Goal: Task Accomplishment & Management: Use online tool/utility

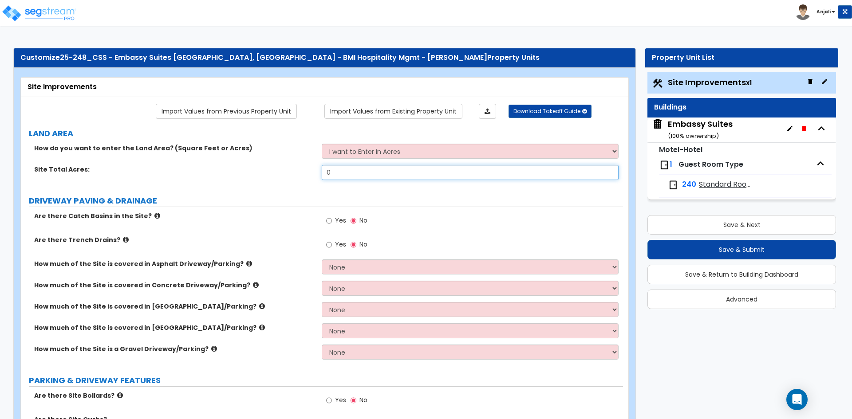
click at [355, 170] on input "0" at bounding box center [470, 172] width 296 height 15
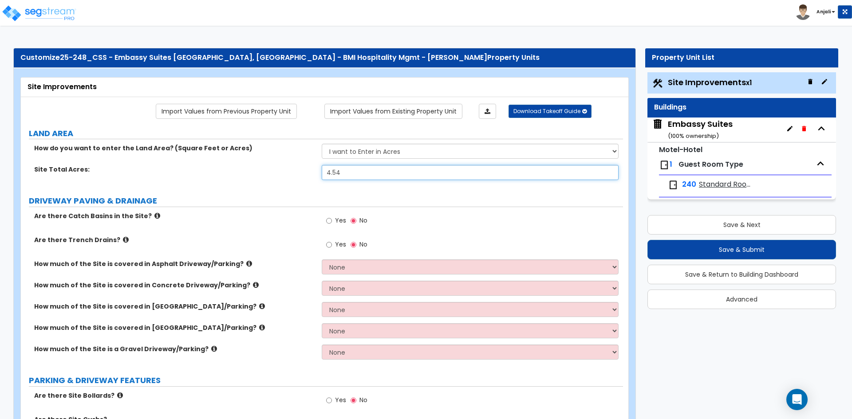
type input "4.54"
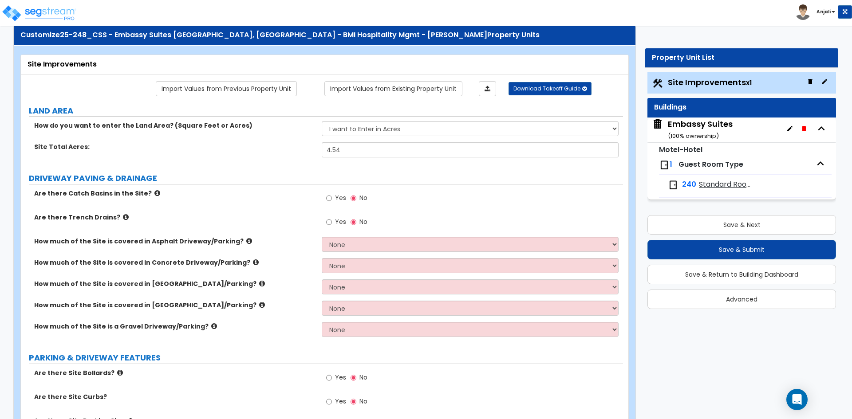
scroll to position [44, 0]
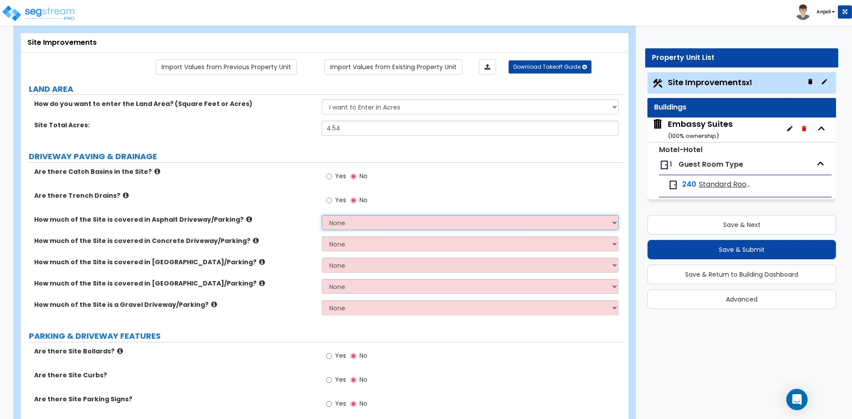
click at [351, 222] on select "None I want to Enter an Approximate Percentage I want to Enter the Square Foota…" at bounding box center [470, 222] width 296 height 15
select select "1"
click at [322, 215] on select "None I want to Enter an Approximate Percentage I want to Enter the Square Foota…" at bounding box center [470, 222] width 296 height 15
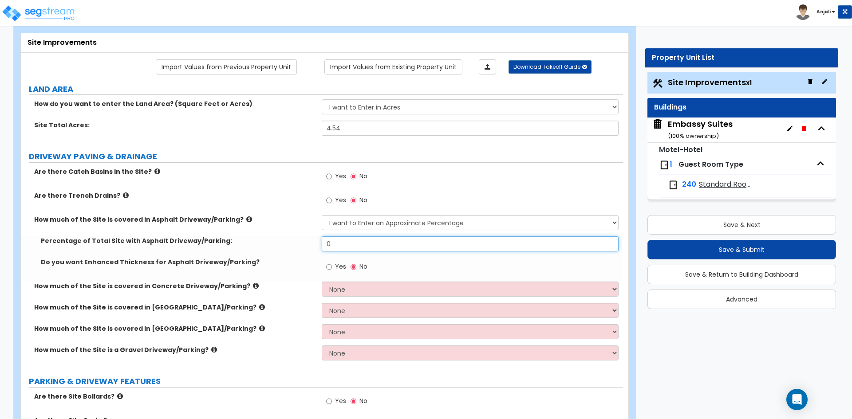
click at [349, 242] on input "0" at bounding box center [470, 243] width 296 height 15
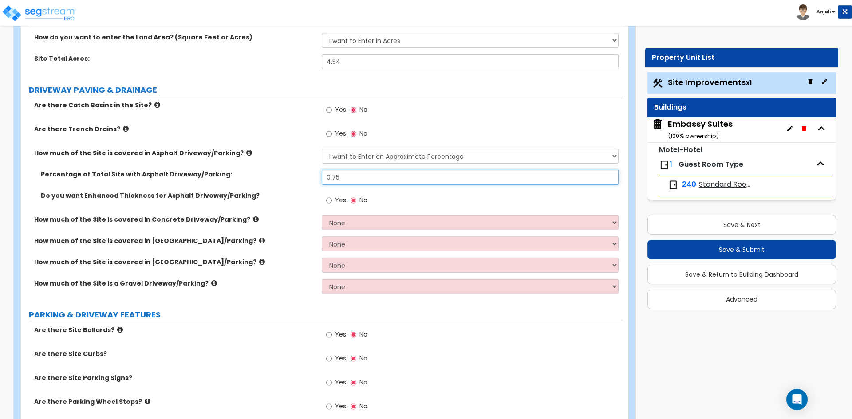
scroll to position [133, 0]
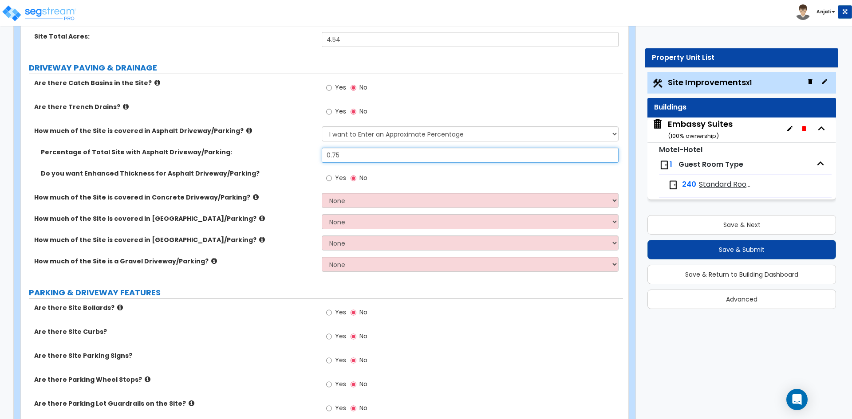
type input "0.75"
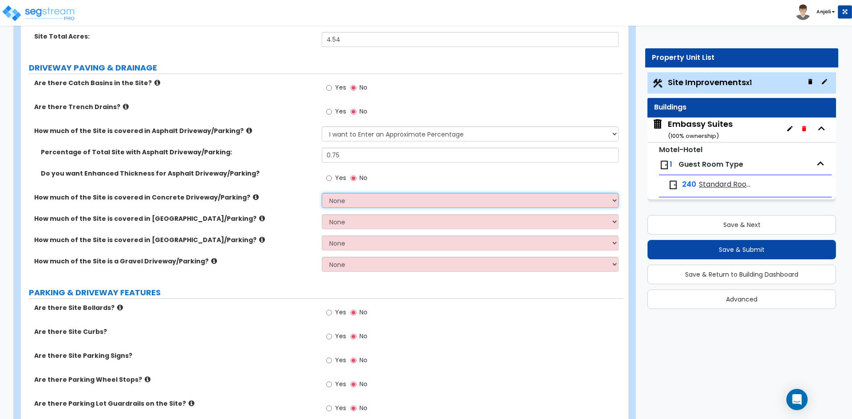
click at [373, 207] on select "None I want to Enter an Approximate Percentage I want to Enter the Square Foota…" at bounding box center [470, 200] width 296 height 15
select select "2"
click at [322, 193] on select "None I want to Enter an Approximate Percentage I want to Enter the Square Foota…" at bounding box center [470, 200] width 296 height 15
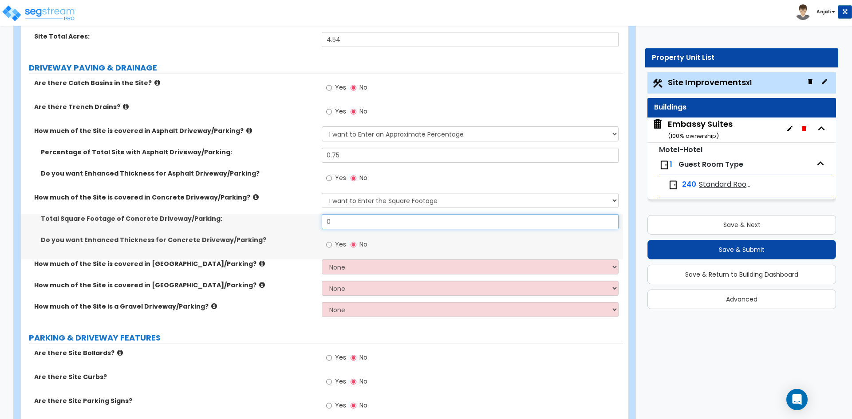
click at [360, 224] on input "0" at bounding box center [470, 221] width 296 height 15
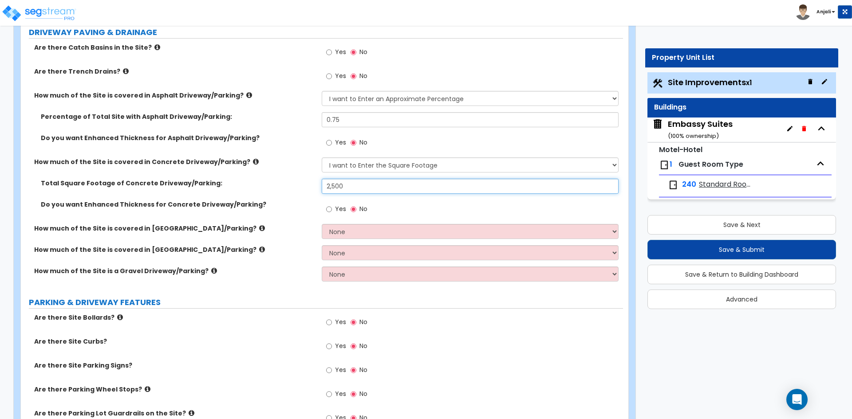
scroll to position [266, 0]
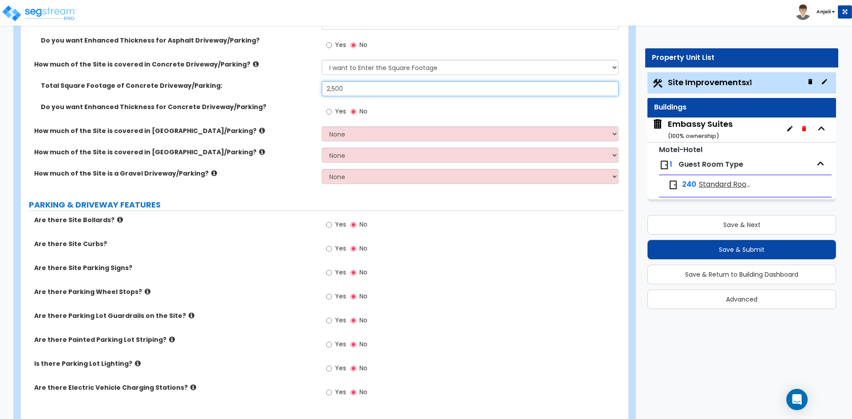
type input "2,500"
click at [322, 249] on div "Yes No" at bounding box center [347, 250] width 50 height 20
click at [327, 249] on input "Yes" at bounding box center [329, 249] width 6 height 10
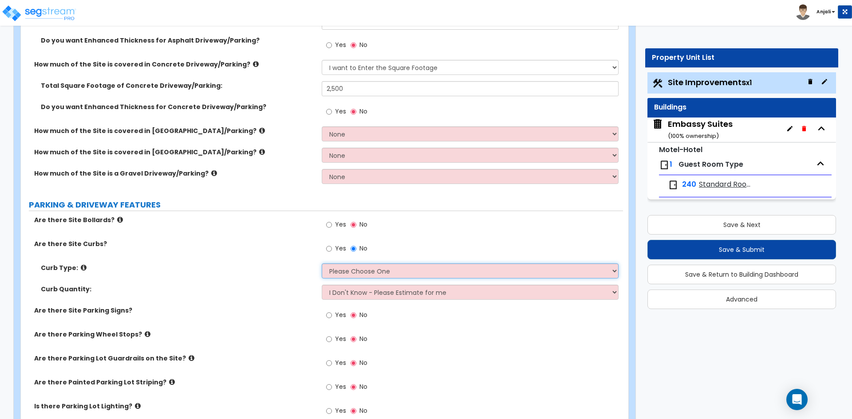
click at [410, 275] on select "Please Choose One Curb (Only) Curb & Gutter Asphalt Berm" at bounding box center [470, 271] width 296 height 15
select select "1"
click at [322, 264] on select "Please Choose One Curb (Only) Curb & Gutter Asphalt Berm" at bounding box center [470, 271] width 296 height 15
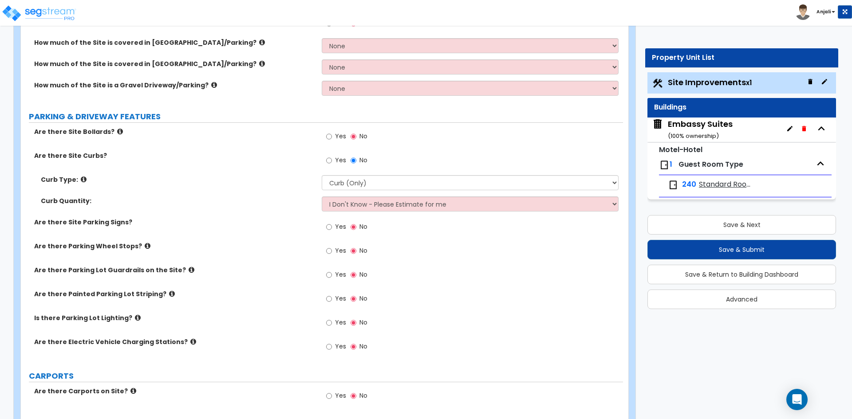
scroll to position [355, 0]
click at [326, 228] on input "Yes" at bounding box center [329, 227] width 6 height 10
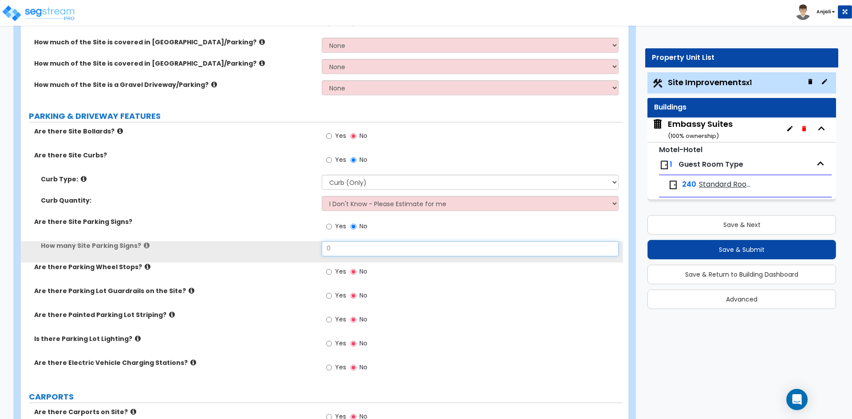
click at [348, 251] on input "0" at bounding box center [470, 248] width 296 height 15
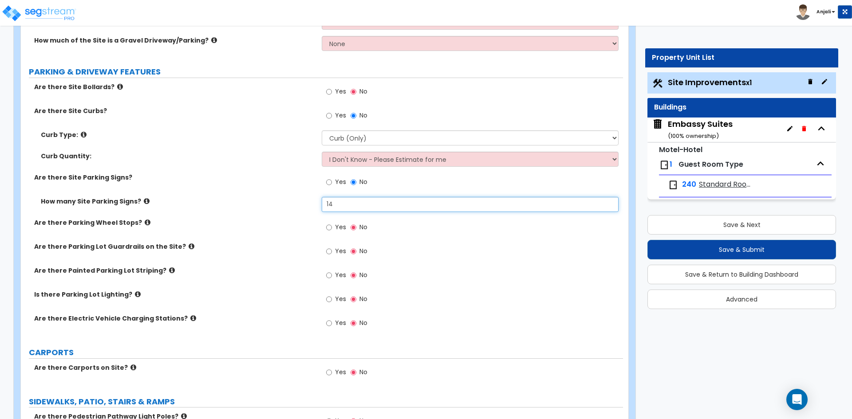
type input "14"
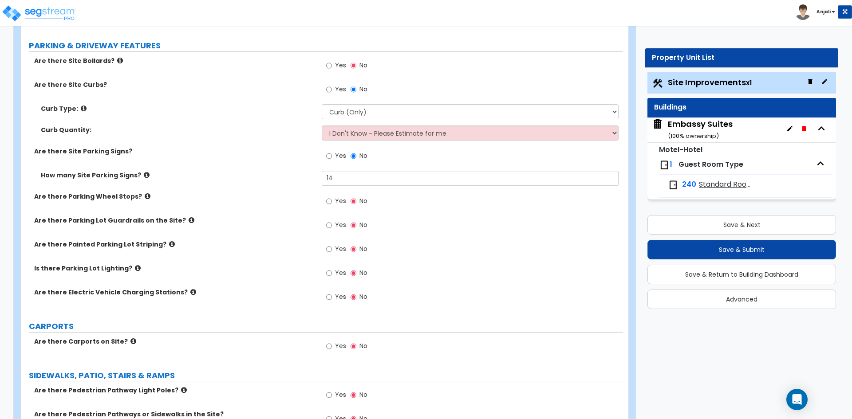
scroll to position [444, 0]
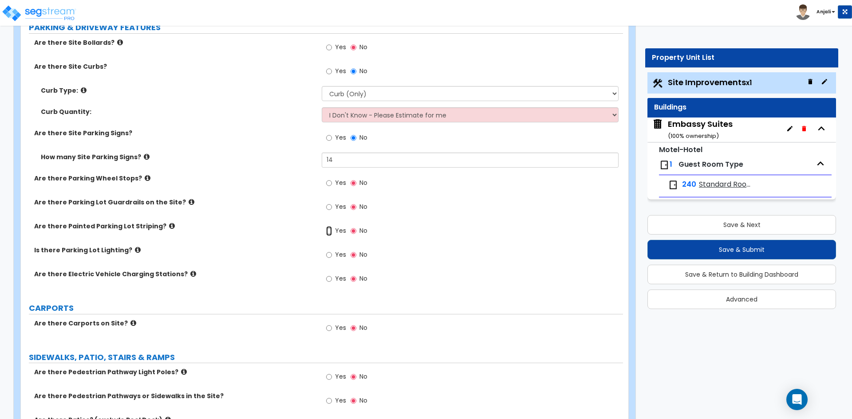
click at [327, 233] on input "Yes" at bounding box center [329, 231] width 6 height 10
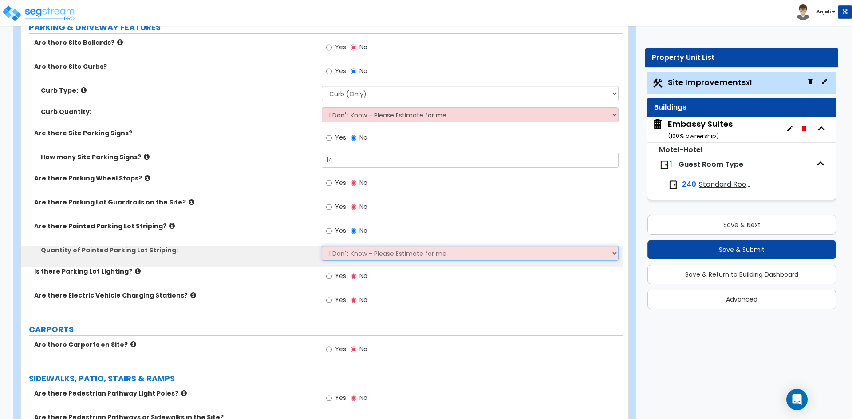
click at [358, 255] on select "I Don't Know - Please Estimate for me I Want to Enter the Number of Parking Spa…" at bounding box center [470, 253] width 296 height 15
click at [322, 246] on select "I Don't Know - Please Estimate for me I Want to Enter the Number of Parking Spa…" at bounding box center [470, 253] width 296 height 15
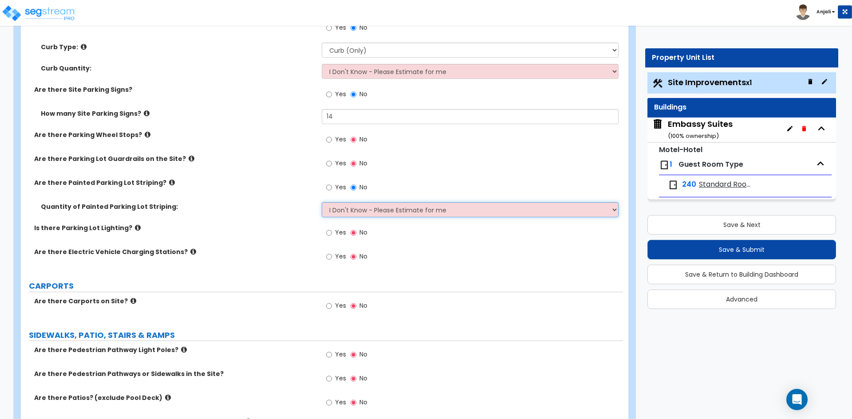
scroll to position [488, 0]
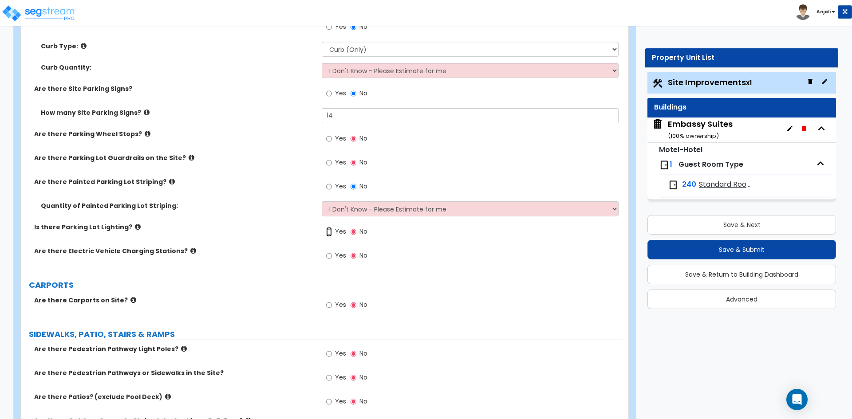
click at [328, 232] on input "Yes" at bounding box center [329, 232] width 6 height 10
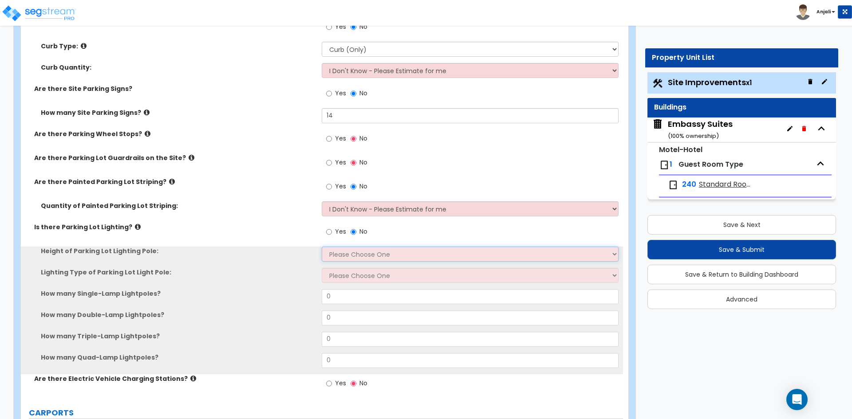
click at [359, 255] on select "Please Choose One 20' high 30' high 40' high" at bounding box center [470, 254] width 296 height 15
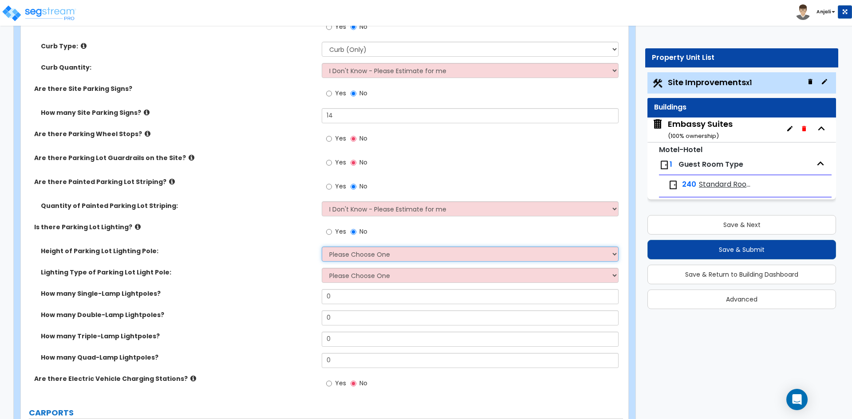
select select "1"
click at [322, 247] on select "Please Choose One 20' high 30' high 40' high" at bounding box center [470, 254] width 296 height 15
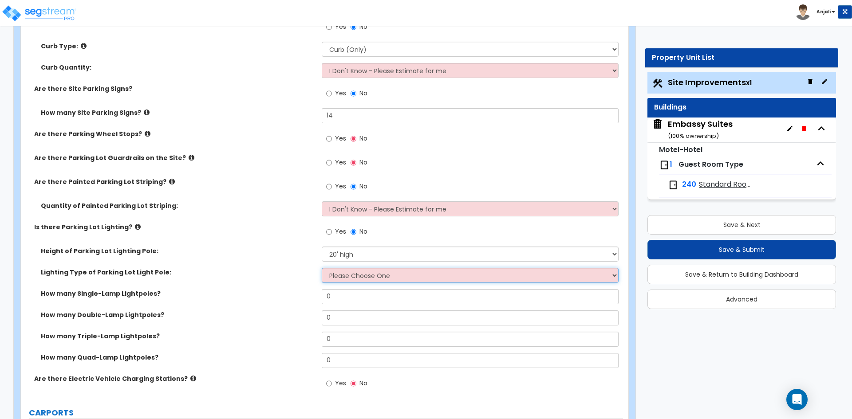
click at [366, 276] on select "Please Choose One LED Metal Halide High Pressure Sodium Please Choose for me" at bounding box center [470, 275] width 296 height 15
select select "1"
click at [322, 268] on select "Please Choose One LED Metal Halide High Pressure Sodium Please Choose for me" at bounding box center [470, 275] width 296 height 15
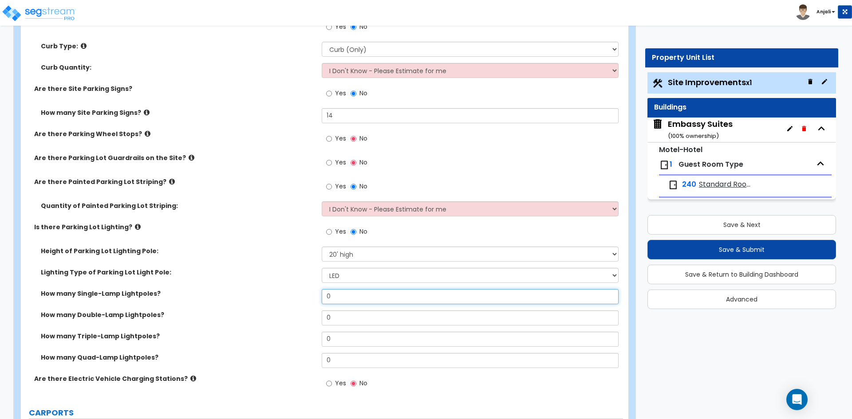
click at [358, 297] on input "0" at bounding box center [470, 296] width 296 height 15
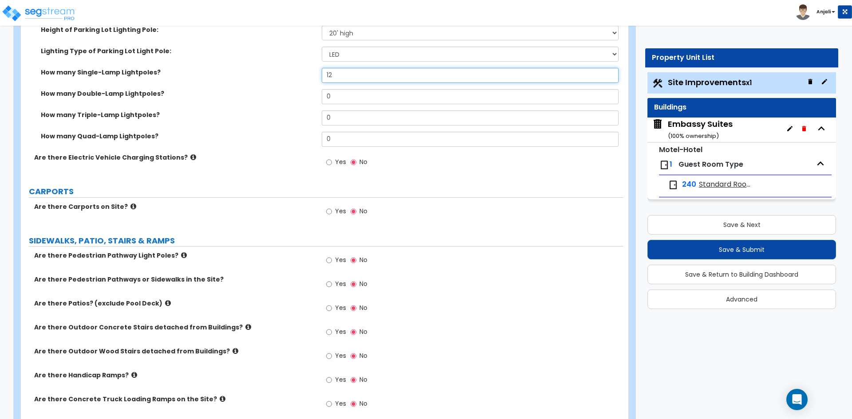
scroll to position [710, 0]
type input "12"
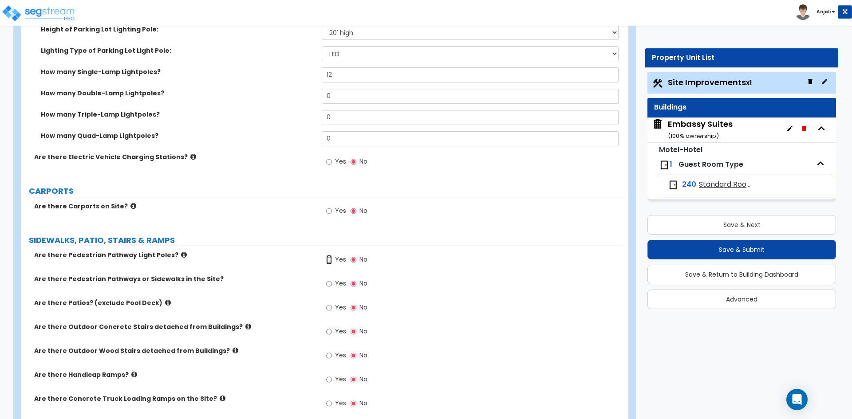
click at [329, 259] on input "Yes" at bounding box center [329, 260] width 6 height 10
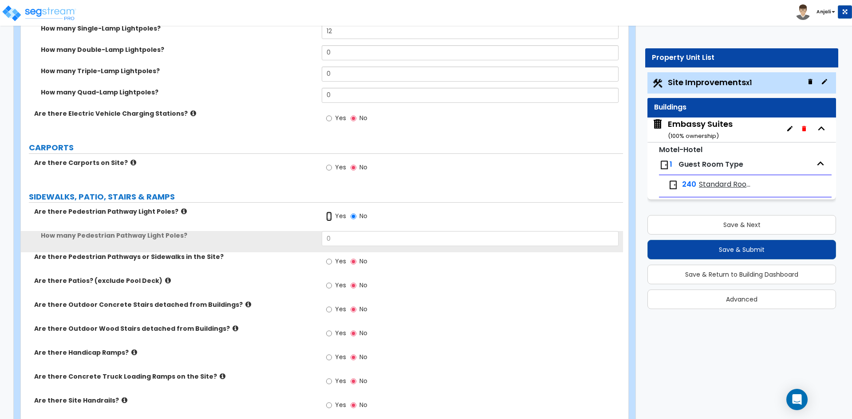
scroll to position [754, 0]
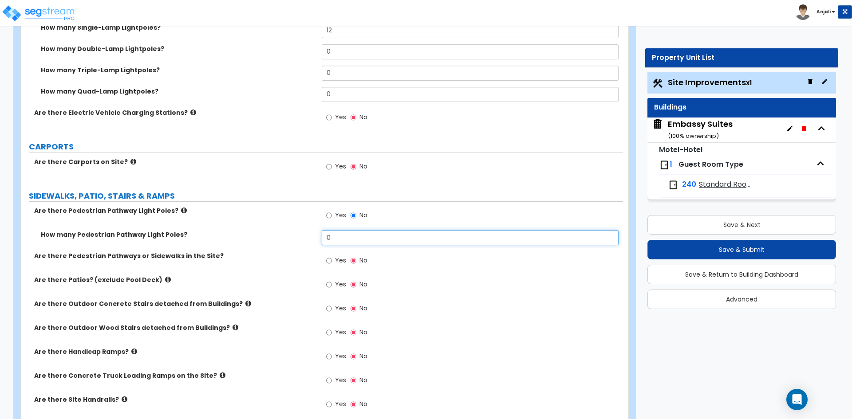
click at [360, 235] on input "0" at bounding box center [470, 237] width 296 height 15
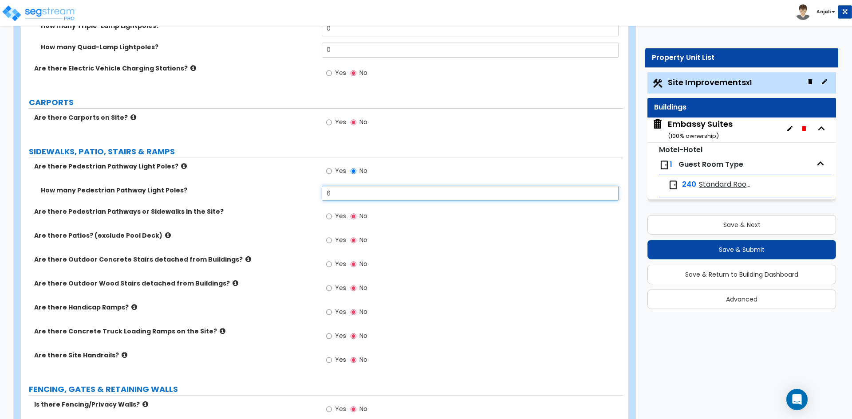
type input "6"
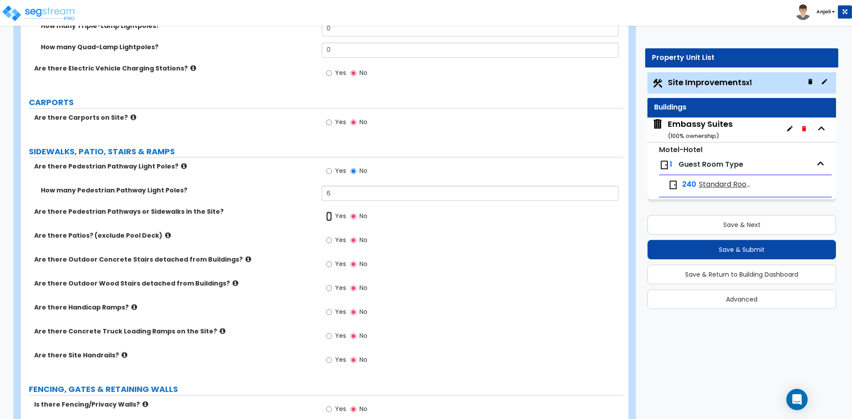
click at [328, 214] on input "Yes" at bounding box center [329, 217] width 6 height 10
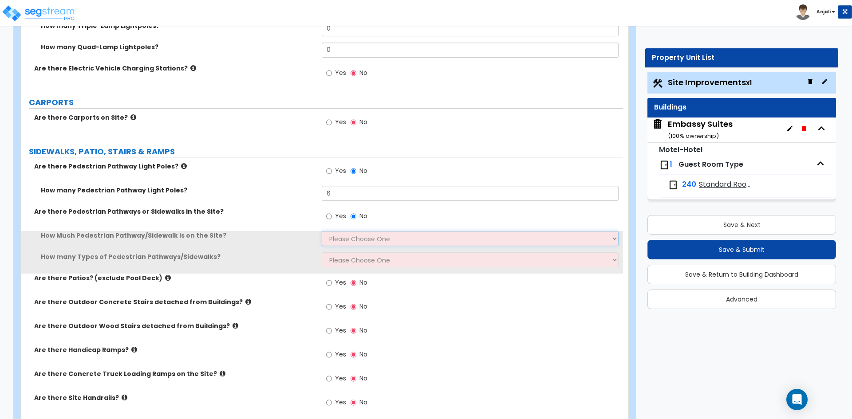
click at [359, 241] on select "Please Choose One I Don't Know, Please Estimate For Me Enter Linear Footage" at bounding box center [470, 238] width 296 height 15
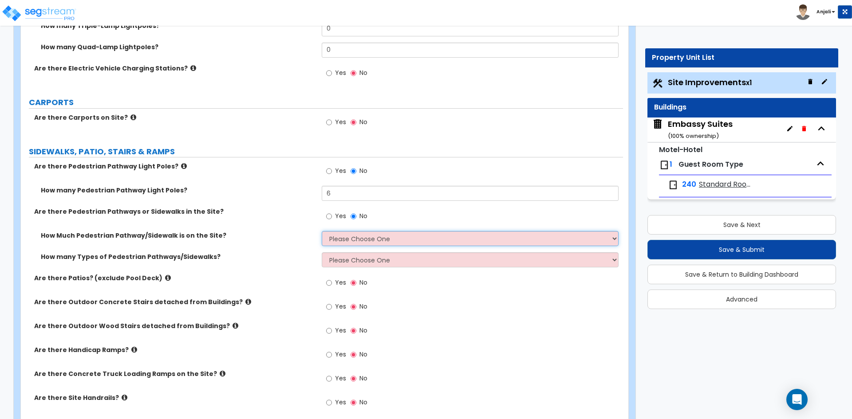
select select "1"
click at [322, 231] on select "Please Choose One I Don't Know, Please Estimate For Me Enter Linear Footage" at bounding box center [470, 238] width 296 height 15
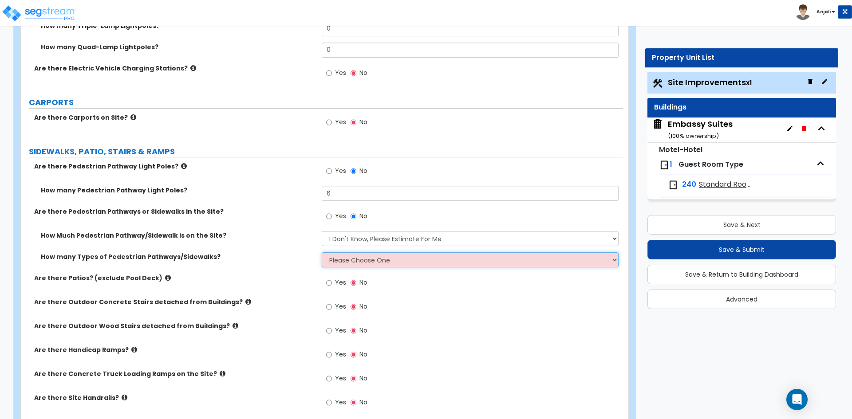
click at [371, 262] on select "Please Choose One 1 2 3" at bounding box center [470, 259] width 296 height 15
select select "1"
click at [322, 252] on select "Please Choose One 1 2 3" at bounding box center [470, 259] width 296 height 15
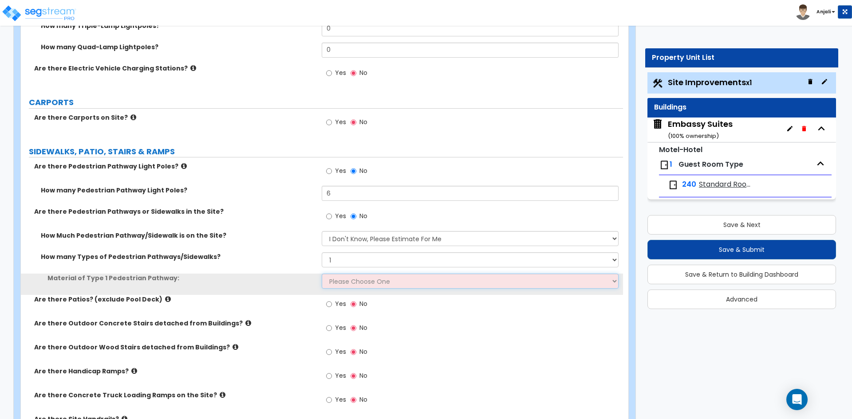
click at [368, 281] on select "Please Choose One Bare Concrete Stamped Concrete Brick Pavers Stone Pavers Wood…" at bounding box center [470, 281] width 296 height 15
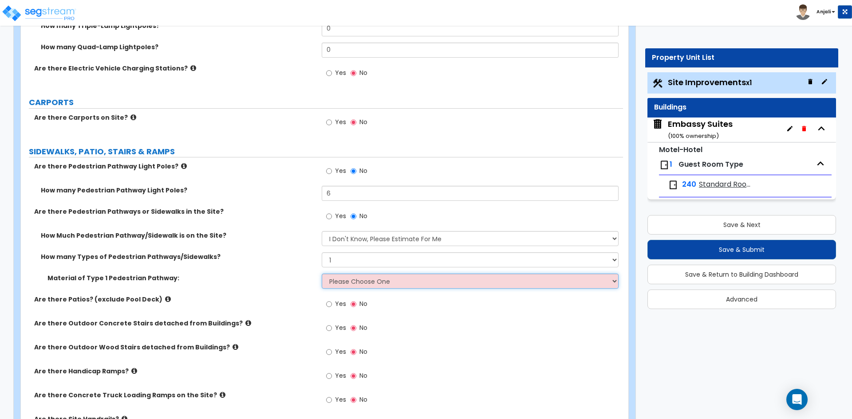
select select "1"
click at [322, 274] on select "Please Choose One Bare Concrete Stamped Concrete Brick Pavers Stone Pavers Wood…" at bounding box center [470, 281] width 296 height 15
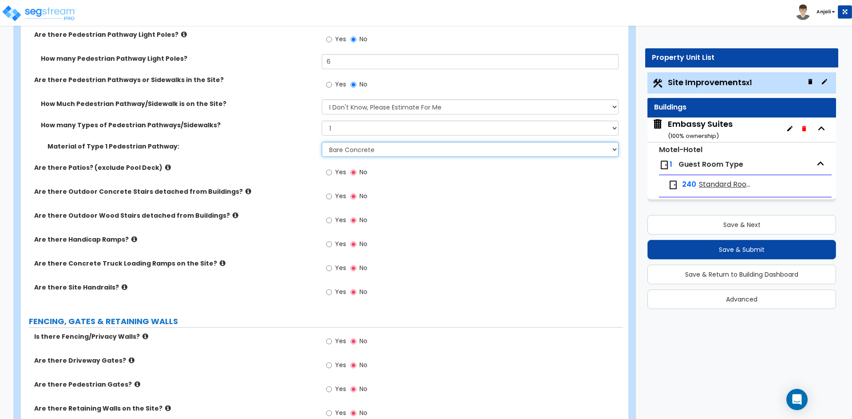
scroll to position [932, 0]
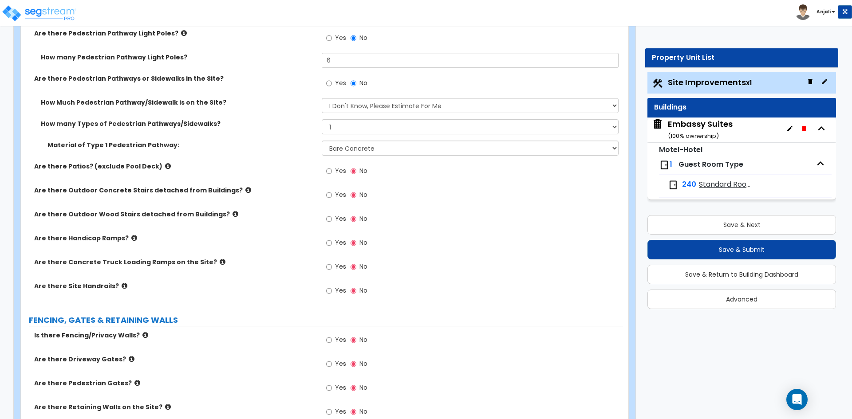
click at [326, 265] on div "Yes No" at bounding box center [347, 268] width 50 height 20
click at [329, 266] on input "Yes" at bounding box center [329, 267] width 6 height 10
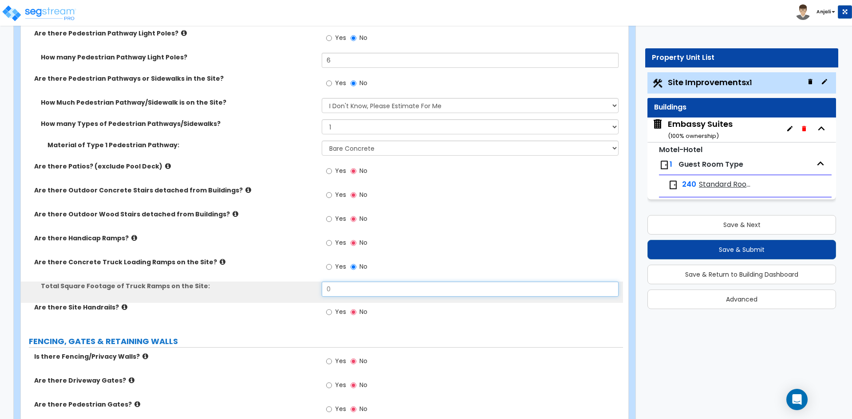
click at [345, 283] on input "0" at bounding box center [470, 289] width 296 height 15
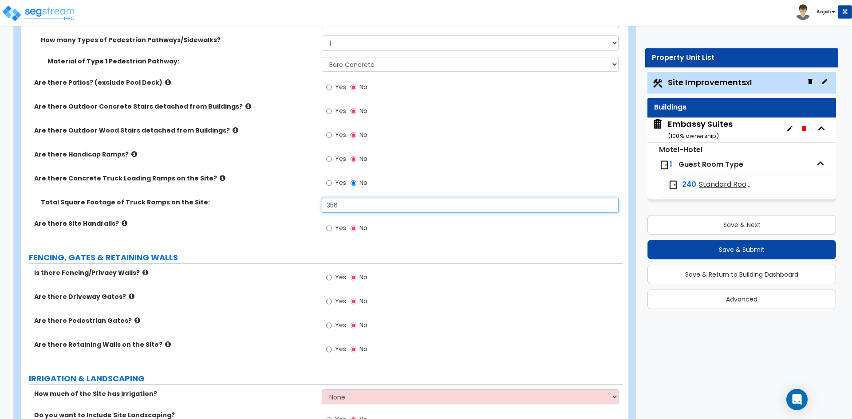
scroll to position [1020, 0]
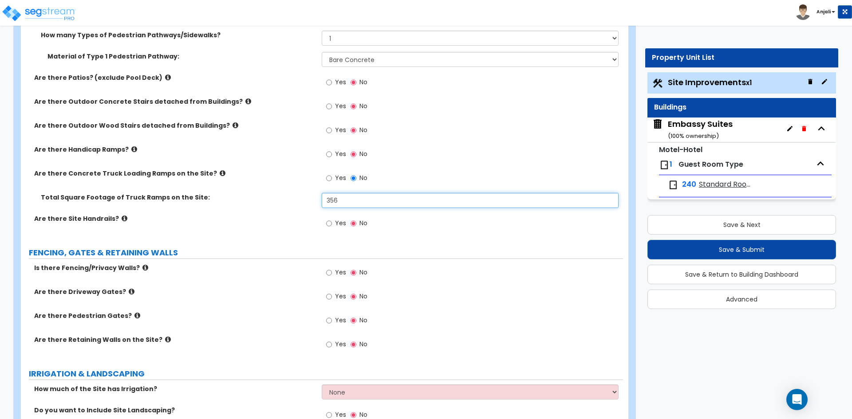
type input "356"
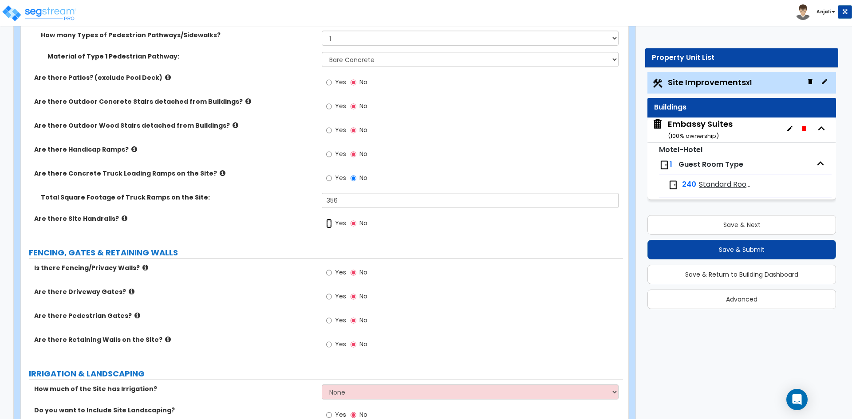
click at [330, 223] on input "Yes" at bounding box center [329, 224] width 6 height 10
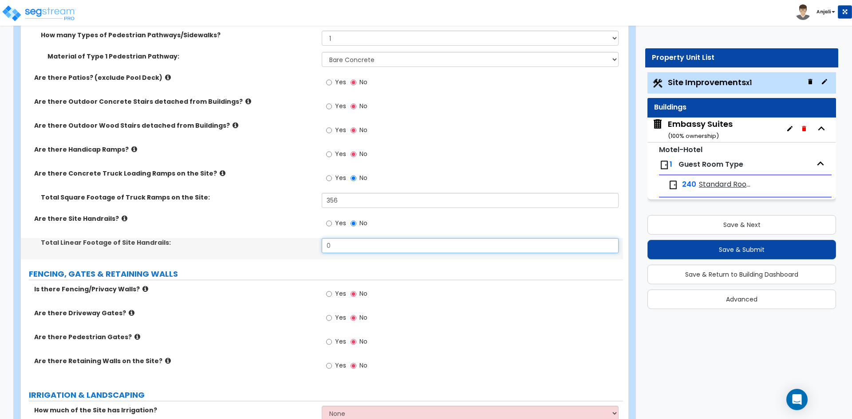
click at [354, 240] on input "0" at bounding box center [470, 245] width 296 height 15
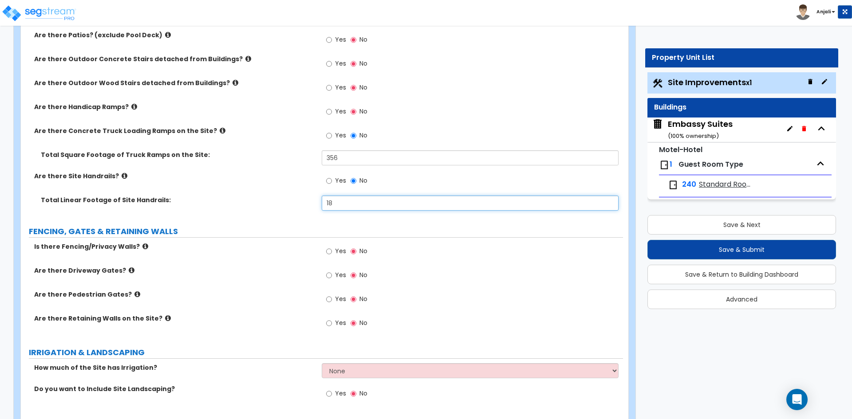
scroll to position [1065, 0]
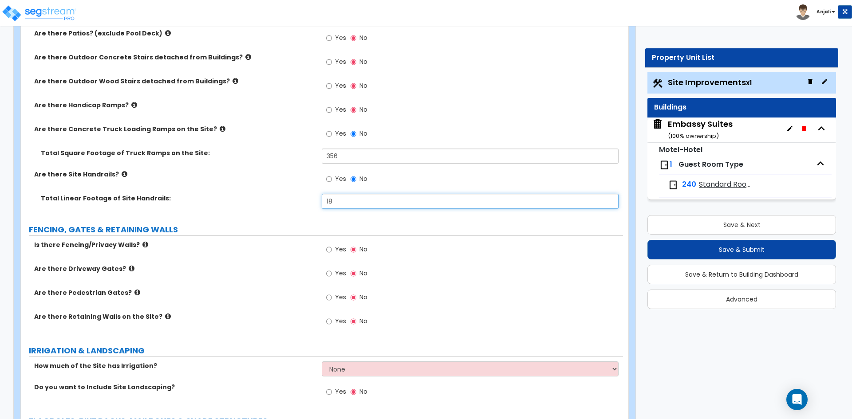
type input "18"
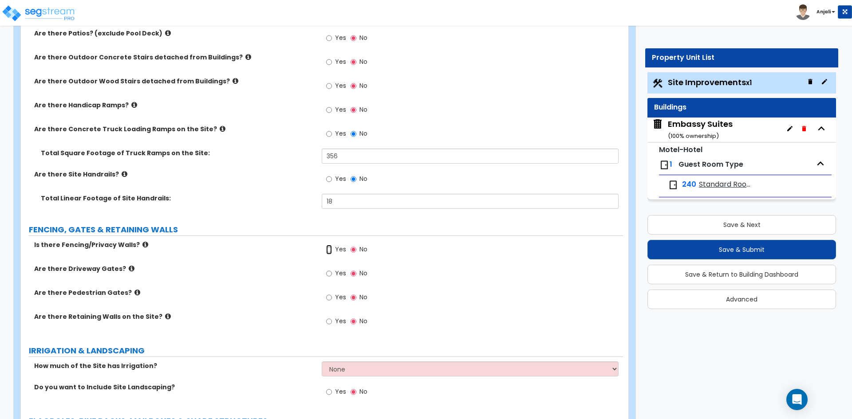
click at [331, 249] on input "Yes" at bounding box center [329, 250] width 6 height 10
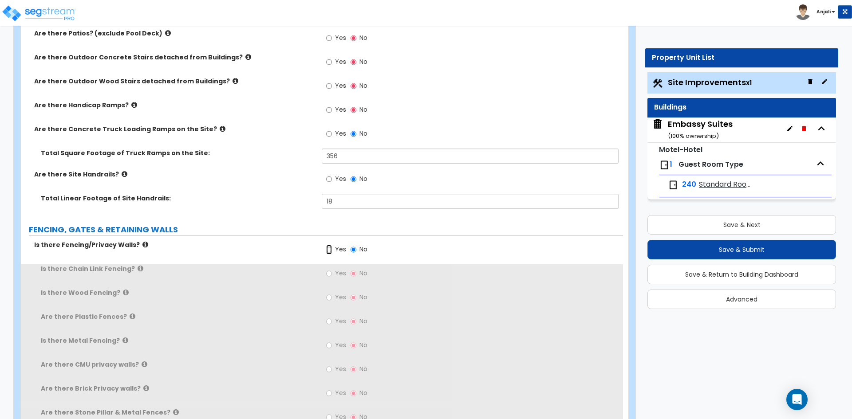
scroll to position [1109, 0]
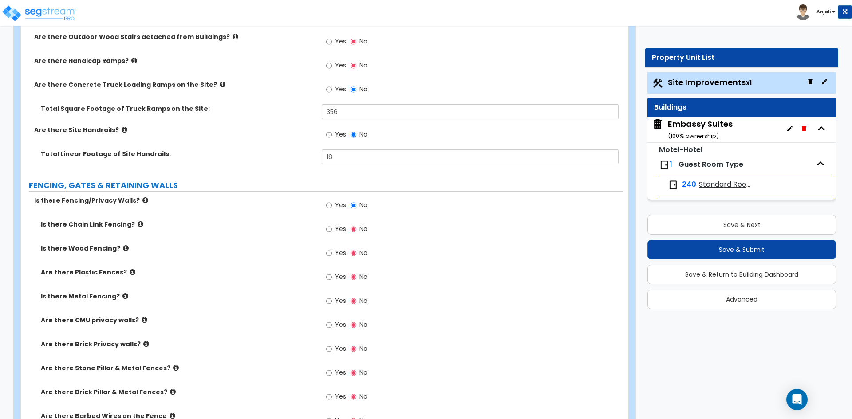
click at [334, 253] on label "Yes" at bounding box center [336, 254] width 20 height 15
click at [332, 253] on input "Yes" at bounding box center [329, 253] width 6 height 10
radio input "true"
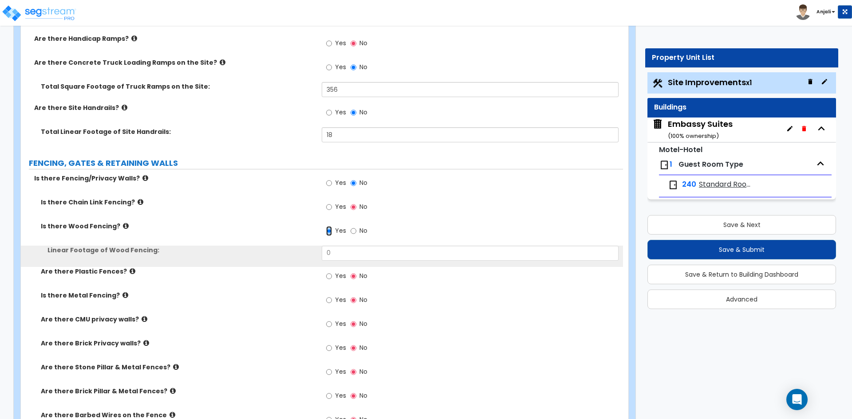
scroll to position [1154, 0]
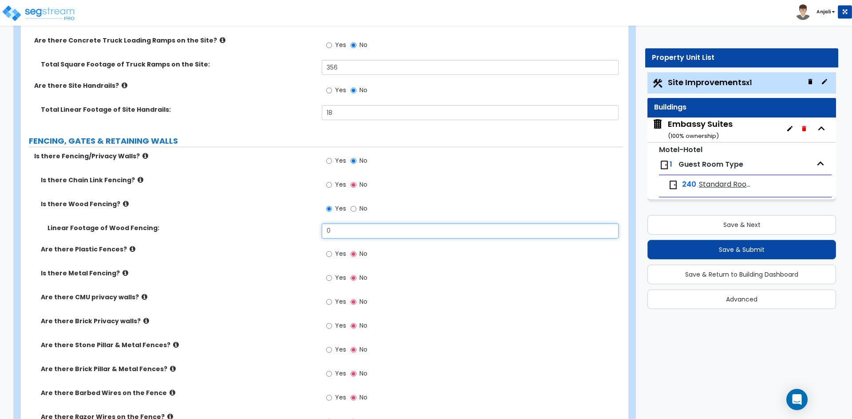
click at [367, 229] on input "0" at bounding box center [470, 231] width 296 height 15
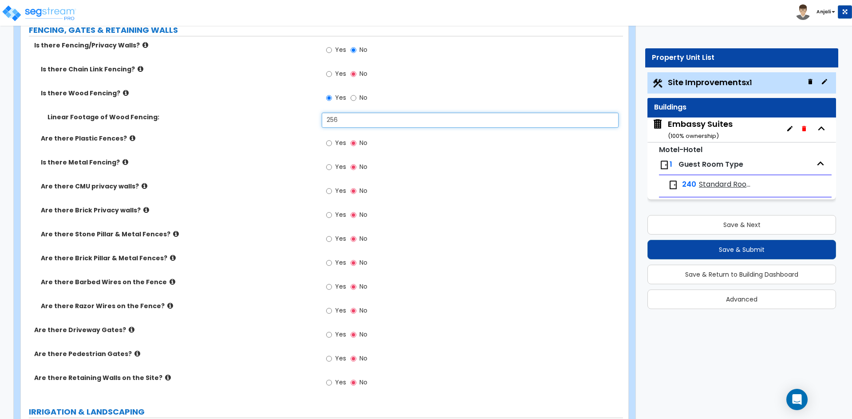
scroll to position [1287, 0]
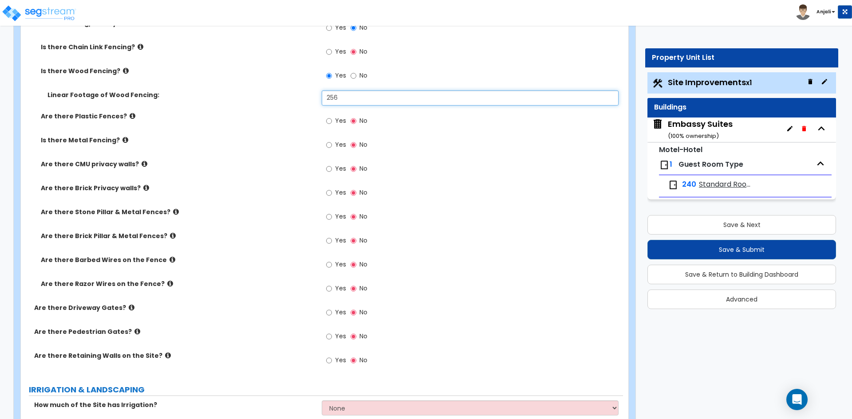
type input "256"
click at [328, 313] on input "Yes" at bounding box center [329, 313] width 6 height 10
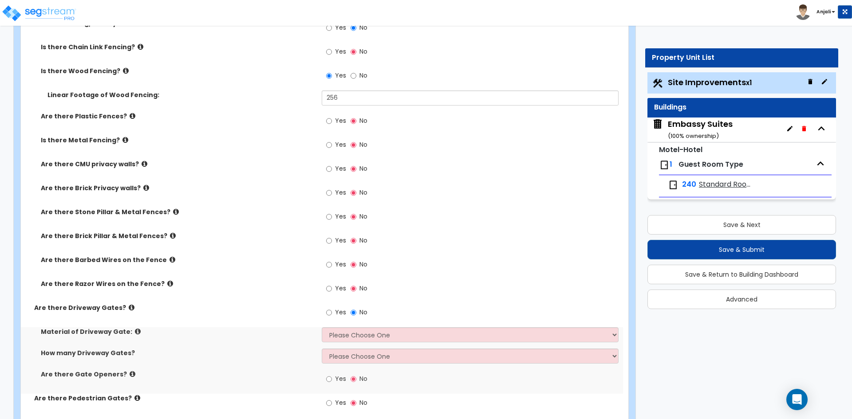
click at [357, 312] on label "No" at bounding box center [359, 313] width 17 height 15
click at [356, 312] on input "No" at bounding box center [354, 313] width 6 height 10
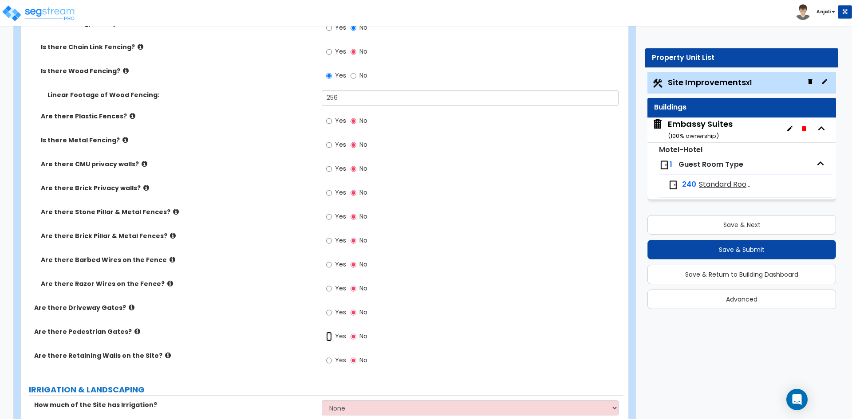
click at [330, 336] on input "Yes" at bounding box center [329, 337] width 6 height 10
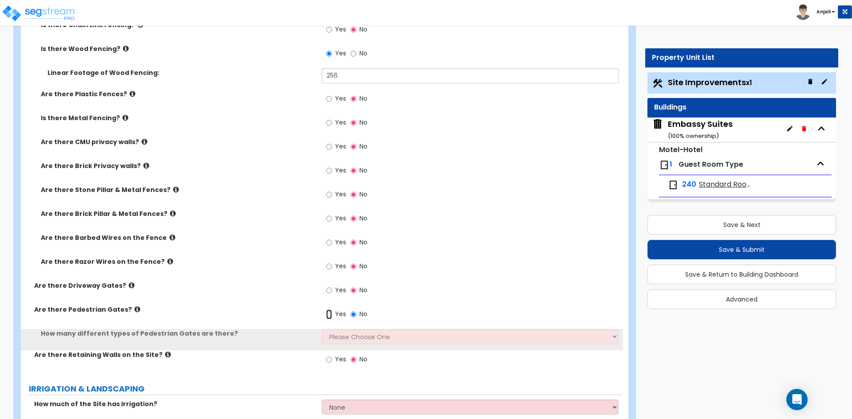
scroll to position [1331, 0]
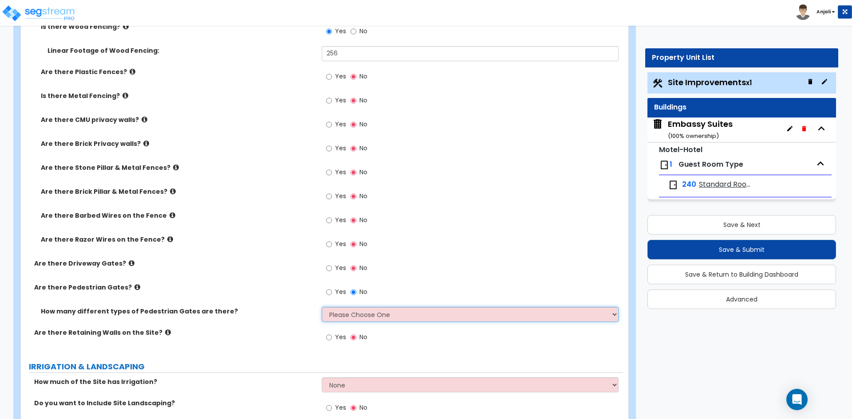
click at [356, 315] on select "Please Choose One 1 2 3" at bounding box center [470, 314] width 296 height 15
select select "1"
click at [322, 307] on select "Please Choose One 1 2 3" at bounding box center [470, 314] width 296 height 15
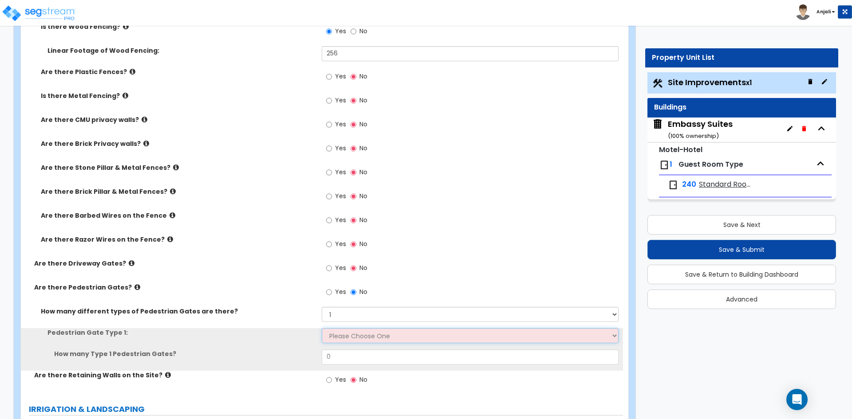
click at [341, 337] on select "Please Choose One Chain Link, 3 ft Height Chain Link, 4 ft Height Chain Link, 6…" at bounding box center [470, 335] width 296 height 15
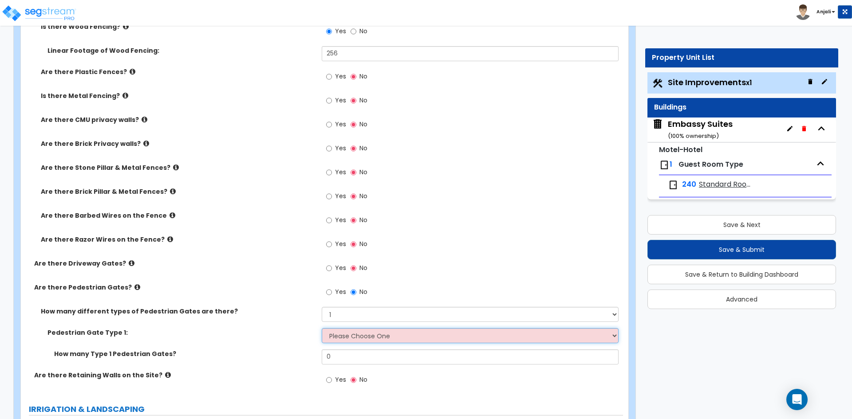
select select "9"
click at [322, 328] on select "Please Choose One Chain Link, 3 ft Height Chain Link, 4 ft Height Chain Link, 6…" at bounding box center [470, 335] width 296 height 15
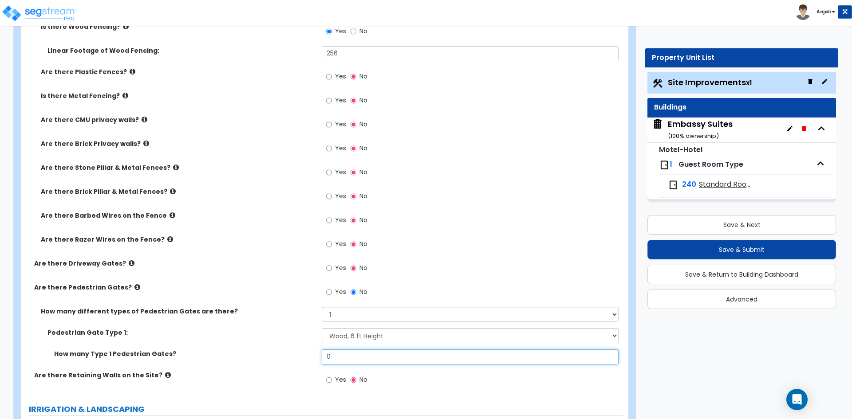
click at [346, 353] on input "0" at bounding box center [470, 357] width 296 height 15
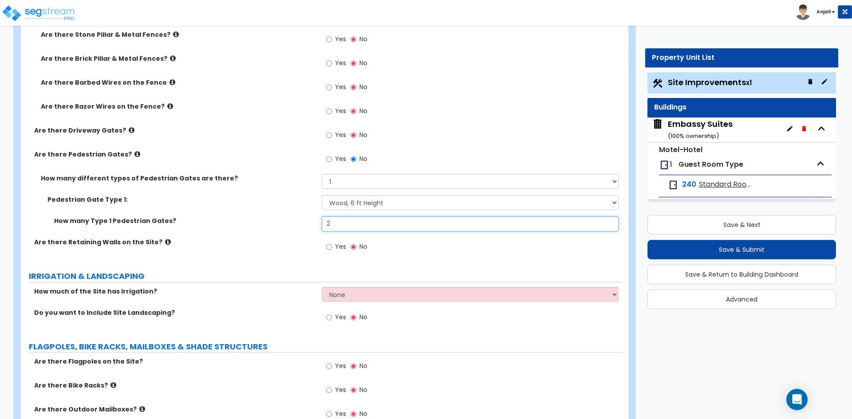
scroll to position [1508, 0]
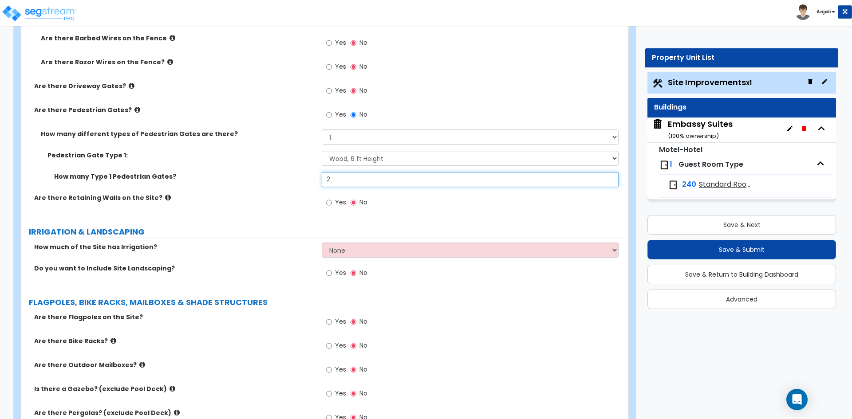
type input "2"
click at [368, 253] on select "None I want to Enter an Approximate Percentage I want to Enter the Square Foota…" at bounding box center [470, 250] width 296 height 15
select select "1"
click at [322, 243] on select "None I want to Enter an Approximate Percentage I want to Enter the Square Foota…" at bounding box center [470, 250] width 296 height 15
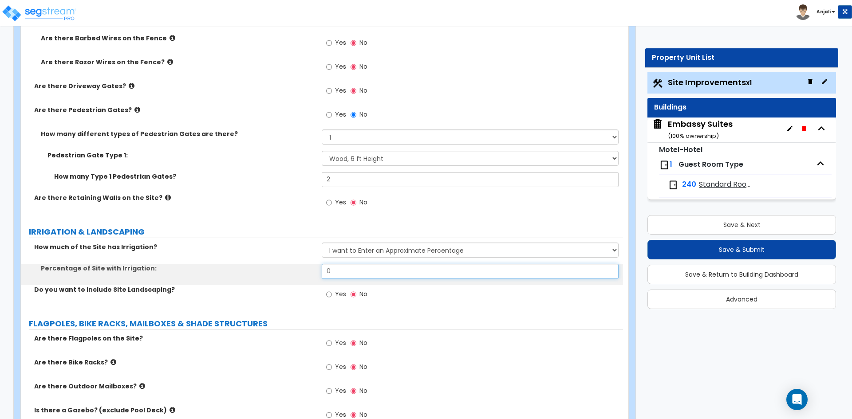
click at [349, 272] on input "0" at bounding box center [470, 271] width 296 height 15
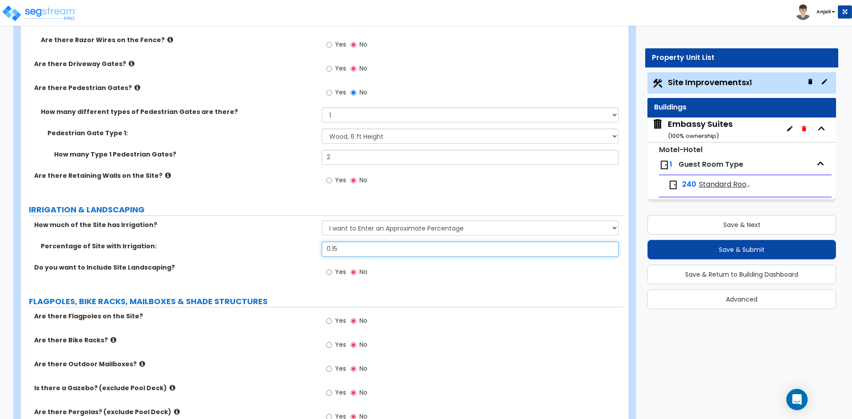
scroll to position [1553, 0]
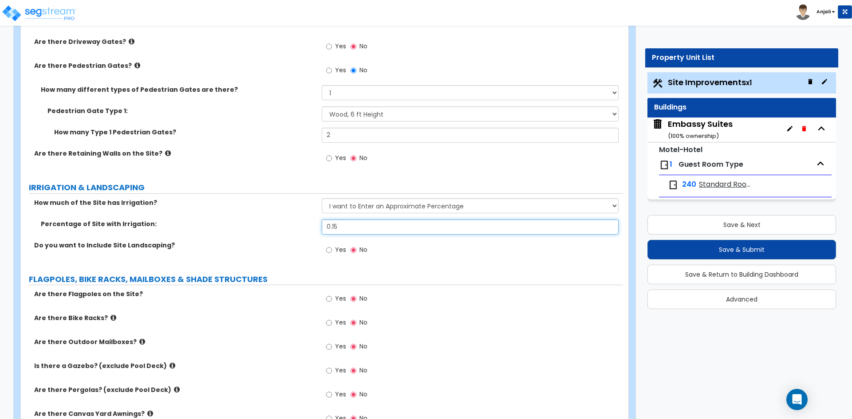
type input "0.15"
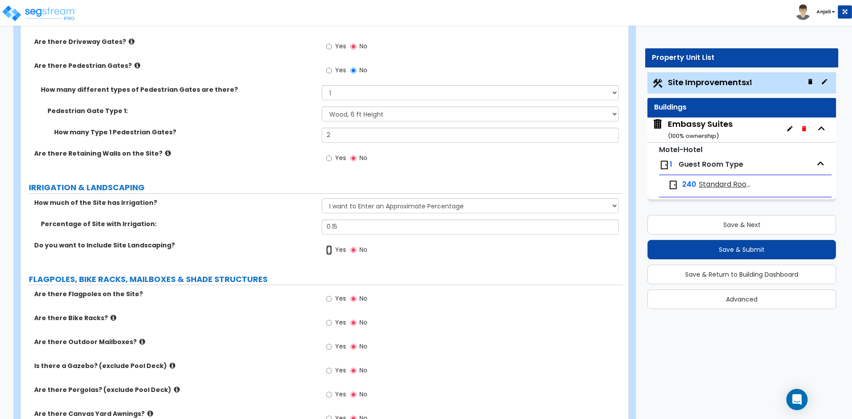
click at [329, 249] on input "Yes" at bounding box center [329, 250] width 6 height 10
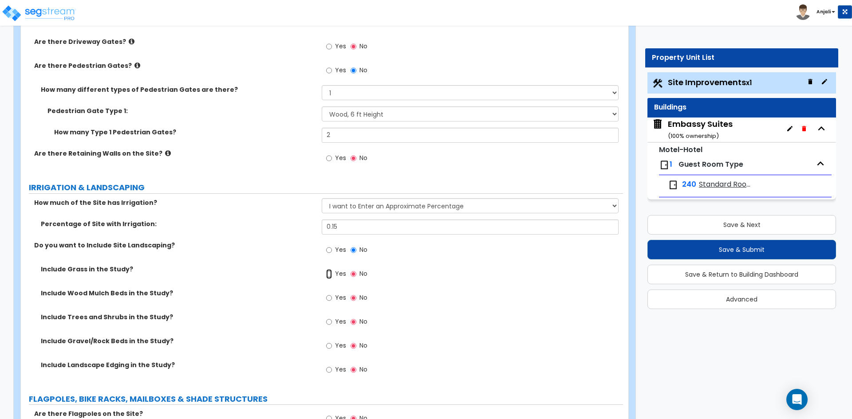
click at [330, 274] on input "Yes" at bounding box center [329, 274] width 6 height 10
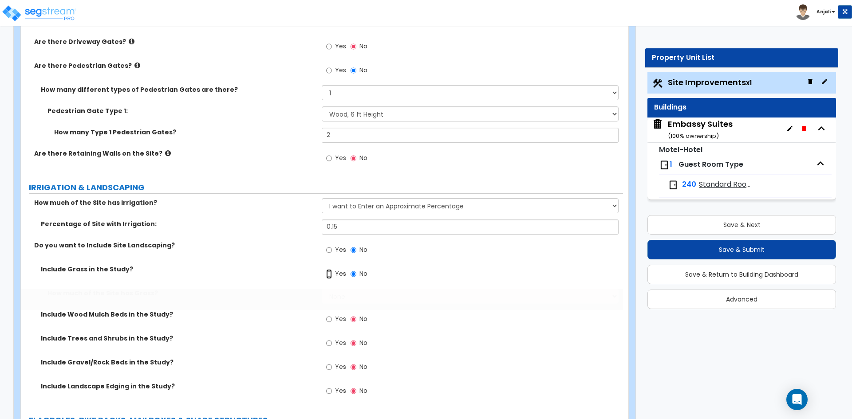
radio input "true"
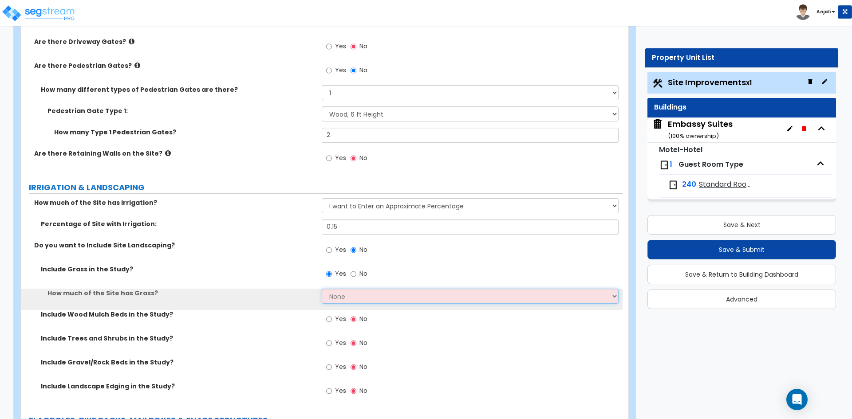
click at [345, 297] on select "None I want to Enter an Approximate Percentage I want to Enter the Square Foota…" at bounding box center [470, 296] width 296 height 15
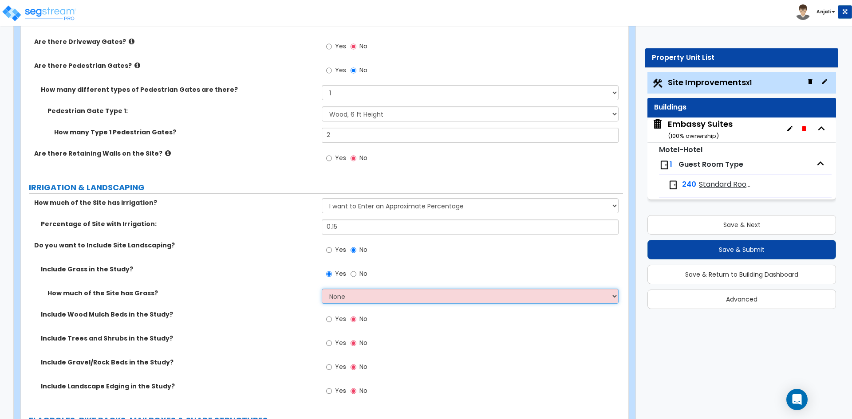
select select "1"
click at [322, 289] on select "None I want to Enter an Approximate Percentage I want to Enter the Square Foota…" at bounding box center [470, 296] width 296 height 15
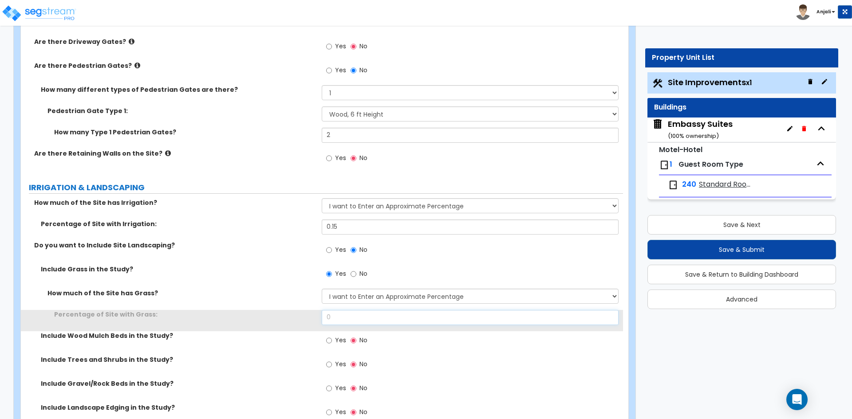
click at [339, 321] on input "0" at bounding box center [470, 317] width 296 height 15
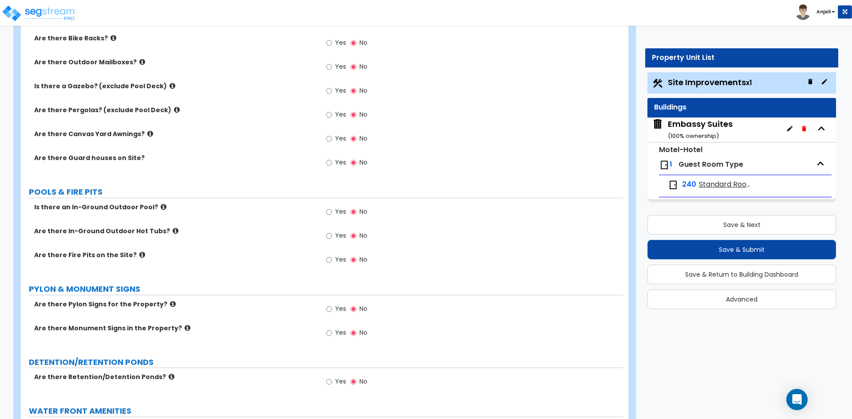
scroll to position [1997, 0]
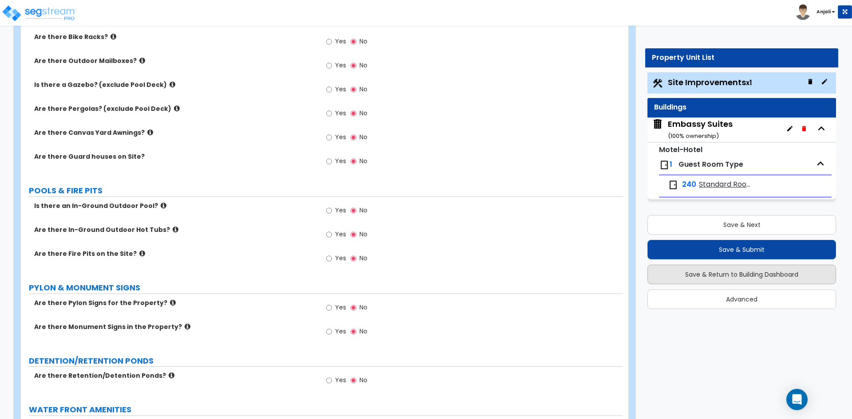
type input "0.15"
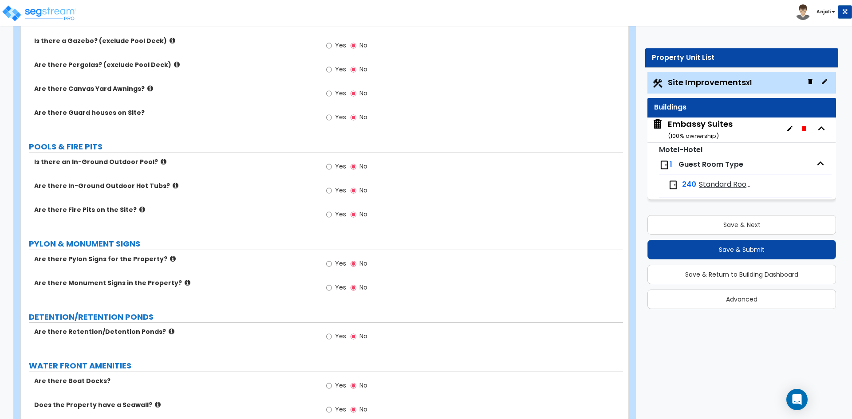
scroll to position [2041, 0]
click at [327, 286] on input "Yes" at bounding box center [329, 288] width 6 height 10
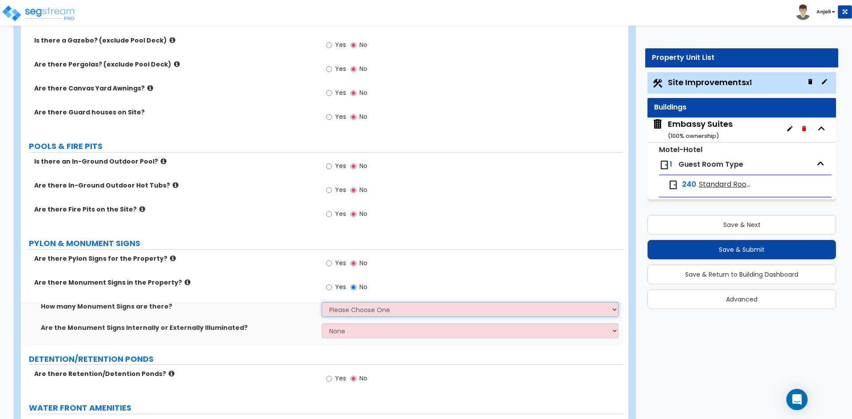
click at [363, 311] on select "Please Choose One 1 2 3" at bounding box center [470, 309] width 296 height 15
select select "1"
click at [322, 302] on select "Please Choose One 1 2 3" at bounding box center [470, 309] width 296 height 15
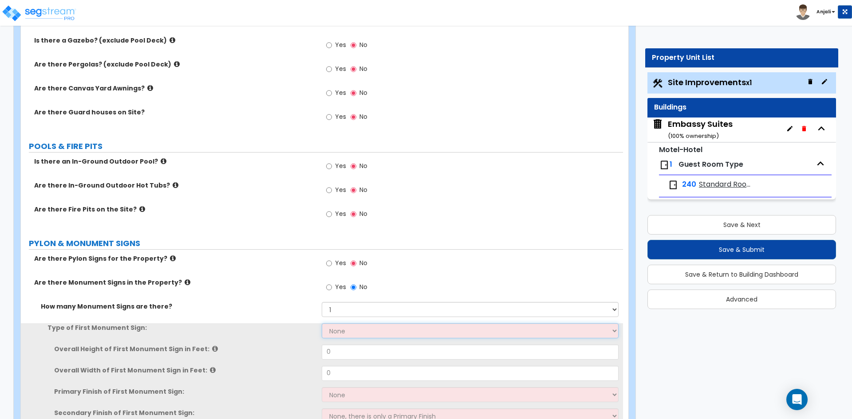
click at [366, 329] on select "None Flat Signboard on top of a Base Flat Signboard attached to a Back Board/Wa…" at bounding box center [470, 330] width 296 height 15
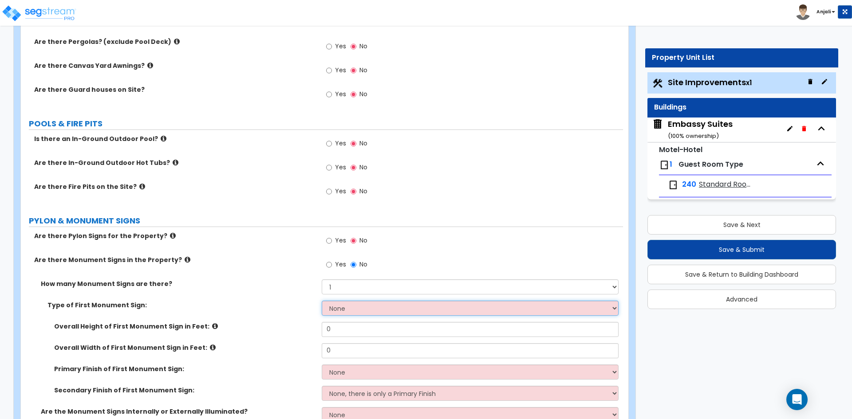
scroll to position [2085, 0]
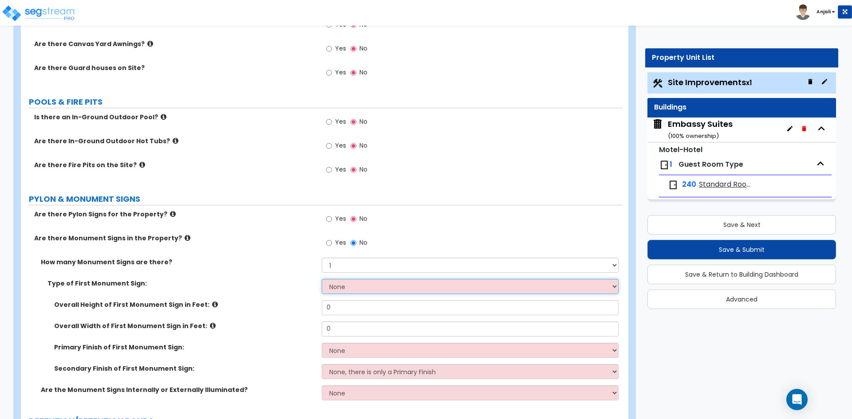
click at [387, 289] on select "None Flat Signboard on top of a Base Flat Signboard attached to a Back Board/Wa…" at bounding box center [470, 286] width 296 height 15
select select "3"
click at [322, 279] on select "None Flat Signboard on top of a Base Flat Signboard attached to a Back Board/Wa…" at bounding box center [470, 286] width 296 height 15
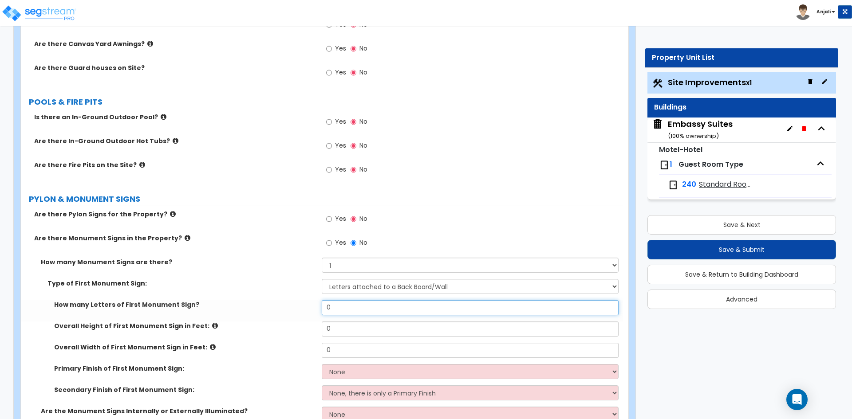
click at [351, 312] on input "0" at bounding box center [470, 307] width 296 height 15
type input "15"
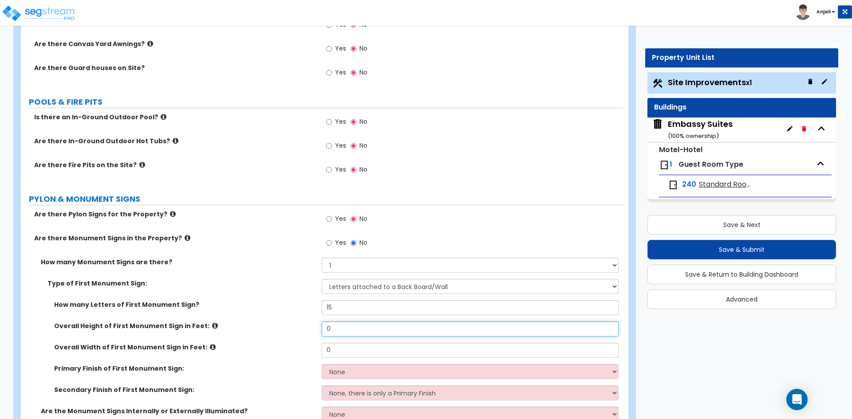
click at [347, 332] on input "0" at bounding box center [470, 329] width 296 height 15
type input "4"
click at [351, 354] on input "0" at bounding box center [470, 350] width 296 height 15
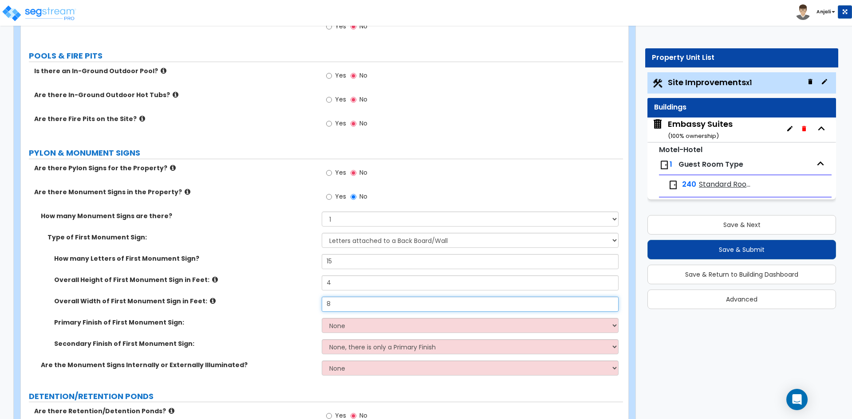
scroll to position [2174, 0]
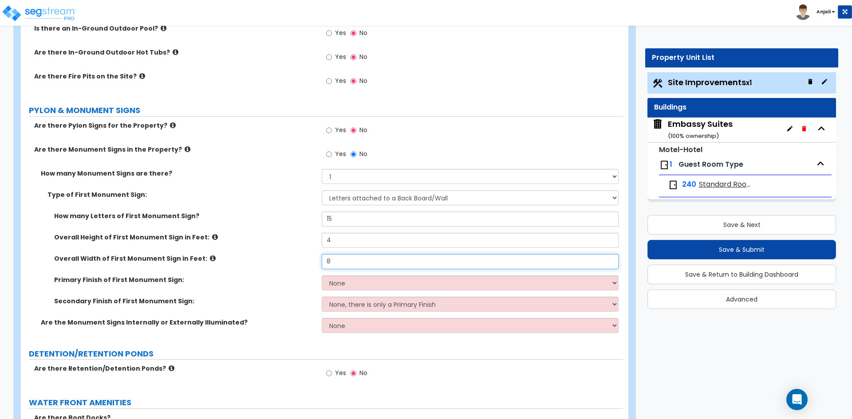
type input "8"
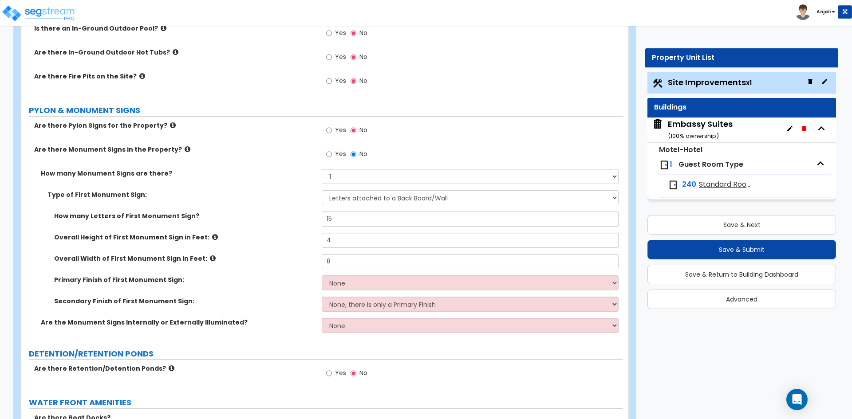
click at [360, 273] on div "Overall Width of First Monument Sign in Feet: 8" at bounding box center [322, 264] width 602 height 21
click at [363, 284] on select "None Paint/Stucco Finish Brick Finish Stone Finish Metal Composite Finish Vinyl…" at bounding box center [470, 283] width 296 height 15
select select "3"
click at [322, 276] on select "None Paint/Stucco Finish Brick Finish Stone Finish Metal Composite Finish Vinyl…" at bounding box center [470, 283] width 296 height 15
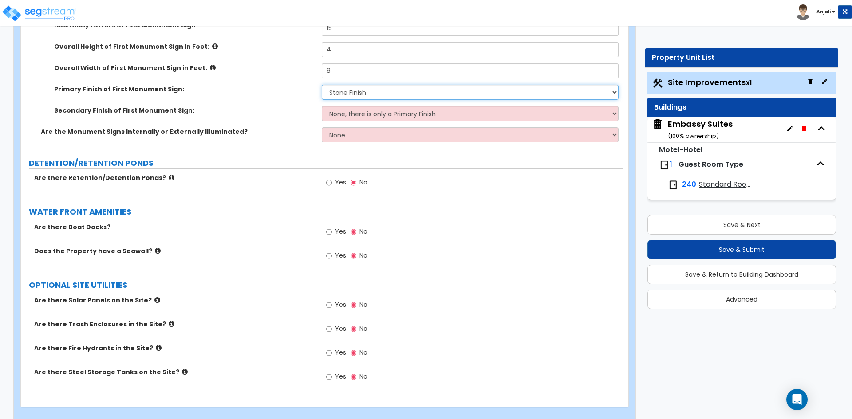
scroll to position [2378, 0]
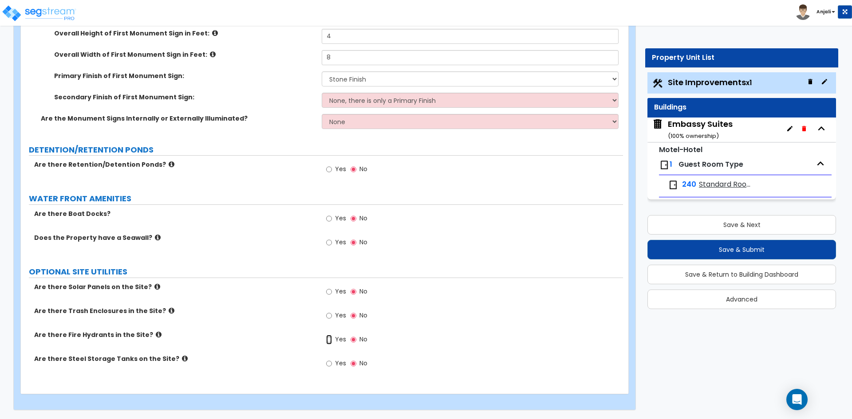
click at [328, 340] on input "Yes" at bounding box center [329, 340] width 6 height 10
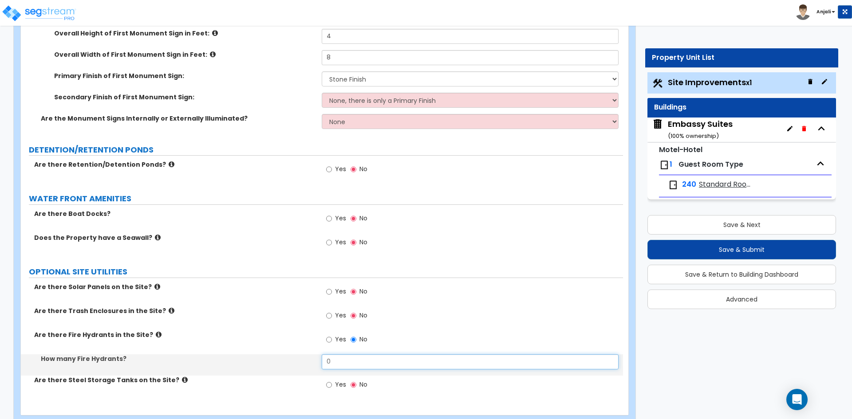
click at [350, 359] on input "0" at bounding box center [470, 361] width 296 height 15
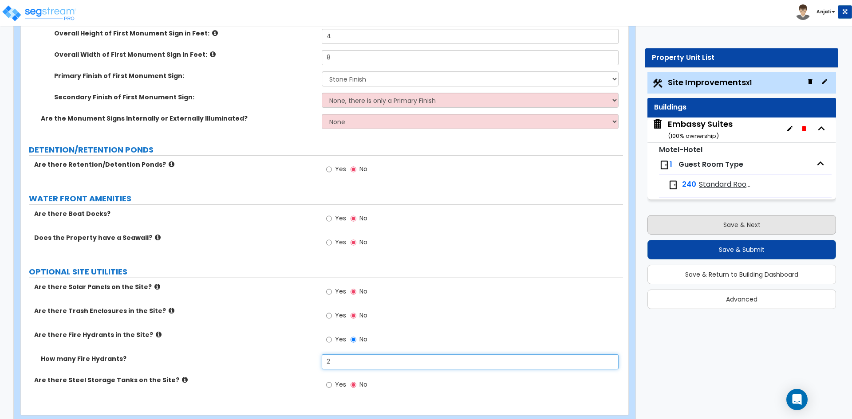
type input "2"
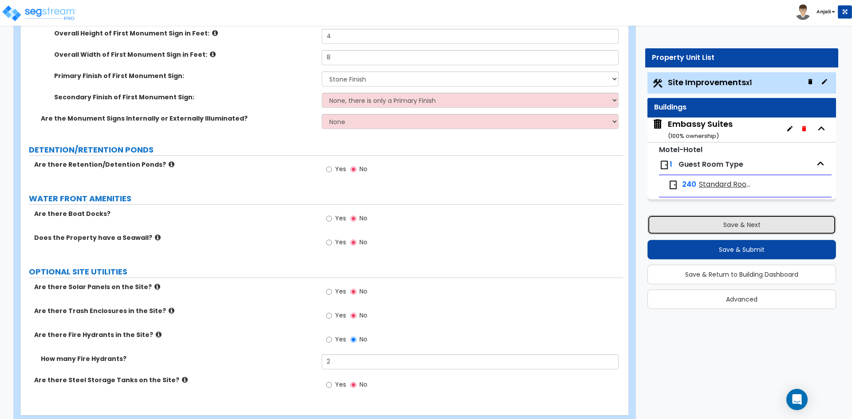
click at [716, 219] on button "Save & Next" at bounding box center [741, 225] width 189 height 20
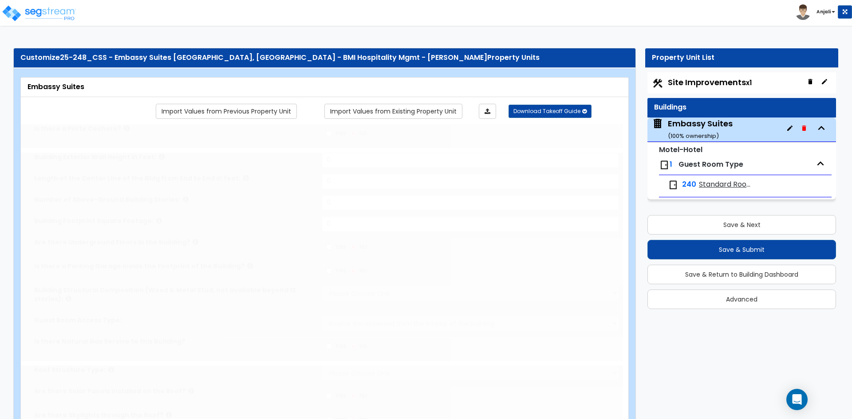
type input "1"
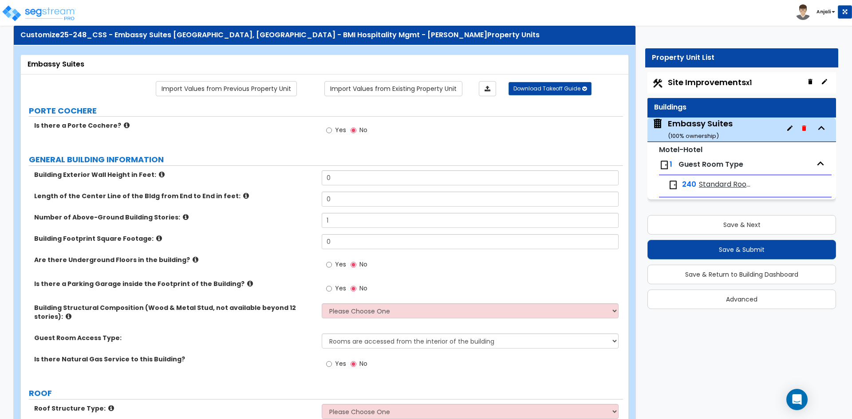
scroll to position [44, 0]
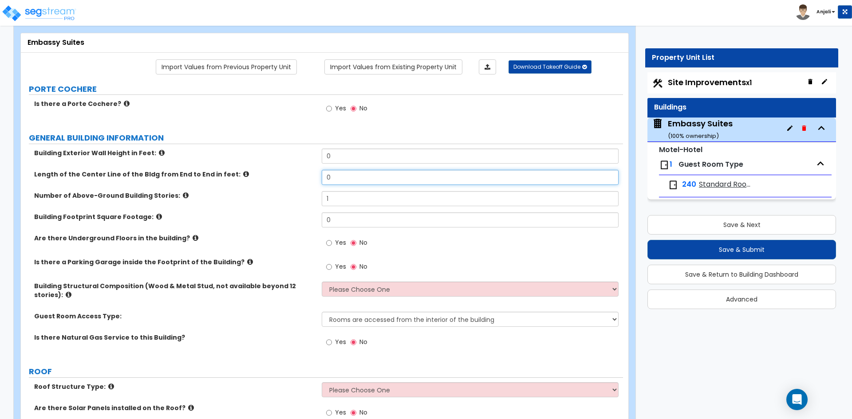
click at [359, 178] on input "0" at bounding box center [470, 177] width 296 height 15
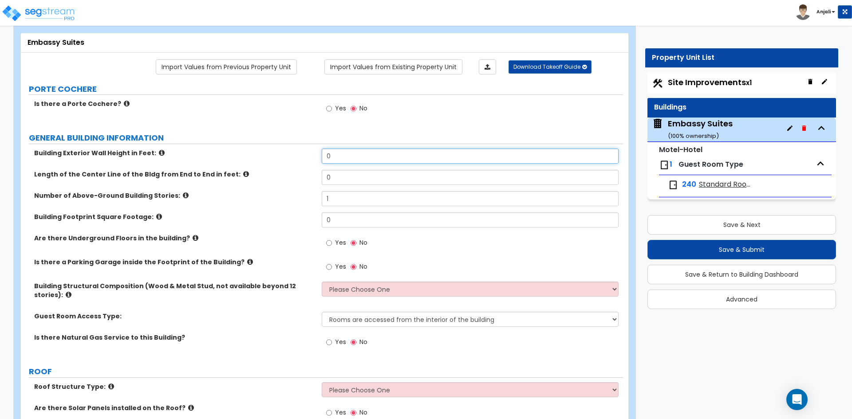
click at [360, 159] on input "0" at bounding box center [470, 156] width 296 height 15
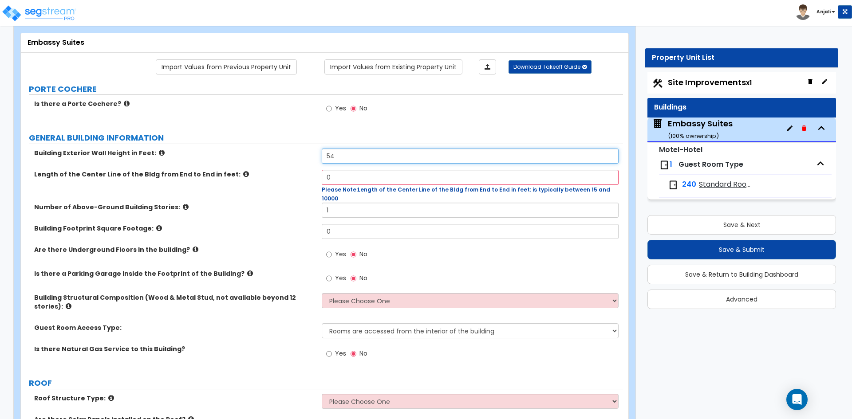
type input "54"
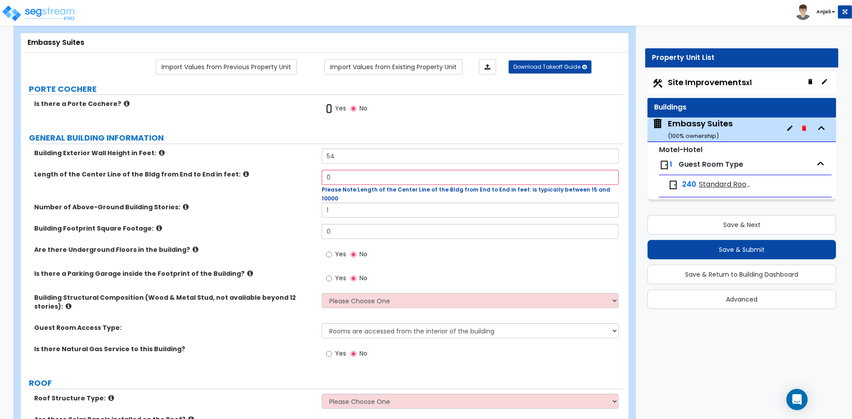
click at [331, 110] on input "Yes" at bounding box center [329, 109] width 6 height 10
radio input "true"
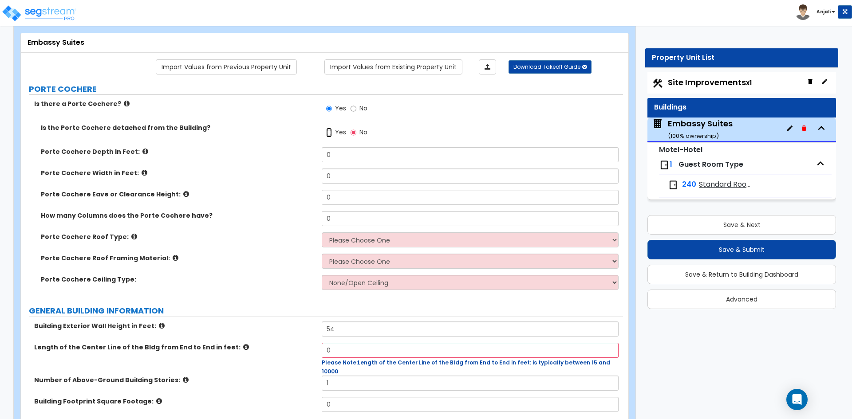
click at [328, 133] on input "Yes" at bounding box center [329, 133] width 6 height 10
radio input "true"
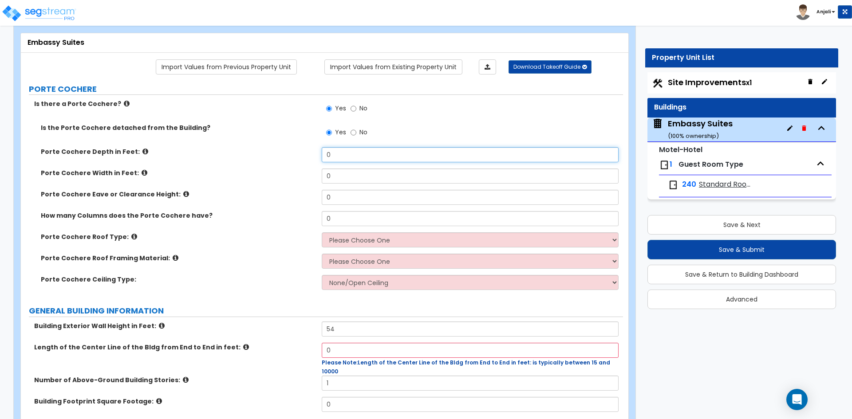
click at [336, 151] on input "0" at bounding box center [470, 154] width 296 height 15
click at [342, 154] on input "text" at bounding box center [470, 154] width 296 height 15
type input "28"
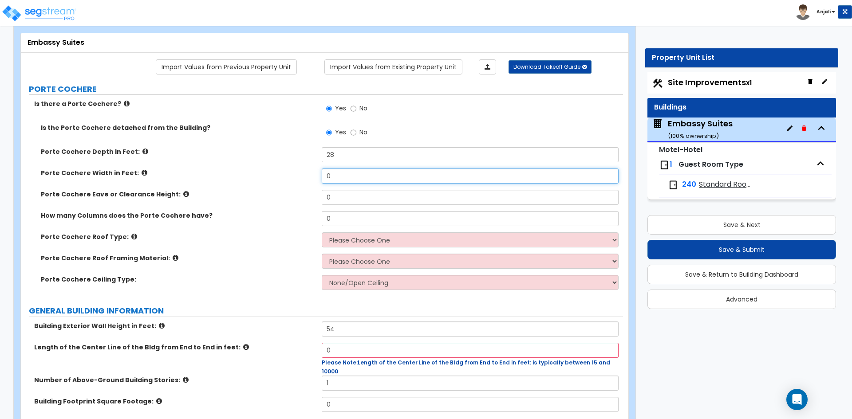
click at [369, 173] on input "0" at bounding box center [470, 176] width 296 height 15
type input "38"
drag, startPoint x: 385, startPoint y: 193, endPoint x: 386, endPoint y: 189, distance: 4.8
click at [385, 193] on input "0" at bounding box center [470, 197] width 296 height 15
type input "14"
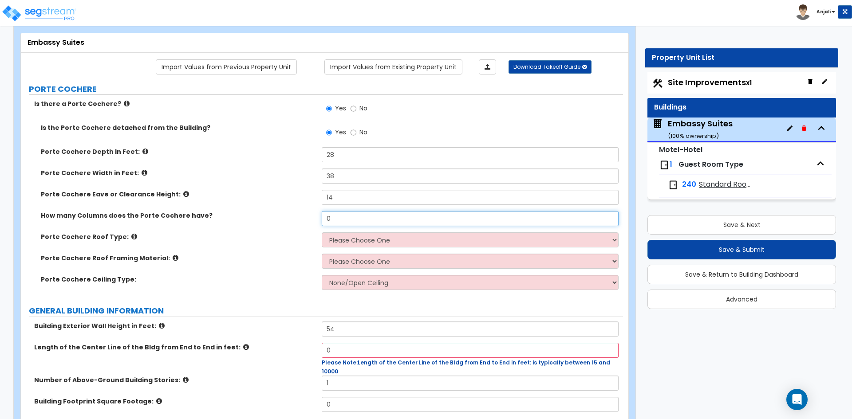
click at [350, 222] on input "0" at bounding box center [470, 218] width 296 height 15
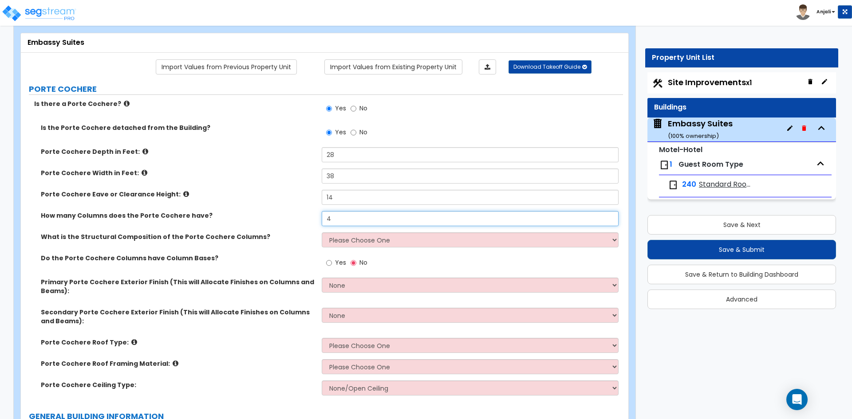
type input "4"
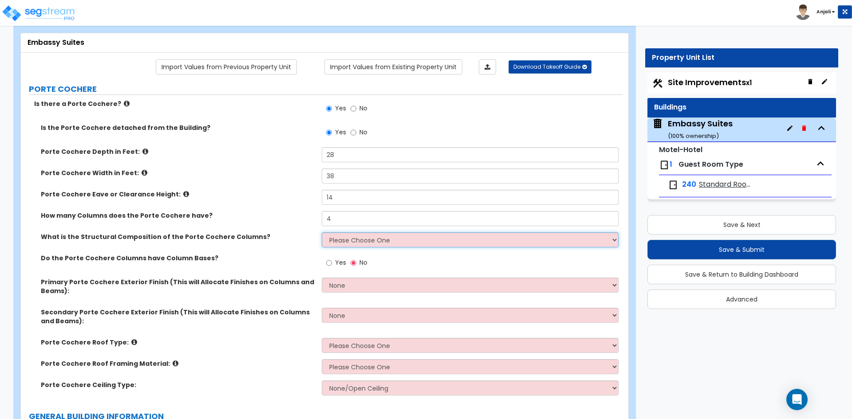
click at [370, 243] on select "Please Choose One Wood Steel Concrete" at bounding box center [470, 239] width 296 height 15
select select "2"
click at [322, 232] on select "Please Choose One Wood Steel Concrete" at bounding box center [470, 239] width 296 height 15
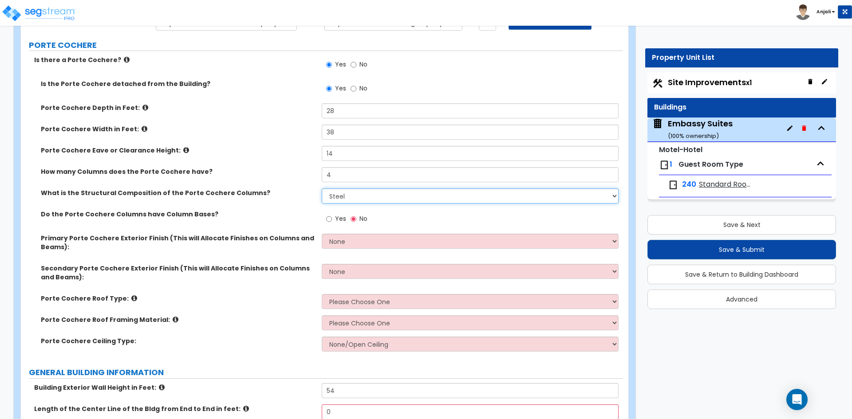
scroll to position [89, 0]
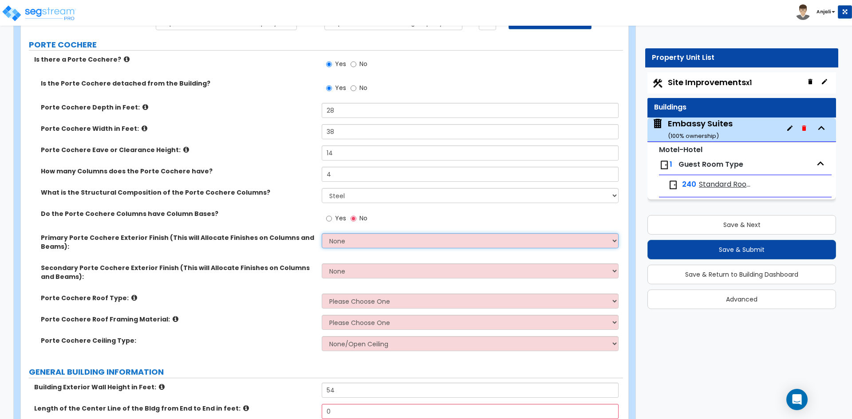
click at [350, 238] on select "None Paint Finish Stucco Finish Tile Finish Brick Veneer Stone Veneer Metal Com…" at bounding box center [470, 240] width 296 height 15
select select "6"
click at [322, 233] on select "None Paint Finish Stucco Finish Tile Finish Brick Veneer Stone Veneer Metal Com…" at bounding box center [470, 240] width 296 height 15
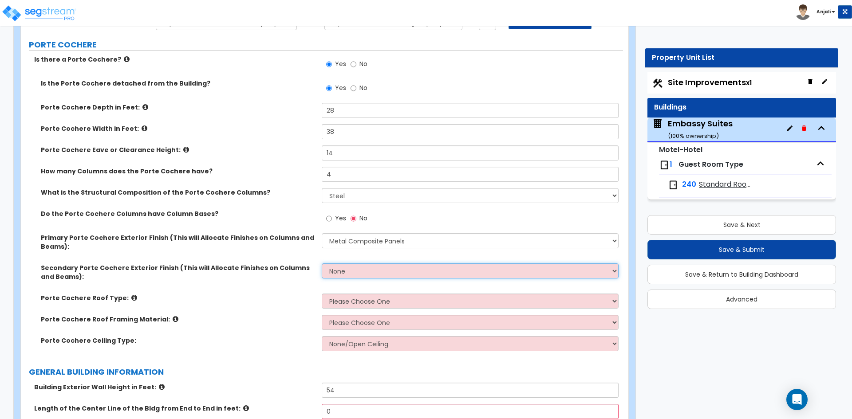
click at [361, 267] on select "None Paint Finish Stucco Finish Tile Finish Brick Veneer Stone Veneer Metal Com…" at bounding box center [470, 271] width 296 height 15
click at [368, 278] on select "None Paint Finish Stucco Finish Tile Finish Brick Veneer Stone Veneer Metal Com…" at bounding box center [470, 271] width 296 height 15
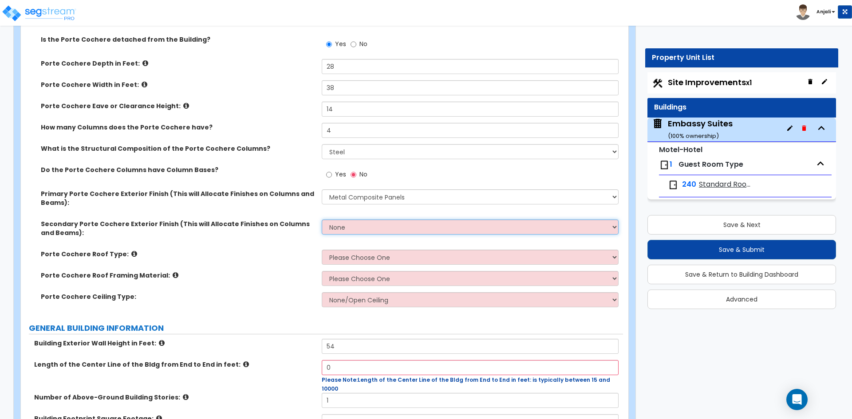
scroll to position [133, 0]
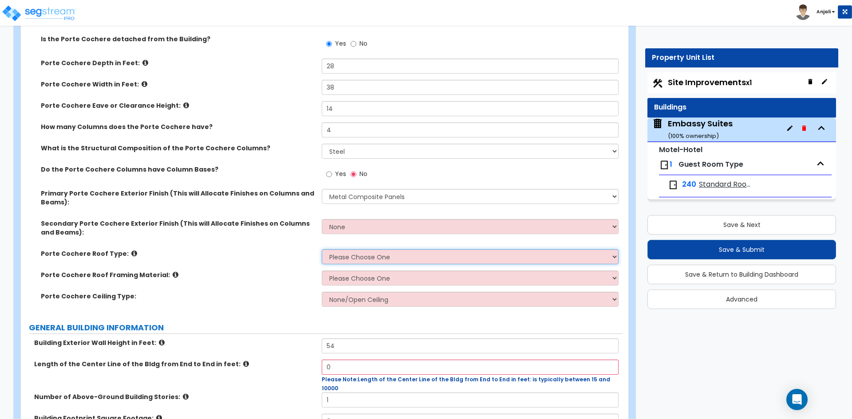
click at [371, 254] on select "Please Choose One Gabled Roof Flat Roof" at bounding box center [470, 256] width 296 height 15
select select "1"
click at [322, 249] on select "Please Choose One Gabled Roof Flat Roof" at bounding box center [470, 256] width 296 height 15
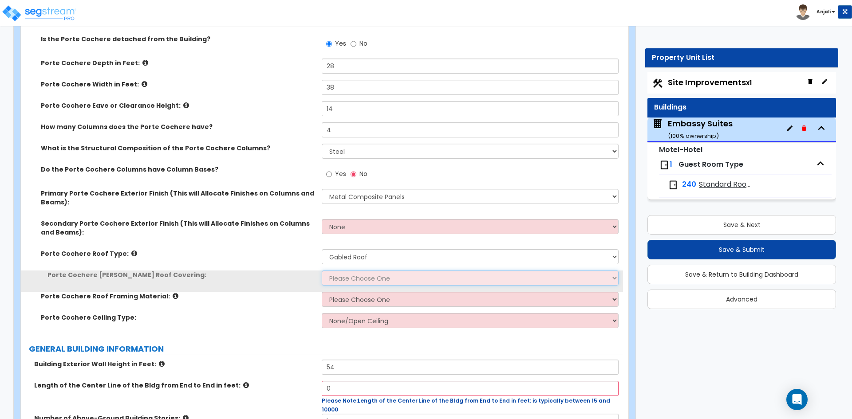
click at [367, 276] on select "Please Choose One Asphalt Shingle Clay Tile Wood Shingle Metal Shingle Standing…" at bounding box center [470, 278] width 296 height 15
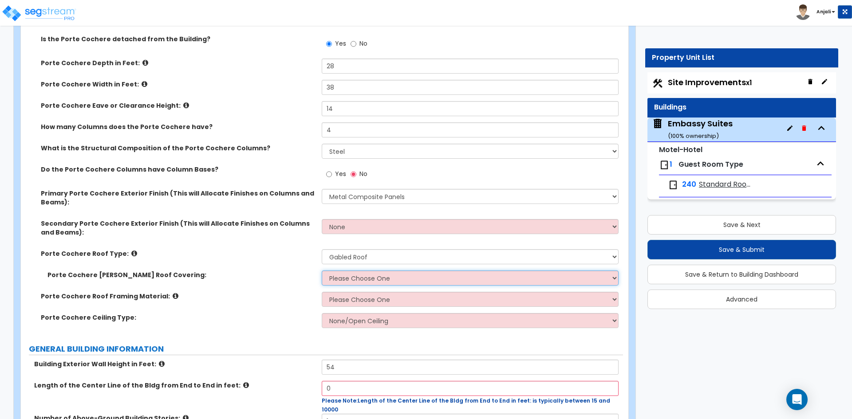
select select "5"
click at [322, 271] on select "Please Choose One Asphalt Shingle Clay Tile Wood Shingle Metal Shingle Standing…" at bounding box center [470, 278] width 296 height 15
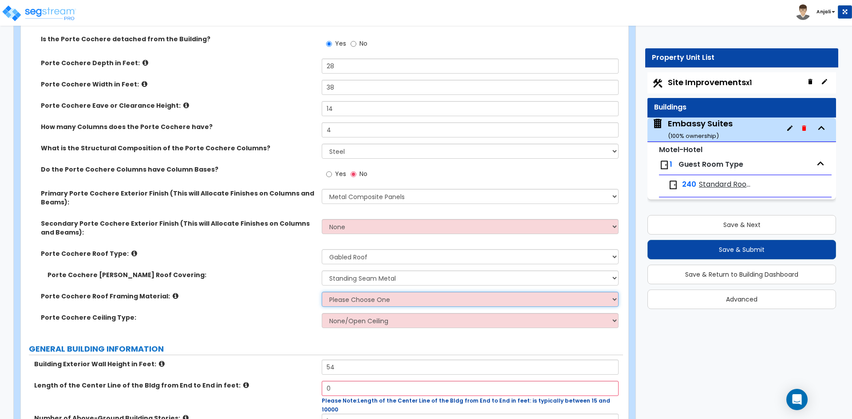
click at [368, 297] on select "Please Choose One Wood Metal" at bounding box center [470, 299] width 296 height 15
select select "2"
click at [322, 292] on select "Please Choose One Wood Metal" at bounding box center [470, 299] width 296 height 15
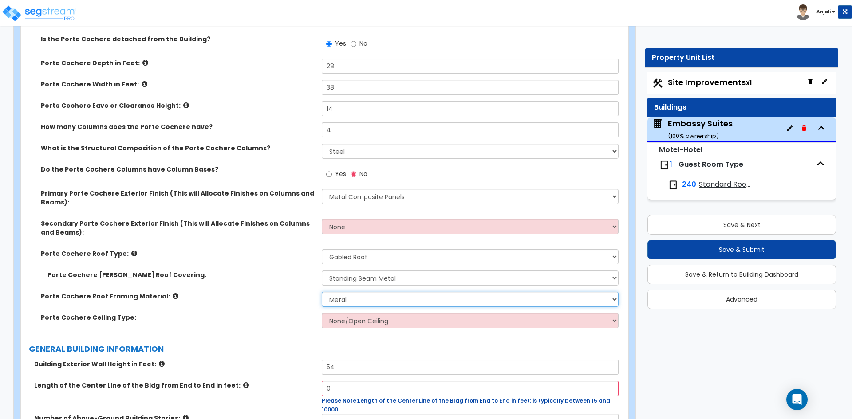
scroll to position [177, 0]
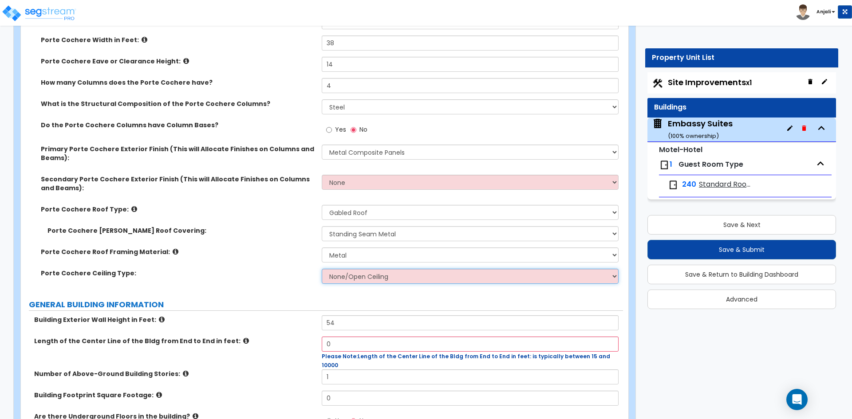
click at [377, 277] on select "None/Open Ceiling Drywall Ceiling Suspended Metal Ceiling" at bounding box center [470, 276] width 296 height 15
select select "2"
click at [322, 269] on select "None/Open Ceiling Drywall Ceiling Suspended Metal Ceiling" at bounding box center [470, 276] width 296 height 15
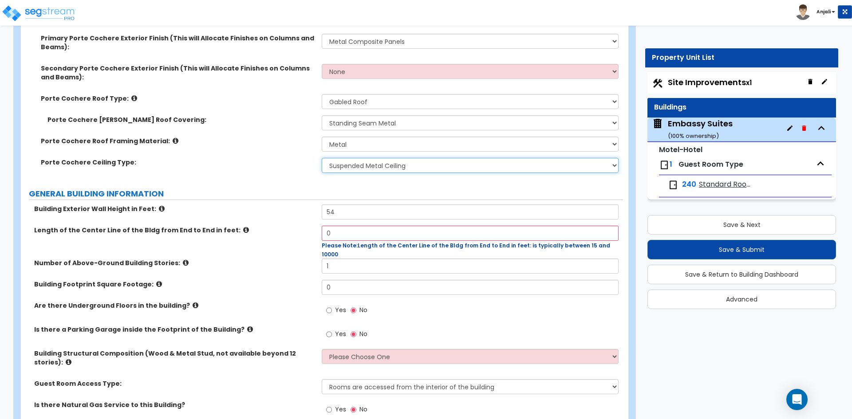
scroll to position [311, 0]
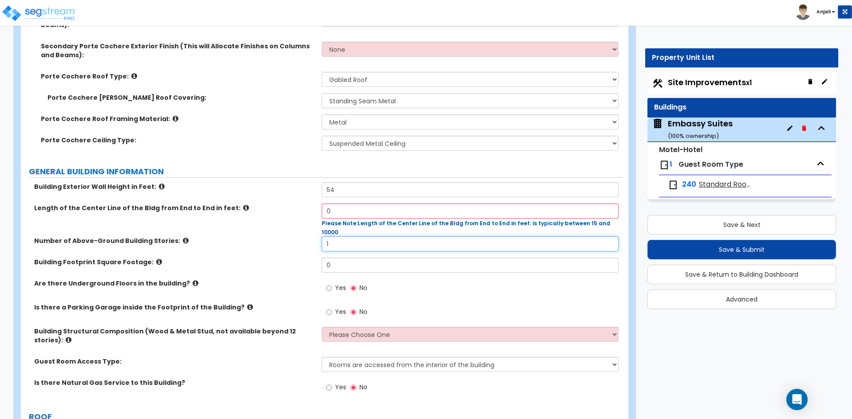
click at [349, 240] on input "1" at bounding box center [470, 243] width 296 height 15
click at [352, 212] on input "0" at bounding box center [470, 211] width 296 height 15
type input "336"
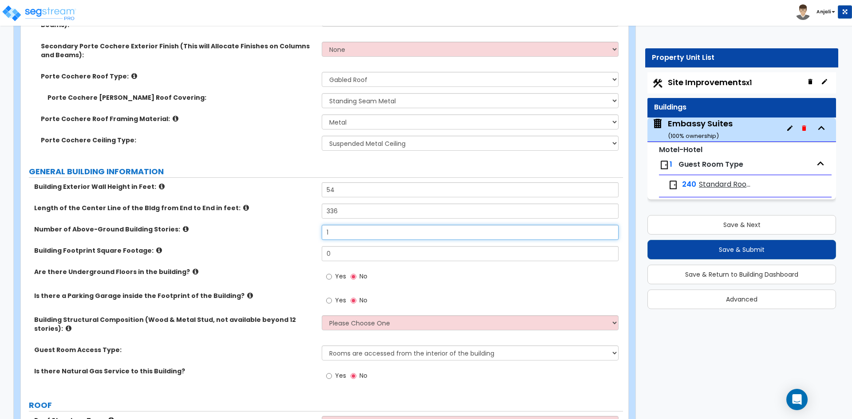
click at [351, 237] on input "1" at bounding box center [470, 232] width 296 height 15
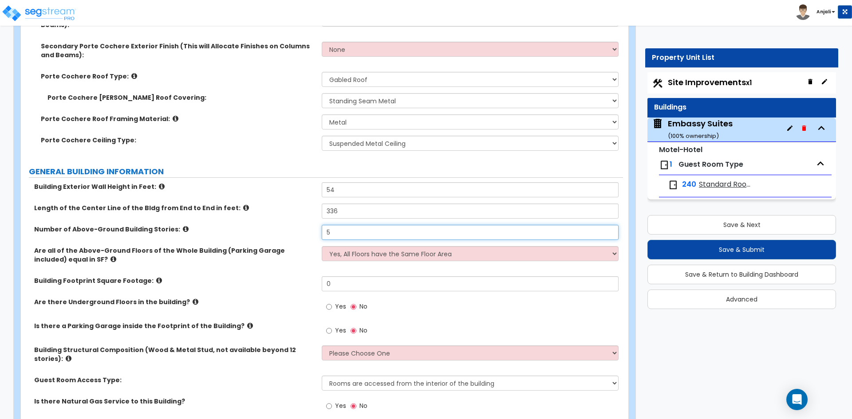
type input "5"
click at [348, 251] on select "Yes, All Floors have the Same Floor Area No, Not All Floor Areas are the Same" at bounding box center [470, 253] width 296 height 15
click at [322, 246] on select "Yes, All Floors have the Same Floor Area No, Not All Floor Areas are the Same" at bounding box center [470, 253] width 296 height 15
click at [343, 284] on input "0" at bounding box center [470, 283] width 296 height 15
drag, startPoint x: 362, startPoint y: 248, endPoint x: 370, endPoint y: 255, distance: 10.7
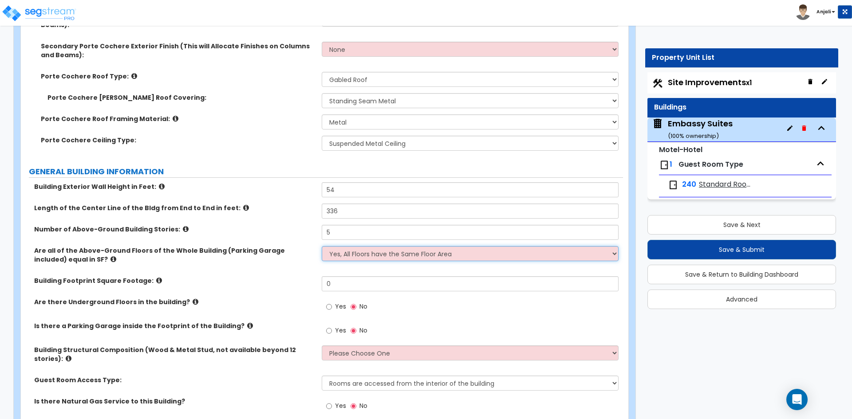
click at [362, 248] on select "Yes, All Floors have the Same Floor Area No, Not All Floor Areas are the Same" at bounding box center [470, 253] width 296 height 15
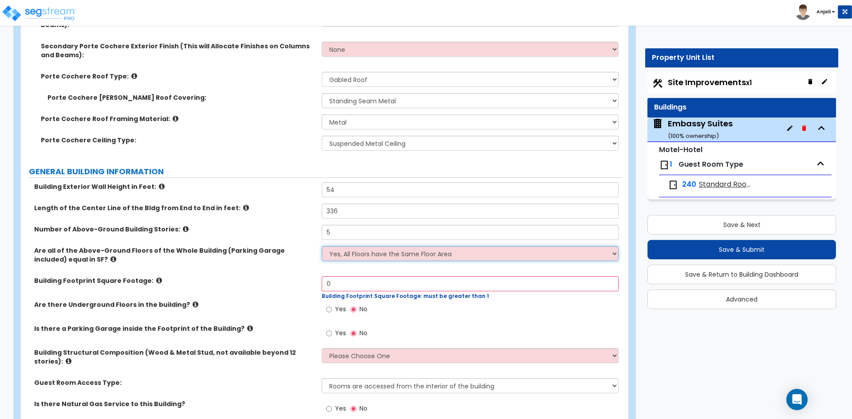
select select "1"
click at [322, 246] on select "Yes, All Floors have the Same Floor Area No, Not All Floor Areas are the Same" at bounding box center [470, 253] width 296 height 15
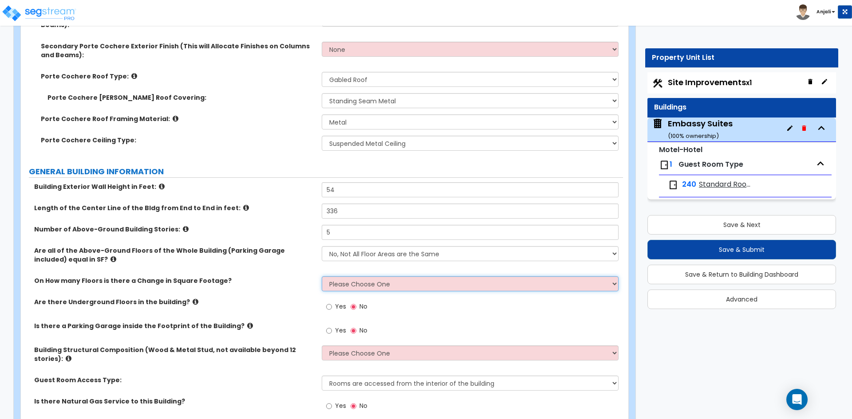
click at [414, 282] on select "Please Choose One 1 2 3 4 5" at bounding box center [470, 283] width 296 height 15
select select "3"
click at [322, 276] on select "Please Choose One 1 2 3 4 5" at bounding box center [470, 283] width 296 height 15
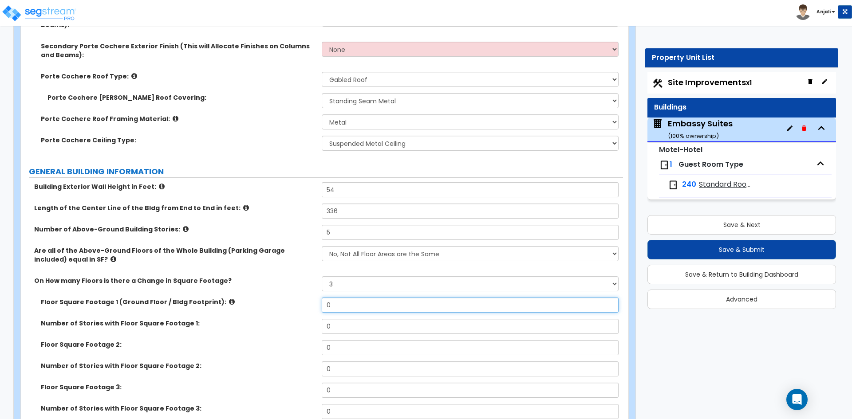
click at [350, 309] on input "0" at bounding box center [470, 305] width 296 height 15
type input "53,666"
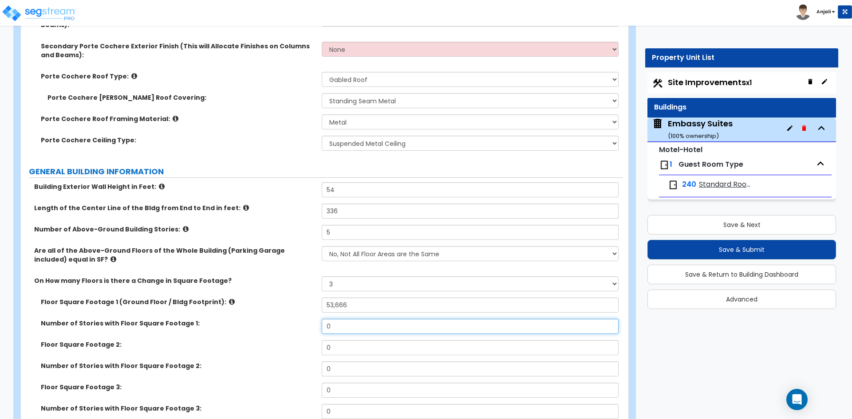
click at [340, 331] on input "0" at bounding box center [470, 326] width 296 height 15
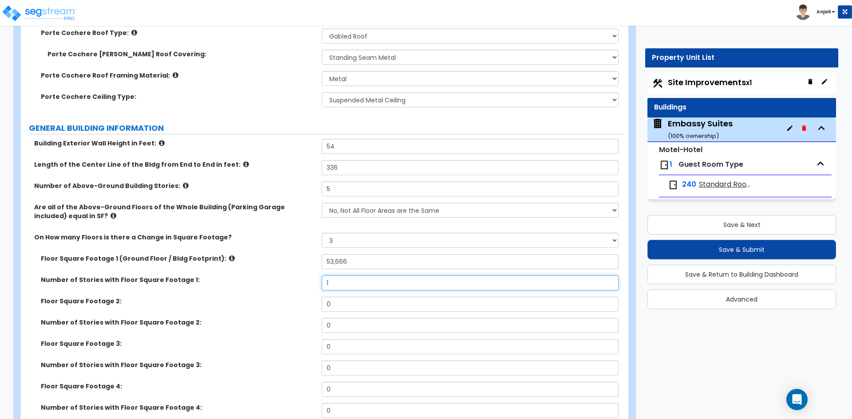
scroll to position [355, 0]
type input "1"
click at [353, 302] on input "0" at bounding box center [470, 303] width 296 height 15
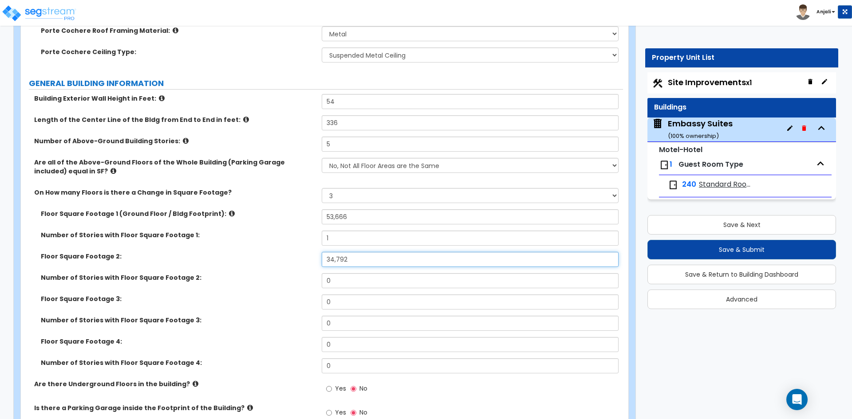
scroll to position [399, 0]
type input "34,792"
click at [342, 284] on input "0" at bounding box center [470, 280] width 296 height 15
type input "1"
click at [338, 308] on input "0" at bounding box center [470, 301] width 296 height 15
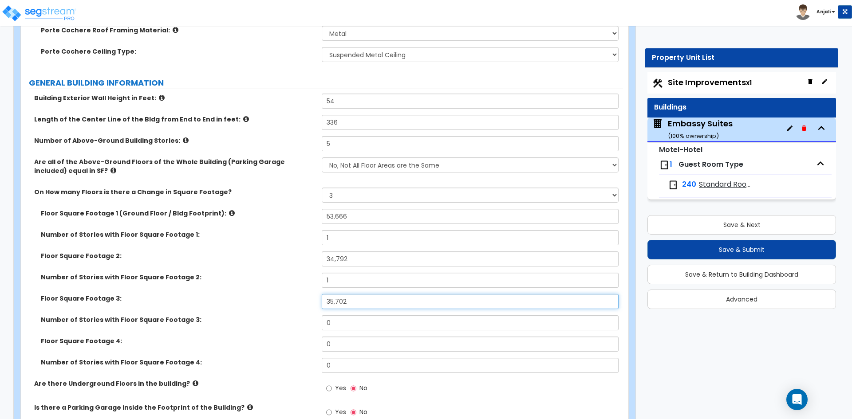
type input "35,702"
click at [343, 320] on input "0" at bounding box center [470, 322] width 296 height 15
type input "1"
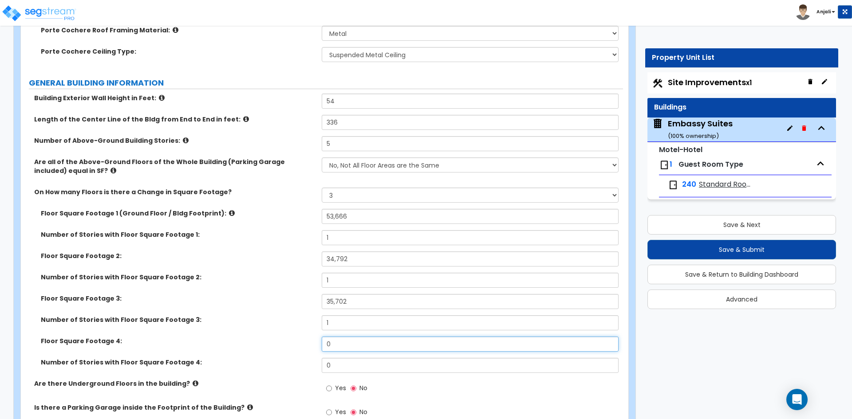
click at [334, 341] on input "0" at bounding box center [470, 344] width 296 height 15
type input "35,062"
click at [346, 366] on input "0" at bounding box center [470, 365] width 296 height 15
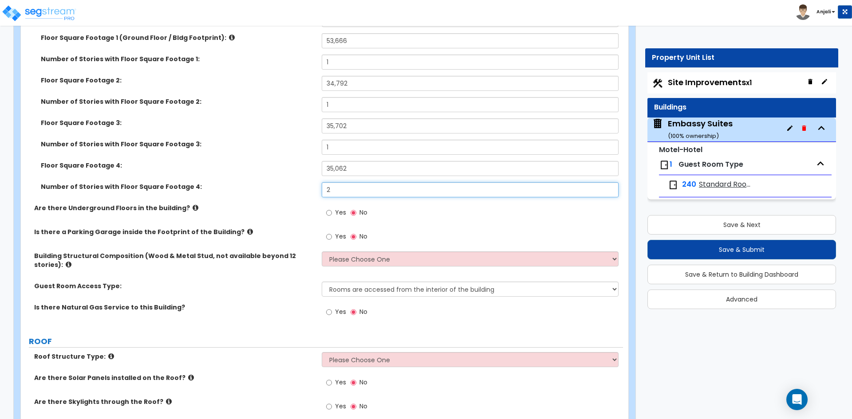
scroll to position [577, 0]
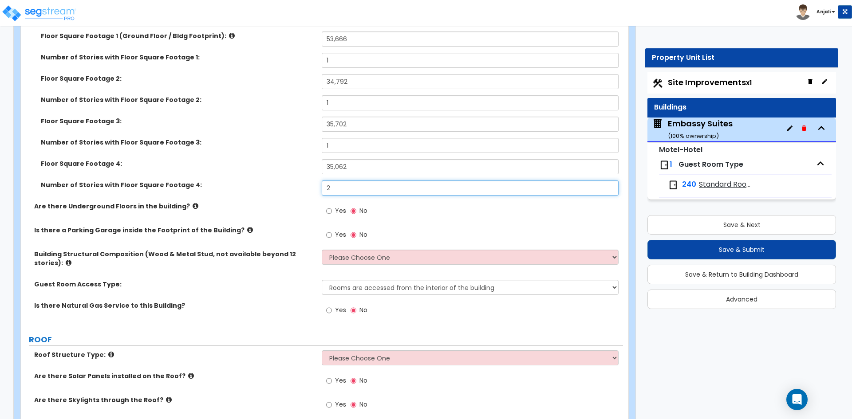
type input "2"
click at [396, 253] on select "Please Choose One Reinforced Concrete Structural Steel Brick Masonry CMU Masonr…" at bounding box center [470, 257] width 296 height 15
select select "3"
click at [322, 250] on select "Please Choose One Reinforced Concrete Structural Steel Brick Masonry CMU Masonr…" at bounding box center [470, 257] width 296 height 15
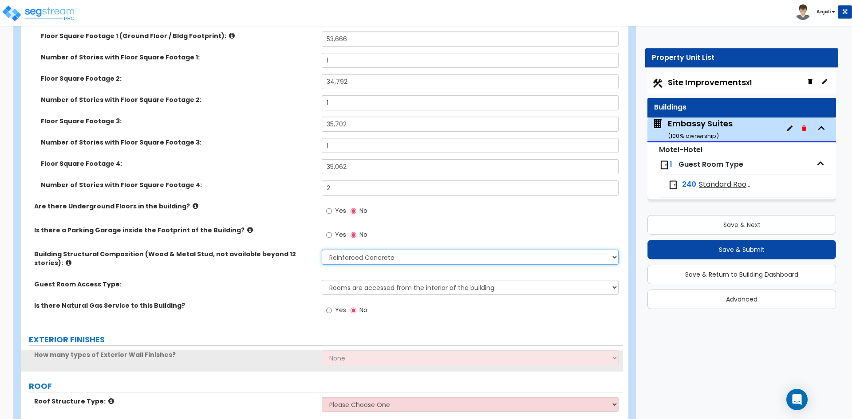
scroll to position [621, 0]
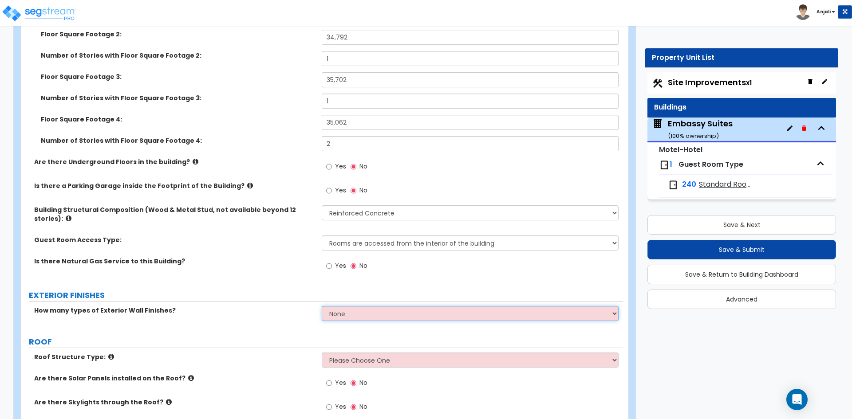
click at [383, 310] on select "None 1 2 3" at bounding box center [470, 313] width 296 height 15
select select "1"
click at [322, 306] on select "None 1 2 3" at bounding box center [470, 313] width 296 height 15
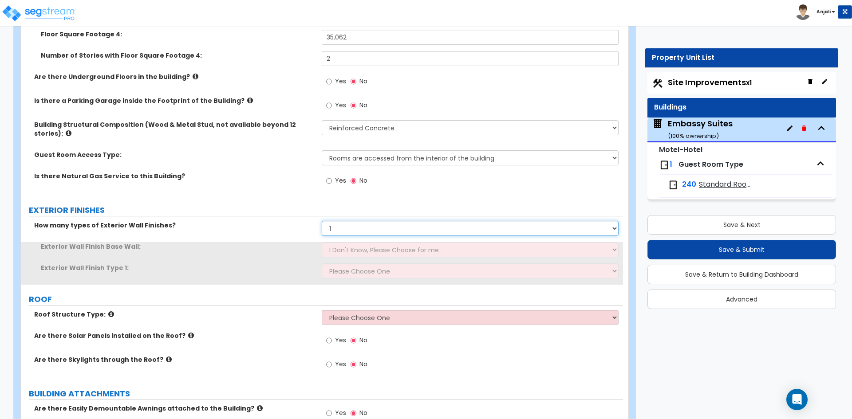
scroll to position [710, 0]
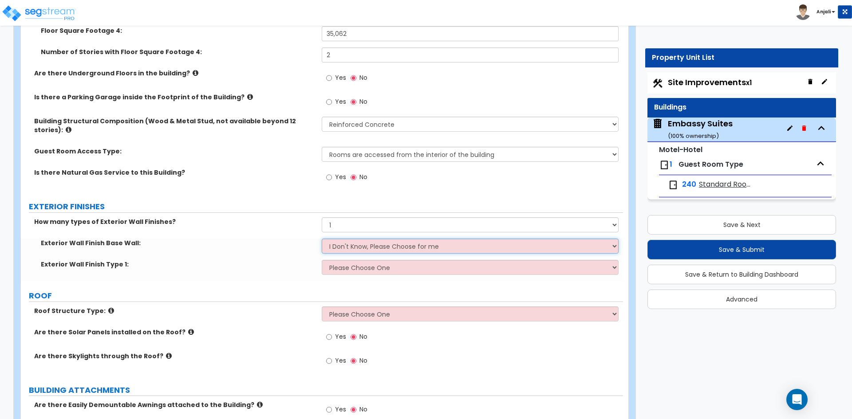
click at [416, 244] on select "I Don't Know, Please Choose for me Concrete Masonry Units (CMU) Cast-in-Place C…" at bounding box center [470, 246] width 296 height 15
select select "1"
click at [322, 239] on select "I Don't Know, Please Choose for me Concrete Masonry Units (CMU) Cast-in-Place C…" at bounding box center [470, 246] width 296 height 15
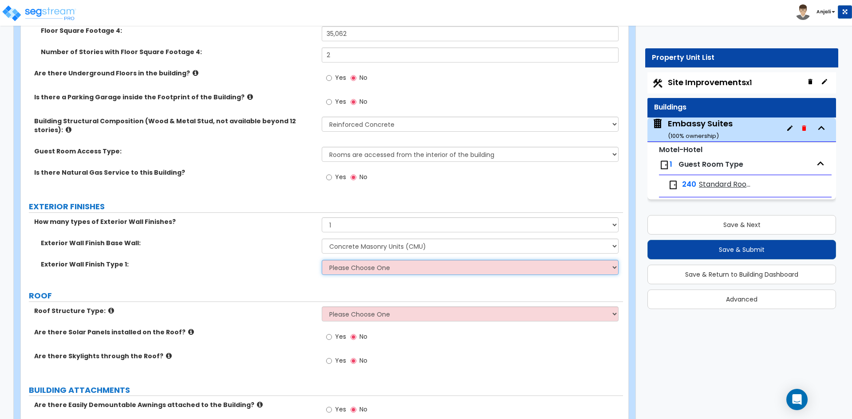
click at [388, 269] on select "Please Choose One No Finish/Shared Wall No Wall Brick Veneer Stone Veneer Wood …" at bounding box center [470, 267] width 296 height 15
select select "7"
click at [322, 260] on select "Please Choose One No Finish/Shared Wall No Wall Brick Veneer Stone Veneer Wood …" at bounding box center [470, 267] width 296 height 15
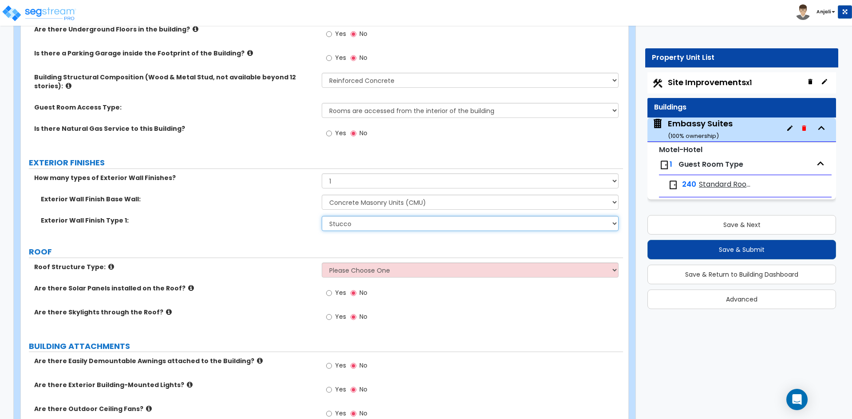
scroll to position [754, 0]
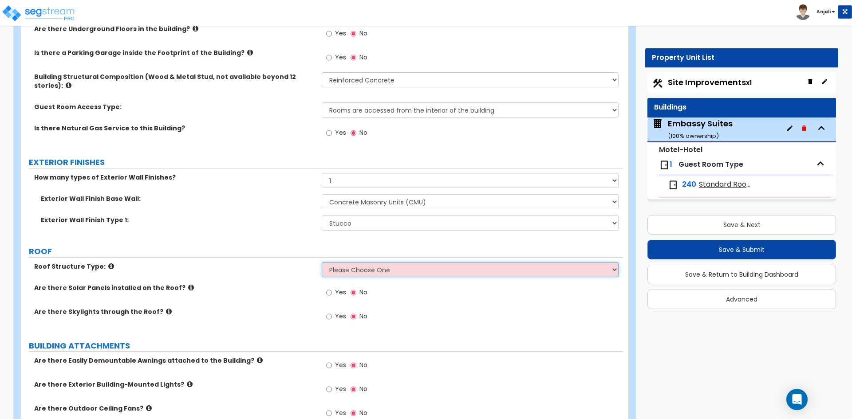
click at [381, 271] on select "Please Choose One [PERSON_NAME] Roof Flat Roof Hybrid [PERSON_NAME] & Flat Roof" at bounding box center [470, 269] width 296 height 15
select select "1"
click at [322, 262] on select "Please Choose One [PERSON_NAME] Roof Flat Roof Hybrid [PERSON_NAME] & Flat Roof" at bounding box center [470, 269] width 296 height 15
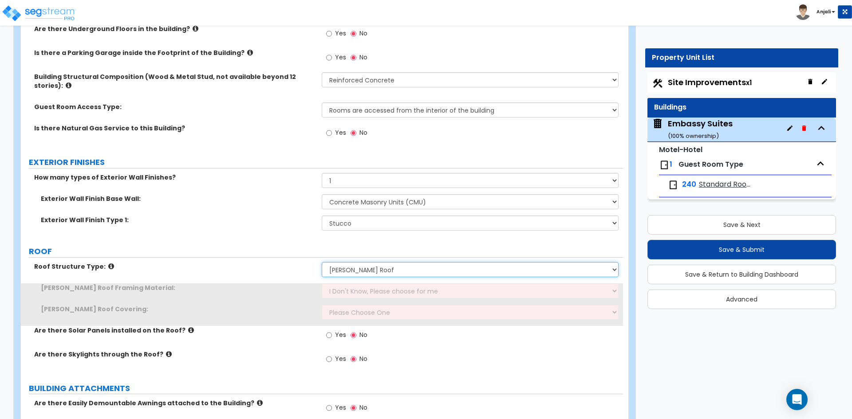
scroll to position [799, 0]
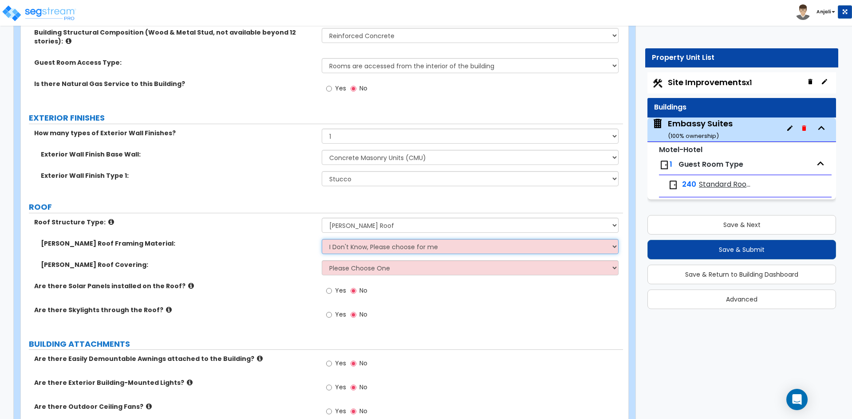
click at [397, 250] on select "I Don't Know, Please choose for me Metal Wood" at bounding box center [470, 246] width 296 height 15
select select "1"
click at [322, 239] on select "I Don't Know, Please choose for me Metal Wood" at bounding box center [470, 246] width 296 height 15
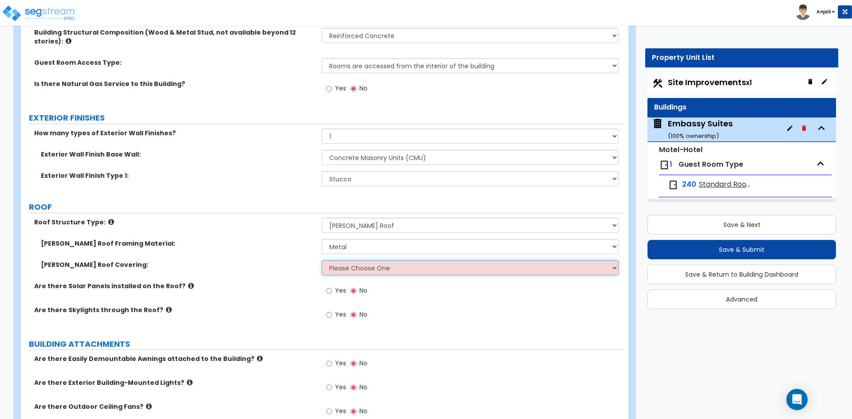
click at [393, 270] on select "Please Choose One Asphalt Shingle Clay Tile Wood Shingle Metal Shingle Standing…" at bounding box center [470, 267] width 296 height 15
select select "4"
click at [322, 260] on select "Please Choose One Asphalt Shingle Clay Tile Wood Shingle Metal Shingle Standing…" at bounding box center [470, 267] width 296 height 15
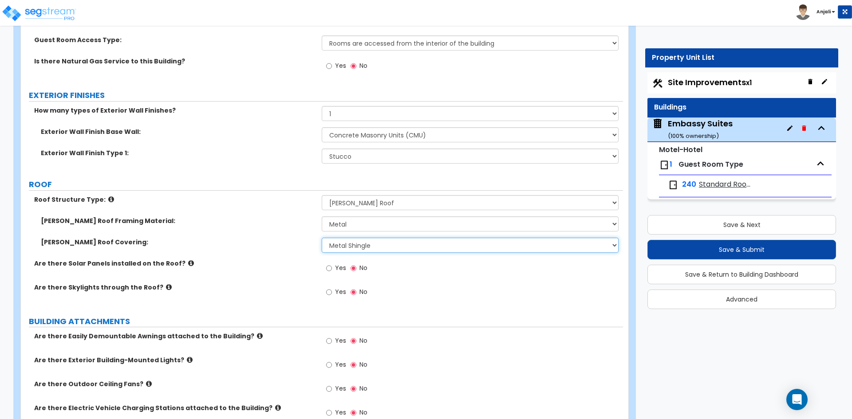
scroll to position [843, 0]
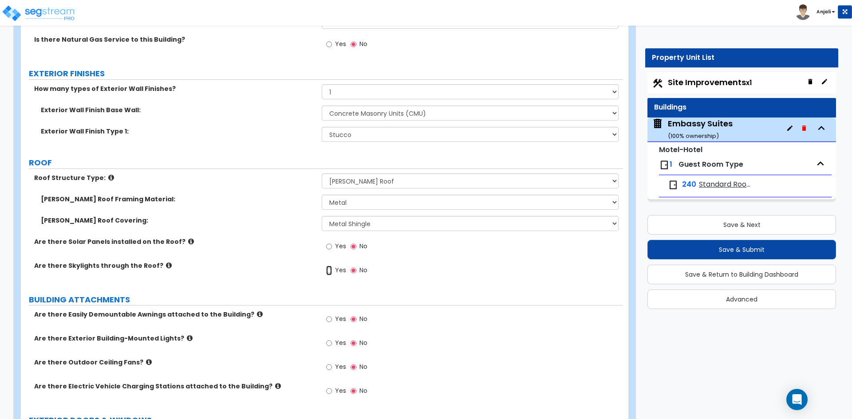
click at [329, 272] on input "Yes" at bounding box center [329, 271] width 6 height 10
radio input "true"
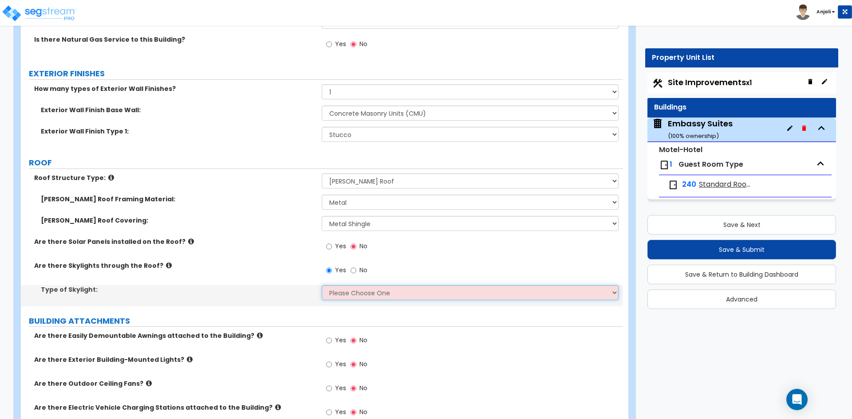
click at [345, 295] on select "Please Choose One Fixed Rectangular Glass Barrel Vault Dome Square Pyramid" at bounding box center [470, 292] width 296 height 15
click at [322, 285] on select "Please Choose One Fixed Rectangular Glass Barrel Vault Dome Square Pyramid" at bounding box center [470, 292] width 296 height 15
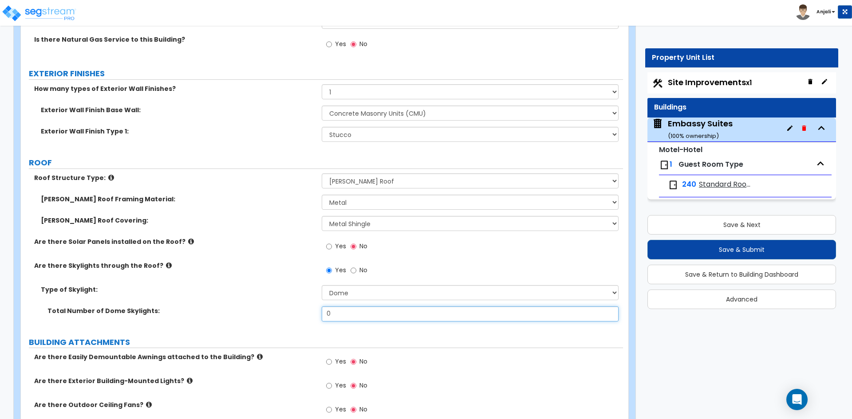
click at [351, 315] on input "0" at bounding box center [470, 314] width 296 height 15
click at [418, 296] on select "Please Choose One Fixed Rectangular Glass Barrel Vault Dome Square Pyramid" at bounding box center [470, 292] width 296 height 15
select select "2"
click at [322, 285] on select "Please Choose One Fixed Rectangular Glass Barrel Vault Dome Square Pyramid" at bounding box center [470, 292] width 296 height 15
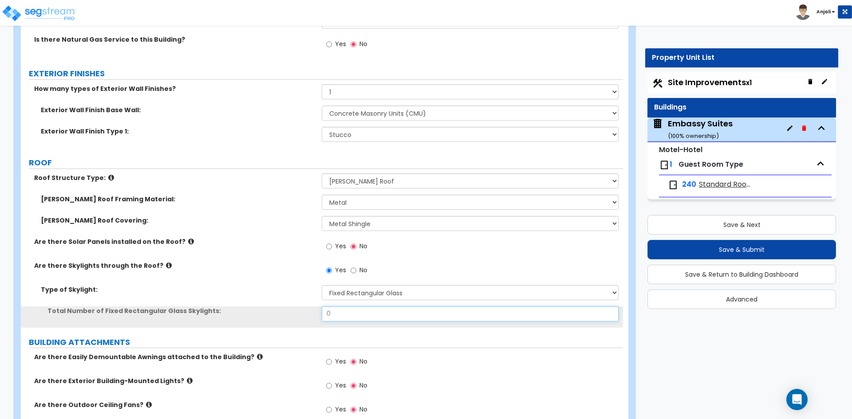
click at [363, 316] on input "0" at bounding box center [470, 314] width 296 height 15
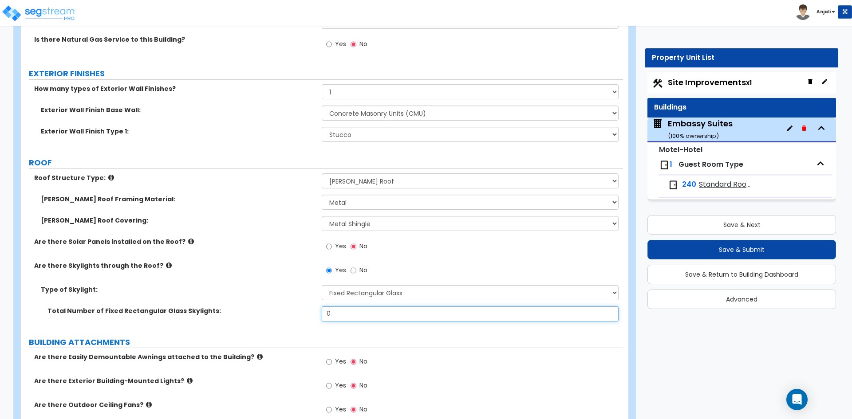
click at [354, 315] on input "0" at bounding box center [470, 314] width 296 height 15
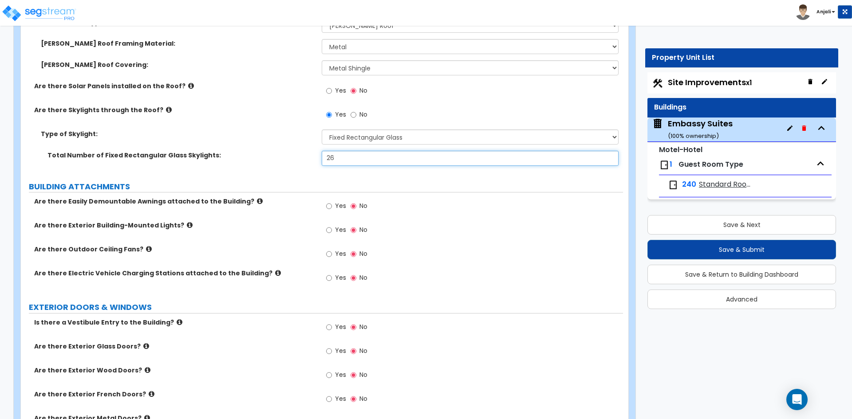
scroll to position [1020, 0]
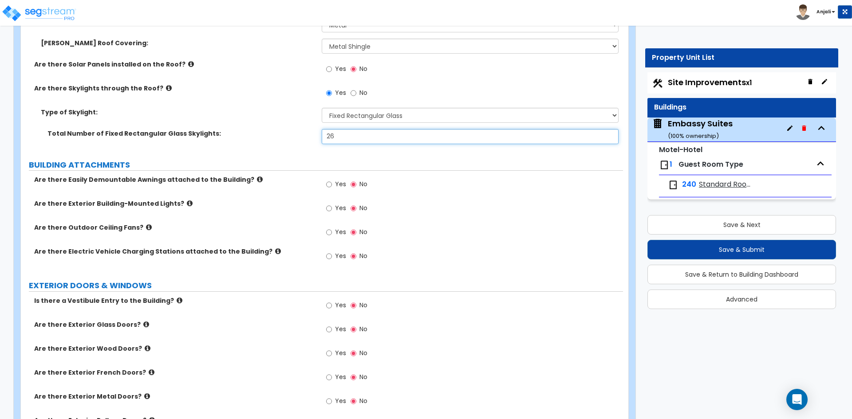
type input "26"
click at [328, 208] on input "Yes" at bounding box center [329, 209] width 6 height 10
radio input "true"
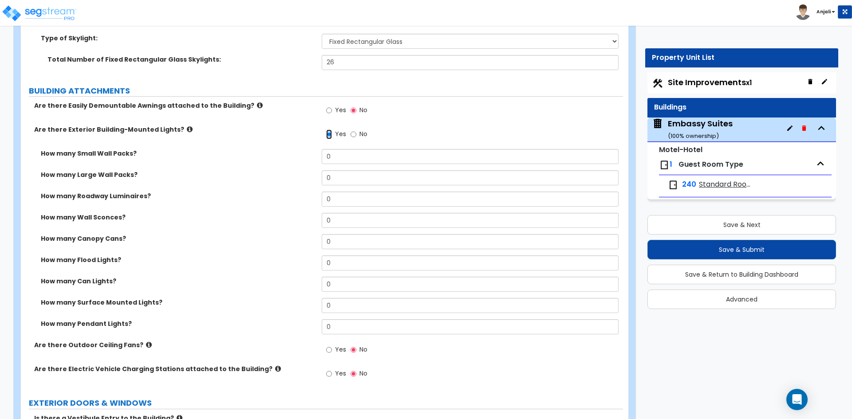
scroll to position [1109, 0]
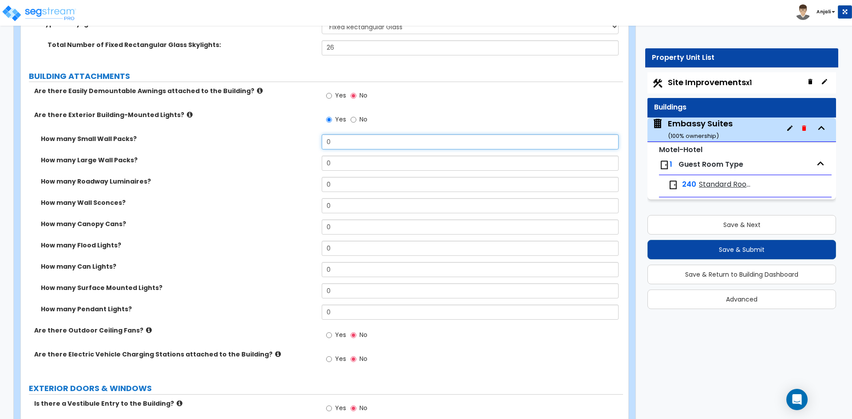
click at [343, 146] on input "0" at bounding box center [470, 141] width 296 height 15
type input "8"
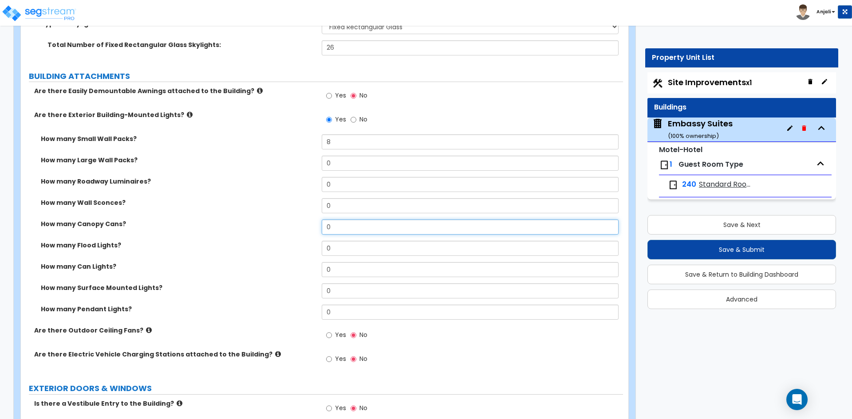
click at [342, 229] on input "0" at bounding box center [470, 227] width 296 height 15
type input "12"
click at [339, 202] on input "0" at bounding box center [470, 205] width 296 height 15
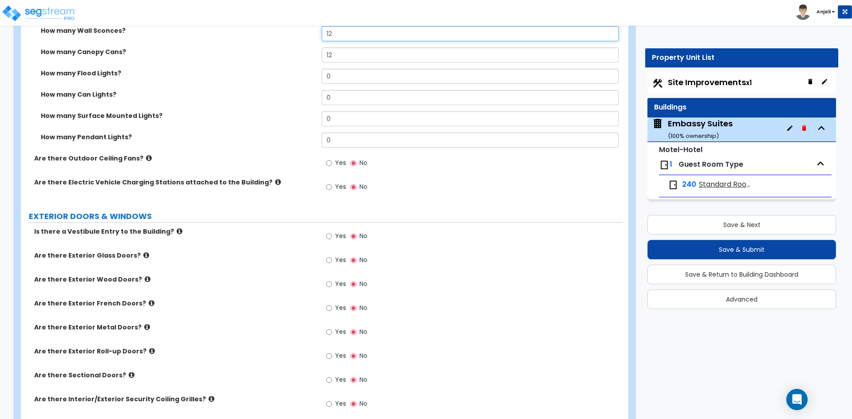
scroll to position [1287, 0]
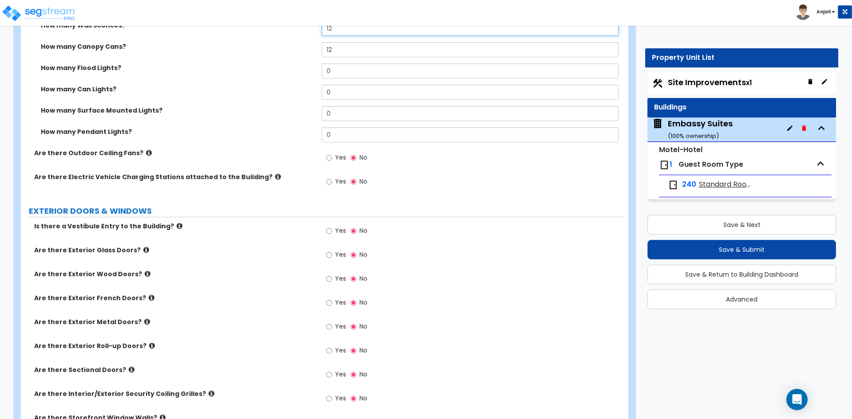
type input "12"
click at [331, 232] on input "Yes" at bounding box center [329, 231] width 6 height 10
radio input "true"
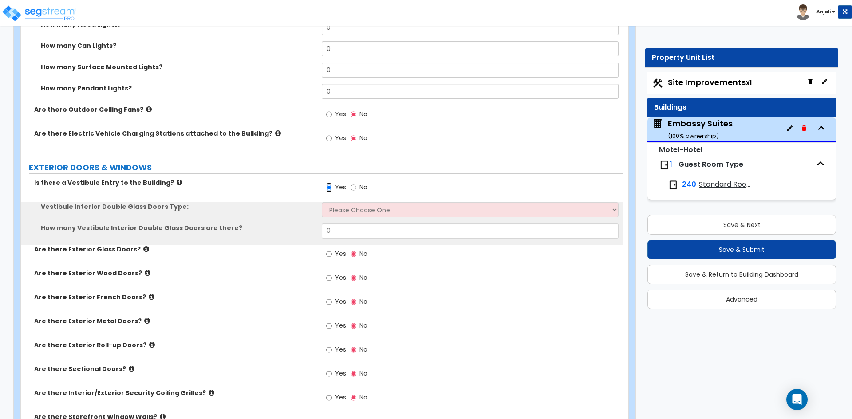
scroll to position [1331, 0]
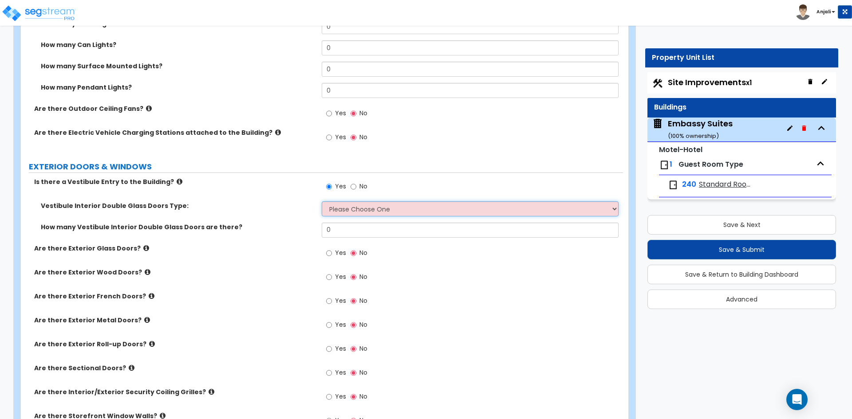
click at [373, 211] on select "Please Choose One Hinged Sliding" at bounding box center [470, 208] width 296 height 15
select select "2"
click at [322, 201] on select "Please Choose One Hinged Sliding" at bounding box center [470, 208] width 296 height 15
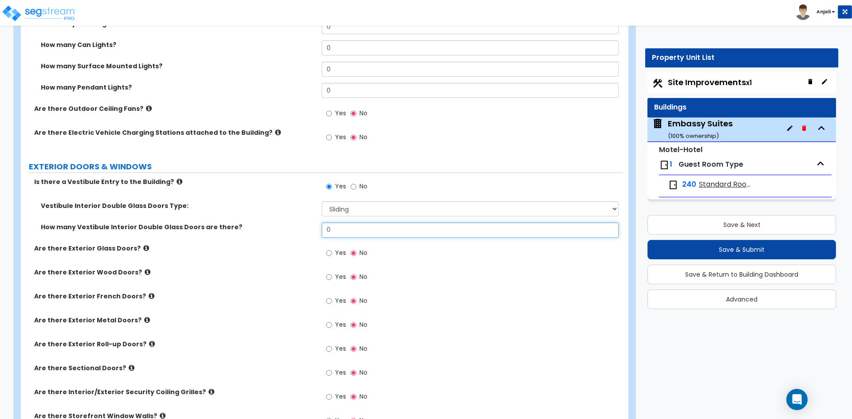
click at [366, 230] on input "0" at bounding box center [470, 230] width 296 height 15
type input "1"
click at [326, 254] on input "Yes" at bounding box center [329, 253] width 6 height 10
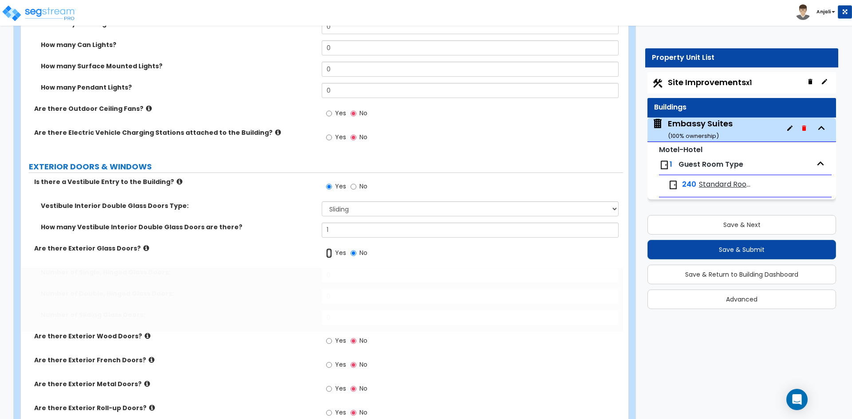
radio input "true"
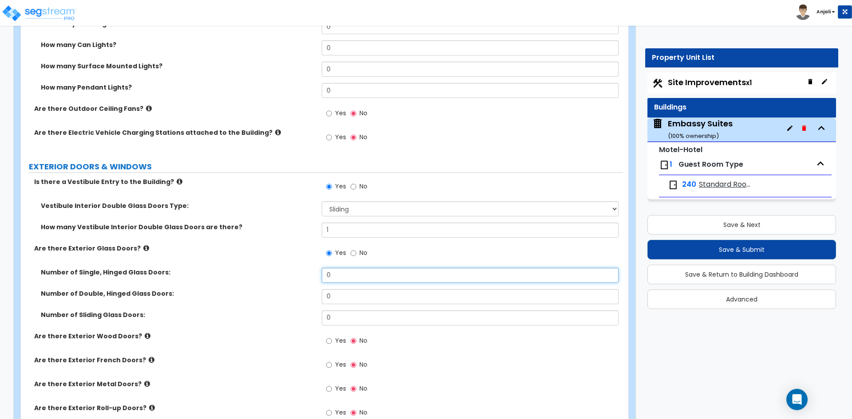
click at [347, 278] on input "0" at bounding box center [470, 275] width 296 height 15
click at [346, 278] on input "0" at bounding box center [470, 275] width 296 height 15
type input "4"
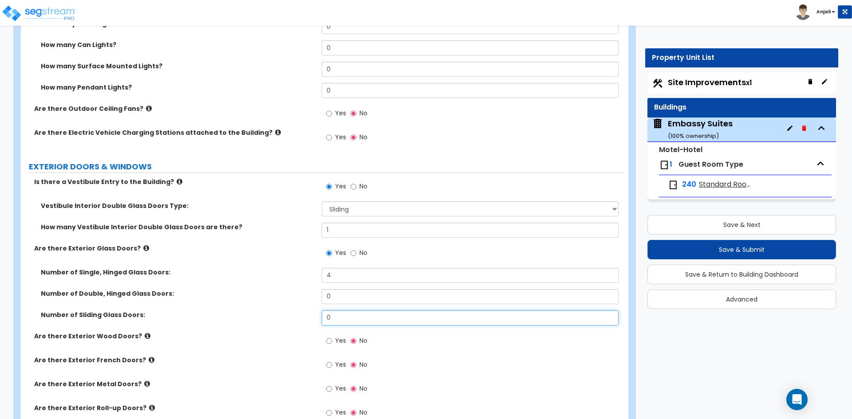
click at [346, 321] on input "0" at bounding box center [470, 318] width 296 height 15
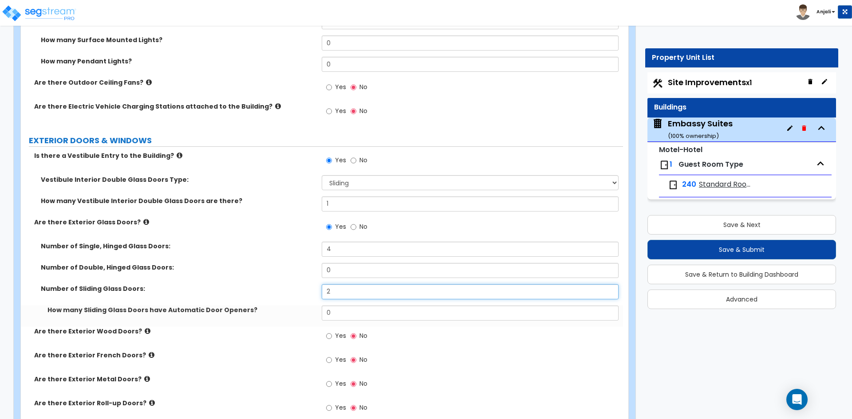
scroll to position [1375, 0]
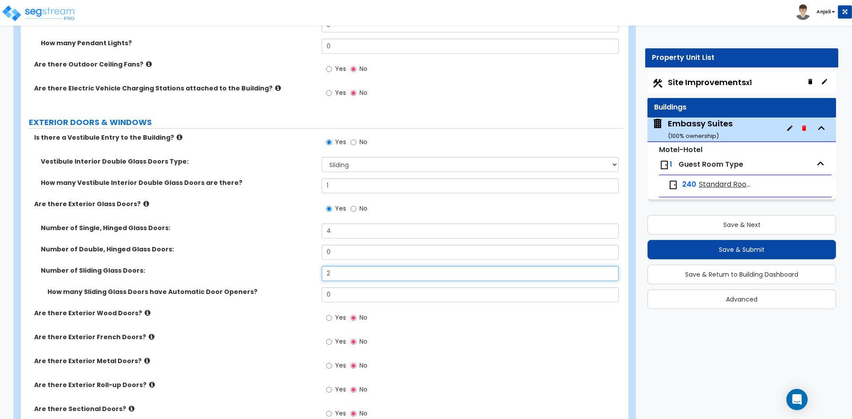
type input "2"
click at [353, 299] on input "0" at bounding box center [470, 295] width 296 height 15
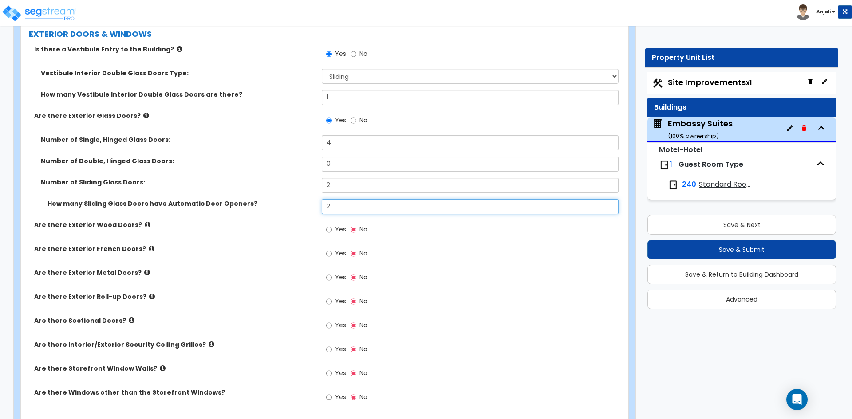
scroll to position [1464, 0]
type input "2"
drag, startPoint x: 327, startPoint y: 274, endPoint x: 332, endPoint y: 280, distance: 7.8
click at [328, 275] on input "Yes" at bounding box center [329, 277] width 6 height 10
radio input "true"
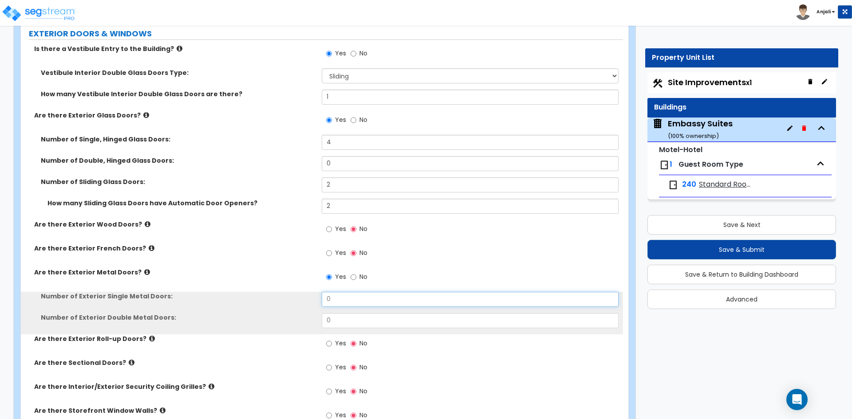
click at [343, 302] on input "0" at bounding box center [470, 299] width 296 height 15
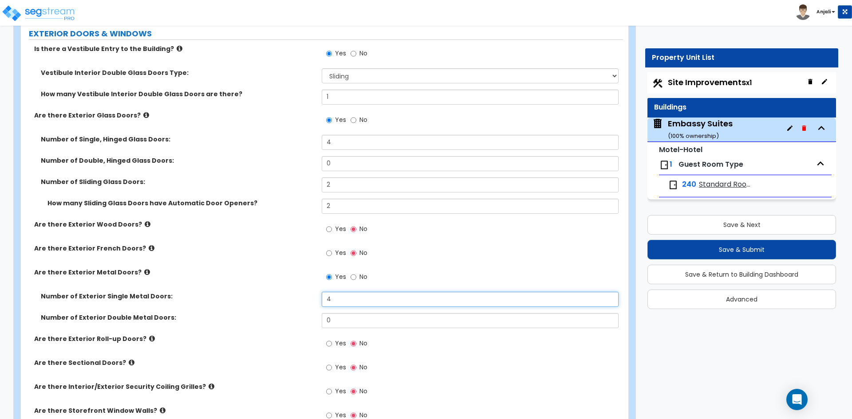
type input "4"
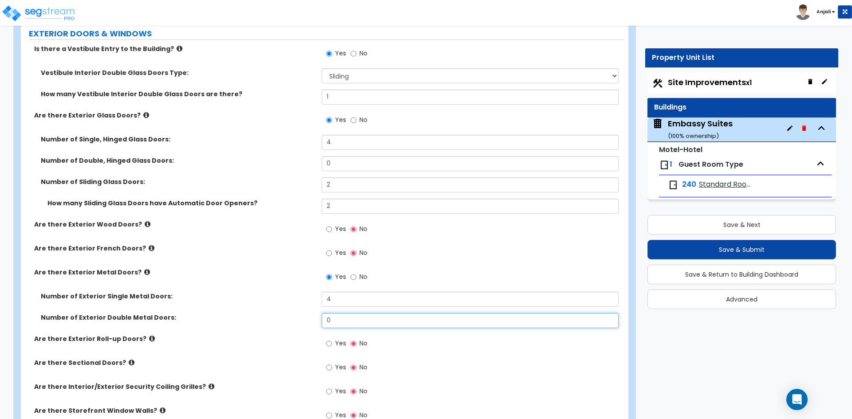
click at [370, 319] on input "0" at bounding box center [470, 320] width 296 height 15
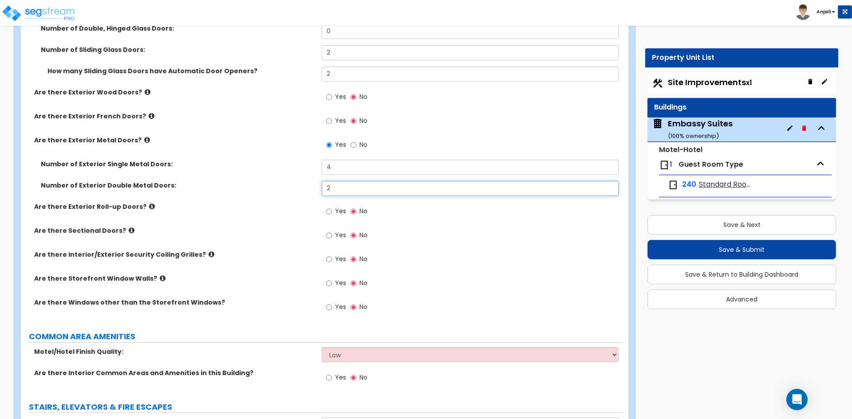
scroll to position [1597, 0]
type input "2"
click at [329, 309] on input "Yes" at bounding box center [329, 307] width 6 height 10
radio input "true"
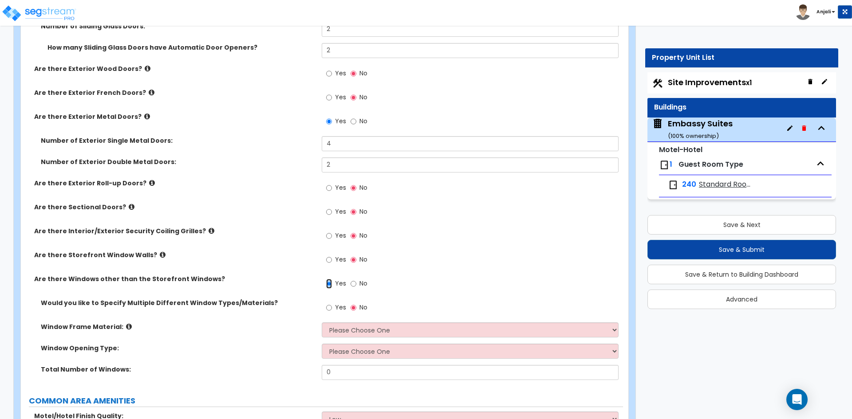
scroll to position [1642, 0]
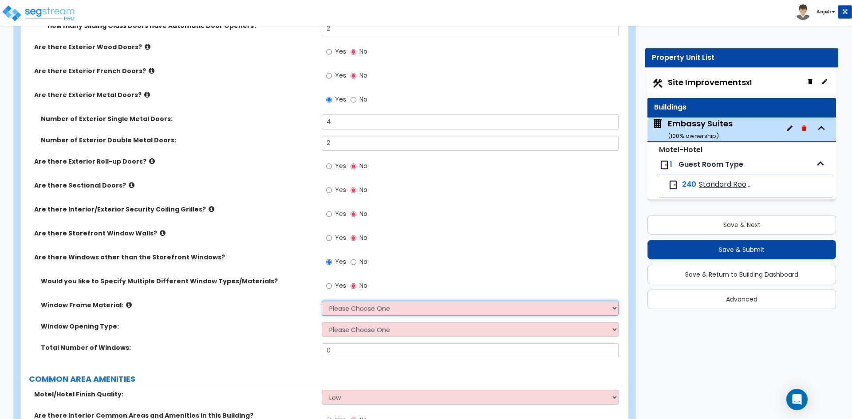
click at [363, 308] on select "Please Choose One Vinyl Aluminum Wood" at bounding box center [470, 308] width 296 height 15
select select "2"
click at [322, 301] on select "Please Choose One Vinyl Aluminum Wood" at bounding box center [470, 308] width 296 height 15
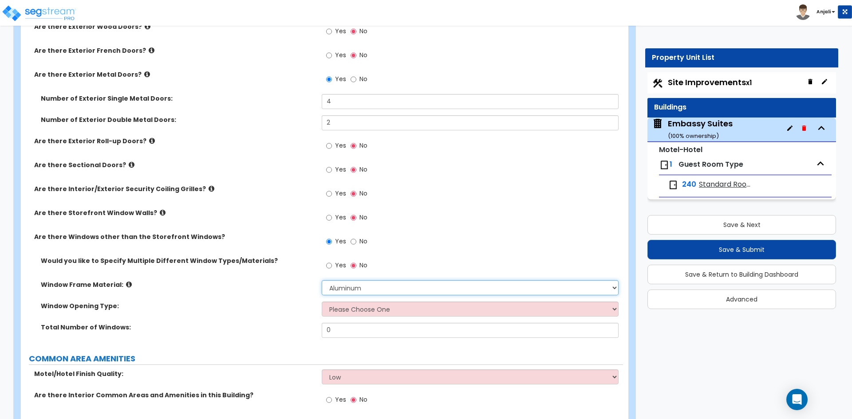
scroll to position [1686, 0]
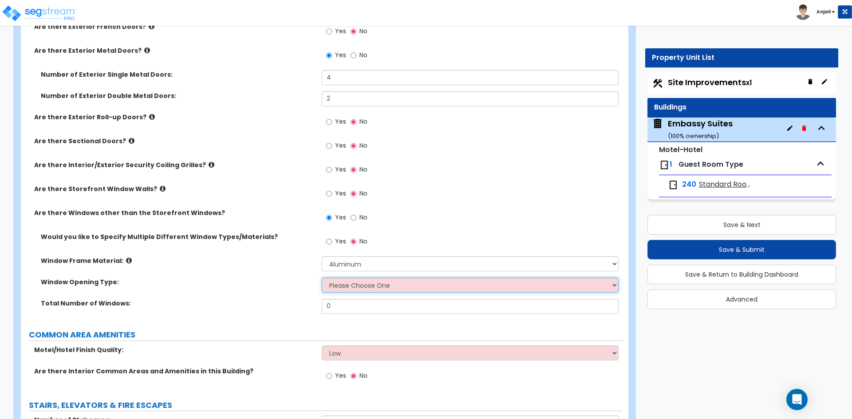
click at [367, 287] on select "Please Choose One Sliding Window Fixed/Picture Window Awning Window Swing/Casem…" at bounding box center [470, 285] width 296 height 15
click at [322, 278] on select "Please Choose One Sliding Window Fixed/Picture Window Awning Window Swing/Casem…" at bounding box center [470, 285] width 296 height 15
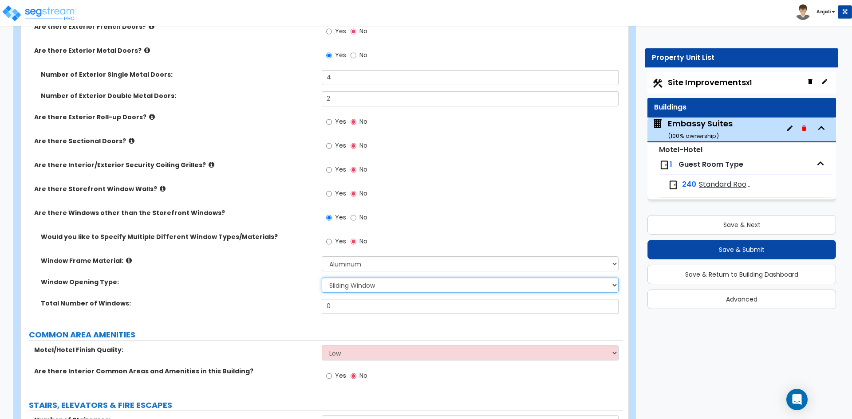
click at [380, 287] on select "Please Choose One Sliding Window Fixed/Picture Window Awning Window Swing/Casem…" at bounding box center [470, 285] width 296 height 15
select select "2"
click at [322, 278] on select "Please Choose One Sliding Window Fixed/Picture Window Awning Window Swing/Casem…" at bounding box center [470, 285] width 296 height 15
click at [351, 308] on input "0" at bounding box center [470, 306] width 296 height 15
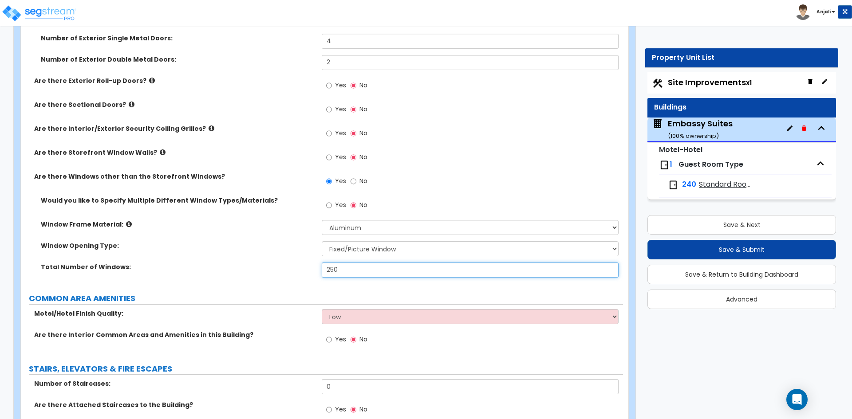
scroll to position [1730, 0]
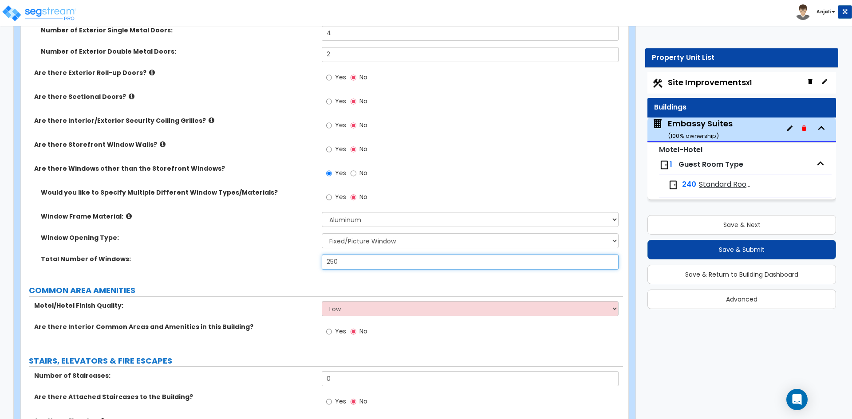
type input "250"
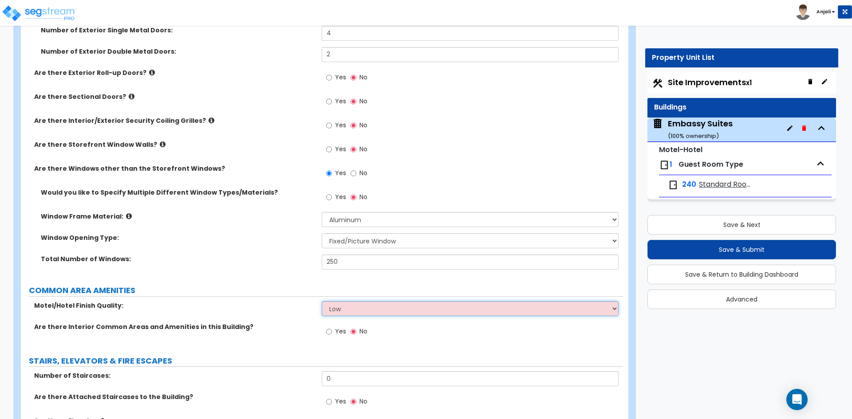
click at [370, 310] on select "Low Average High" at bounding box center [470, 308] width 296 height 15
select select "2"
click at [322, 301] on select "Low Average High" at bounding box center [470, 308] width 296 height 15
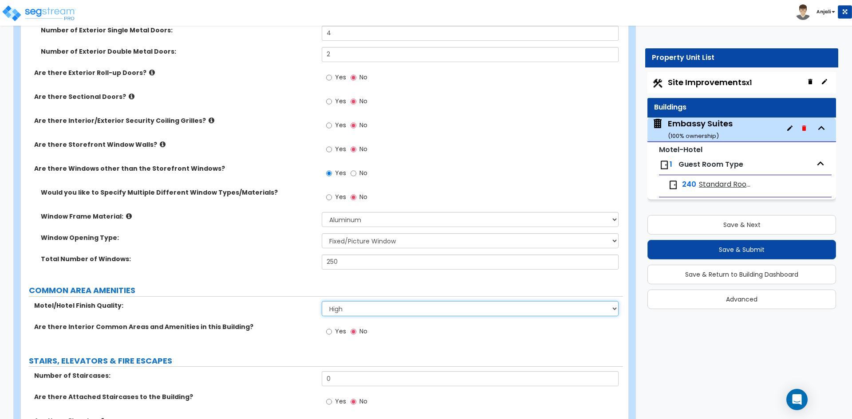
scroll to position [1775, 0]
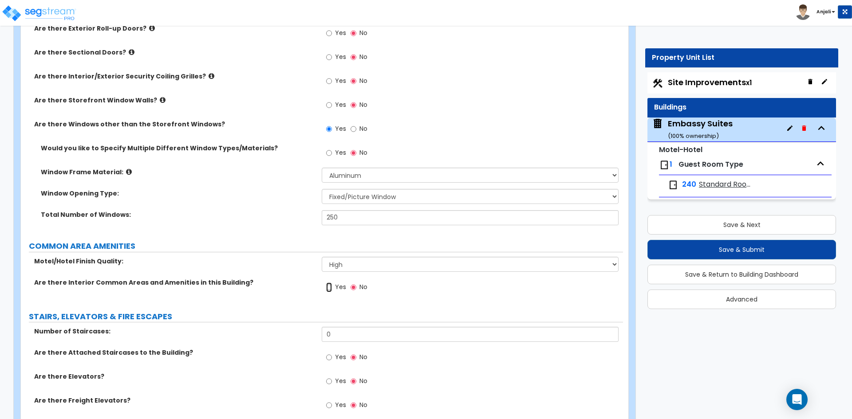
click at [329, 287] on input "Yes" at bounding box center [329, 288] width 6 height 10
radio input "true"
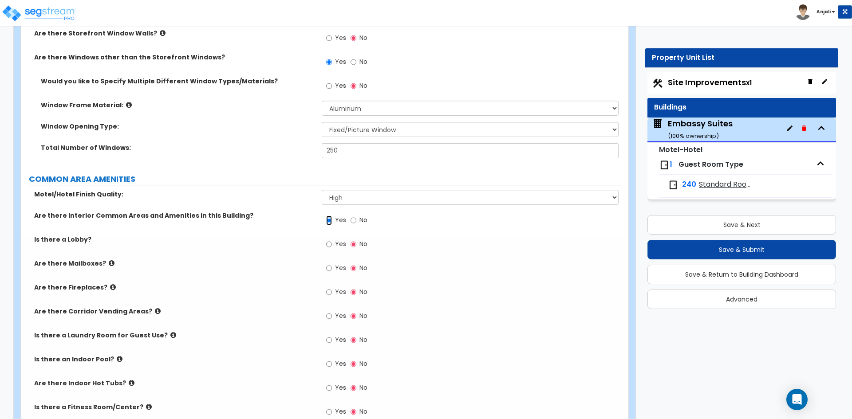
scroll to position [1863, 0]
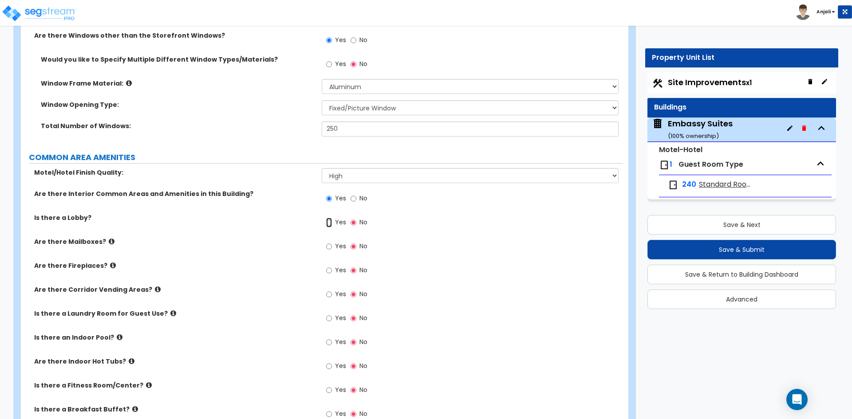
click at [331, 223] on input "Yes" at bounding box center [329, 223] width 6 height 10
radio input "true"
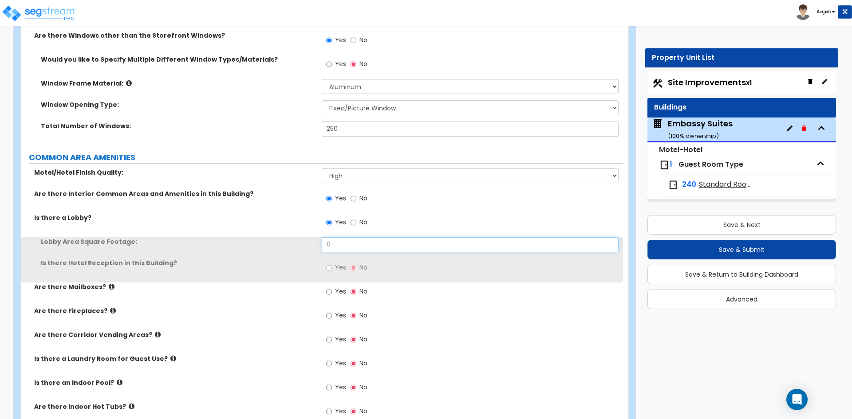
click at [344, 245] on input "0" at bounding box center [470, 244] width 296 height 15
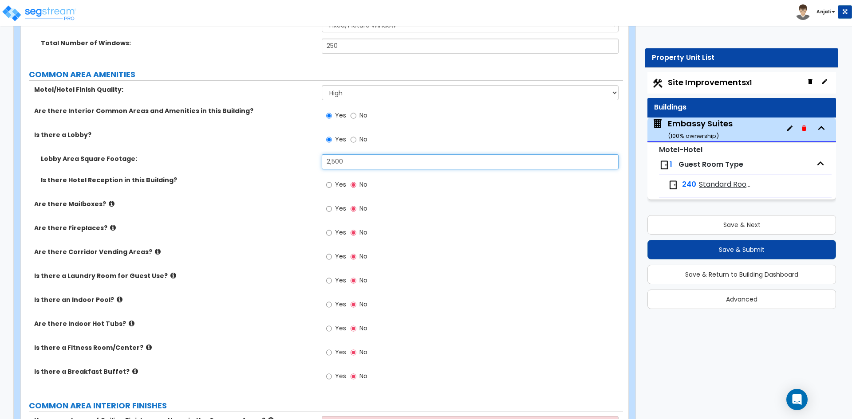
scroll to position [1952, 0]
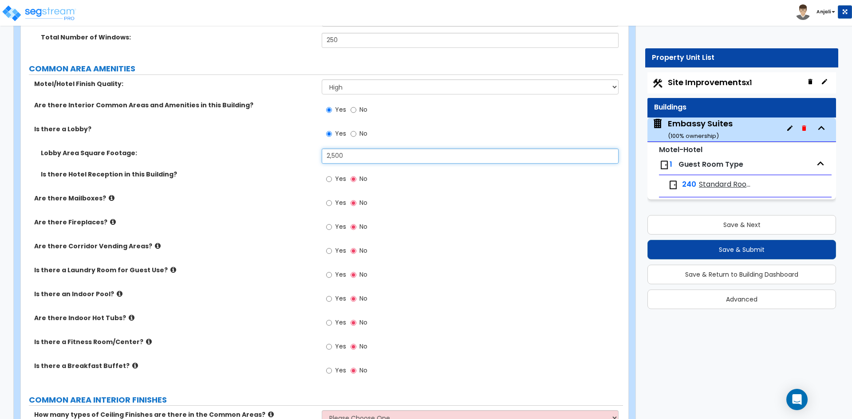
type input "2,500"
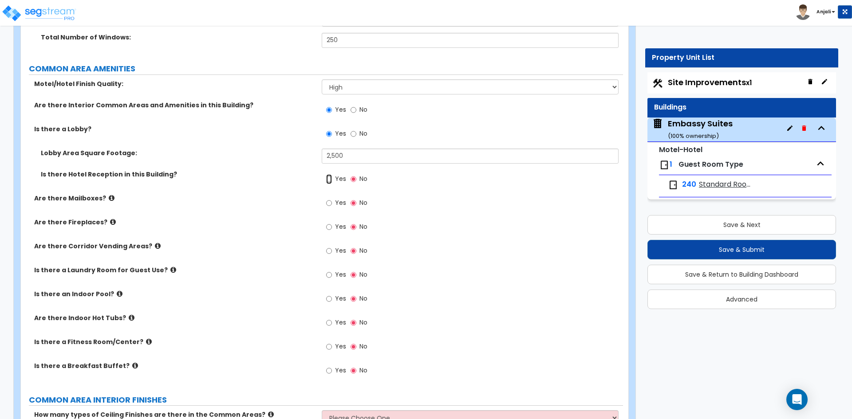
click at [330, 180] on input "Yes" at bounding box center [329, 179] width 6 height 10
radio input "true"
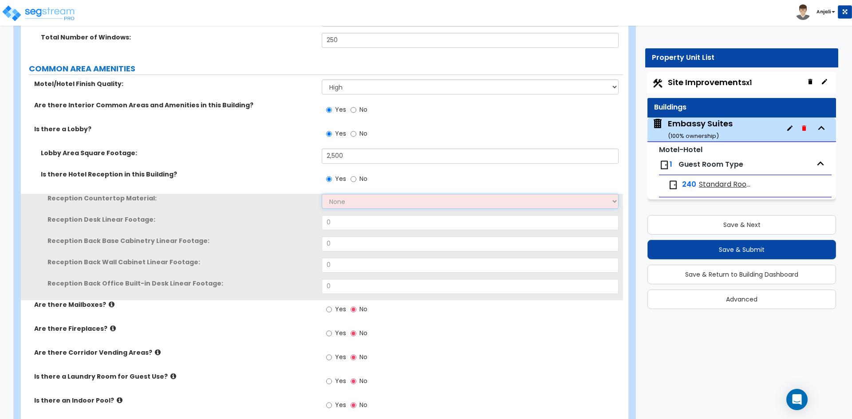
click at [350, 201] on select "None Plastic Laminate Solid Surface Stone Quartz Marble Tile Wood Stainless Ste…" at bounding box center [470, 201] width 296 height 15
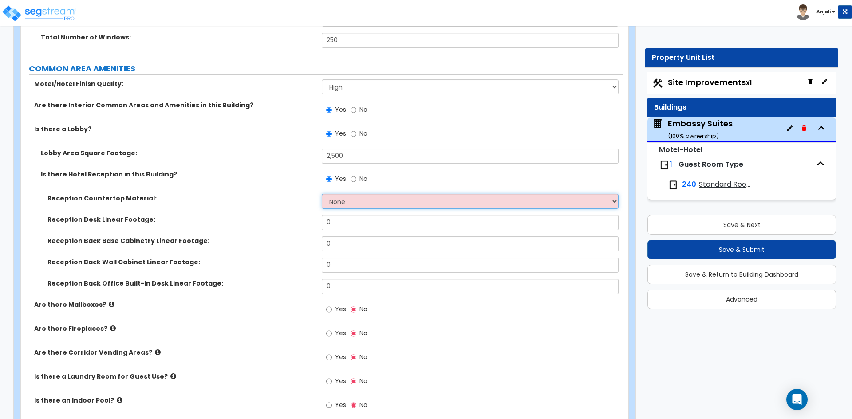
select select "5"
click at [322, 194] on select "None Plastic Laminate Solid Surface Stone Quartz Marble Tile Wood Stainless Ste…" at bounding box center [470, 201] width 296 height 15
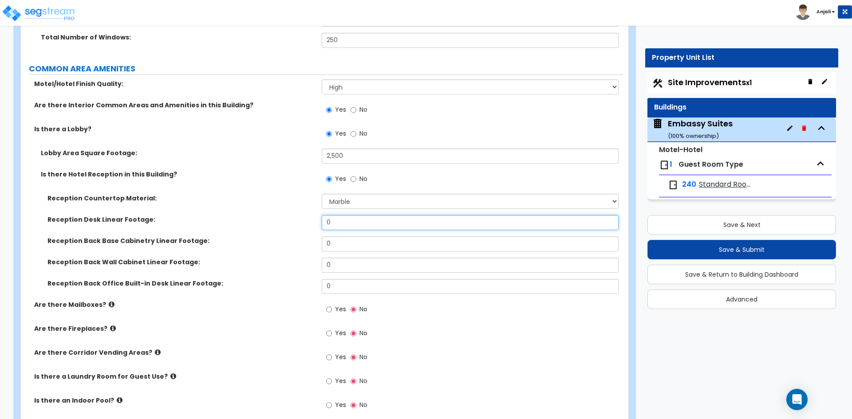
click at [369, 226] on input "0" at bounding box center [470, 222] width 296 height 15
type input "8"
click at [363, 244] on input "0" at bounding box center [470, 243] width 296 height 15
type input "8"
click at [345, 283] on input "0" at bounding box center [470, 286] width 296 height 15
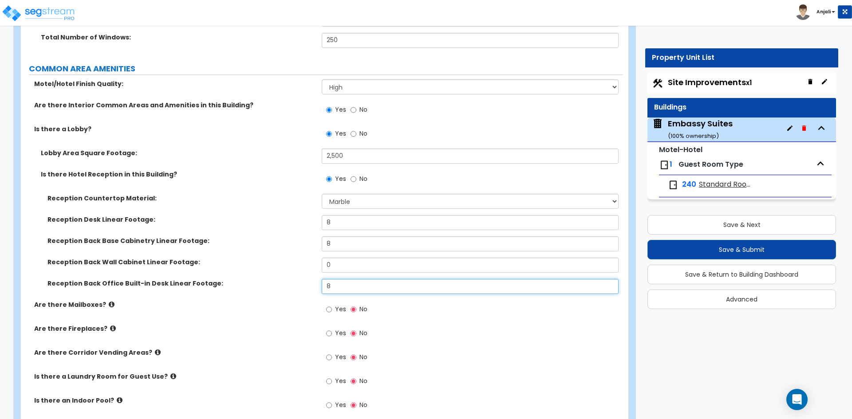
type input "8"
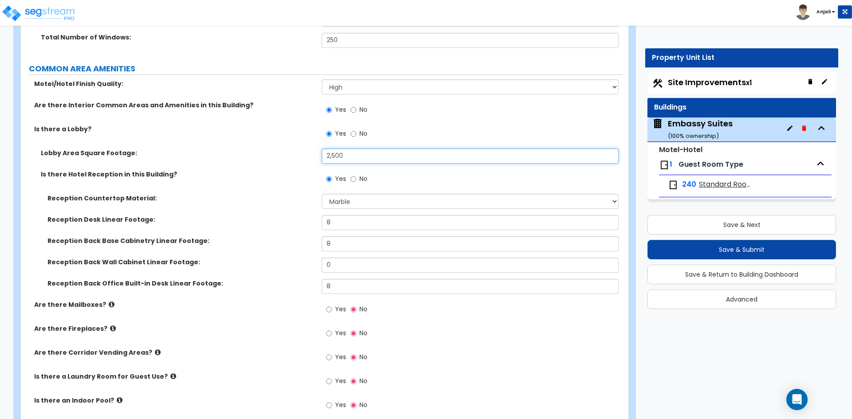
click at [331, 157] on input "2,500" at bounding box center [470, 156] width 296 height 15
type input "500"
drag, startPoint x: 343, startPoint y: 157, endPoint x: 323, endPoint y: 154, distance: 21.1
click at [323, 154] on input "500" at bounding box center [470, 156] width 296 height 15
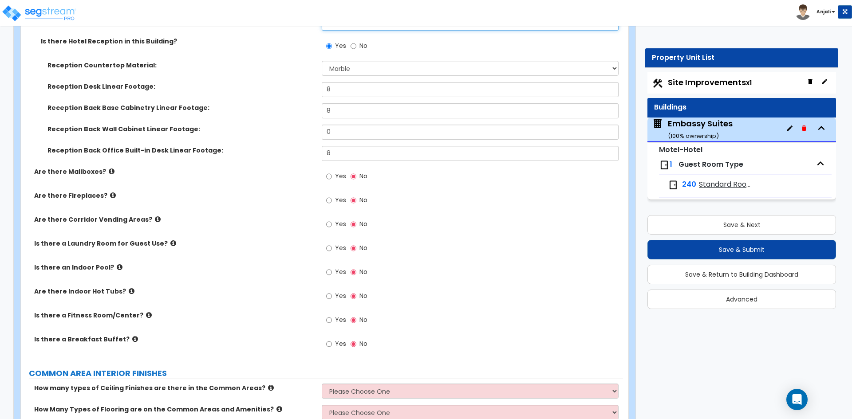
scroll to position [2130, 0]
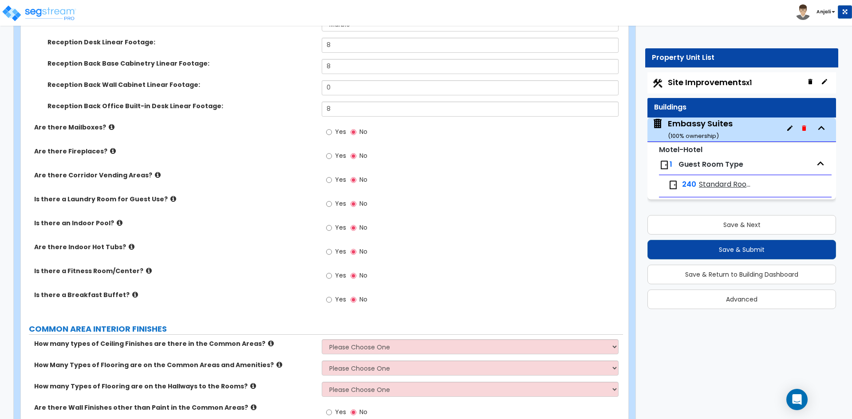
type input "3,500"
click at [329, 207] on input "Yes" at bounding box center [329, 204] width 6 height 10
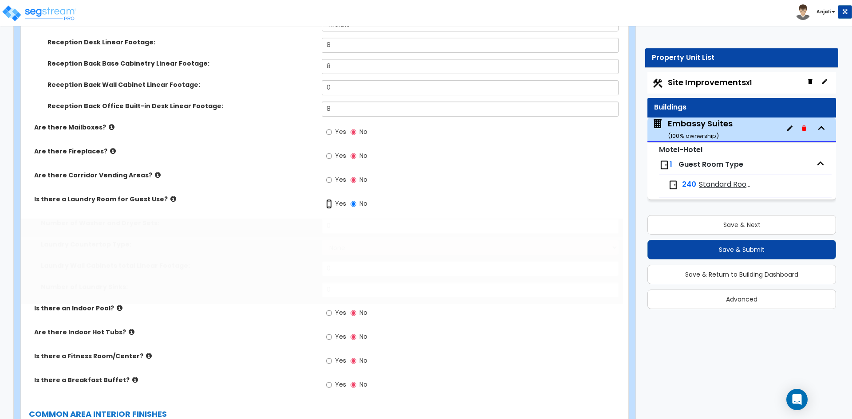
radio input "true"
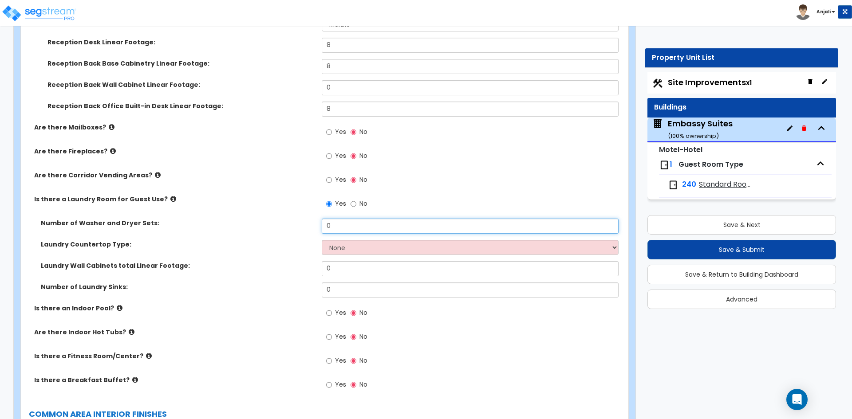
click at [358, 229] on input "0" at bounding box center [470, 226] width 296 height 15
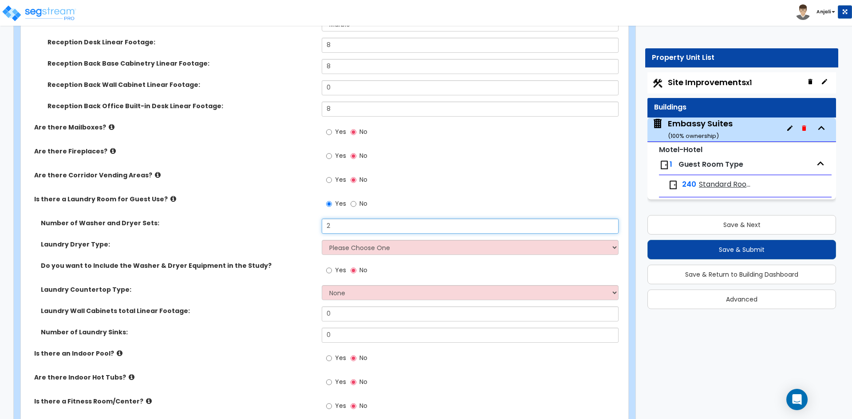
type input "2"
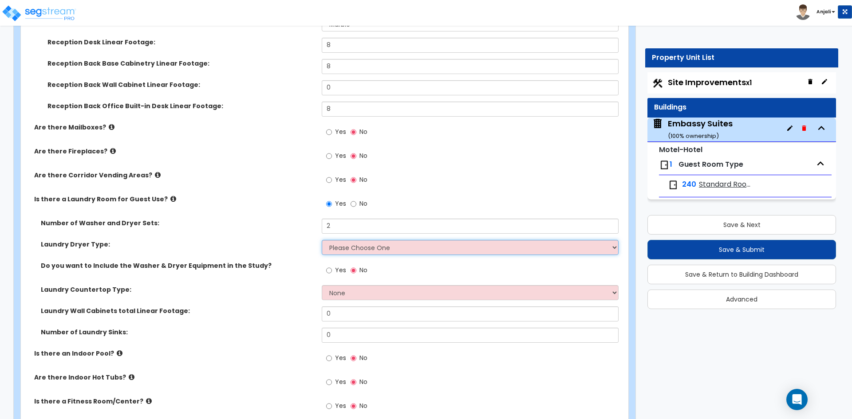
click at [348, 248] on select "Please Choose One Gas Electric" at bounding box center [470, 247] width 296 height 15
select select "2"
click at [322, 240] on select "Please Choose One Gas Electric" at bounding box center [470, 247] width 296 height 15
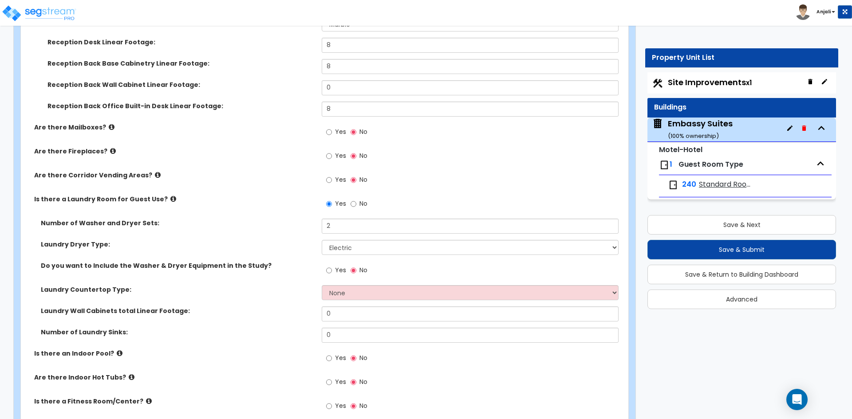
click at [335, 271] on label "Yes" at bounding box center [336, 271] width 20 height 15
click at [332, 271] on input "Yes" at bounding box center [329, 271] width 6 height 10
radio input "true"
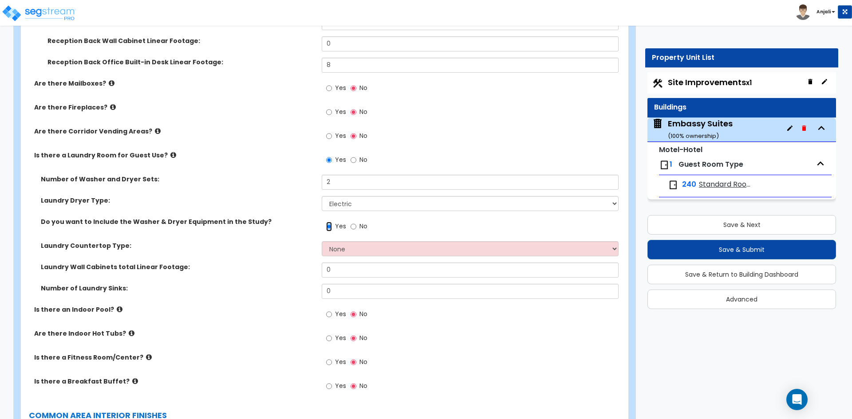
scroll to position [2174, 0]
click at [353, 246] on select "None Plastic Laminate Solid Surface Stone Quartz Marble Tile Wood Stainless Ste…" at bounding box center [470, 248] width 296 height 15
click at [355, 249] on select "None Plastic Laminate Solid Surface Stone Quartz Marble Tile Wood Stainless Ste…" at bounding box center [470, 248] width 296 height 15
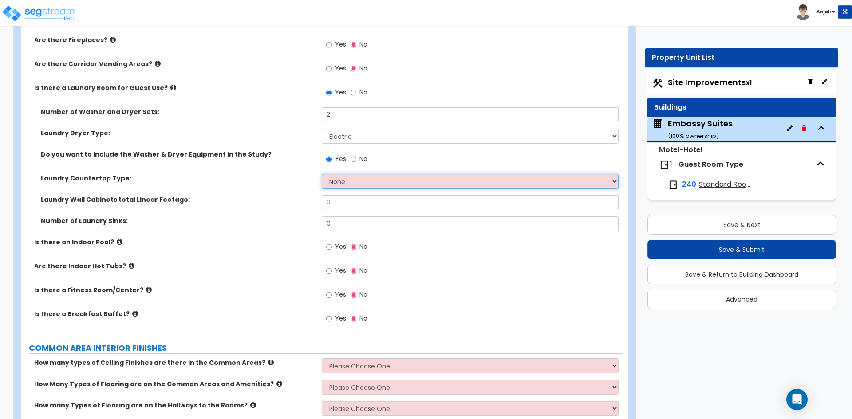
scroll to position [2263, 0]
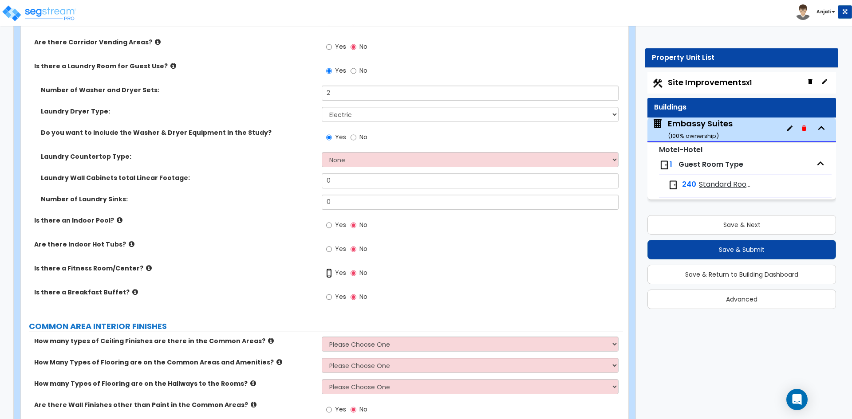
click at [326, 274] on input "Yes" at bounding box center [329, 273] width 6 height 10
radio input "true"
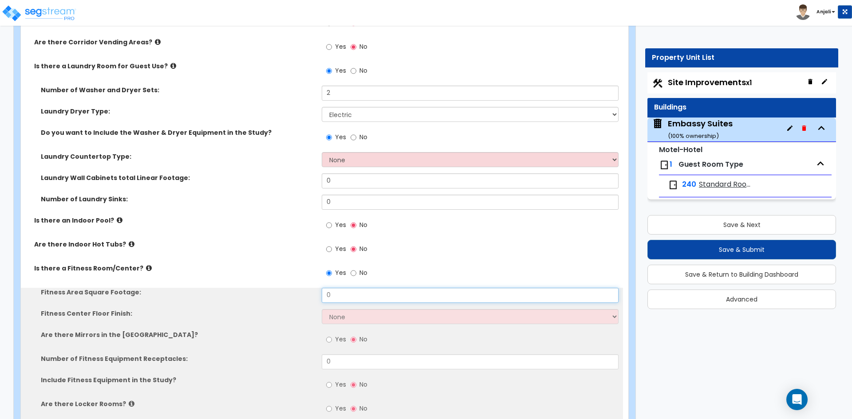
click at [354, 293] on input "0" at bounding box center [470, 295] width 296 height 15
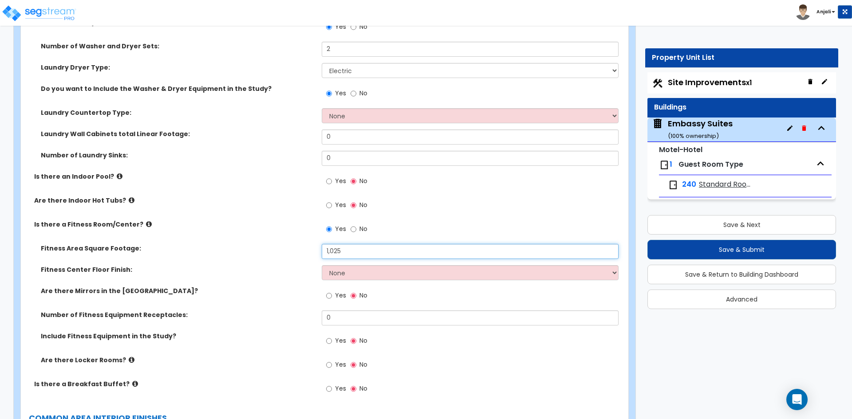
scroll to position [2307, 0]
type input "1,025"
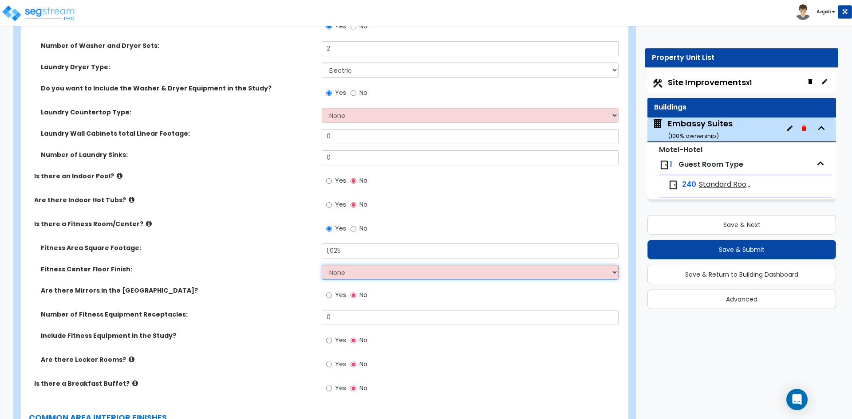
click at [348, 276] on select "None Tile Flooring Resilient Laminate Flooring VCT Flooring Sheet Carpet Floori…" at bounding box center [470, 272] width 296 height 15
select select "6"
click at [322, 265] on select "None Tile Flooring Resilient Laminate Flooring VCT Flooring Sheet Carpet Floori…" at bounding box center [470, 272] width 296 height 15
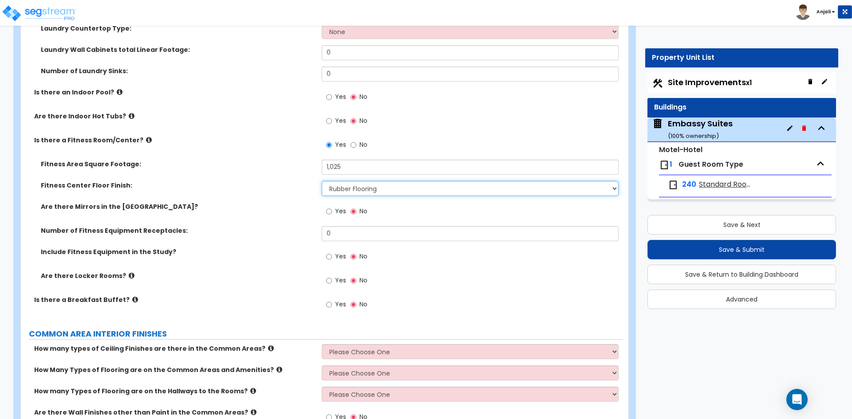
scroll to position [2396, 0]
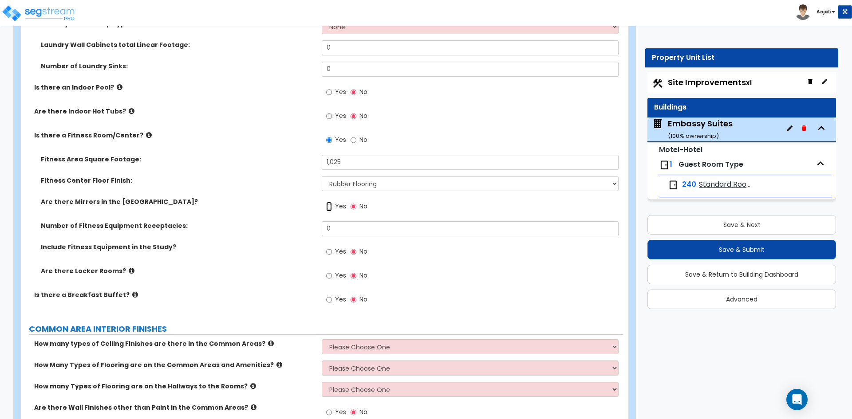
click at [330, 206] on input "Yes" at bounding box center [329, 207] width 6 height 10
radio input "true"
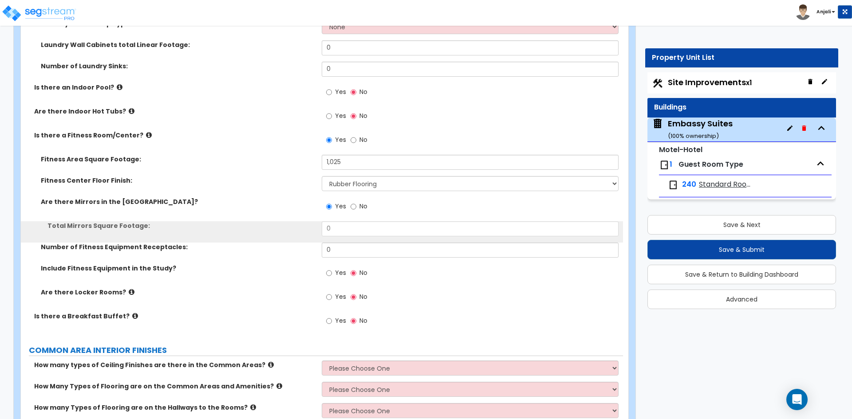
drag, startPoint x: 346, startPoint y: 238, endPoint x: 350, endPoint y: 229, distance: 10.0
click at [349, 233] on div "Total Mirrors Square Footage: 0" at bounding box center [322, 231] width 602 height 21
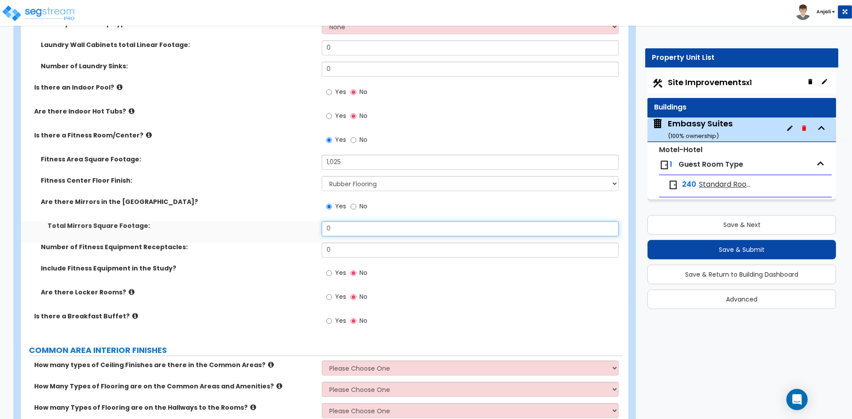
click at [350, 229] on input "0" at bounding box center [470, 228] width 296 height 15
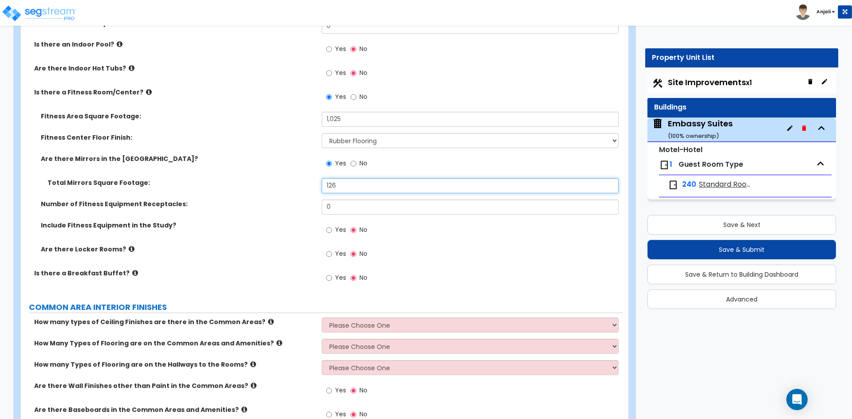
scroll to position [2440, 0]
type input "126"
click at [343, 205] on input "0" at bounding box center [470, 205] width 296 height 15
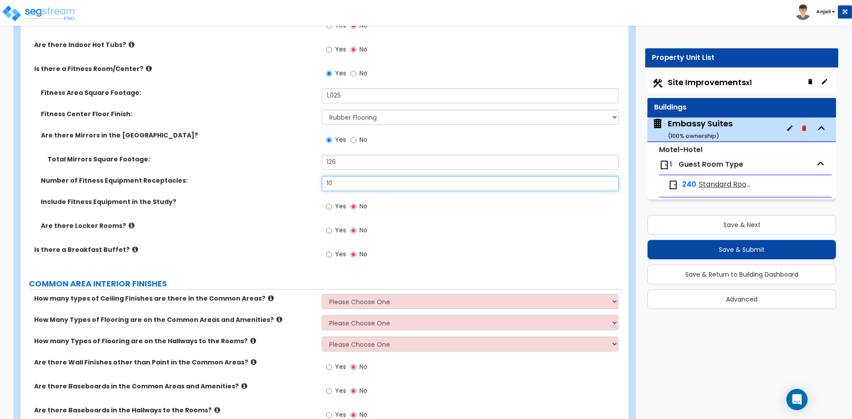
scroll to position [2485, 0]
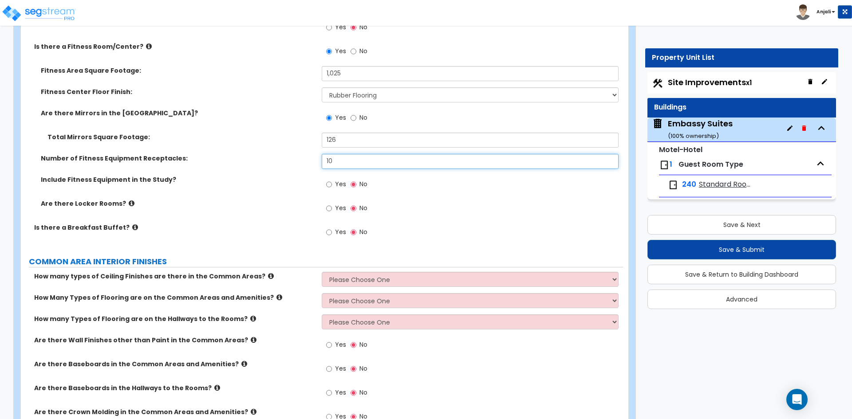
type input "10"
click at [327, 231] on input "Yes" at bounding box center [329, 233] width 6 height 10
radio input "true"
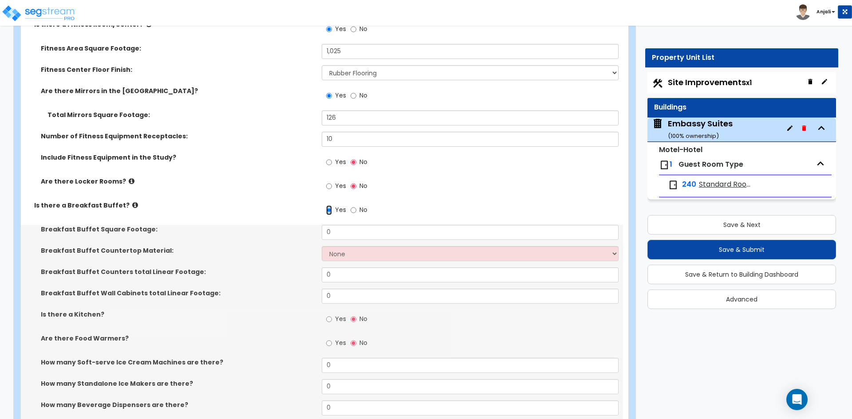
scroll to position [2529, 0]
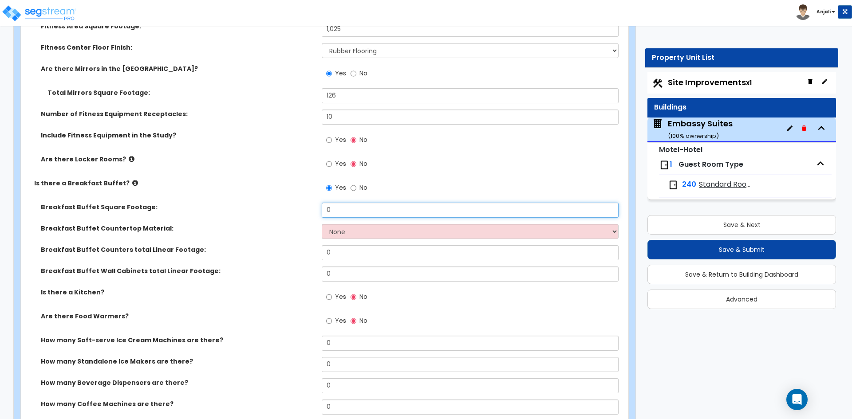
click at [364, 209] on input "0" at bounding box center [470, 210] width 296 height 15
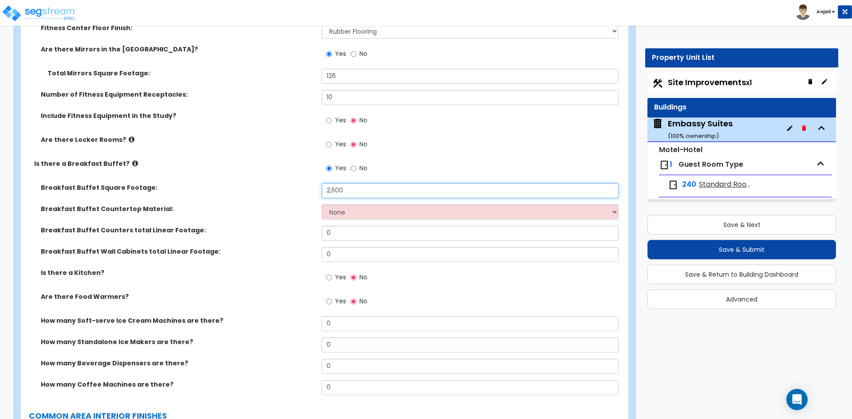
scroll to position [2573, 0]
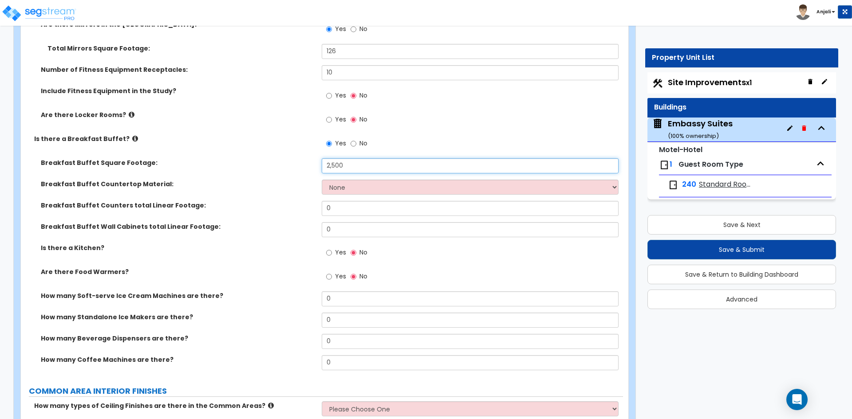
type input "2,500"
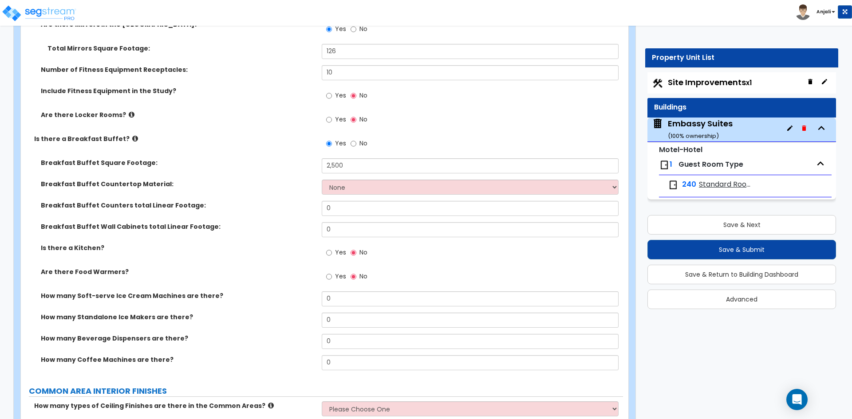
click at [336, 176] on div "Breakfast Buffet Square Footage: 2,500" at bounding box center [322, 168] width 602 height 21
click at [341, 187] on select "None Plastic Laminate Solid Surface Stone Quartz Marble Tile Wood Stainless Ste…" at bounding box center [470, 187] width 296 height 15
select select "5"
click at [322, 180] on select "None Plastic Laminate Solid Surface Stone Quartz Marble Tile Wood Stainless Ste…" at bounding box center [470, 187] width 296 height 15
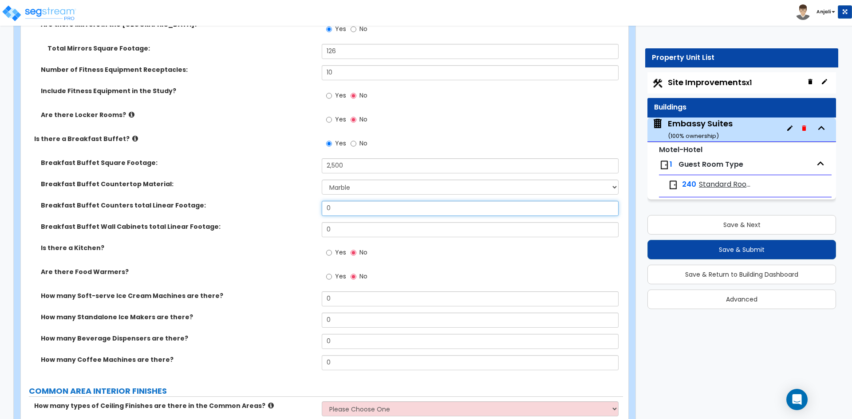
click at [355, 208] on input "0" at bounding box center [470, 208] width 296 height 15
type input "26"
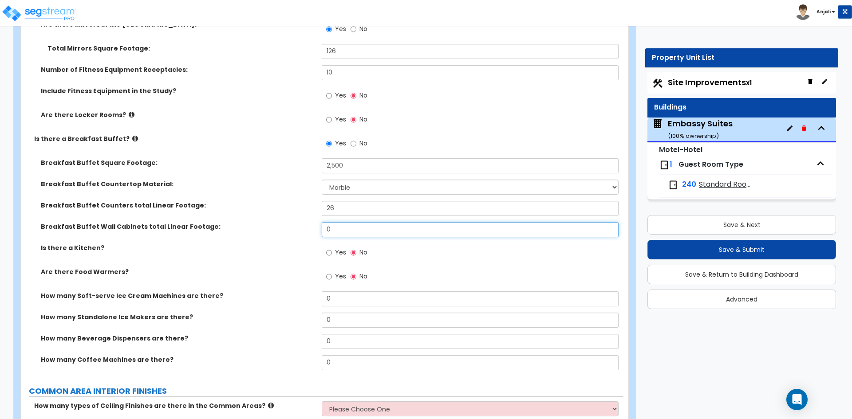
click at [375, 228] on input "0" at bounding box center [470, 229] width 296 height 15
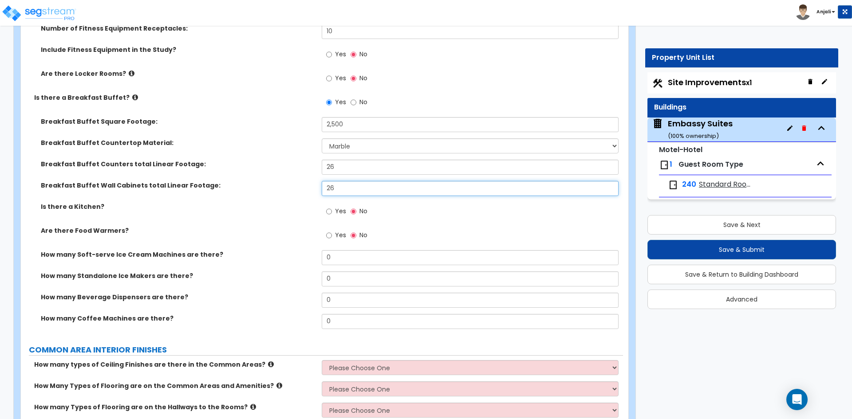
scroll to position [2618, 0]
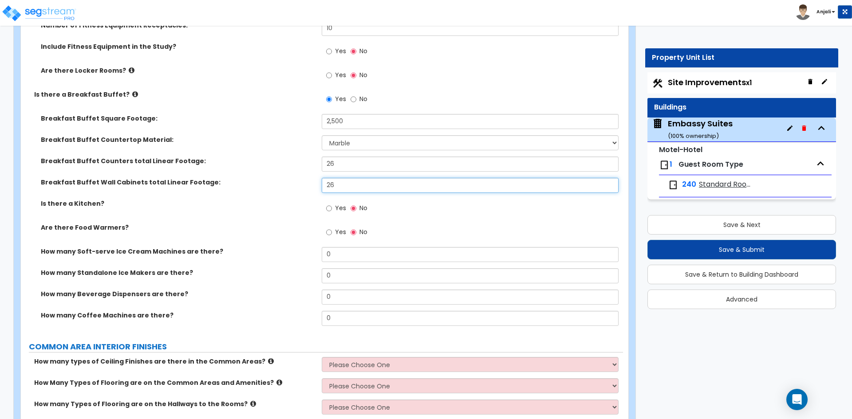
type input "26"
click at [331, 209] on input "Yes" at bounding box center [329, 209] width 6 height 10
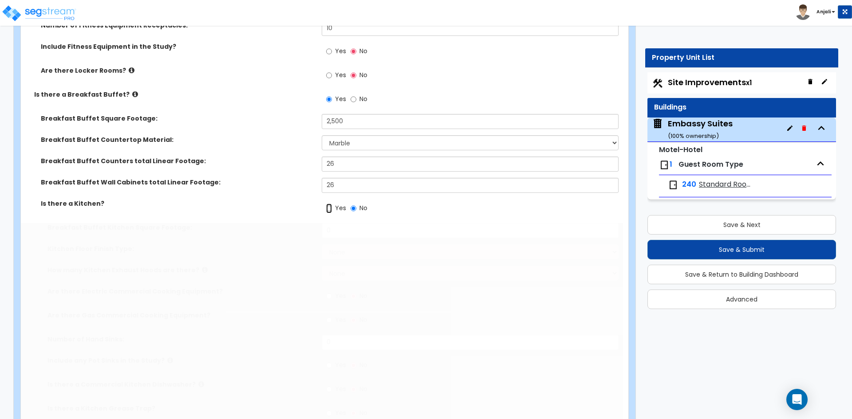
radio input "true"
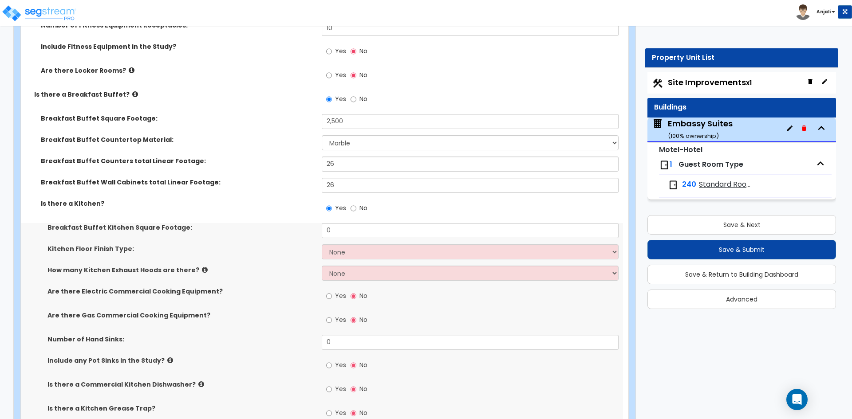
click at [351, 242] on div "Breakfast Buffet Kitchen Square Footage: 0" at bounding box center [322, 233] width 602 height 21
click at [353, 236] on input "0" at bounding box center [470, 230] width 296 height 15
type input "2"
type input "8"
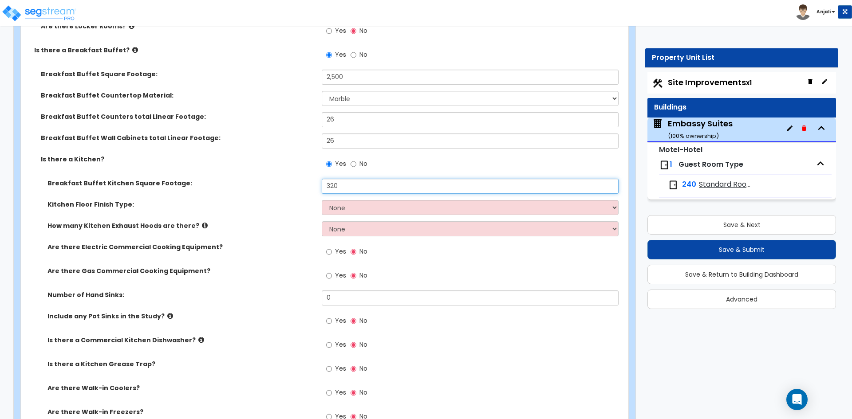
type input "320"
click at [352, 213] on select "None Tile Flooring VCT Flooring Sheet Vinyl Flooring" at bounding box center [470, 207] width 296 height 15
select select "1"
click at [322, 200] on select "None Tile Flooring VCT Flooring Sheet Vinyl Flooring" at bounding box center [470, 207] width 296 height 15
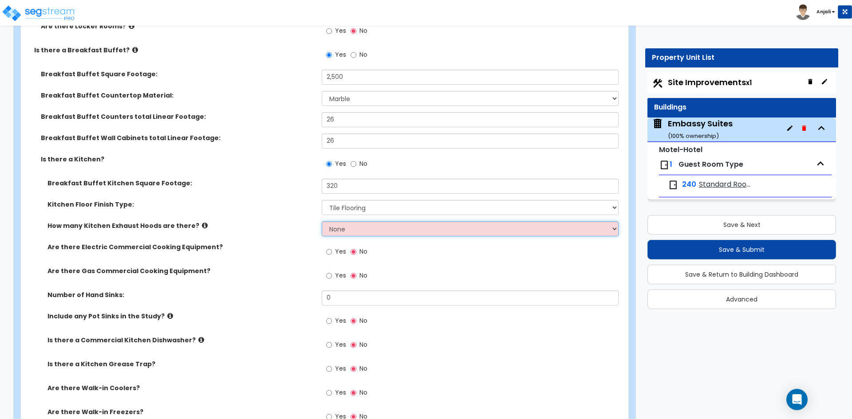
drag, startPoint x: 344, startPoint y: 222, endPoint x: 348, endPoint y: 226, distance: 5.0
click at [344, 222] on select "None 1 2 3" at bounding box center [470, 228] width 296 height 15
click at [363, 232] on select "None 1 2 3" at bounding box center [470, 228] width 296 height 15
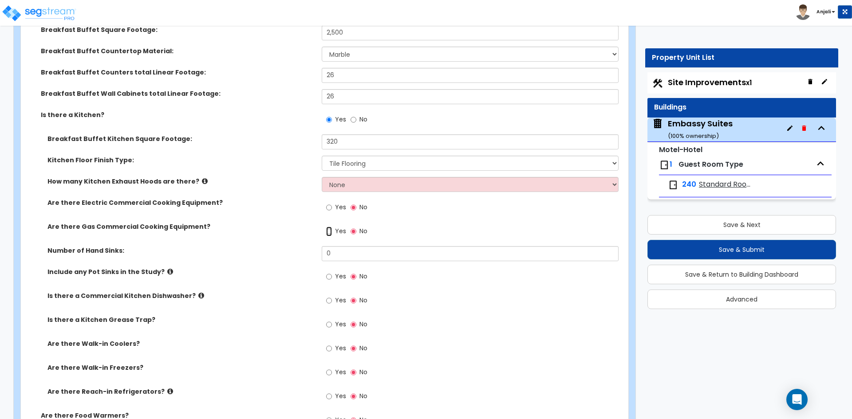
click at [328, 232] on input "Yes" at bounding box center [329, 232] width 6 height 10
radio input "true"
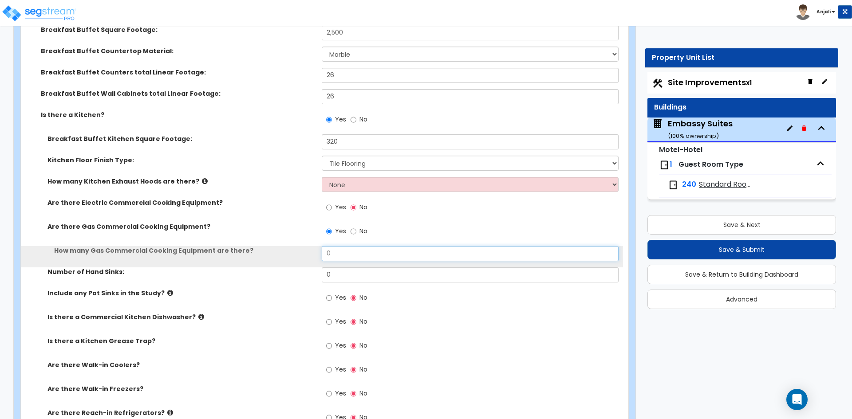
click at [339, 259] on input "0" at bounding box center [470, 253] width 296 height 15
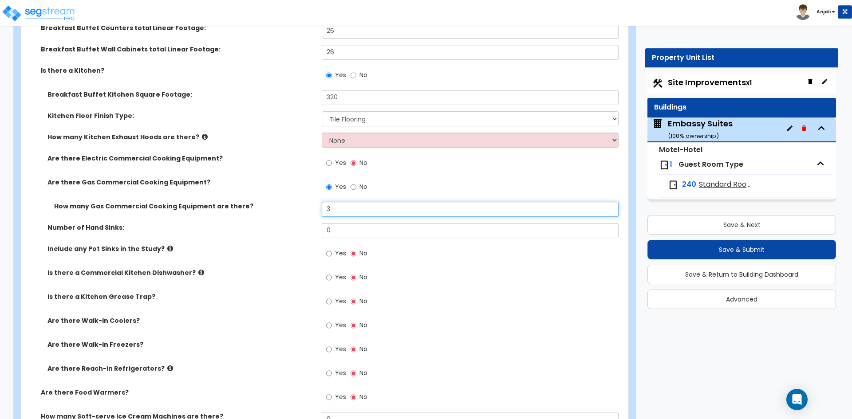
type input "3"
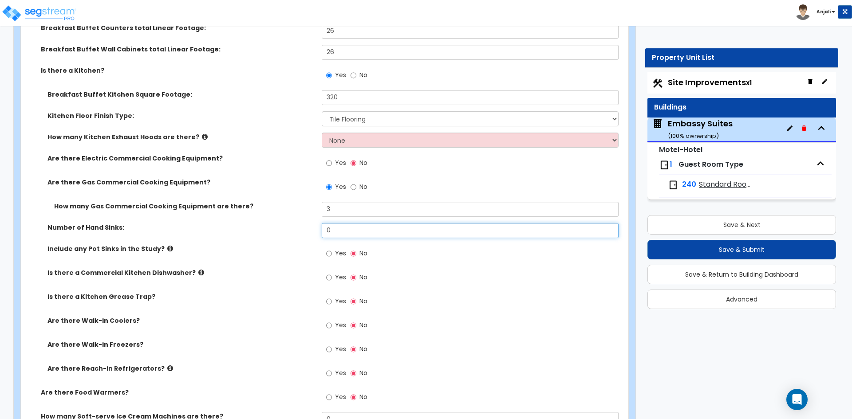
click at [345, 236] on input "0" at bounding box center [470, 230] width 296 height 15
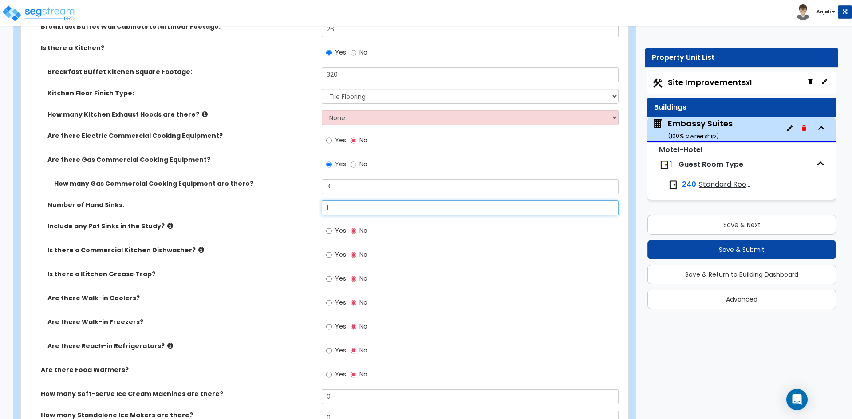
scroll to position [2795, 0]
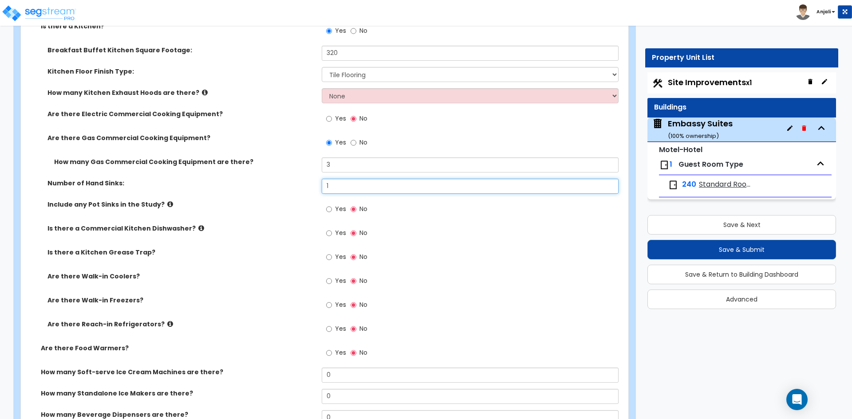
type input "1"
click at [333, 211] on label "Yes" at bounding box center [336, 210] width 20 height 15
click at [332, 211] on input "Yes" at bounding box center [329, 210] width 6 height 10
radio input "true"
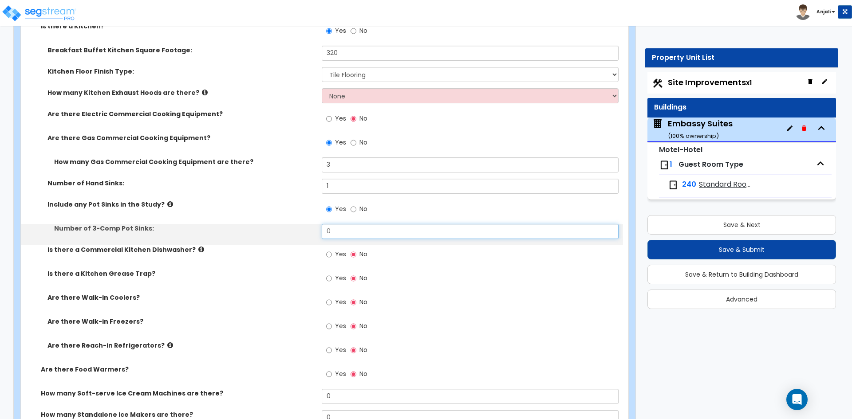
click at [360, 229] on input "0" at bounding box center [470, 231] width 296 height 15
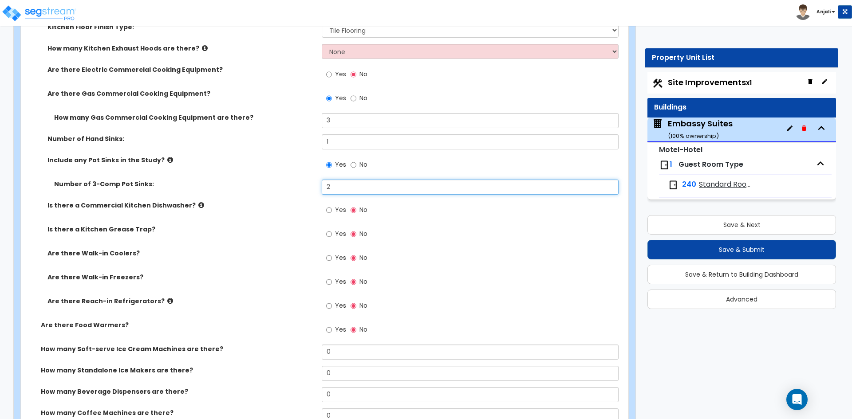
type input "2"
click at [329, 211] on input "Yes" at bounding box center [329, 210] width 6 height 10
radio input "true"
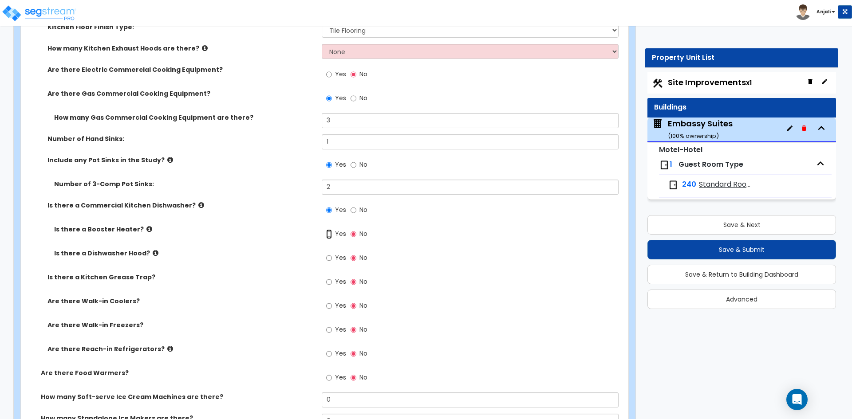
click at [329, 235] on input "Yes" at bounding box center [329, 234] width 6 height 10
radio input "true"
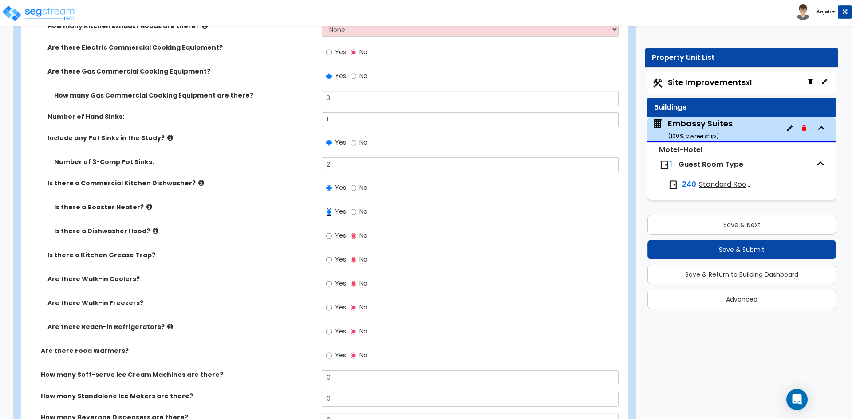
scroll to position [2884, 0]
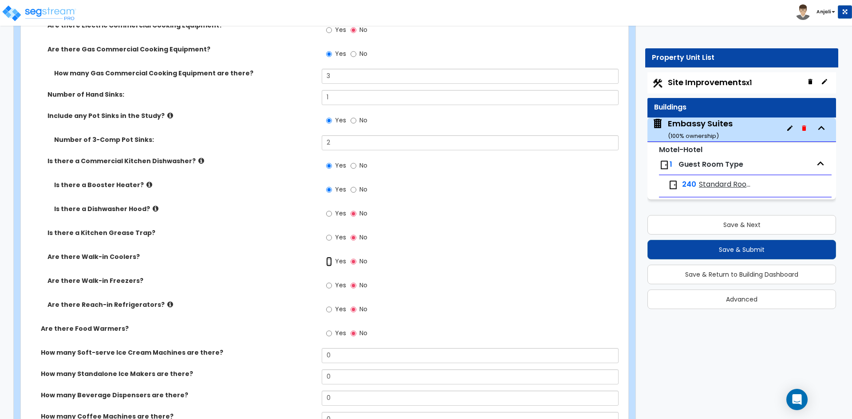
click at [330, 259] on input "Yes" at bounding box center [329, 262] width 6 height 10
radio input "true"
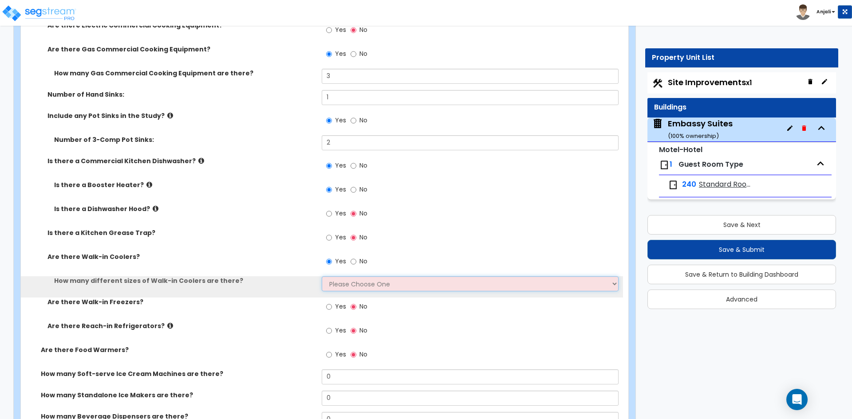
click at [355, 286] on select "Please Choose One 1 2 3 4" at bounding box center [470, 283] width 296 height 15
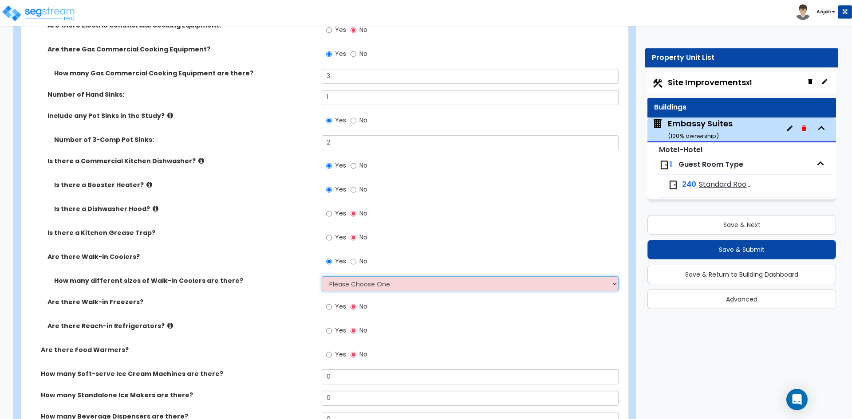
select select "1"
click at [322, 276] on select "Please Choose One 1 2 3 4" at bounding box center [470, 283] width 296 height 15
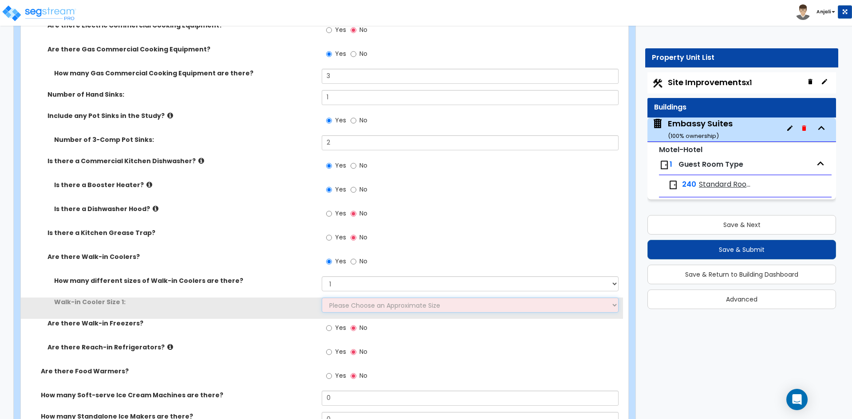
click at [352, 303] on select "Please Choose an Approximate Size 6' x 6' 10' x 6' 12' x 14' 12' x 20' I want t…" at bounding box center [470, 305] width 296 height 15
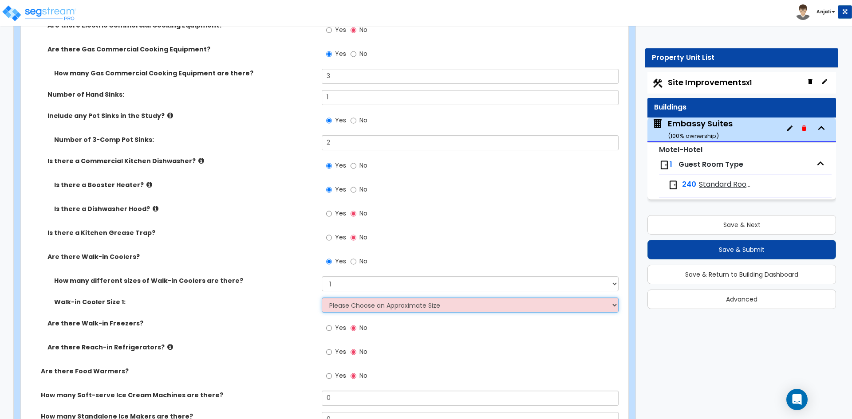
select select "2"
click at [322, 298] on select "Please Choose an Approximate Size 6' x 6' 10' x 6' 12' x 14' 12' x 20' I want t…" at bounding box center [470, 305] width 296 height 15
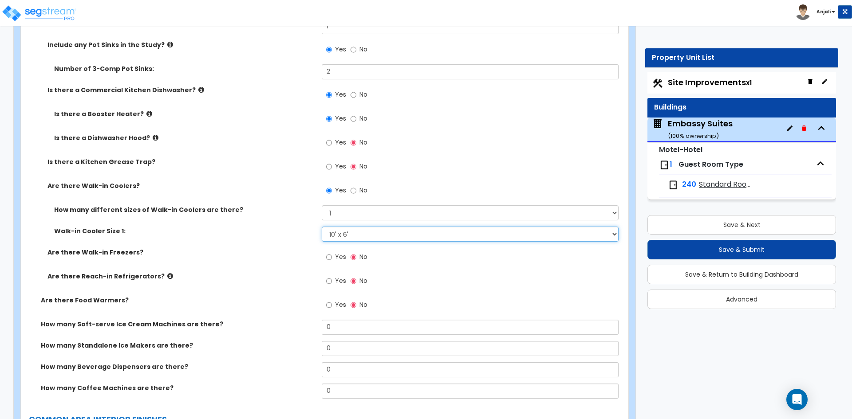
scroll to position [2973, 0]
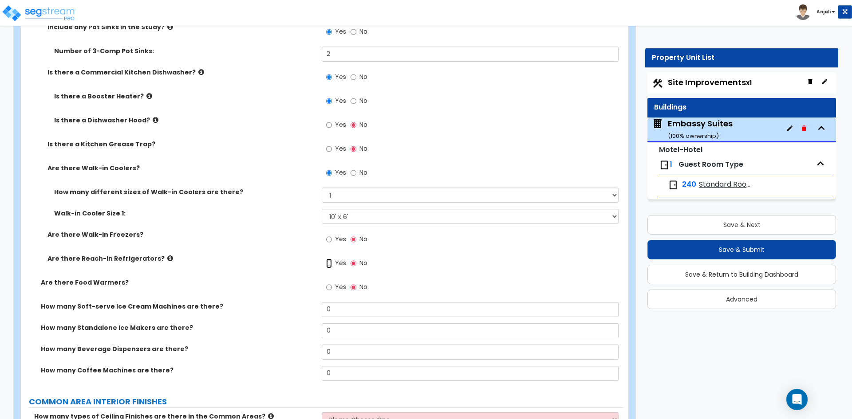
click at [331, 264] on input "Yes" at bounding box center [329, 264] width 6 height 10
radio input "true"
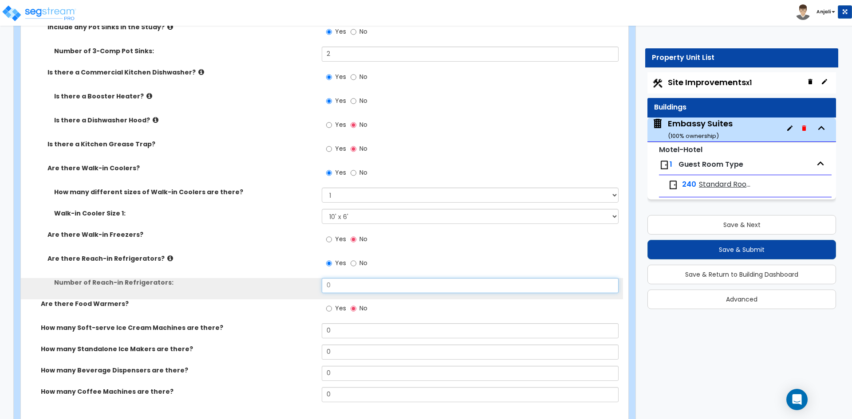
click at [346, 280] on input "0" at bounding box center [470, 285] width 296 height 15
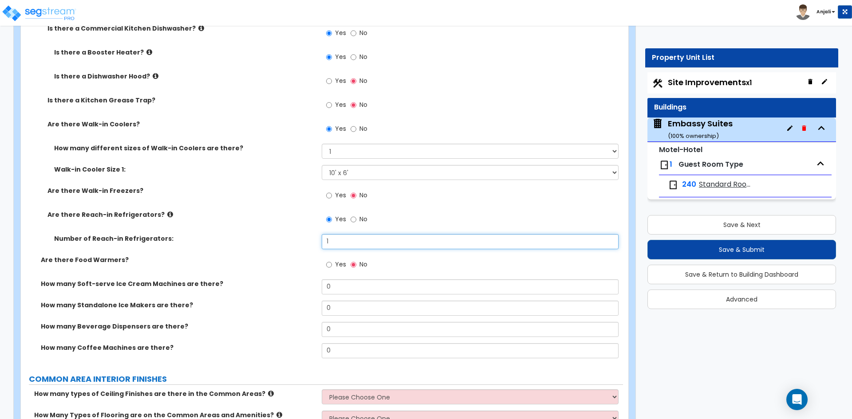
scroll to position [3017, 0]
type input "1"
click at [327, 266] on input "Yes" at bounding box center [329, 265] width 6 height 10
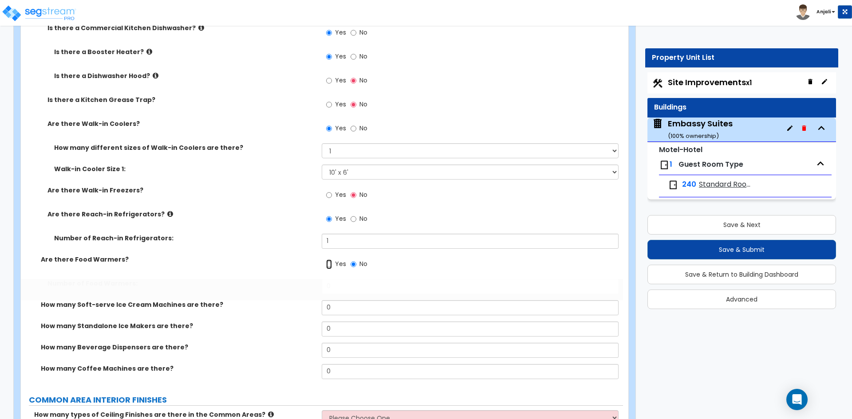
radio input "true"
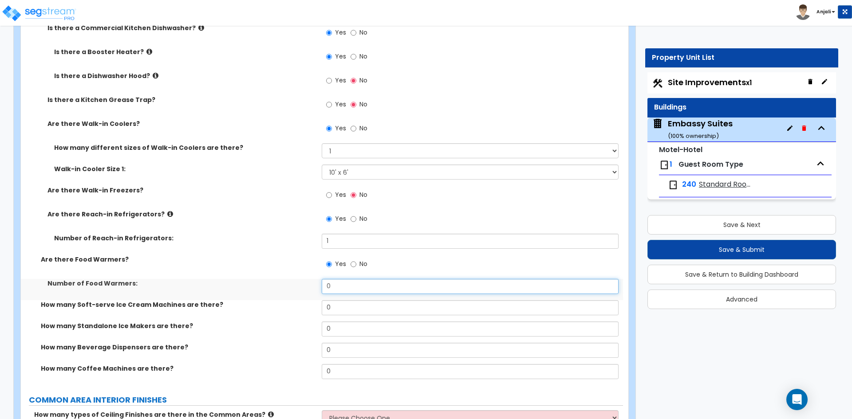
click at [342, 289] on input "0" at bounding box center [470, 286] width 296 height 15
type input "1"
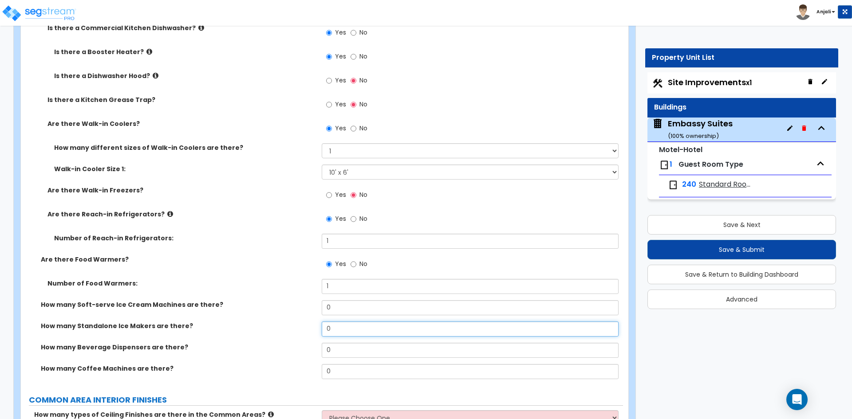
click at [340, 331] on input "0" at bounding box center [470, 329] width 296 height 15
type input "2"
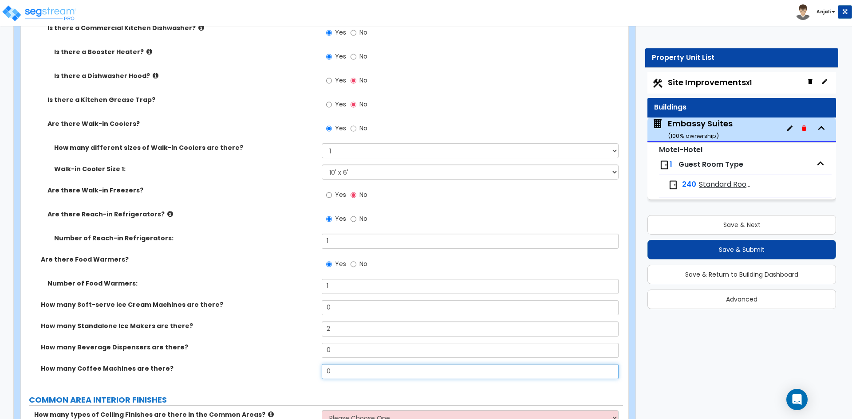
click at [357, 374] on input "0" at bounding box center [470, 371] width 296 height 15
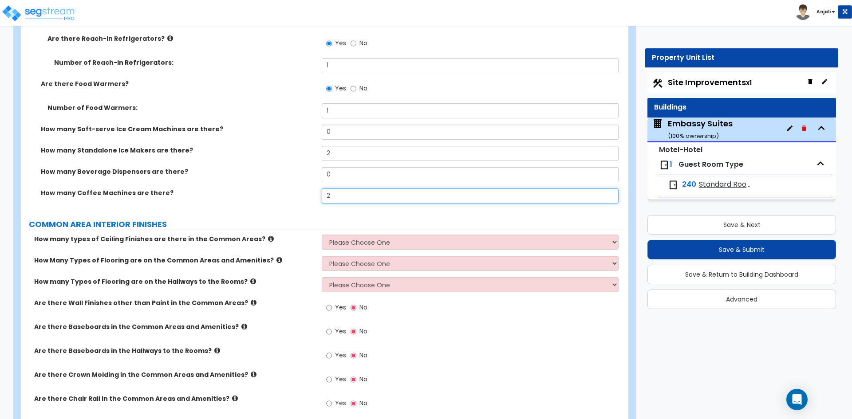
scroll to position [3194, 0]
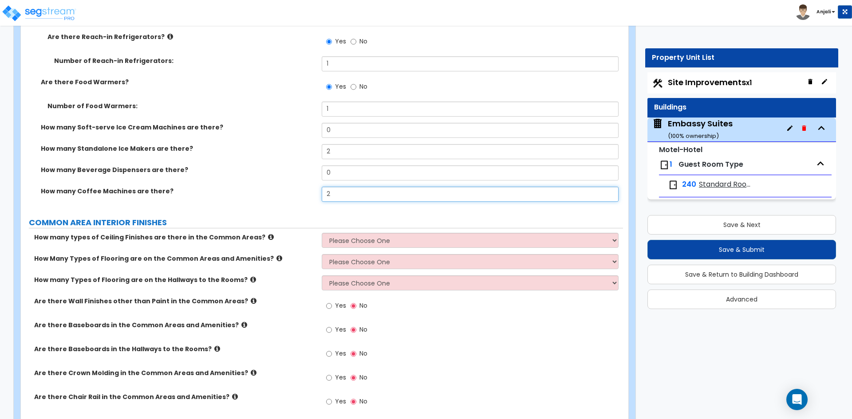
type input "2"
click at [363, 249] on div "How many types of Ceiling Finishes are there in the Common Areas? Please Choose…" at bounding box center [322, 243] width 602 height 21
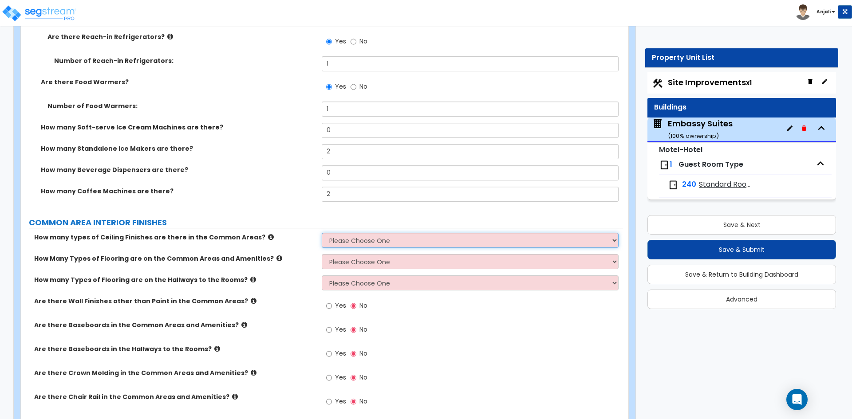
click at [366, 245] on select "Please Choose One 1 2 3" at bounding box center [470, 240] width 296 height 15
select select "1"
click at [322, 233] on select "Please Choose One 1 2 3" at bounding box center [470, 240] width 296 height 15
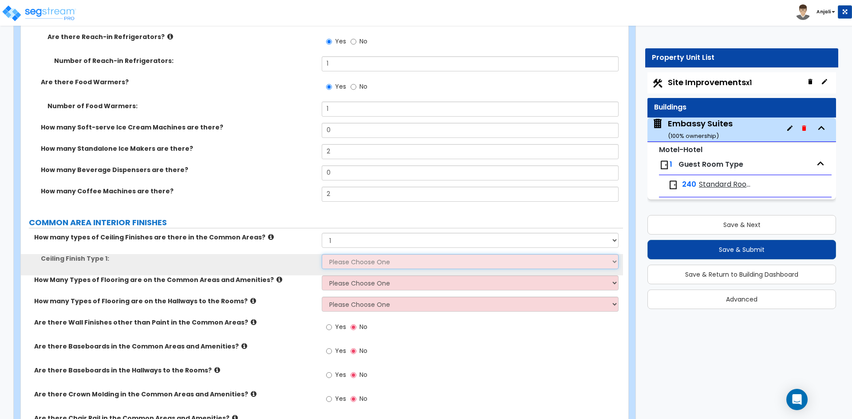
click at [358, 268] on select "Please Choose One Drop Ceiling Drywall Ceiling Open Ceiling" at bounding box center [470, 261] width 296 height 15
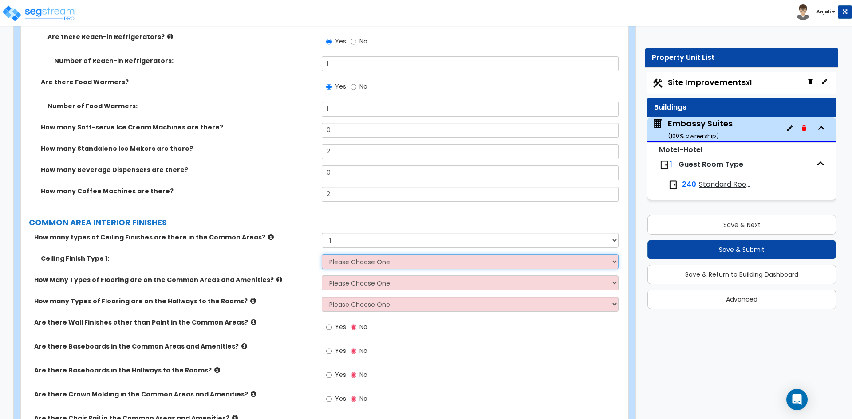
select select "3"
click at [322, 254] on select "Please Choose One Drop Ceiling Drywall Ceiling Open Ceiling" at bounding box center [470, 261] width 296 height 15
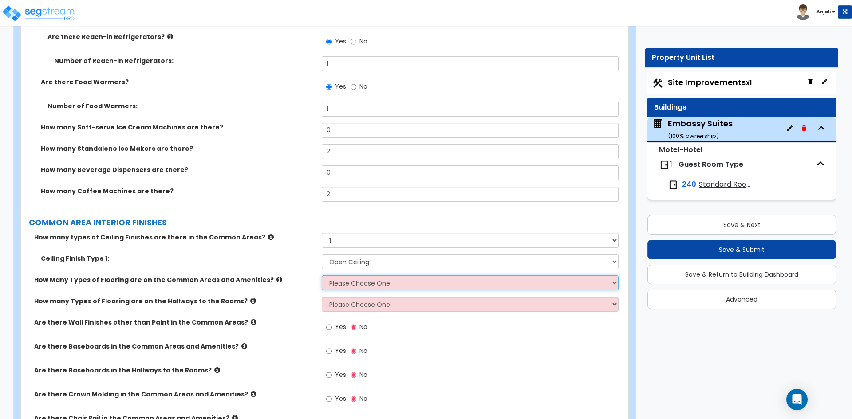
click at [374, 281] on select "Please Choose One 1 2 3" at bounding box center [470, 283] width 296 height 15
click at [322, 276] on select "Please Choose One 1 2 3" at bounding box center [470, 283] width 296 height 15
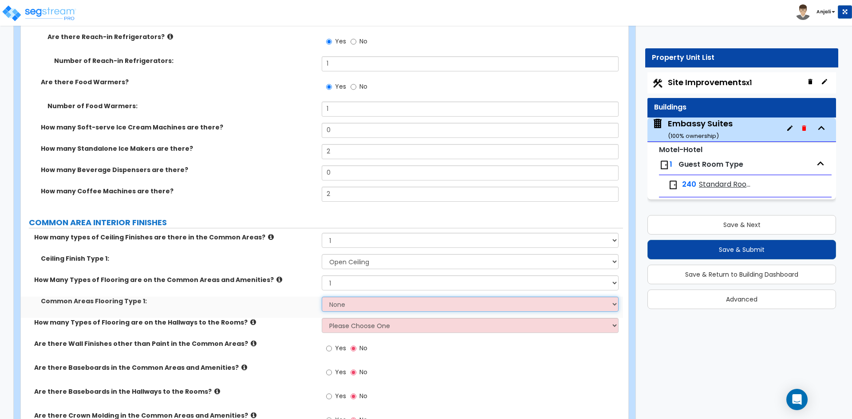
click at [372, 301] on select "None Tile Flooring Hardwood Flooring Resilient Laminate Flooring VCT Flooring S…" at bounding box center [470, 304] width 296 height 15
click at [367, 289] on select "Please Choose One 1 2 3" at bounding box center [470, 283] width 296 height 15
select select "2"
click at [322, 276] on select "Please Choose One 1 2 3" at bounding box center [470, 283] width 296 height 15
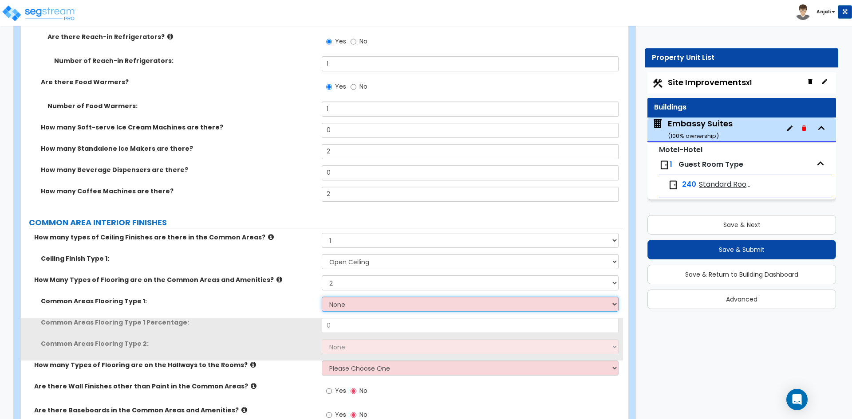
click at [366, 303] on select "None Tile Flooring Hardwood Flooring Resilient Laminate Flooring VCT Flooring S…" at bounding box center [470, 304] width 296 height 15
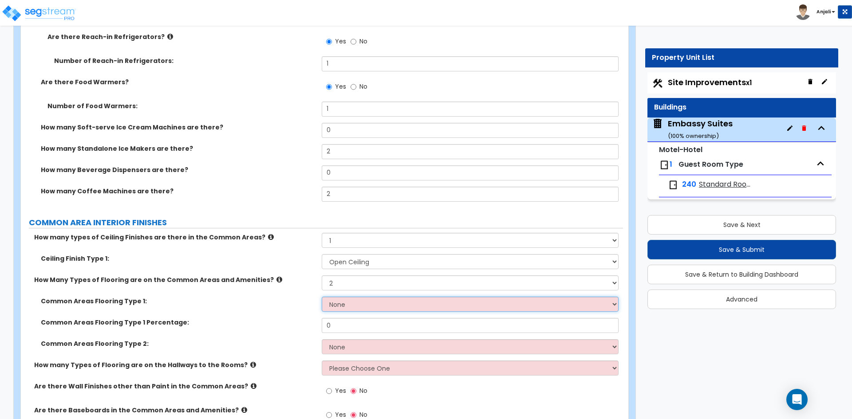
select select "1"
click at [322, 297] on select "None Tile Flooring Hardwood Flooring Resilient Laminate Flooring VCT Flooring S…" at bounding box center [470, 304] width 296 height 15
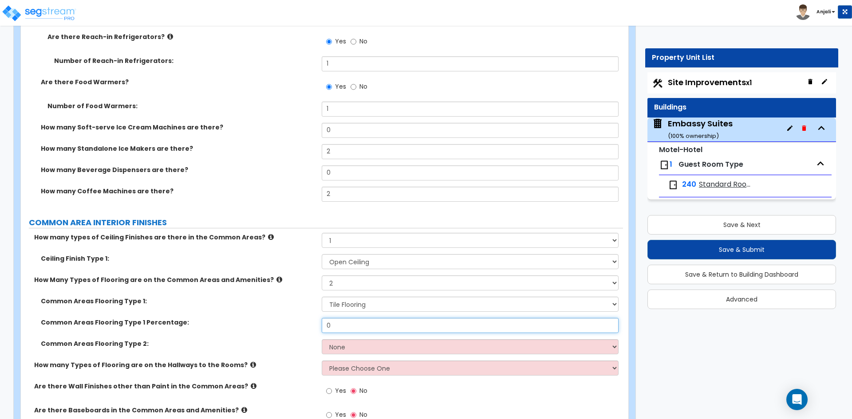
click at [355, 326] on input "0" at bounding box center [470, 325] width 296 height 15
type input "0.5"
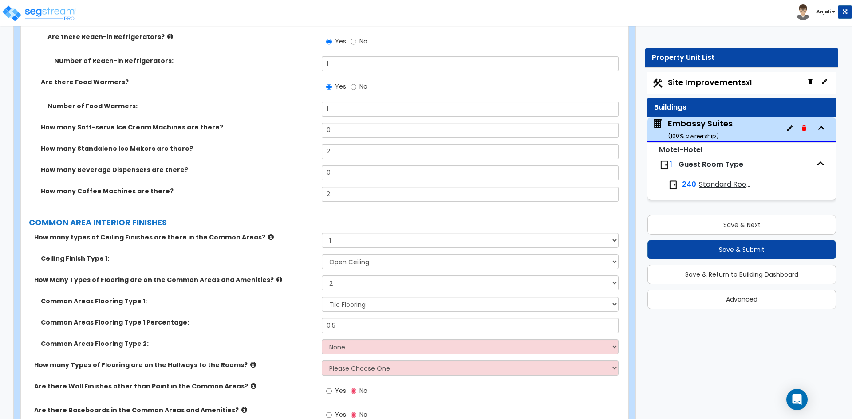
click at [377, 358] on div "Common Areas Flooring Type 2: None Tile Flooring Hardwood Flooring Resilient La…" at bounding box center [322, 349] width 602 height 21
click at [378, 354] on select "None Tile Flooring Hardwood Flooring Resilient Laminate Flooring VCT Flooring S…" at bounding box center [470, 346] width 296 height 15
select select "5"
click at [322, 339] on select "None Tile Flooring Hardwood Flooring Resilient Laminate Flooring VCT Flooring S…" at bounding box center [470, 346] width 296 height 15
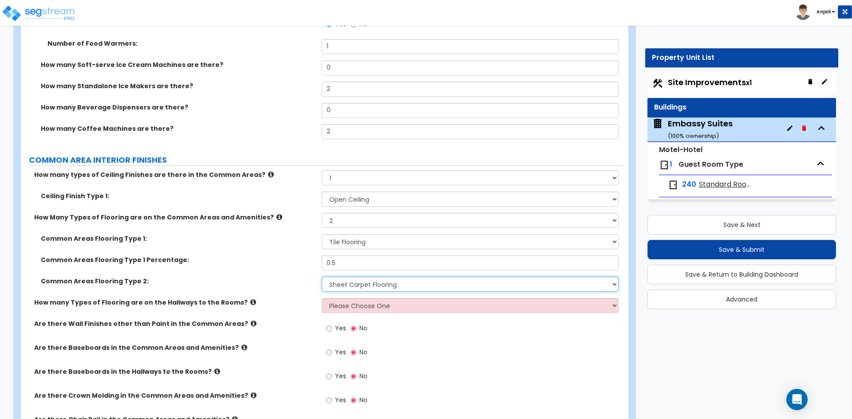
scroll to position [3283, 0]
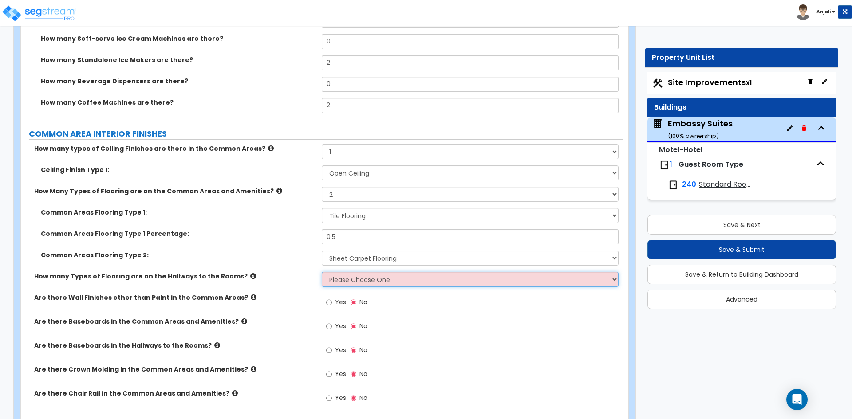
click at [391, 276] on select "Please Choose One 1 2 3" at bounding box center [470, 279] width 296 height 15
select select "1"
click at [322, 272] on select "Please Choose One 1 2 3" at bounding box center [470, 279] width 296 height 15
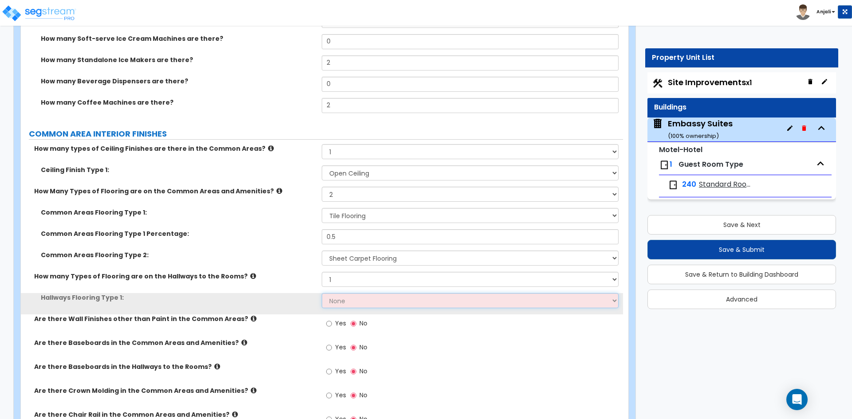
click at [354, 301] on select "None Tile Flooring Hardwood Flooring Resilient Laminate Flooring VCT Flooring S…" at bounding box center [470, 300] width 296 height 15
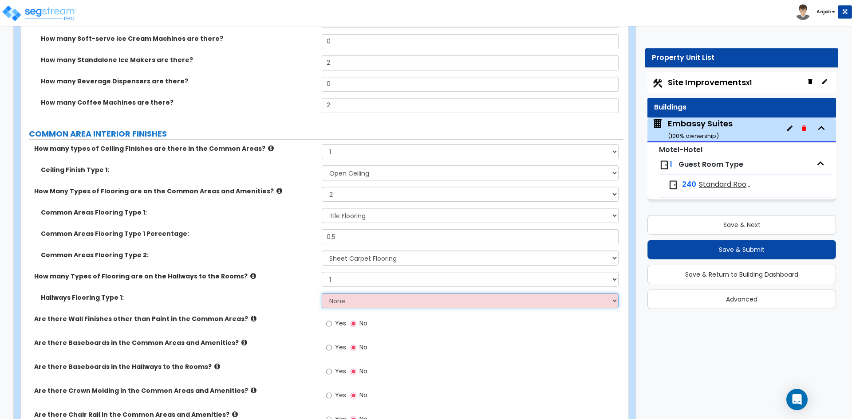
select select "5"
click at [322, 293] on select "None Tile Flooring Hardwood Flooring Resilient Laminate Flooring VCT Flooring S…" at bounding box center [470, 300] width 296 height 15
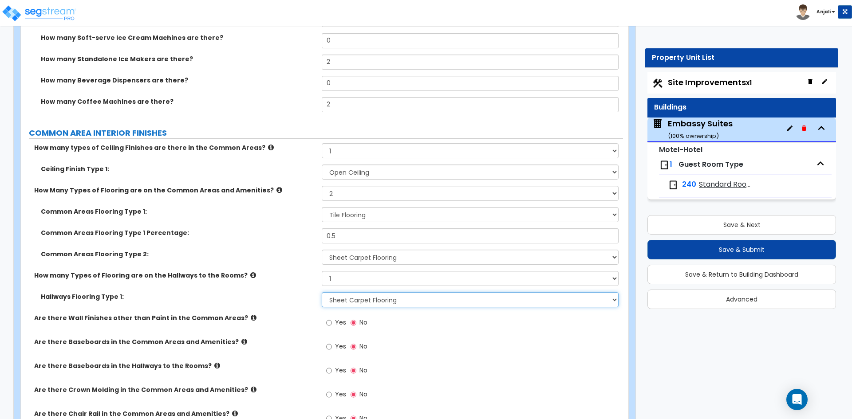
scroll to position [3328, 0]
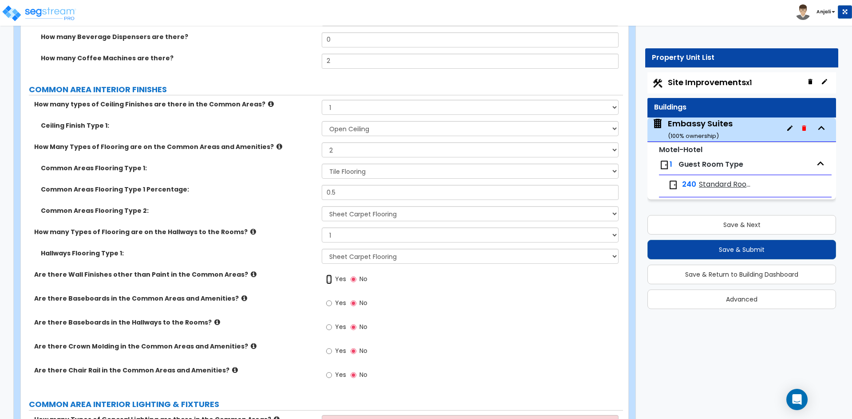
click at [327, 280] on input "Yes" at bounding box center [329, 280] width 6 height 10
radio input "true"
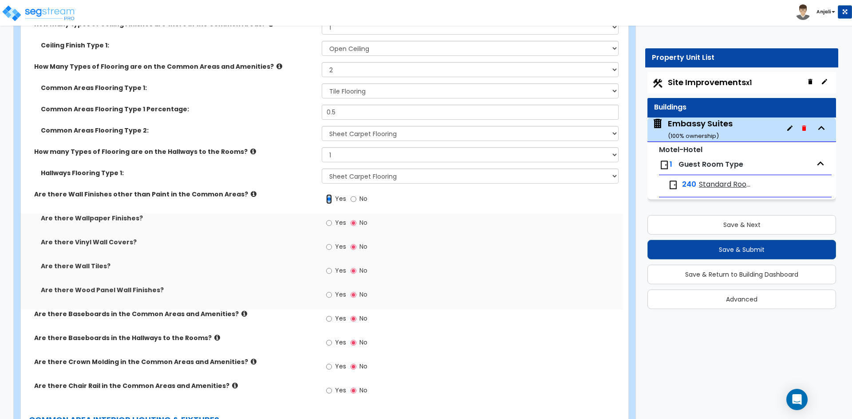
scroll to position [3416, 0]
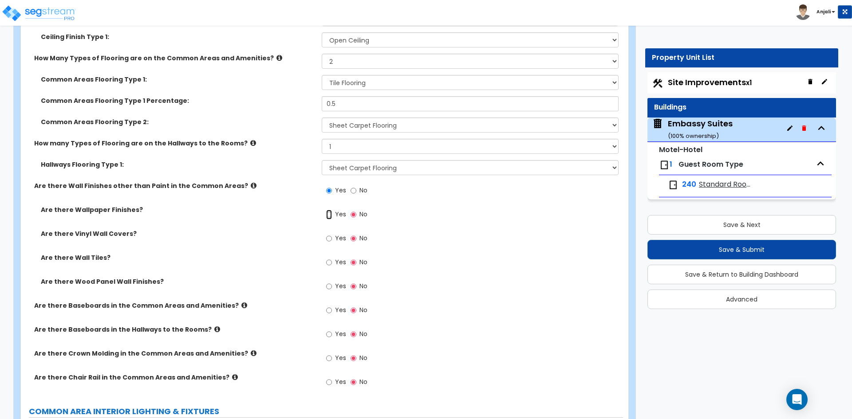
click at [326, 215] on input "Yes" at bounding box center [329, 215] width 6 height 10
radio input "true"
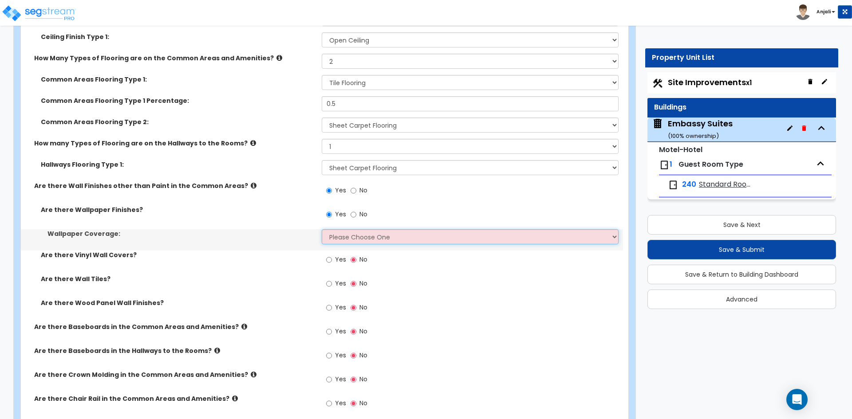
click at [366, 241] on select "Please Choose One Only a Small Portion of Walls are Covered Several Walls are C…" at bounding box center [470, 236] width 296 height 15
select select "3"
click at [322, 229] on select "Please Choose One Only a Small Portion of Walls are Covered Several Walls are C…" at bounding box center [470, 236] width 296 height 15
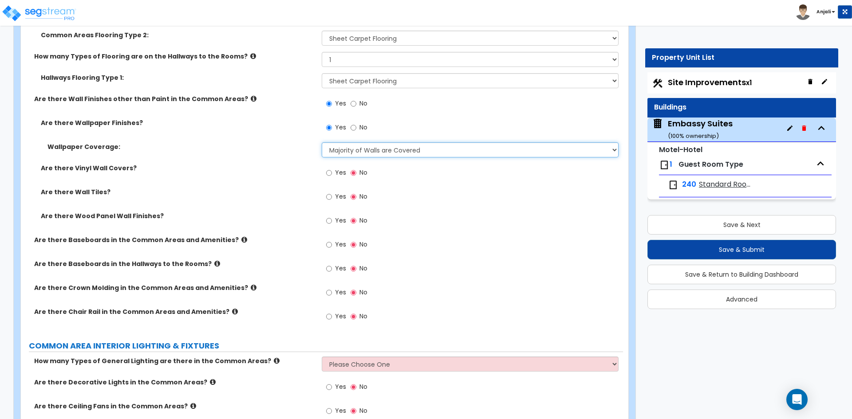
scroll to position [3505, 0]
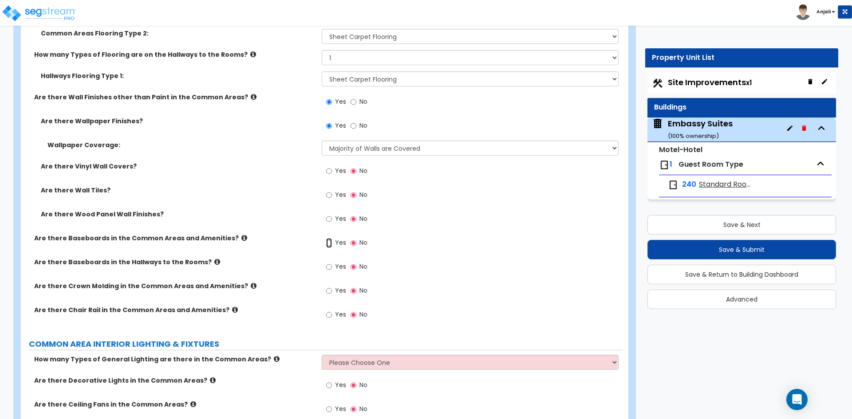
click at [329, 243] on input "Yes" at bounding box center [329, 243] width 6 height 10
radio input "true"
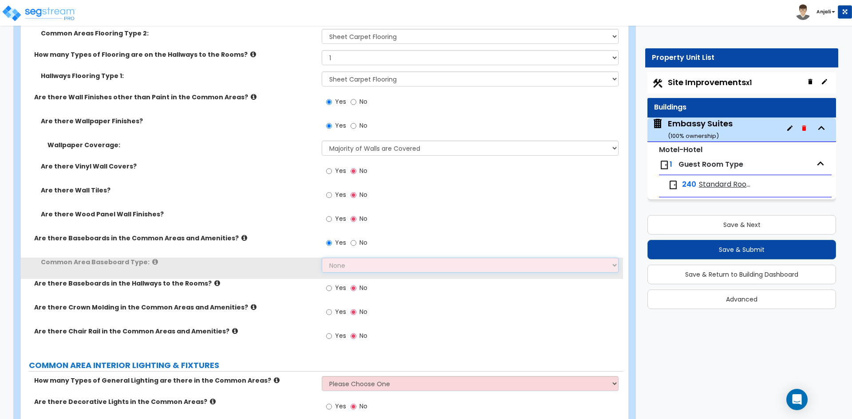
click at [366, 269] on select "None Wood Vinyl Carpet Tile" at bounding box center [470, 265] width 296 height 15
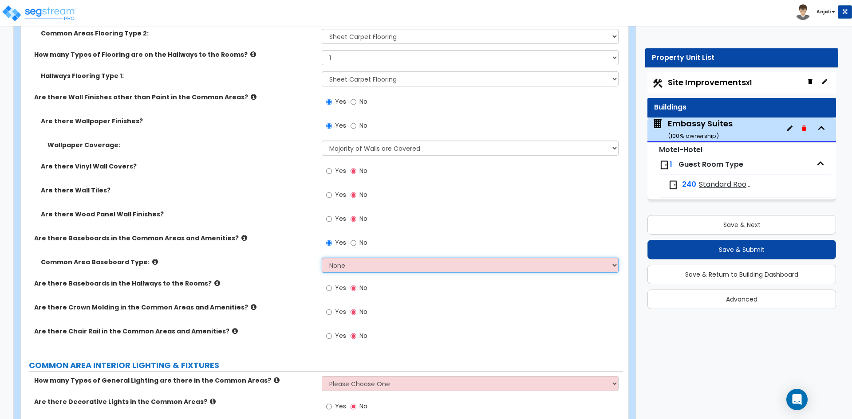
select select "1"
click at [322, 258] on select "None Wood Vinyl Carpet Tile" at bounding box center [470, 265] width 296 height 15
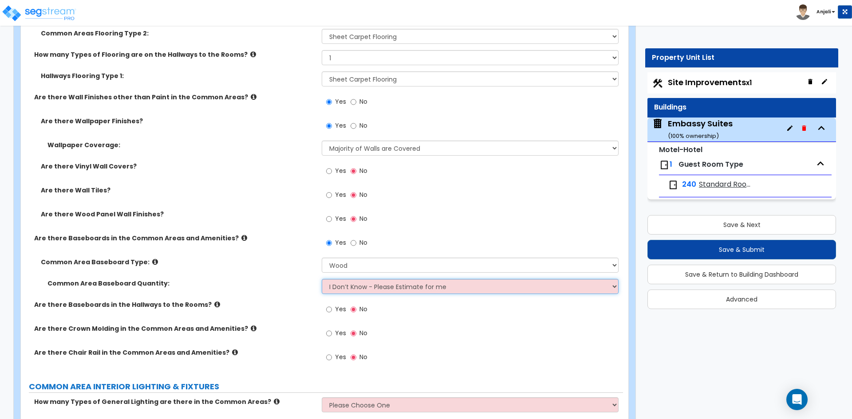
click at [376, 285] on select "I Don’t Know - Please Estimate for me I want to Enter the Linear Footage" at bounding box center [470, 286] width 296 height 15
click at [322, 279] on select "I Don’t Know - Please Estimate for me I want to Enter the Linear Footage" at bounding box center [470, 286] width 296 height 15
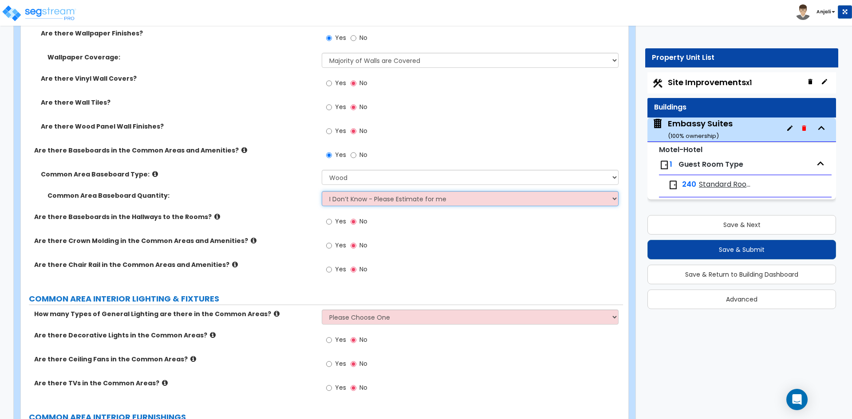
scroll to position [3594, 0]
click at [328, 222] on input "Yes" at bounding box center [329, 221] width 6 height 10
radio input "true"
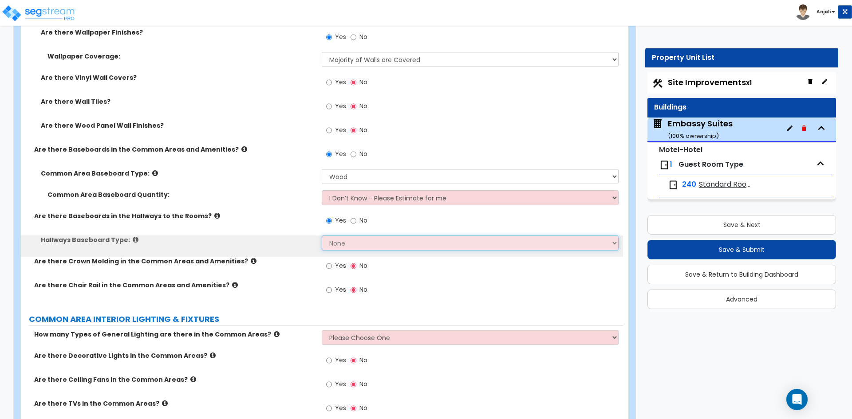
click at [347, 241] on select "None Wood Vinyl Carpet Tile" at bounding box center [470, 243] width 296 height 15
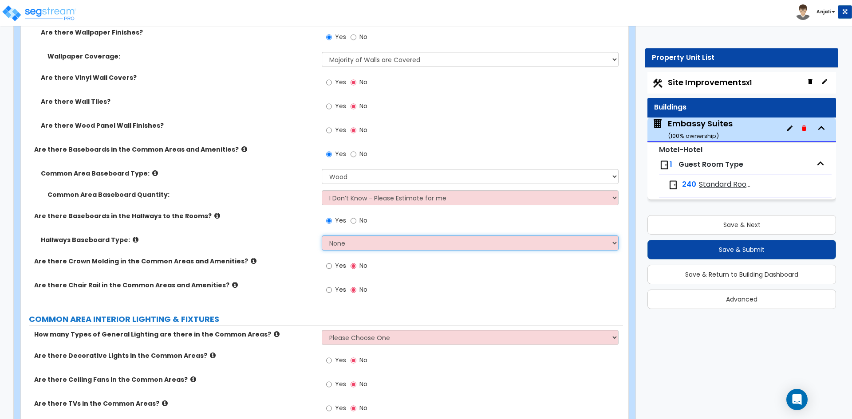
select select "1"
click at [322, 236] on select "None Wood Vinyl Carpet Tile" at bounding box center [470, 243] width 296 height 15
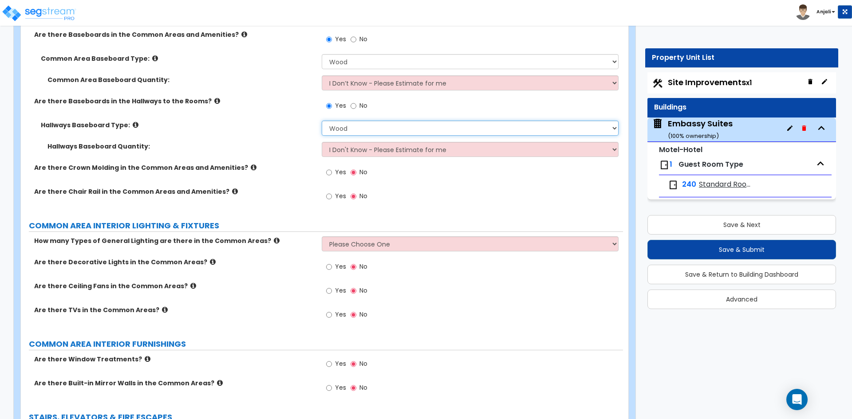
scroll to position [3727, 0]
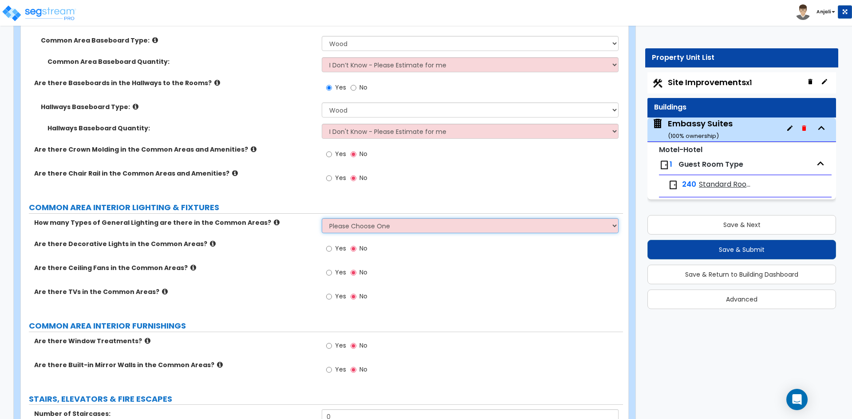
click at [376, 224] on select "Please Choose One 1 2 3" at bounding box center [470, 225] width 296 height 15
select select "2"
click at [322, 218] on select "Please Choose One 1 2 3" at bounding box center [470, 225] width 296 height 15
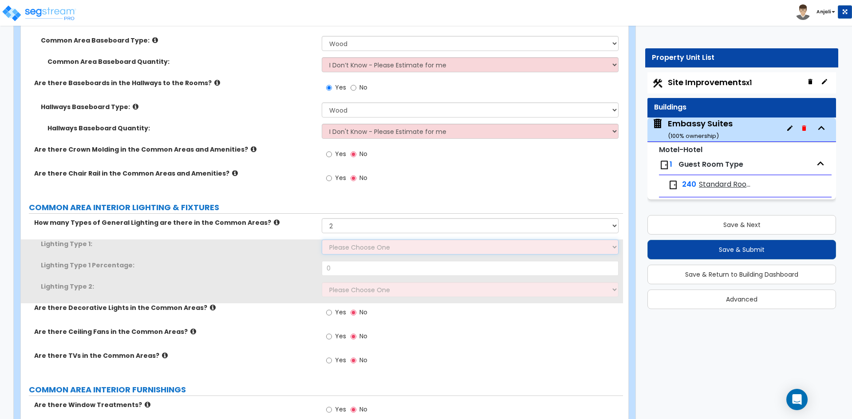
click at [359, 253] on select "Please Choose One LED Surface-Mounted LED Recessed Fluorescent Surface-Mounted …" at bounding box center [470, 247] width 296 height 15
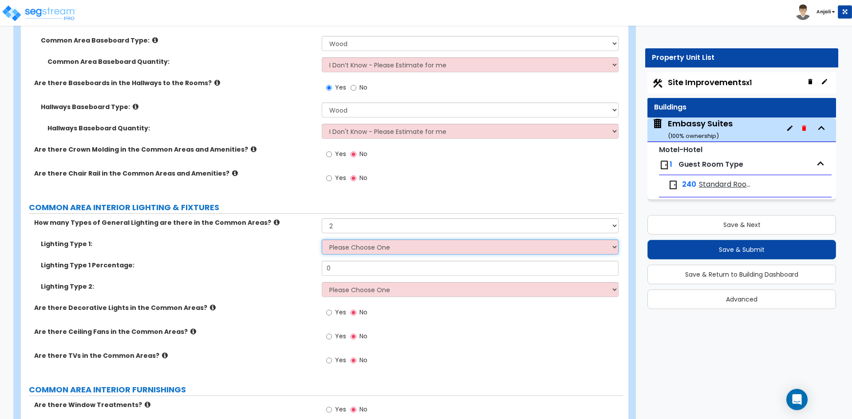
select select "2"
click at [322, 240] on select "Please Choose One LED Surface-Mounted LED Recessed Fluorescent Surface-Mounted …" at bounding box center [470, 247] width 296 height 15
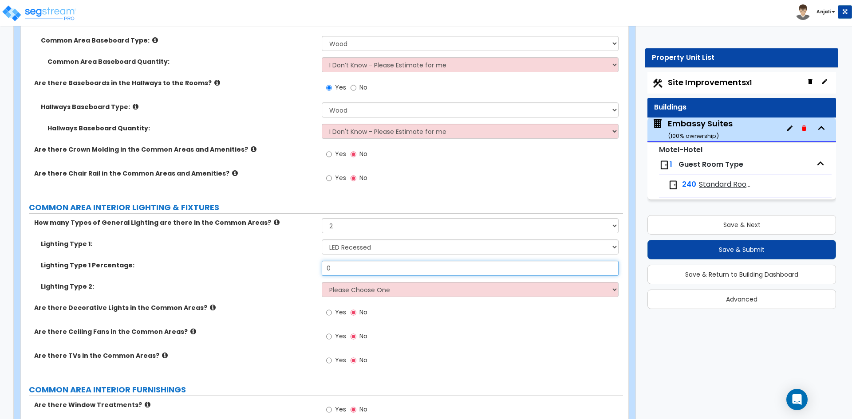
click at [353, 270] on input "0" at bounding box center [470, 268] width 296 height 15
type input "0.5"
click at [366, 287] on select "Please Choose One LED Surface-Mounted LED Recessed Fluorescent Surface-Mounted …" at bounding box center [470, 289] width 296 height 15
select select "5"
click at [322, 282] on select "Please Choose One LED Surface-Mounted LED Recessed Fluorescent Surface-Mounted …" at bounding box center [470, 289] width 296 height 15
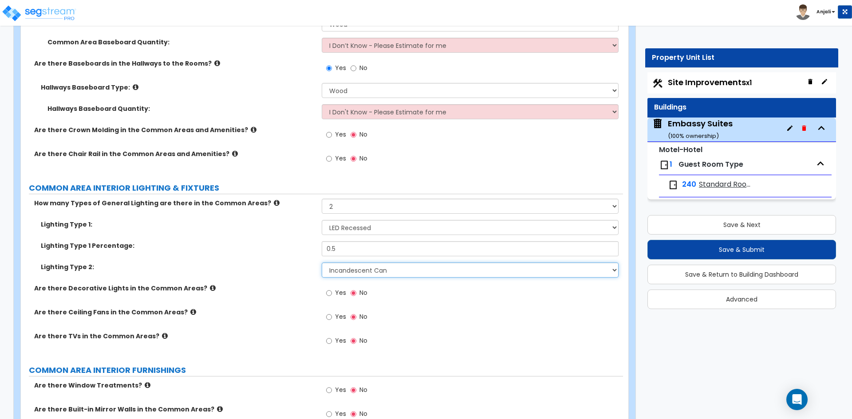
scroll to position [3771, 0]
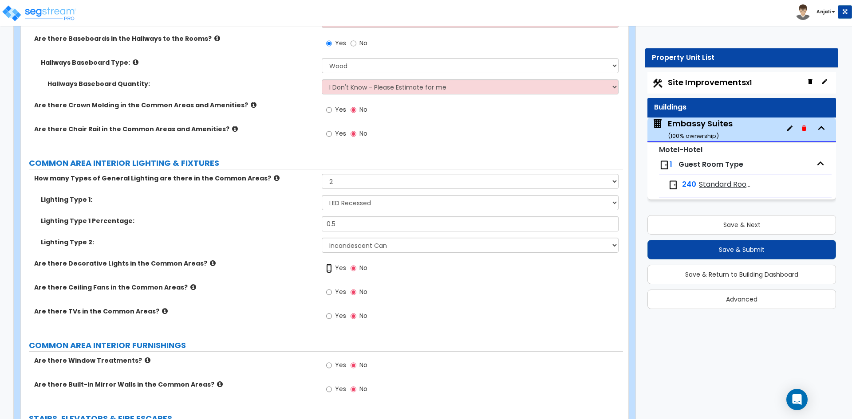
click at [327, 269] on input "Yes" at bounding box center [329, 269] width 6 height 10
radio input "true"
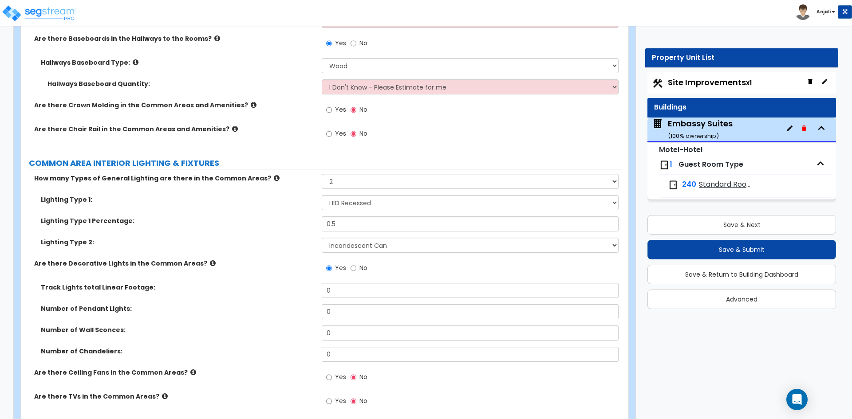
click at [363, 325] on div "Number of Pendant Lights: 0" at bounding box center [322, 314] width 602 height 21
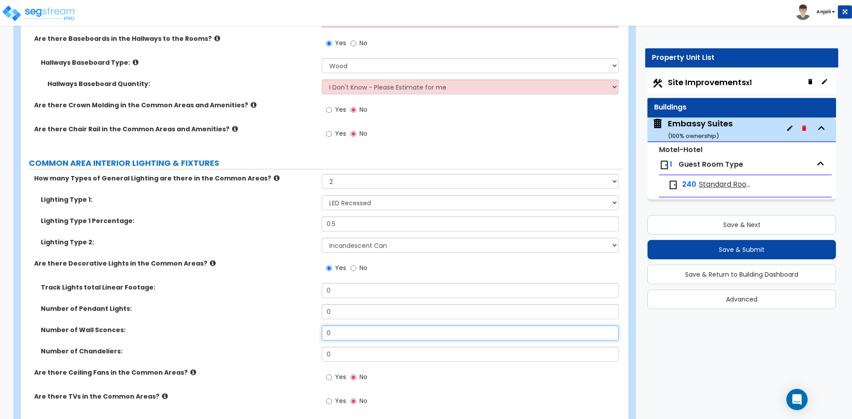
click at [363, 332] on input "0" at bounding box center [470, 333] width 296 height 15
type input "26"
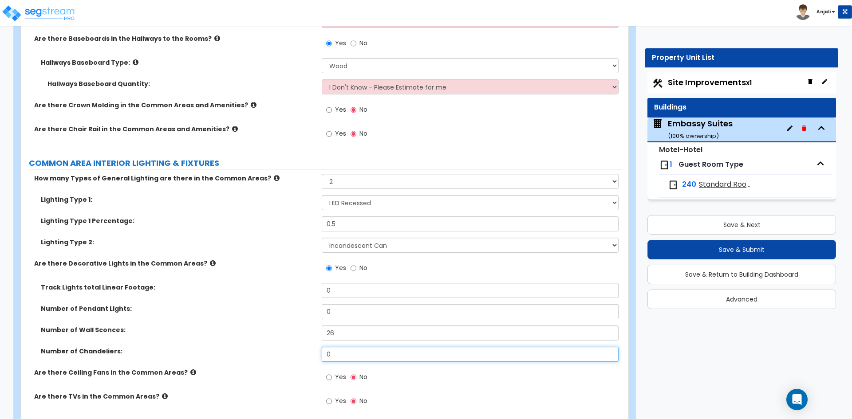
click at [377, 358] on input "0" at bounding box center [470, 354] width 296 height 15
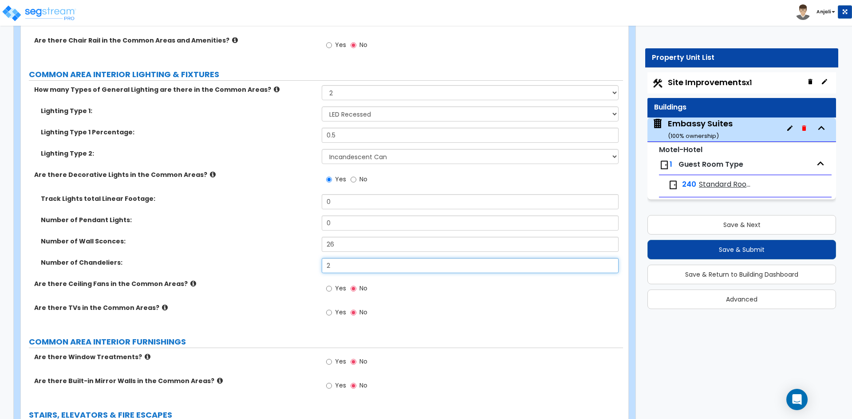
scroll to position [3904, 0]
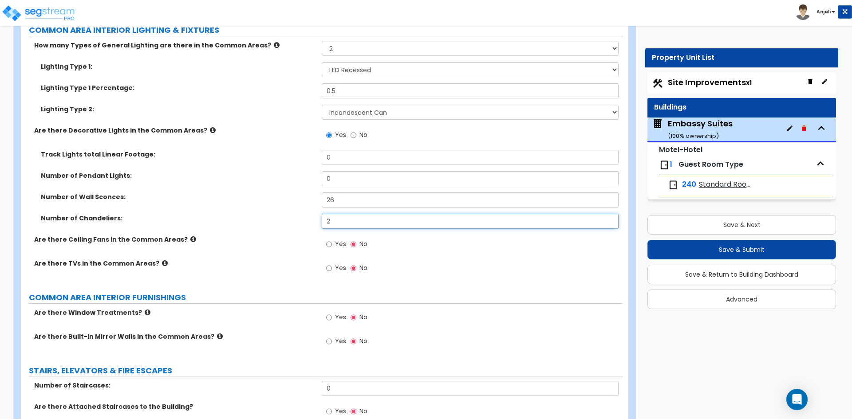
type input "2"
click at [328, 267] on input "Yes" at bounding box center [329, 269] width 6 height 10
radio input "true"
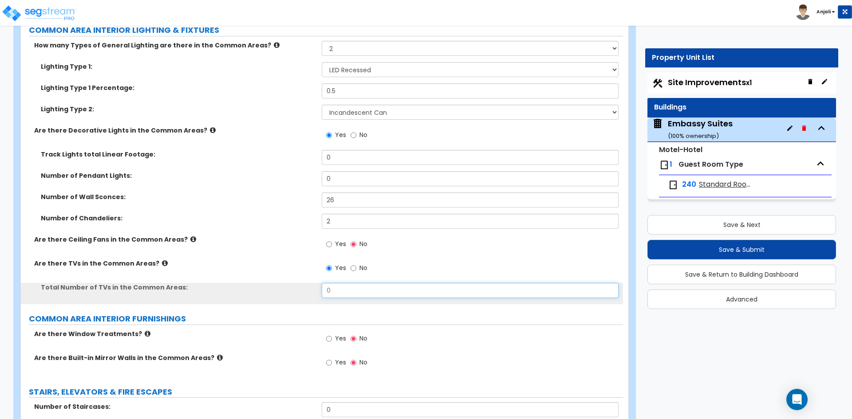
click at [343, 294] on input "0" at bounding box center [470, 290] width 296 height 15
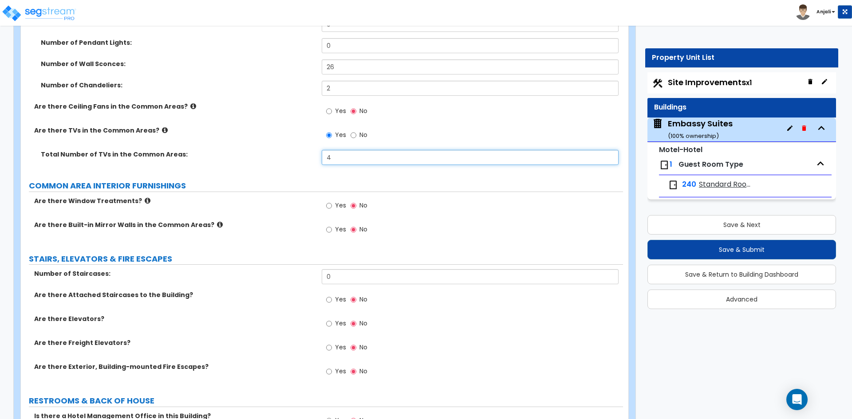
scroll to position [4082, 0]
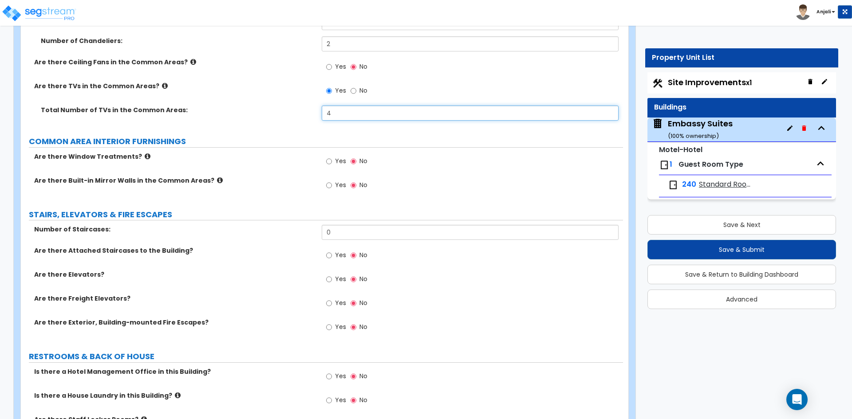
type input "4"
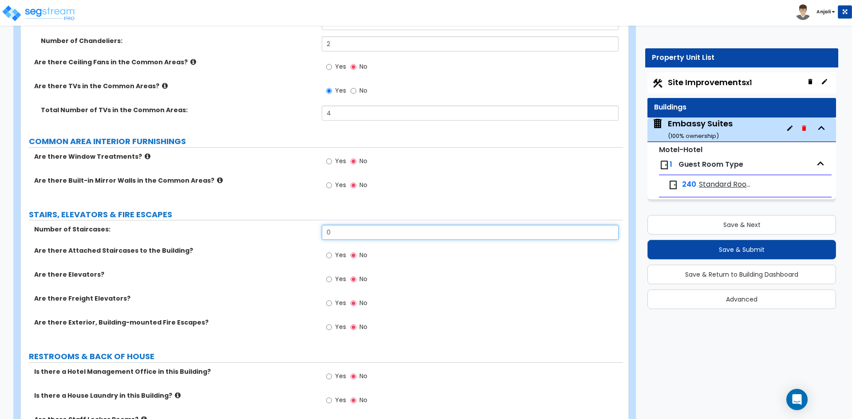
click at [356, 228] on input "0" at bounding box center [470, 232] width 296 height 15
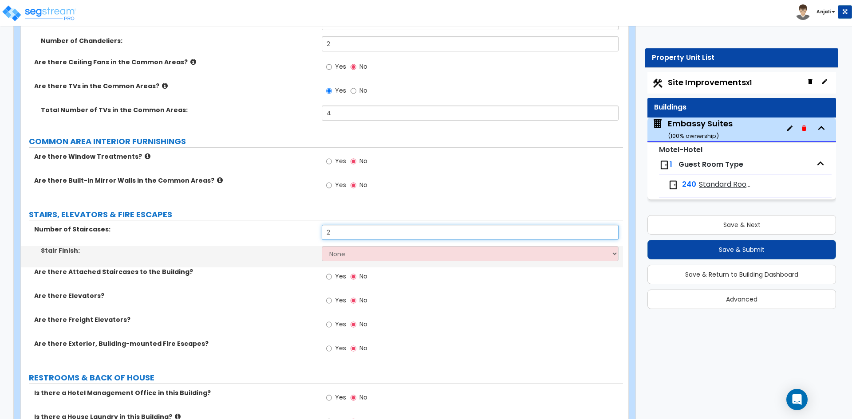
type input "2"
click at [355, 260] on select "None Tile Wood Laminate VCT Sheet Carpet Sheet Vinyl Carpet Tile" at bounding box center [470, 253] width 296 height 15
select select "5"
click at [322, 246] on select "None Tile Wood Laminate VCT Sheet Carpet Sheet Vinyl Carpet Tile" at bounding box center [470, 253] width 296 height 15
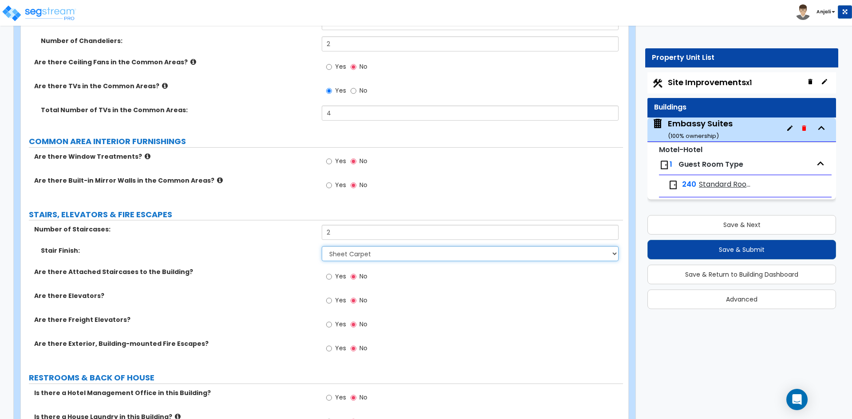
scroll to position [4126, 0]
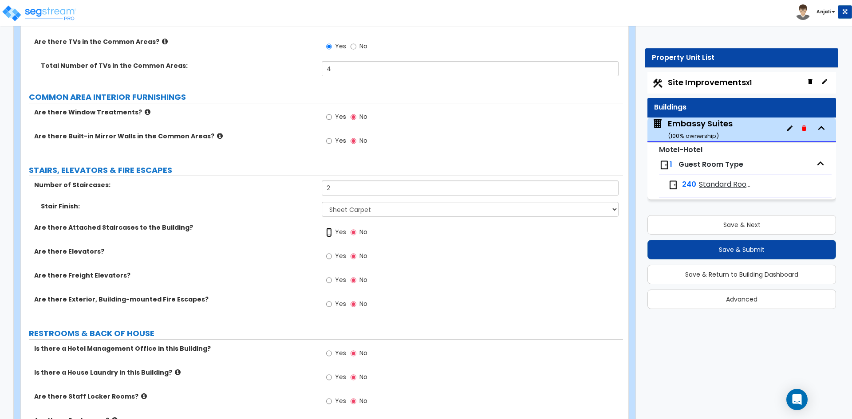
click at [329, 231] on input "Yes" at bounding box center [329, 233] width 6 height 10
radio input "true"
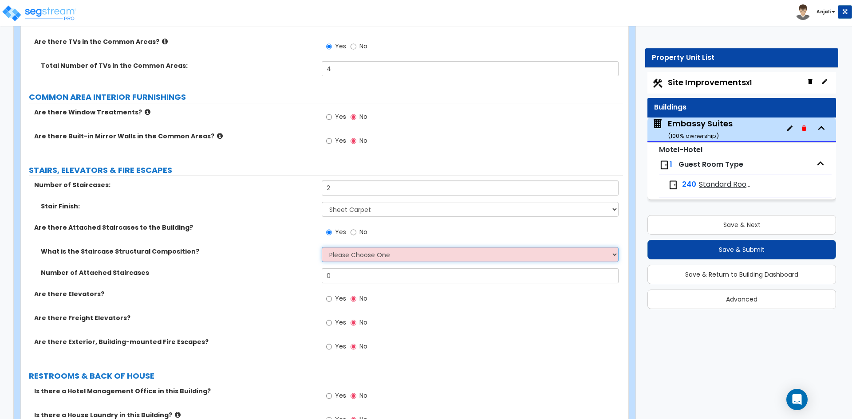
click at [367, 261] on select "Please Choose One Reinforced Concrete Structural Steel Wood" at bounding box center [470, 254] width 296 height 15
select select "3"
click at [322, 247] on select "Please Choose One Reinforced Concrete Structural Steel Wood" at bounding box center [470, 254] width 296 height 15
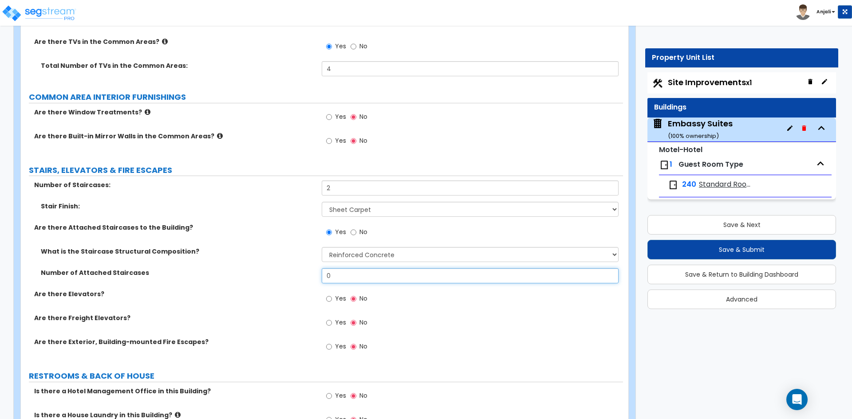
click at [370, 277] on input "0" at bounding box center [470, 275] width 296 height 15
type input "2"
click at [327, 301] on input "Yes" at bounding box center [329, 299] width 6 height 10
radio input "true"
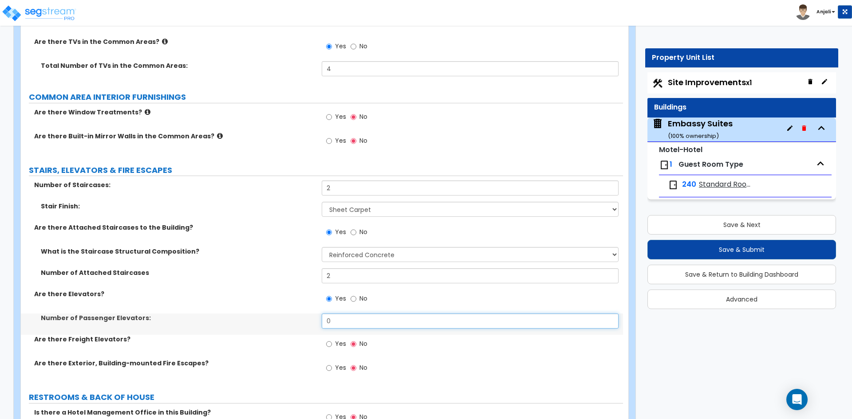
click at [343, 322] on input "0" at bounding box center [470, 321] width 296 height 15
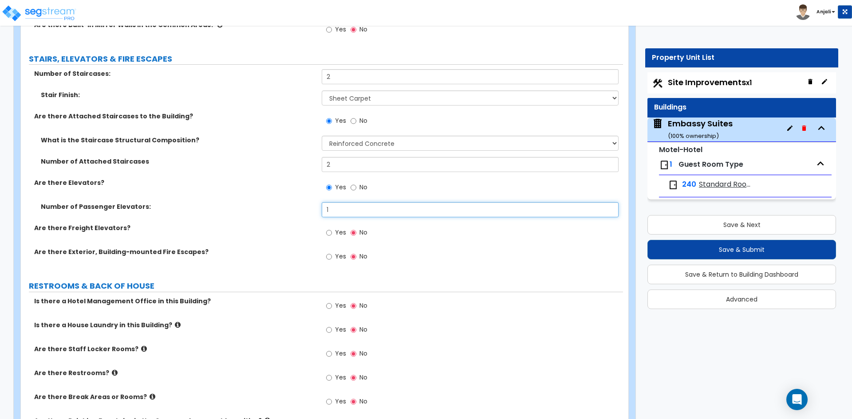
scroll to position [4259, 0]
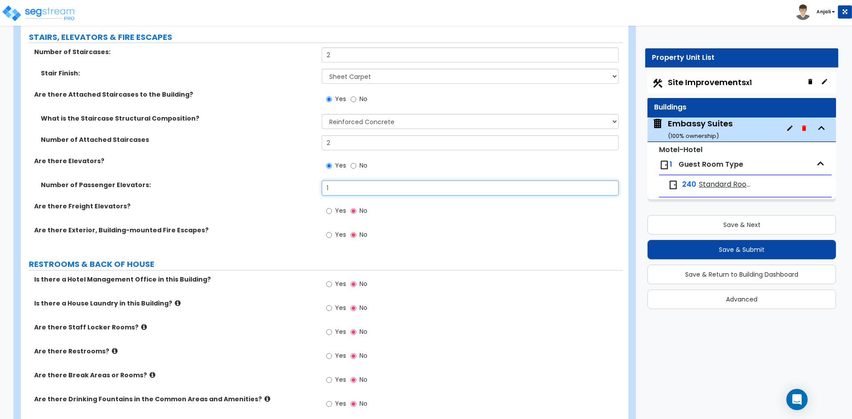
type input "1"
click at [329, 283] on input "Yes" at bounding box center [329, 285] width 6 height 10
radio input "true"
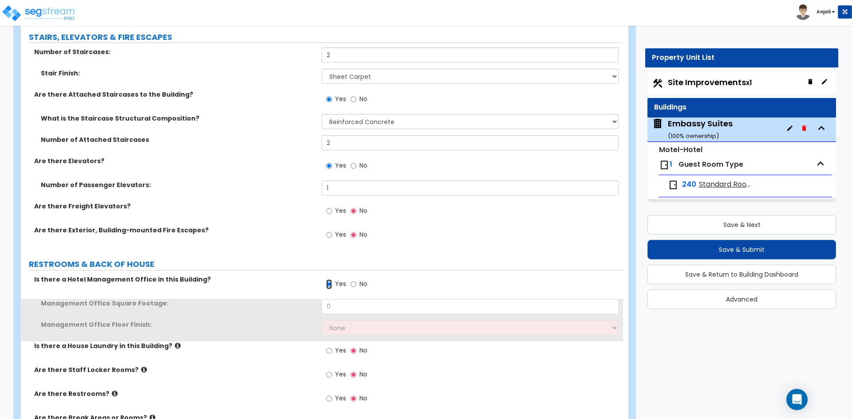
scroll to position [4304, 0]
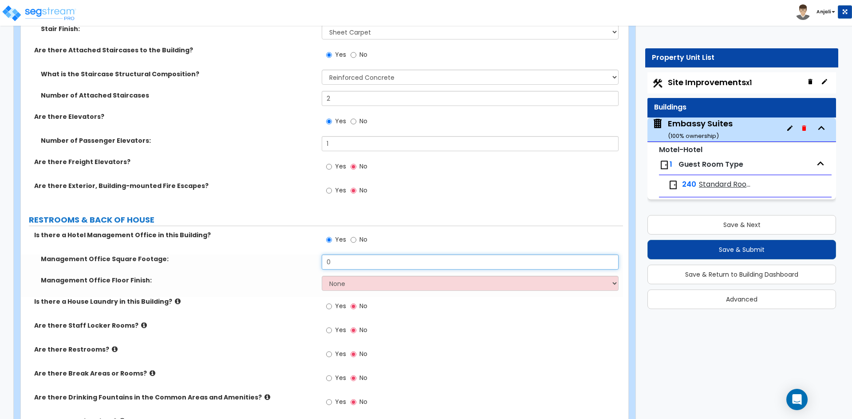
click at [357, 262] on input "0" at bounding box center [470, 262] width 296 height 15
type input "1,000"
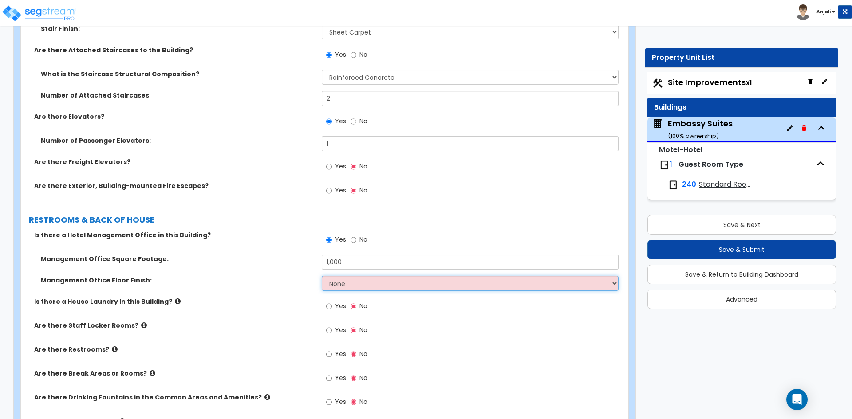
click at [356, 283] on select "None Tile Flooring Hardwood Flooring Resilient Laminate Flooring VCT Flooring S…" at bounding box center [470, 283] width 296 height 15
select select "5"
click at [322, 276] on select "None Tile Flooring Hardwood Flooring Resilient Laminate Flooring VCT Flooring S…" at bounding box center [470, 283] width 296 height 15
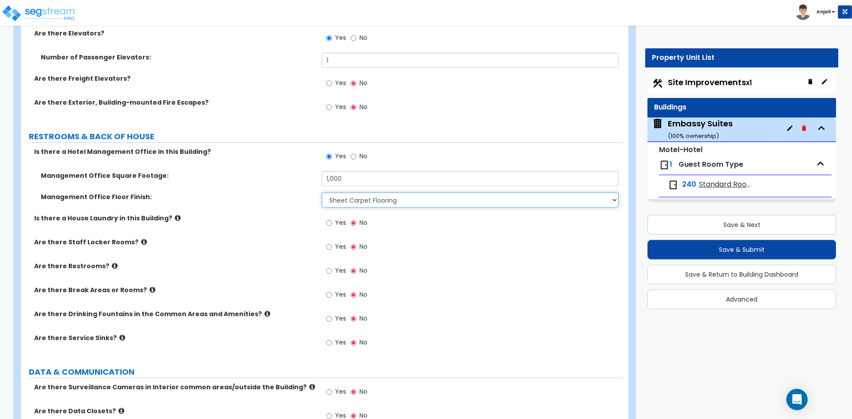
scroll to position [4392, 0]
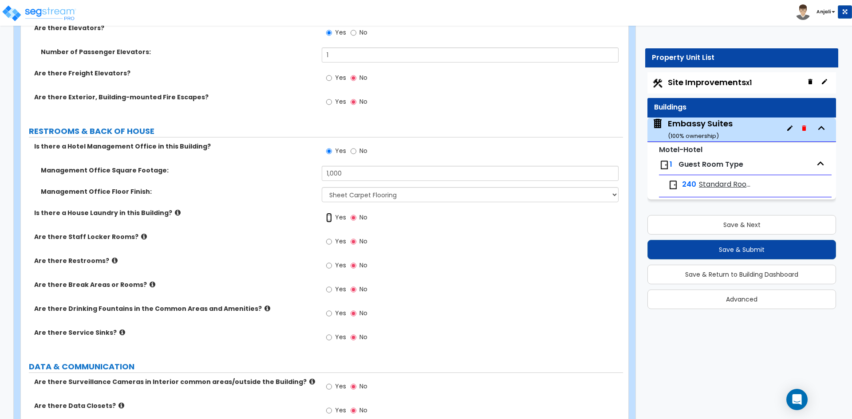
click at [329, 217] on input "Yes" at bounding box center [329, 218] width 6 height 10
radio input "true"
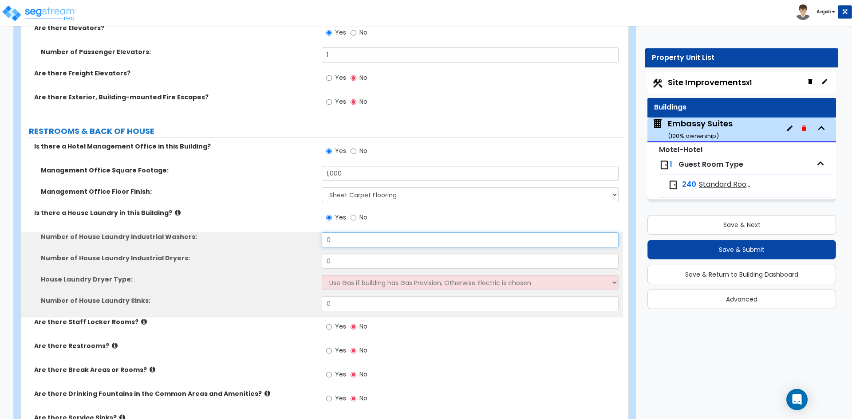
click at [355, 240] on input "0" at bounding box center [470, 239] width 296 height 15
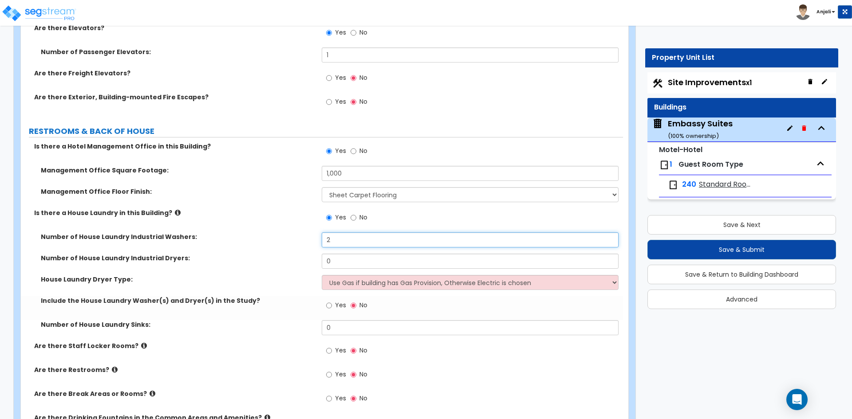
type input "2"
click at [359, 264] on input "0" at bounding box center [470, 261] width 296 height 15
type input "2"
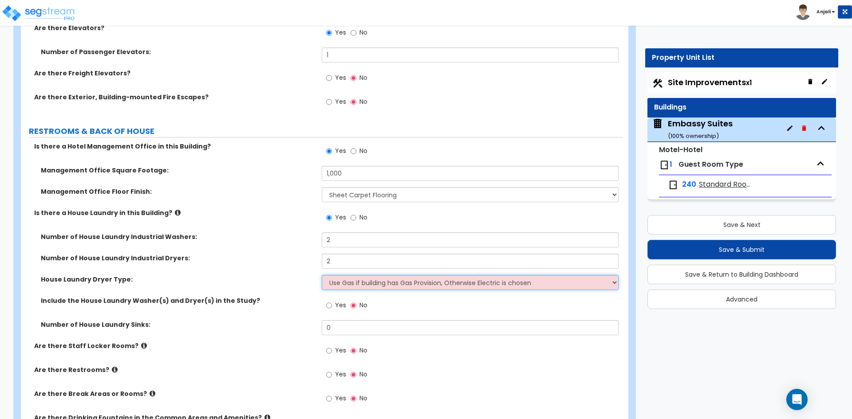
click at [368, 280] on select "Use Gas if building has Gas Provision, Otherwise Electric is chosen Gas Electric" at bounding box center [470, 282] width 296 height 15
select select "2"
click at [322, 275] on select "Use Gas if building has Gas Provision, Otherwise Electric is chosen Gas Electric" at bounding box center [470, 282] width 296 height 15
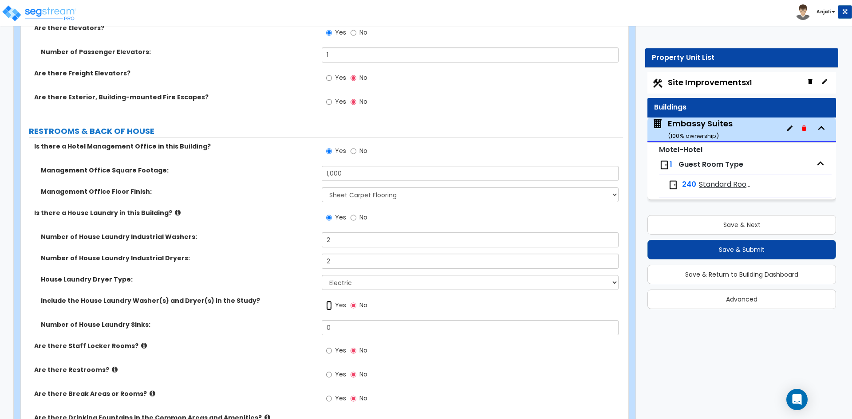
click at [330, 306] on input "Yes" at bounding box center [329, 306] width 6 height 10
radio input "true"
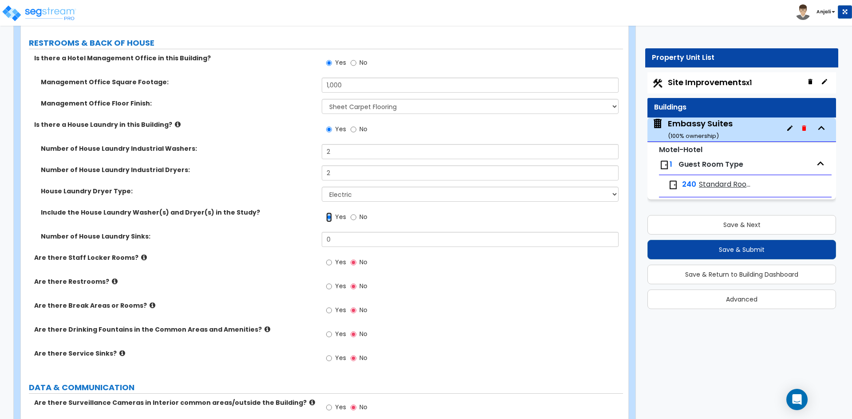
scroll to position [4481, 0]
click at [329, 287] on input "Yes" at bounding box center [329, 286] width 6 height 10
radio input "true"
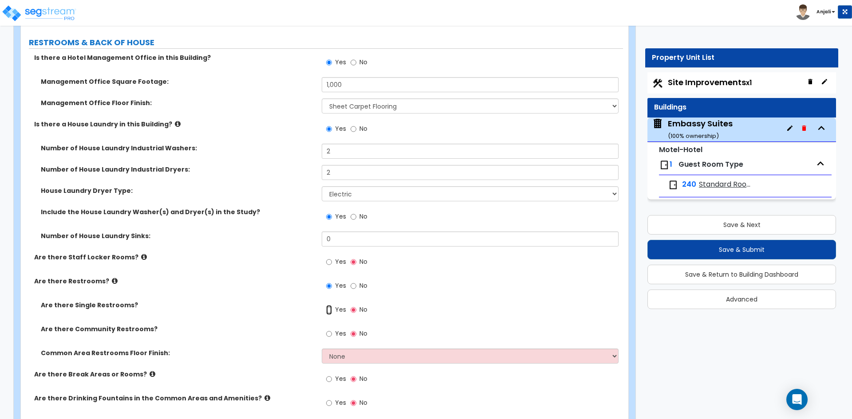
click at [330, 310] on input "Yes" at bounding box center [329, 310] width 6 height 10
radio input "true"
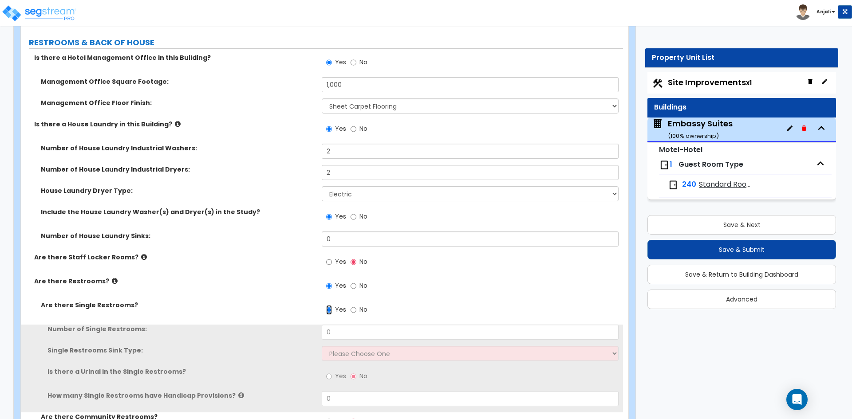
scroll to position [4525, 0]
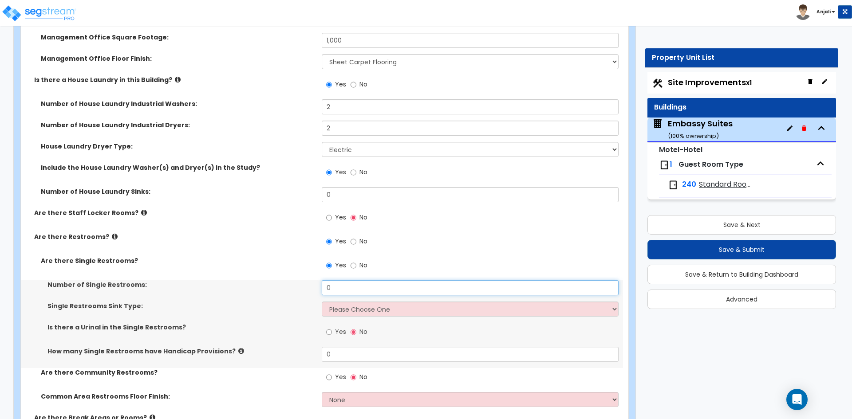
click at [349, 288] on input "0" at bounding box center [470, 287] width 296 height 15
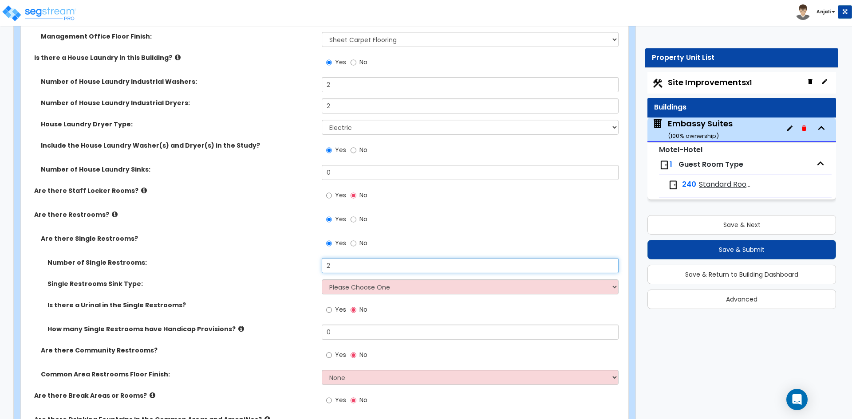
scroll to position [4570, 0]
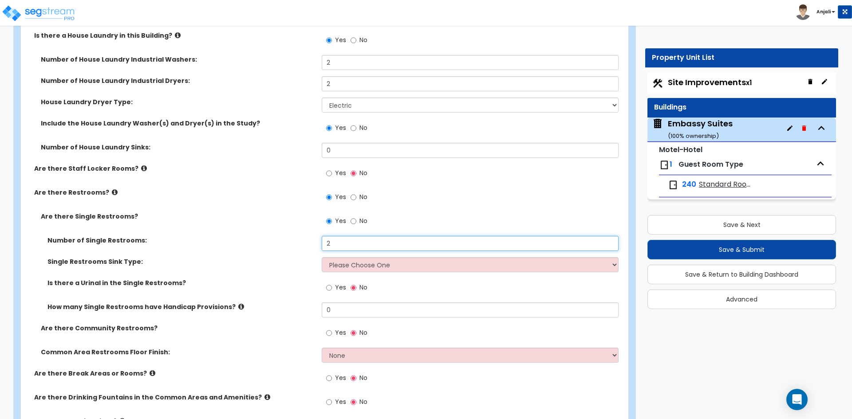
type input "2"
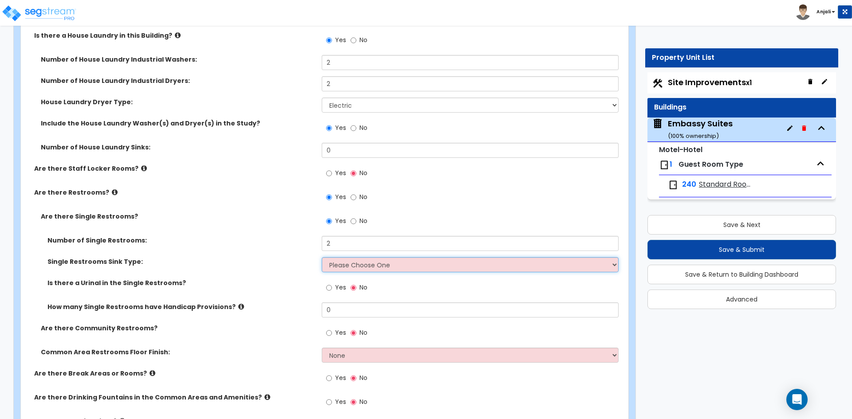
drag, startPoint x: 366, startPoint y: 257, endPoint x: 367, endPoint y: 262, distance: 5.1
click at [367, 260] on select "Please Choose One Wall-mounted Vanity-mounted" at bounding box center [470, 264] width 296 height 15
select select "2"
click at [322, 257] on select "Please Choose One Wall-mounted Vanity-mounted" at bounding box center [470, 264] width 296 height 15
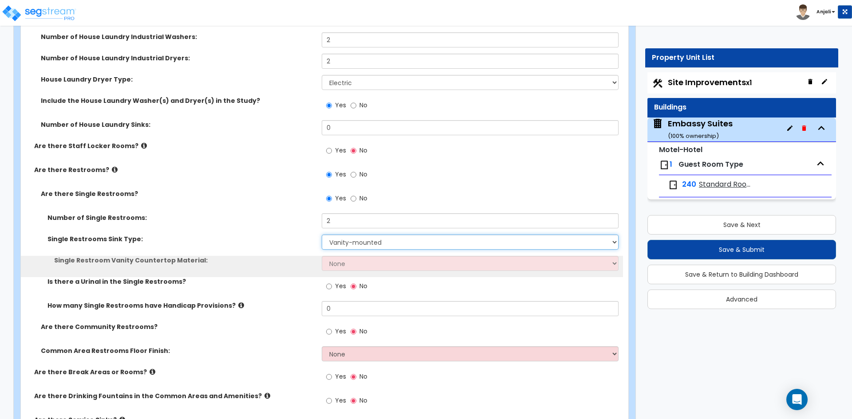
scroll to position [4614, 0]
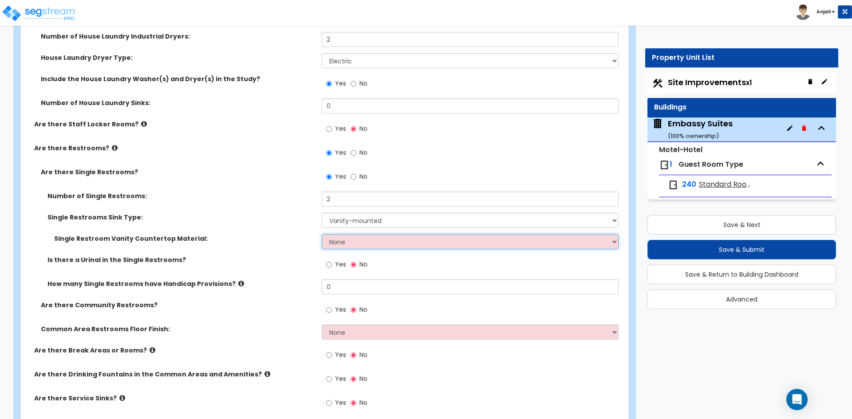
drag, startPoint x: 364, startPoint y: 242, endPoint x: 364, endPoint y: 248, distance: 5.8
click at [364, 243] on select "None Plastic Laminate Solid Surface Stone Quartz Marble Tile Wood Stainless Ste…" at bounding box center [470, 241] width 296 height 15
select select "5"
click at [322, 234] on select "None Plastic Laminate Solid Surface Stone Quartz Marble Tile Wood Stainless Ste…" at bounding box center [470, 241] width 296 height 15
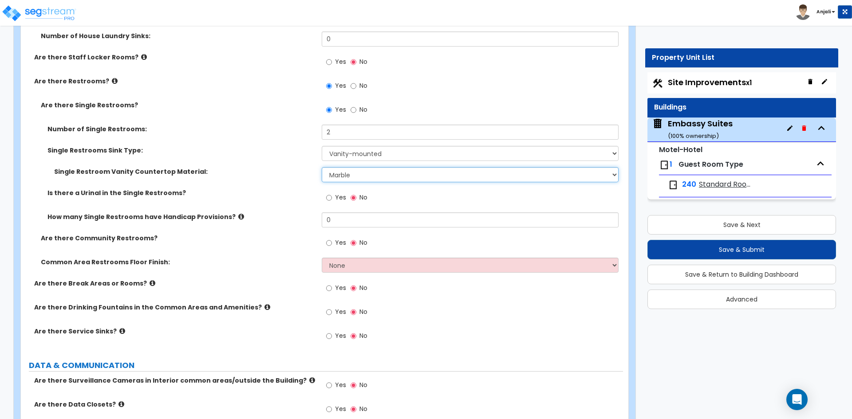
scroll to position [4703, 0]
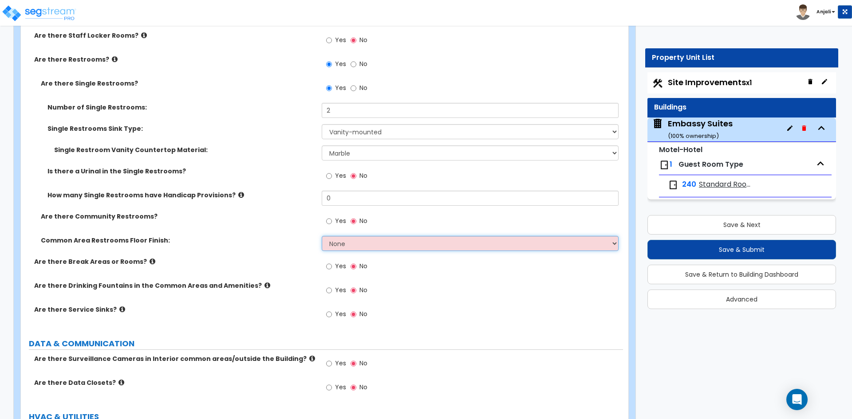
click at [368, 240] on select "None Tile Flooring Resilient Laminate Flooring VCT Flooring Sheet Vinyl Flooring" at bounding box center [470, 243] width 296 height 15
select select "1"
click at [322, 236] on select "None Tile Flooring Resilient Laminate Flooring VCT Flooring Sheet Vinyl Flooring" at bounding box center [470, 243] width 296 height 15
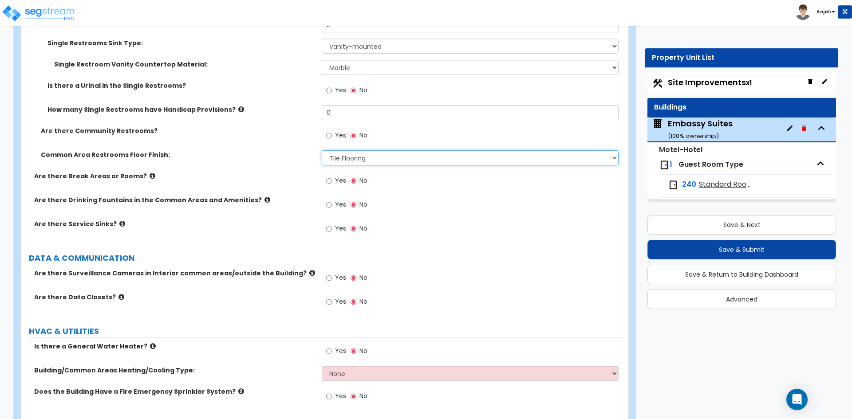
scroll to position [4792, 0]
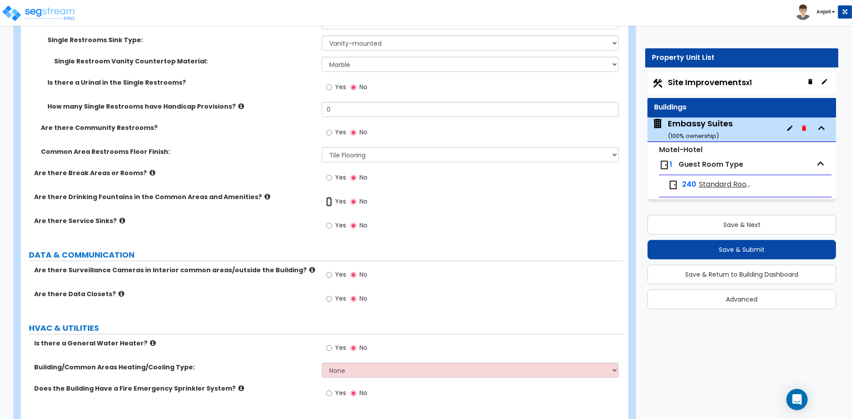
click at [327, 202] on input "Yes" at bounding box center [329, 202] width 6 height 10
radio input "true"
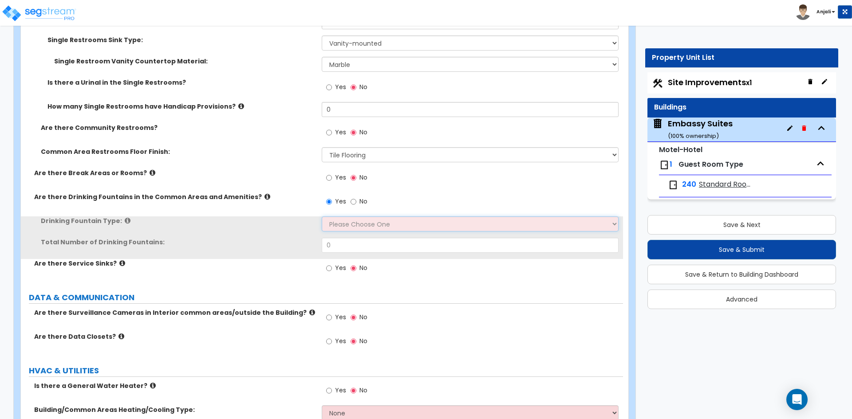
click at [354, 224] on select "Please Choose One Wall-mounted Floor-mounted" at bounding box center [470, 224] width 296 height 15
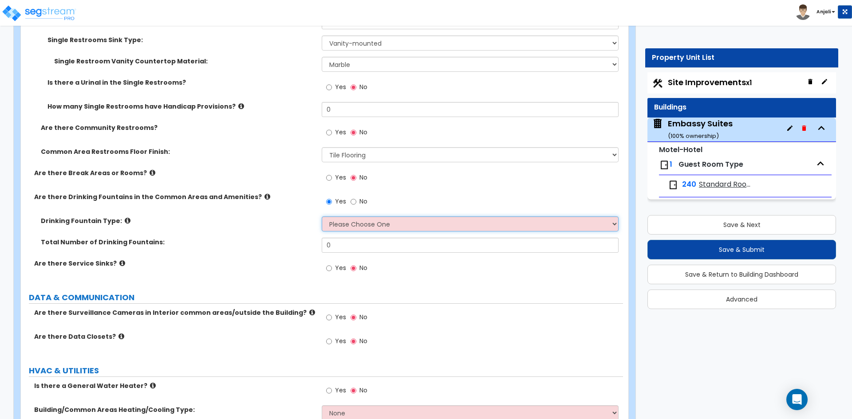
select select "1"
click at [322, 217] on select "Please Choose One Wall-mounted Floor-mounted" at bounding box center [470, 224] width 296 height 15
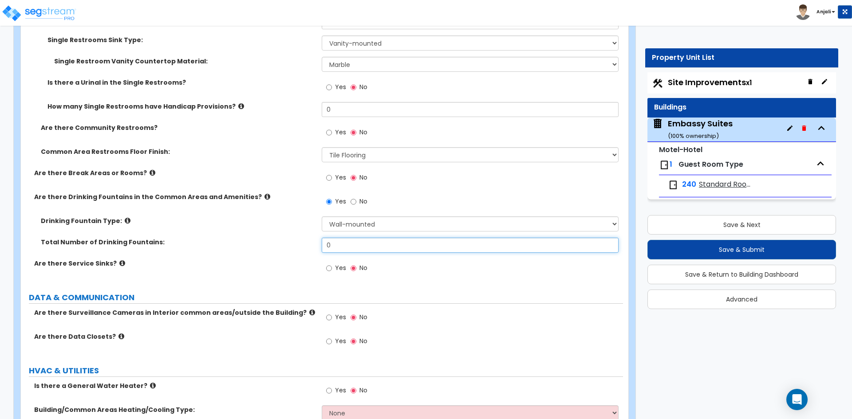
click at [352, 247] on input "0" at bounding box center [470, 245] width 296 height 15
type input "1"
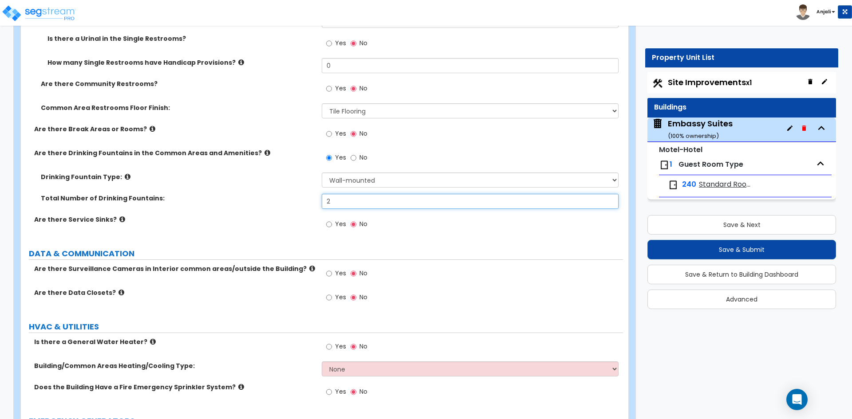
scroll to position [4836, 0]
type input "2"
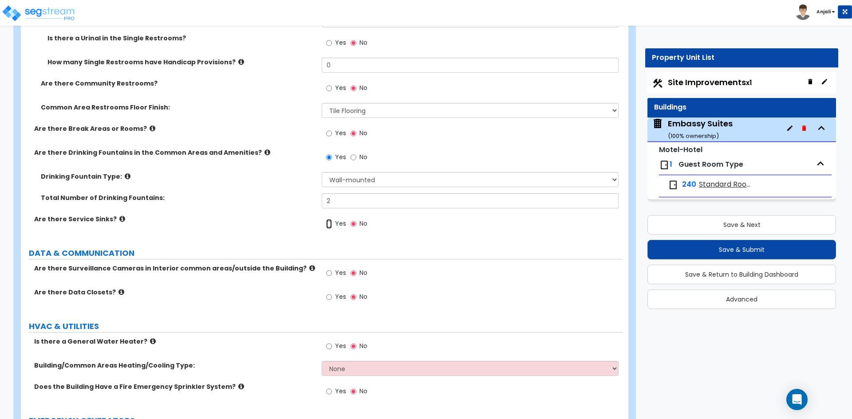
click at [329, 224] on input "Yes" at bounding box center [329, 224] width 6 height 10
radio input "true"
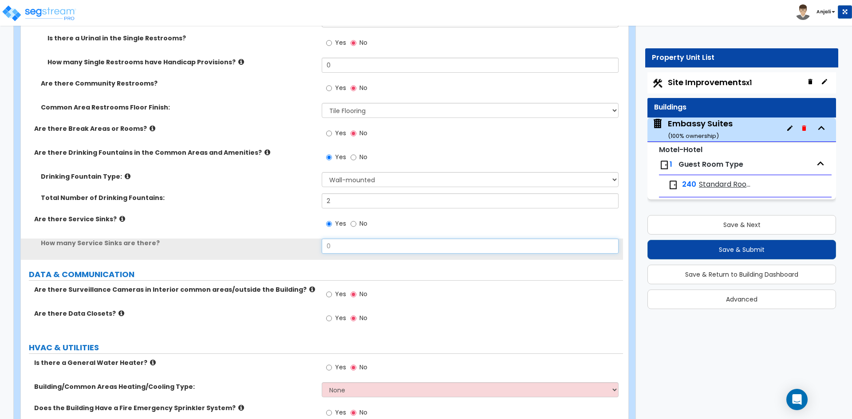
click at [339, 248] on input "0" at bounding box center [470, 246] width 296 height 15
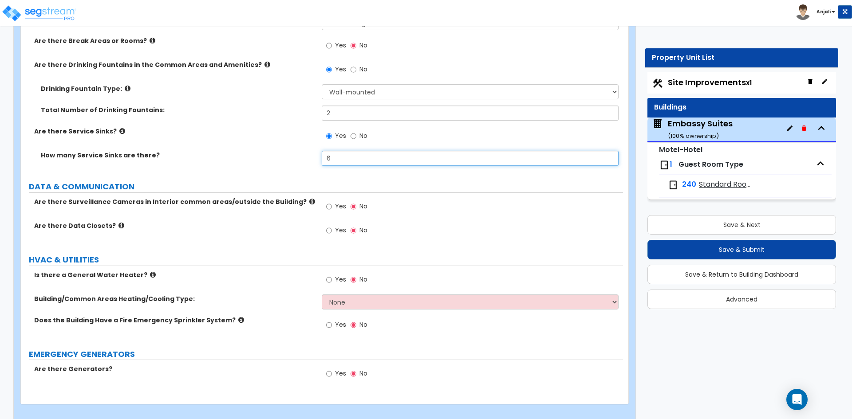
scroll to position [4925, 0]
type input "6"
click at [331, 208] on input "Yes" at bounding box center [329, 206] width 6 height 10
radio input "true"
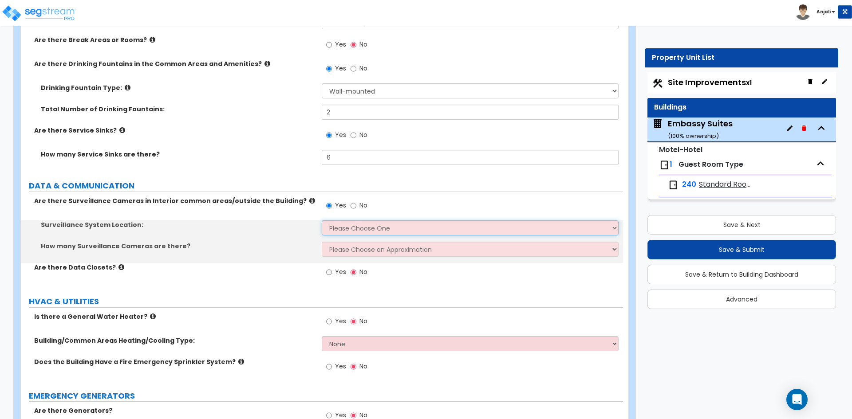
click at [361, 231] on select "Please Choose One Inside the Building Outside the Building Both Inside & Outside" at bounding box center [470, 228] width 296 height 15
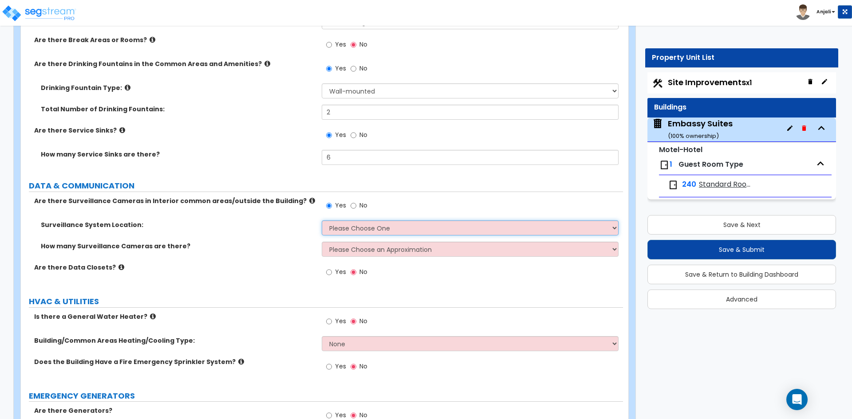
select select "3"
click at [322, 221] on select "Please Choose One Inside the Building Outside the Building Both Inside & Outside" at bounding box center [470, 228] width 296 height 15
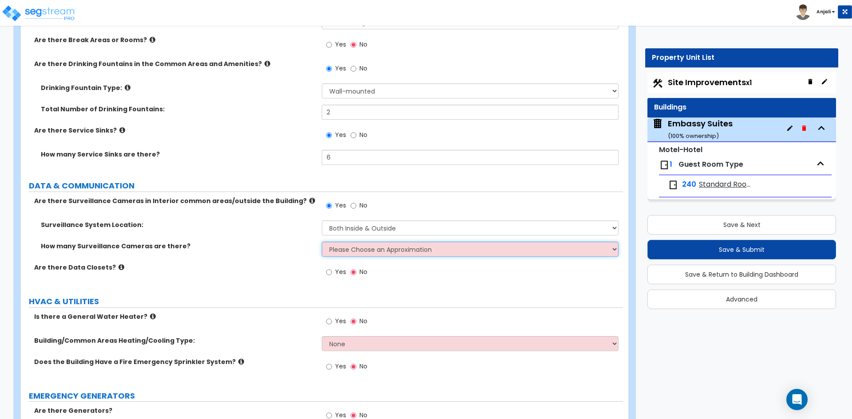
click at [373, 250] on select "Please Choose an Approximation Barely Noticed Any Noticed a Couple Frequently S…" at bounding box center [470, 249] width 296 height 15
select select "3"
click at [322, 242] on select "Please Choose an Approximation Barely Noticed Any Noticed a Couple Frequently S…" at bounding box center [470, 249] width 296 height 15
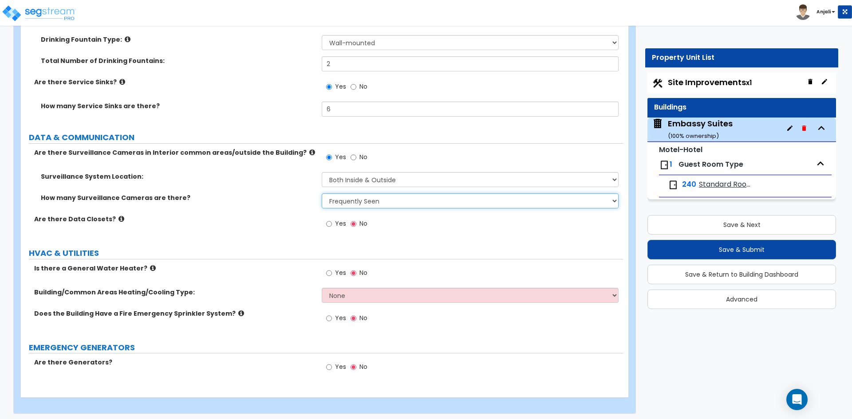
scroll to position [4977, 0]
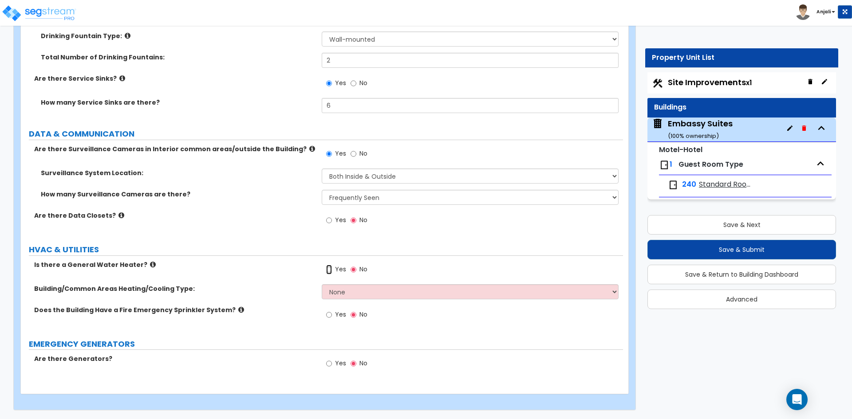
click at [328, 272] on input "Yes" at bounding box center [329, 270] width 6 height 10
radio input "true"
click at [362, 292] on select "None Split Systems Packaged Rooftop Units" at bounding box center [470, 291] width 296 height 15
click at [322, 284] on select "None Split Systems Packaged Rooftop Units" at bounding box center [470, 291] width 296 height 15
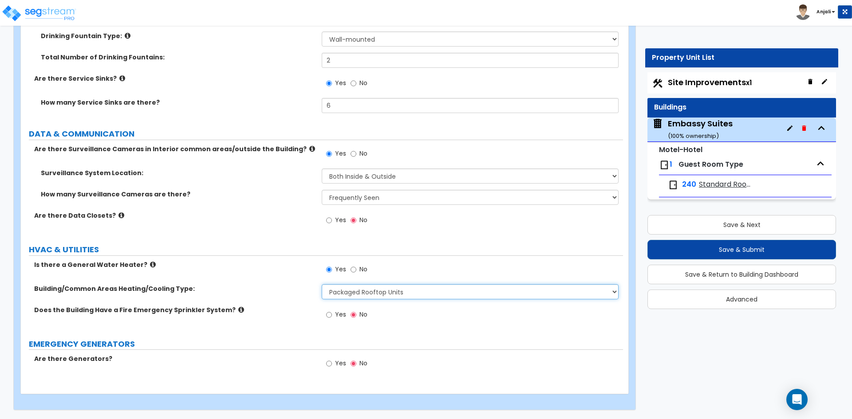
click at [366, 295] on select "None Split Systems Packaged Rooftop Units" at bounding box center [470, 291] width 296 height 15
select select "1"
click at [322, 284] on select "None Split Systems Packaged Rooftop Units" at bounding box center [470, 291] width 296 height 15
drag, startPoint x: 325, startPoint y: 314, endPoint x: 330, endPoint y: 315, distance: 5.1
click at [325, 314] on div "Yes No" at bounding box center [347, 316] width 50 height 20
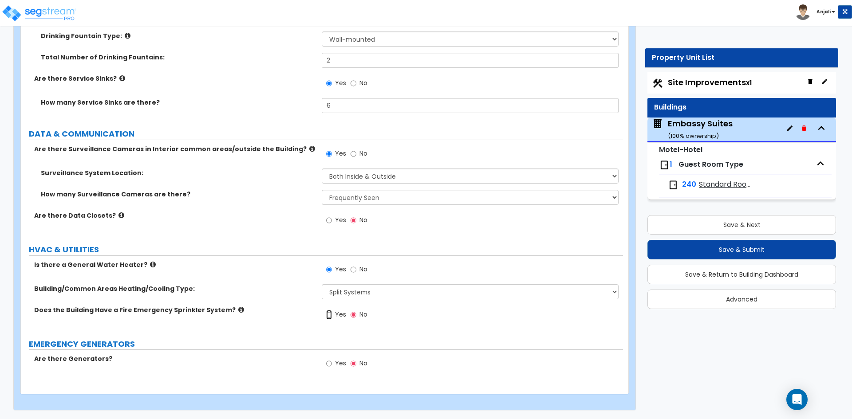
click at [330, 315] on input "Yes" at bounding box center [329, 315] width 6 height 10
radio input "true"
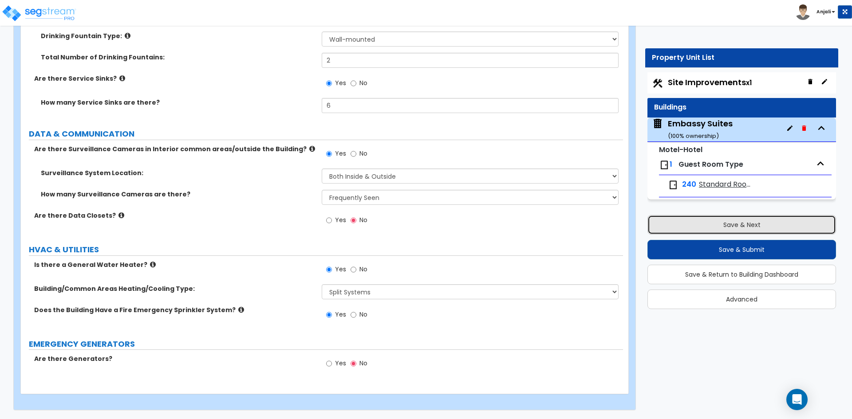
click at [706, 230] on button "Save & Next" at bounding box center [741, 225] width 189 height 20
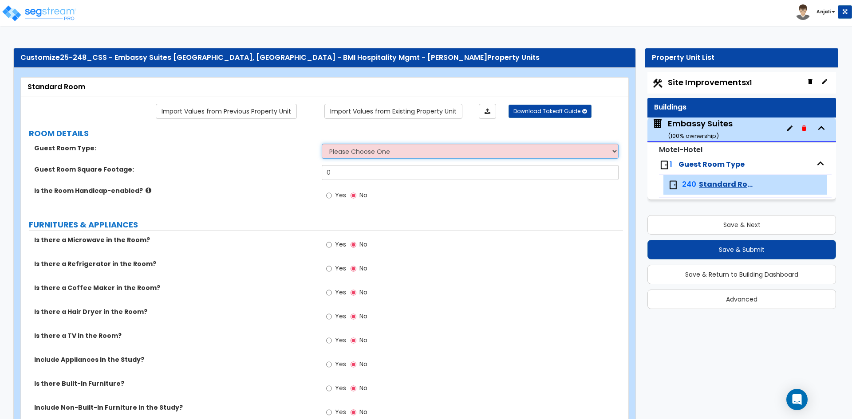
click at [438, 147] on select "Please Choose One Standard Room Suite Room Extended Stay Room" at bounding box center [470, 151] width 296 height 15
click at [322, 144] on select "Please Choose One Standard Room Suite Room Extended Stay Room" at bounding box center [470, 151] width 296 height 15
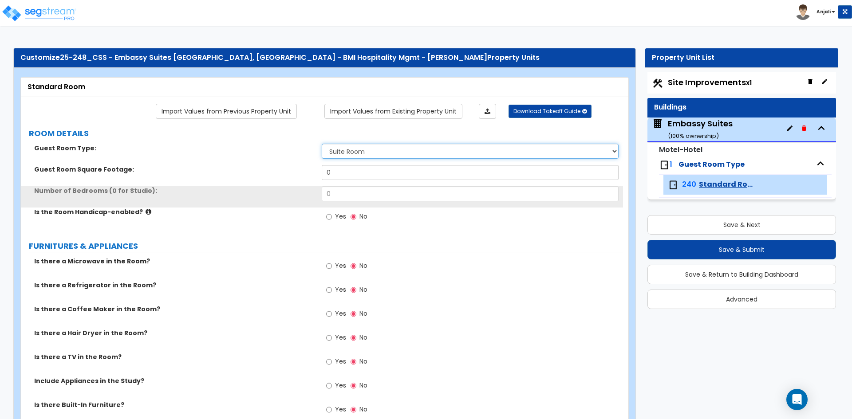
drag, startPoint x: 420, startPoint y: 148, endPoint x: 422, endPoint y: 154, distance: 6.2
click at [420, 148] on select "Please Choose One Standard Room Suite Room Extended Stay Room" at bounding box center [470, 151] width 296 height 15
click at [322, 144] on select "Please Choose One Standard Room Suite Room Extended Stay Room" at bounding box center [470, 151] width 296 height 15
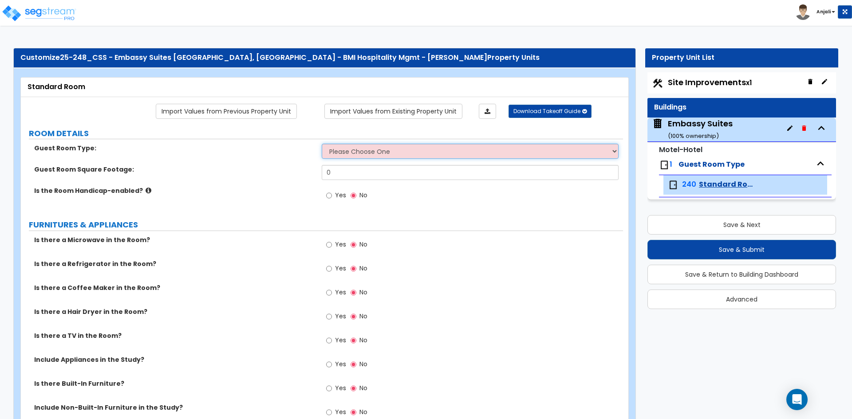
click at [404, 154] on select "Please Choose One Standard Room Suite Room Extended Stay Room" at bounding box center [470, 151] width 296 height 15
select select "1"
click at [322, 144] on select "Please Choose One Standard Room Suite Room Extended Stay Room" at bounding box center [470, 151] width 296 height 15
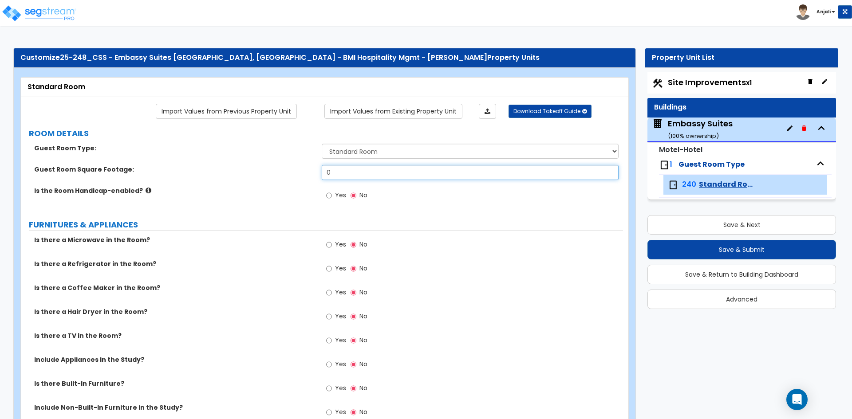
click at [354, 172] on input "0" at bounding box center [470, 172] width 296 height 15
click at [379, 172] on input "0" at bounding box center [470, 172] width 296 height 15
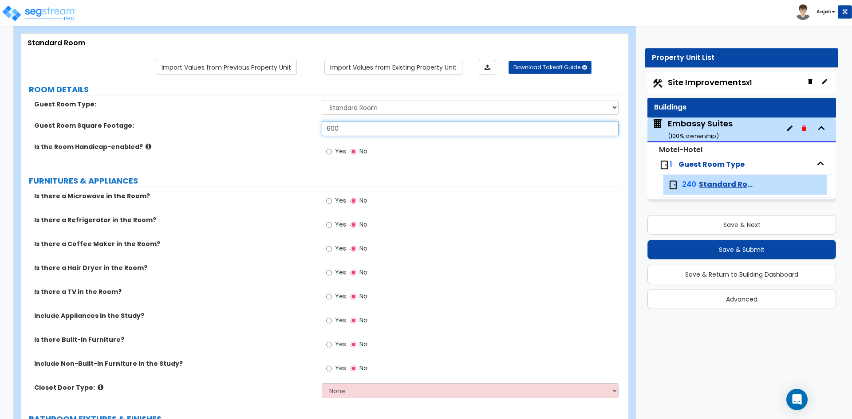
scroll to position [44, 0]
type input "600"
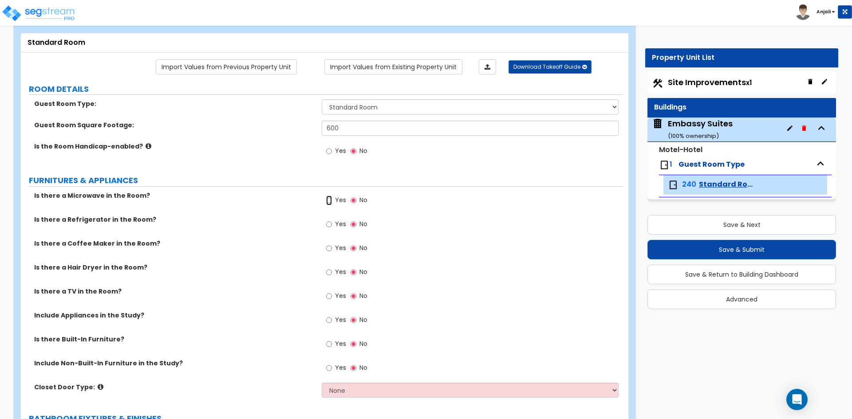
click at [328, 202] on input "Yes" at bounding box center [329, 201] width 6 height 10
radio input "true"
click at [329, 226] on input "Yes" at bounding box center [329, 225] width 6 height 10
radio input "true"
click at [329, 296] on input "Yes" at bounding box center [329, 296] width 6 height 10
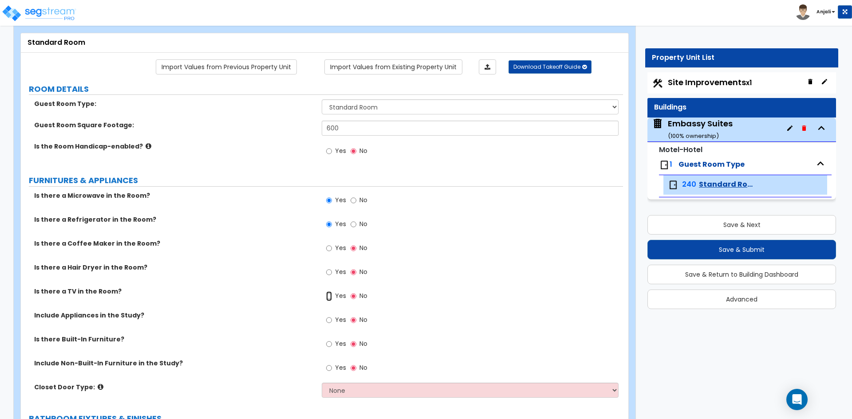
radio input "true"
click at [329, 319] on input "Yes" at bounding box center [329, 320] width 6 height 10
radio input "true"
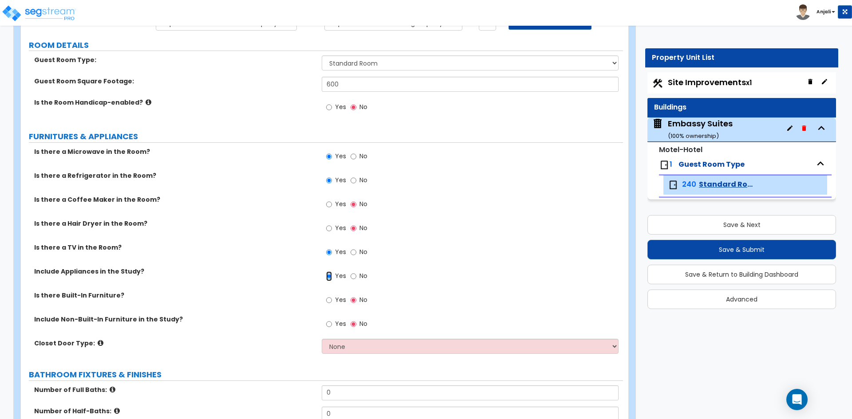
scroll to position [89, 0]
click at [331, 302] on input "Yes" at bounding box center [329, 300] width 6 height 10
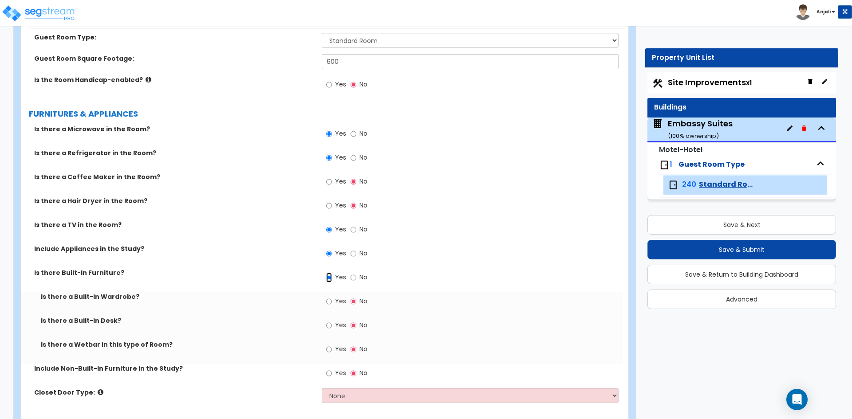
scroll to position [133, 0]
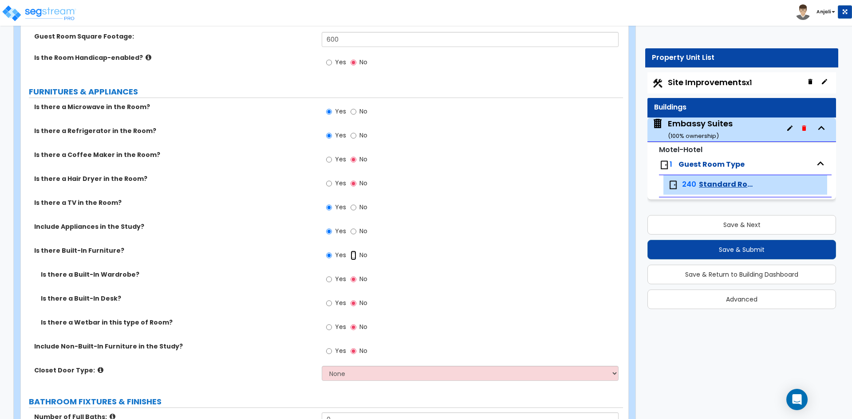
click at [353, 256] on input "No" at bounding box center [354, 256] width 6 height 10
radio input "false"
radio input "true"
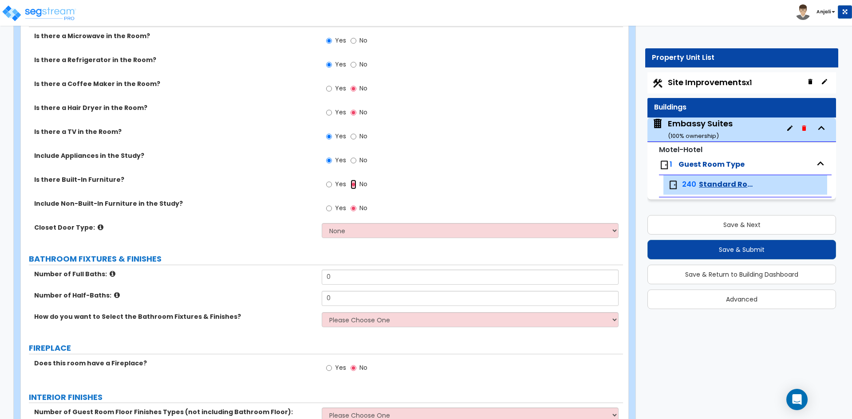
scroll to position [222, 0]
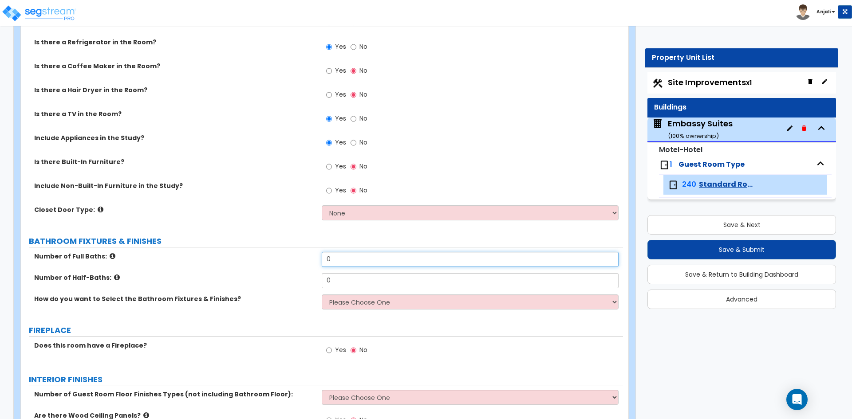
click at [334, 260] on input "0" at bounding box center [470, 259] width 296 height 15
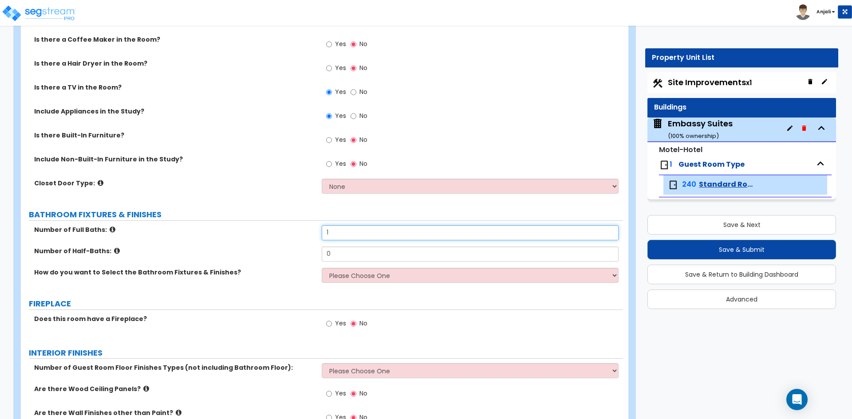
scroll to position [266, 0]
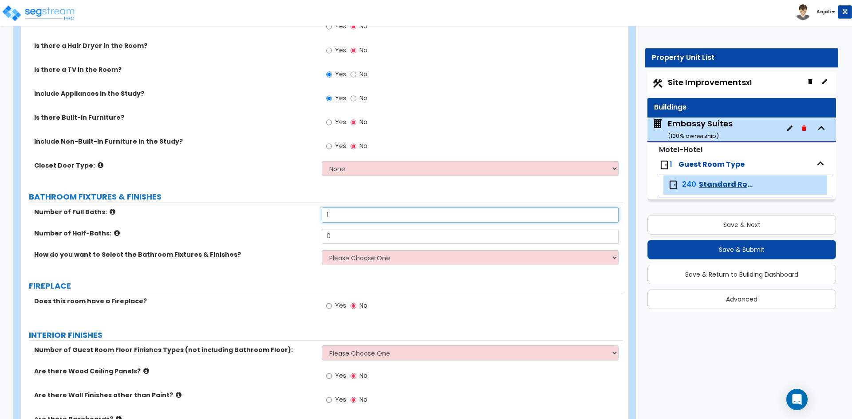
type input "1"
click at [360, 254] on select "Please Choose One I want to Select Fixtures and Finishes only for one Bath and …" at bounding box center [470, 257] width 296 height 15
click at [322, 250] on select "Please Choose One I want to Select Fixtures and Finishes only for one Bath and …" at bounding box center [470, 257] width 296 height 15
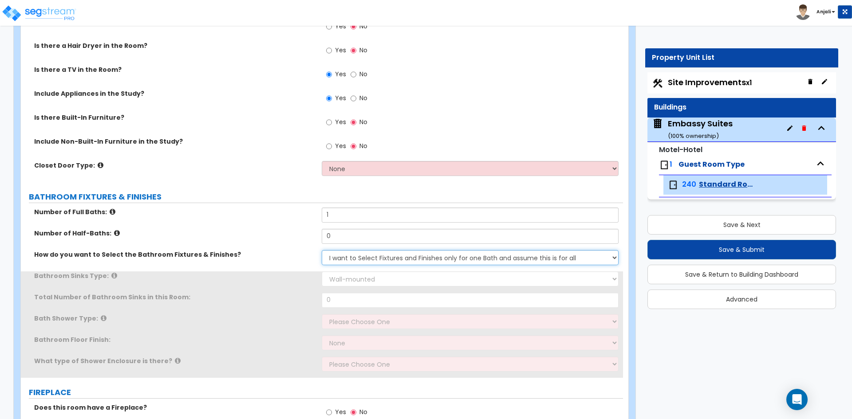
scroll to position [311, 0]
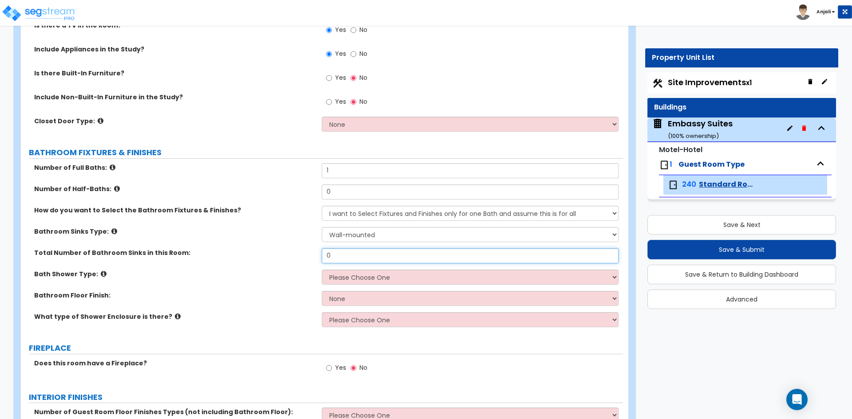
click at [346, 257] on input "0" at bounding box center [470, 255] width 296 height 15
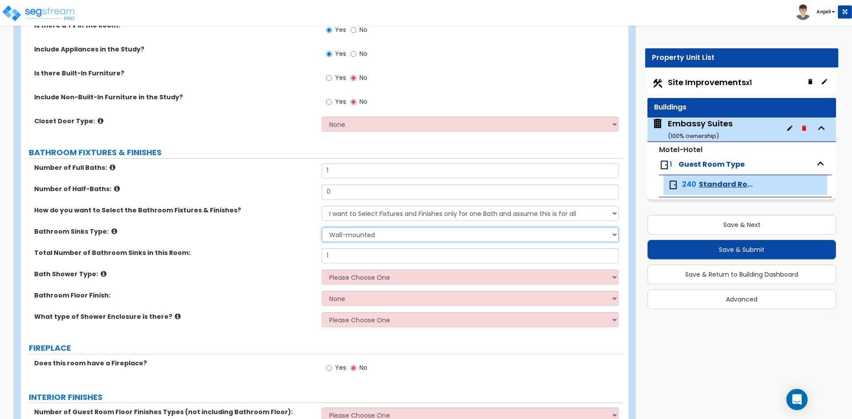
click at [362, 241] on select "Wall-mounted Pedestal-mounted Vanity-mounted" at bounding box center [470, 234] width 296 height 15
click at [322, 227] on select "Wall-mounted Pedestal-mounted Vanity-mounted" at bounding box center [470, 234] width 296 height 15
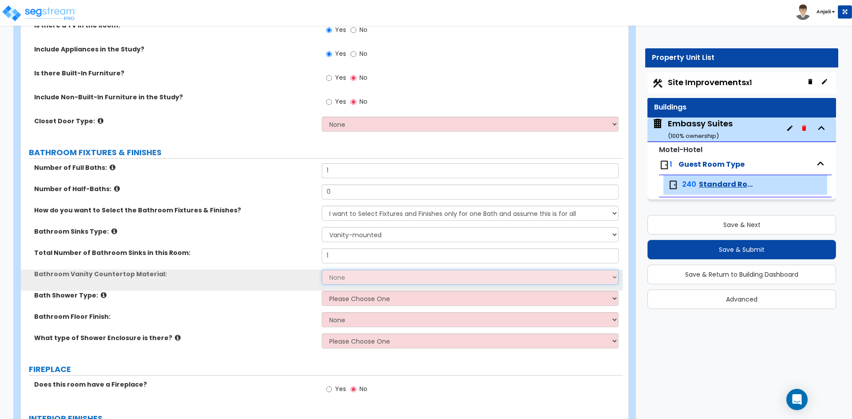
click at [355, 274] on select "None Plastic Laminate Solid Surface Stone Quartz Marble Tile Wood Stainless Ste…" at bounding box center [470, 277] width 296 height 15
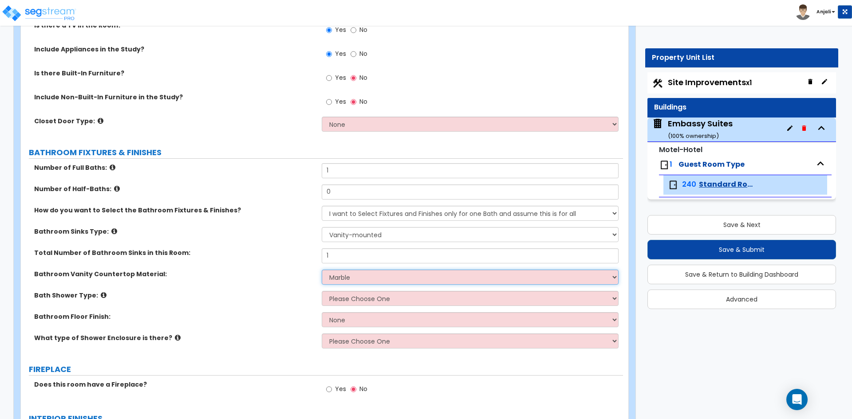
click at [322, 270] on select "None Plastic Laminate Solid Surface Stone Quartz Marble Tile Wood Stainless Ste…" at bounding box center [470, 277] width 296 height 15
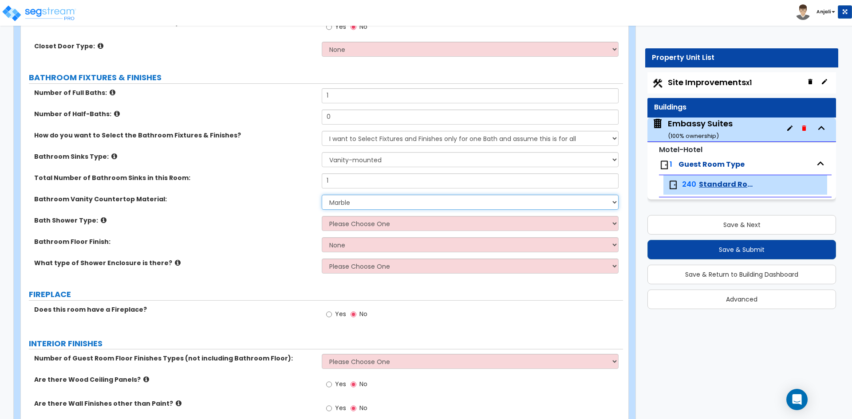
scroll to position [399, 0]
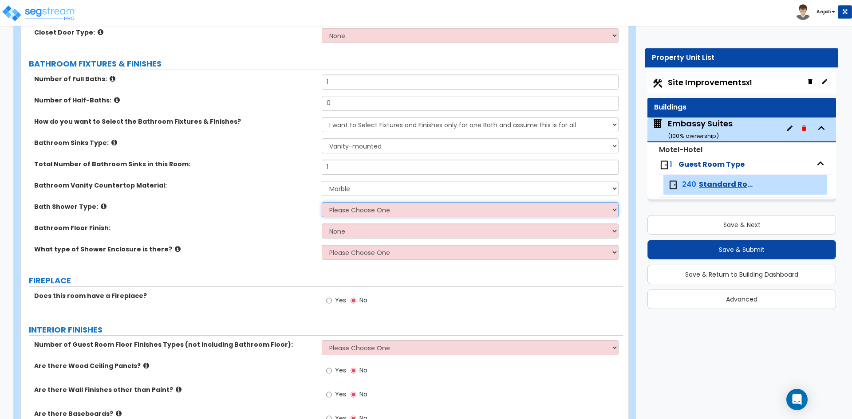
drag, startPoint x: 365, startPoint y: 209, endPoint x: 365, endPoint y: 216, distance: 6.2
click at [365, 209] on select "Please Choose One Standalone Shower Bathtub - Shower Combination" at bounding box center [470, 209] width 296 height 15
click at [322, 202] on select "Please Choose One Standalone Shower Bathtub - Shower Combination" at bounding box center [470, 209] width 296 height 15
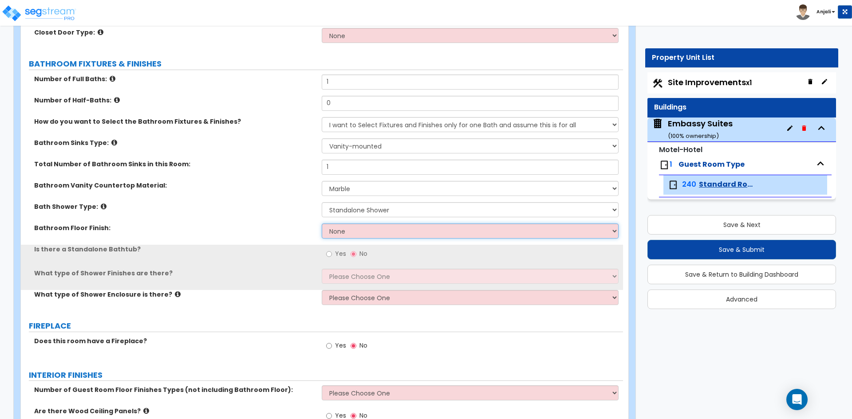
click at [357, 231] on select "None Tile Flooring Hardwood Flooring Resilient Laminate Flooring VCT Flooring S…" at bounding box center [470, 231] width 296 height 15
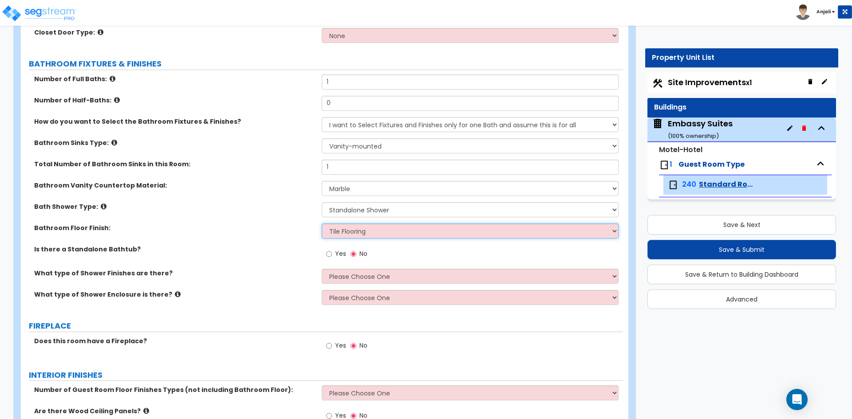
click at [322, 224] on select "None Tile Flooring Hardwood Flooring Resilient Laminate Flooring VCT Flooring S…" at bounding box center [470, 231] width 296 height 15
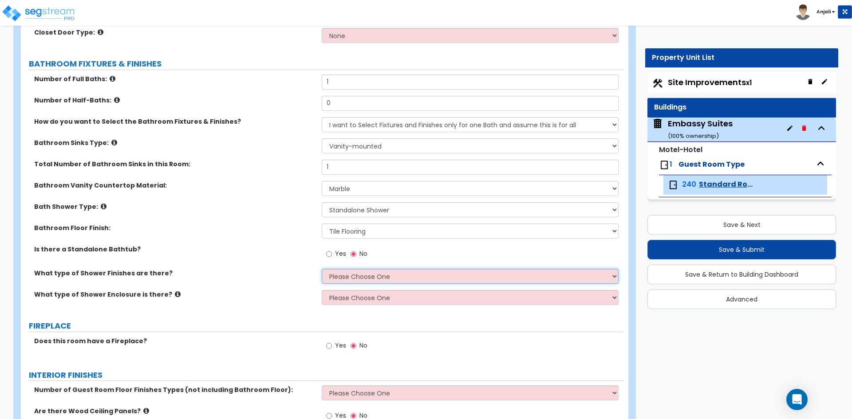
click at [375, 274] on select "Please Choose One Plastic Tile Stone" at bounding box center [470, 276] width 296 height 15
click at [322, 269] on select "Please Choose One Plastic Tile Stone" at bounding box center [470, 276] width 296 height 15
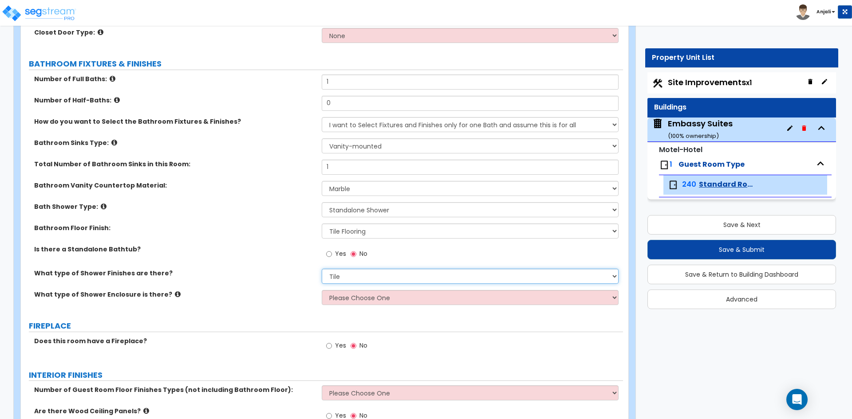
click at [374, 279] on select "Please Choose One Plastic Tile Stone" at bounding box center [470, 276] width 296 height 15
click at [322, 269] on select "Please Choose One Plastic Tile Stone" at bounding box center [470, 276] width 296 height 15
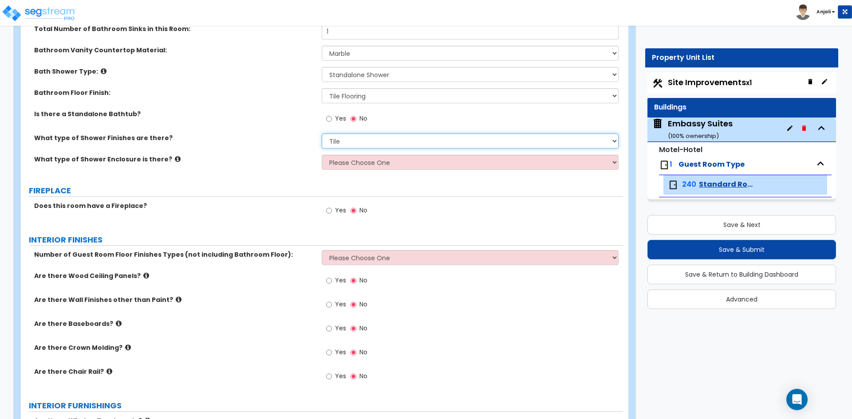
scroll to position [577, 0]
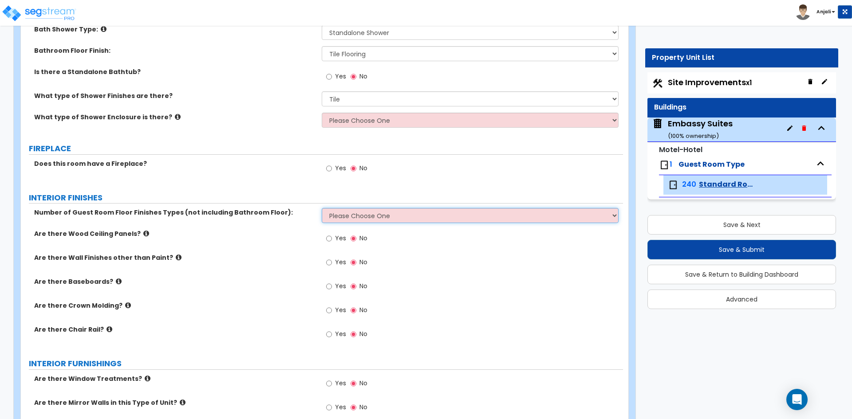
click at [346, 223] on select "Please Choose One 1 2 3" at bounding box center [470, 215] width 296 height 15
click at [322, 208] on select "Please Choose One 1 2 3" at bounding box center [470, 215] width 296 height 15
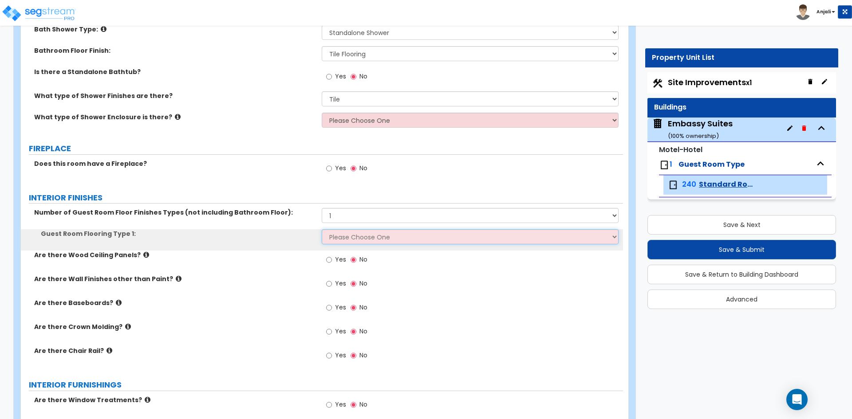
click at [344, 238] on select "Please Choose One Tile Flooring Hardwood Flooring Resilient Laminate Flooring V…" at bounding box center [470, 236] width 296 height 15
click at [322, 229] on select "Please Choose One Tile Flooring Hardwood Flooring Resilient Laminate Flooring V…" at bounding box center [470, 236] width 296 height 15
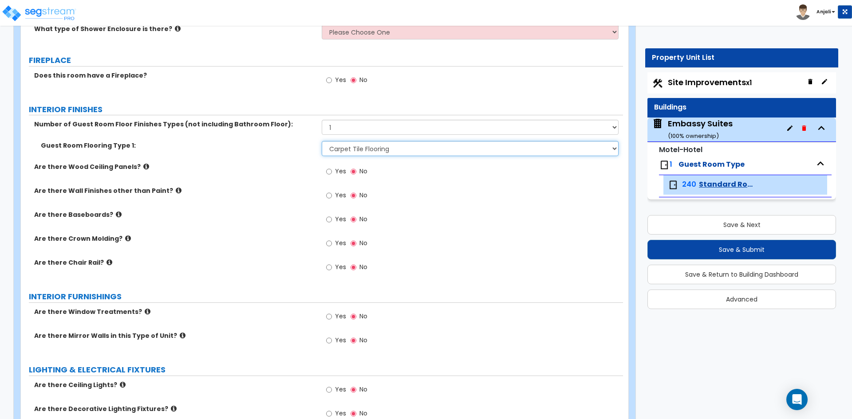
scroll to position [666, 0]
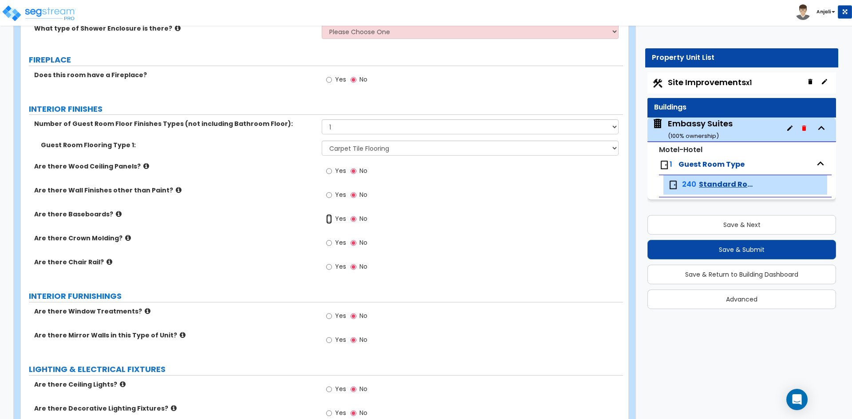
click at [328, 219] on input "Yes" at bounding box center [329, 219] width 6 height 10
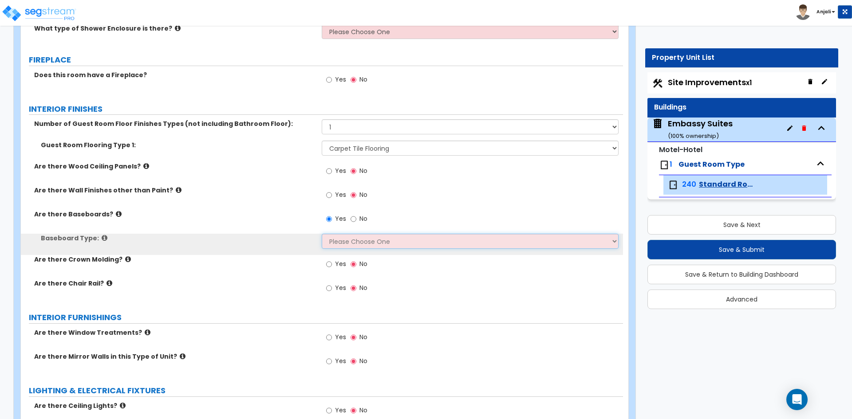
click at [365, 244] on select "Please Choose One Wood Vinyl Carpet Tile" at bounding box center [470, 241] width 296 height 15
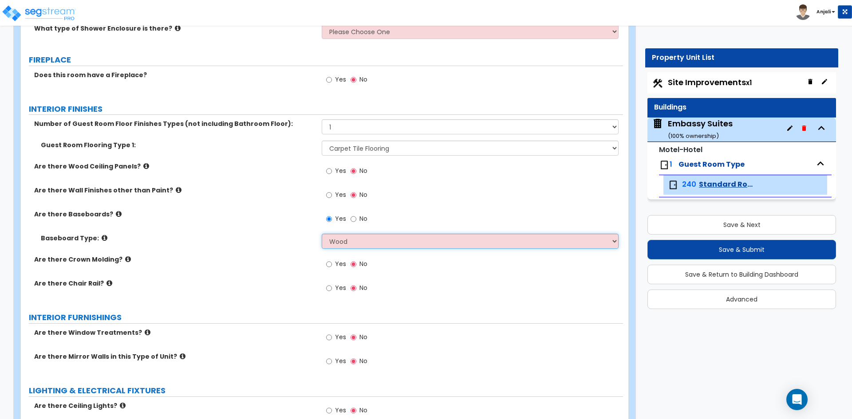
click at [322, 234] on select "Please Choose One Wood Vinyl Carpet Tile" at bounding box center [470, 241] width 296 height 15
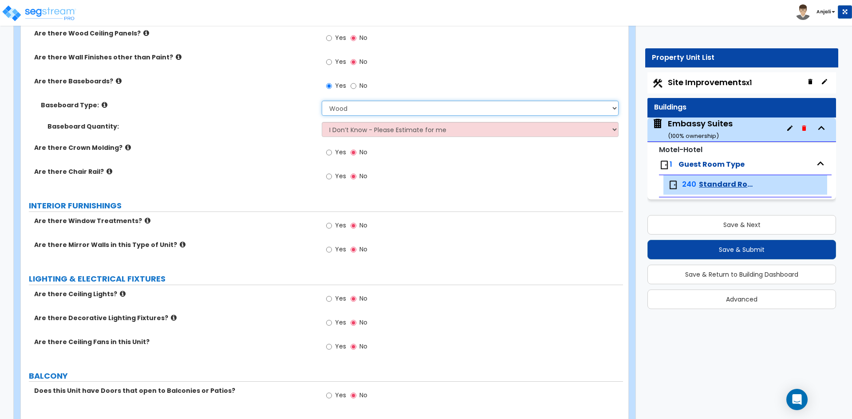
scroll to position [843, 0]
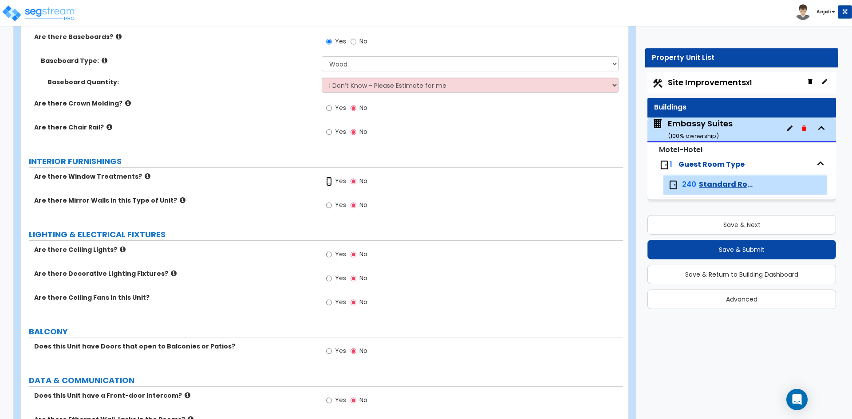
click at [327, 182] on input "Yes" at bounding box center [329, 182] width 6 height 10
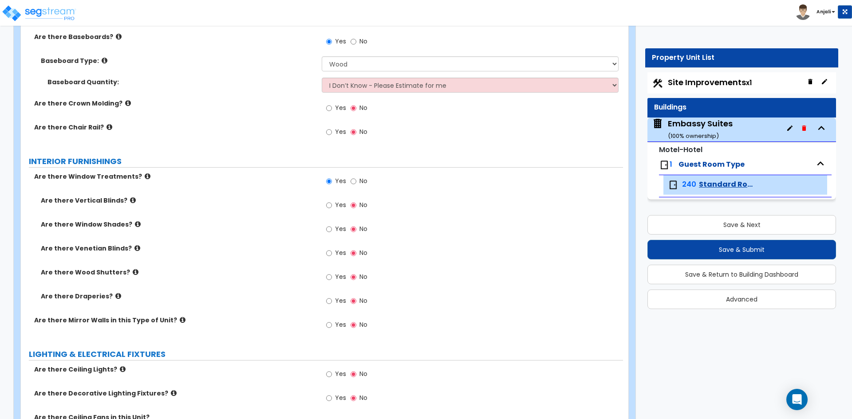
scroll to position [799, 0]
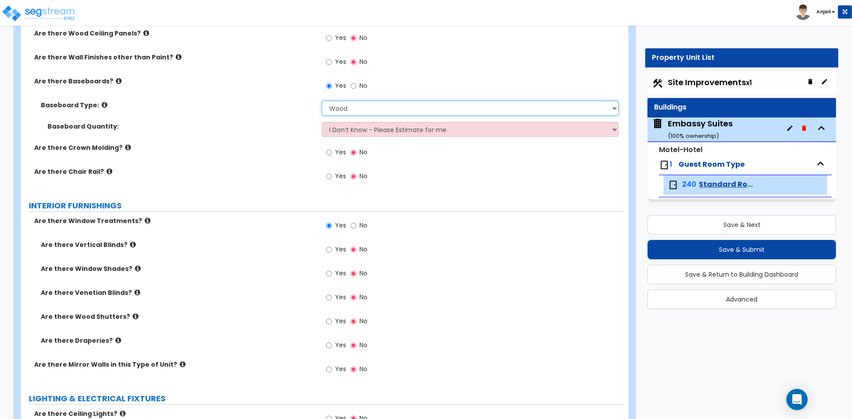
click at [372, 102] on select "Please Choose One Wood Vinyl Carpet Tile" at bounding box center [470, 108] width 296 height 15
click at [322, 101] on select "Please Choose One Wood Vinyl Carpet Tile" at bounding box center [470, 108] width 296 height 15
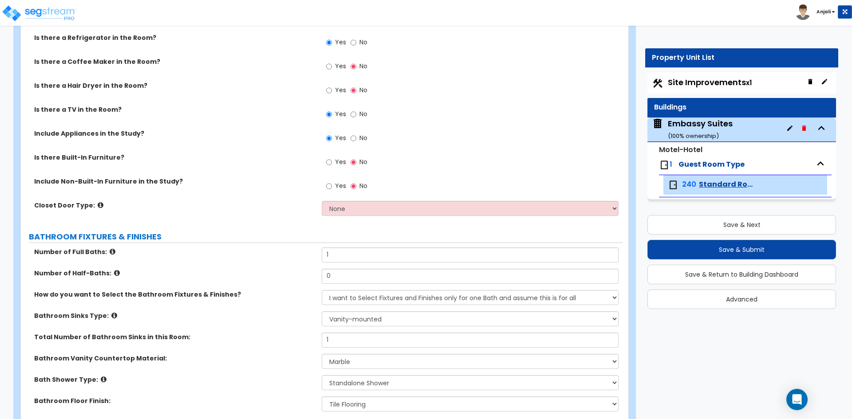
scroll to position [222, 0]
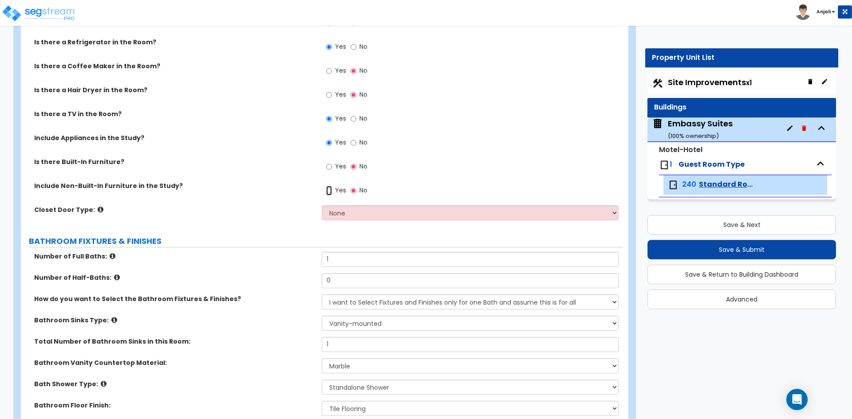
click at [328, 191] on input "Yes" at bounding box center [329, 191] width 6 height 10
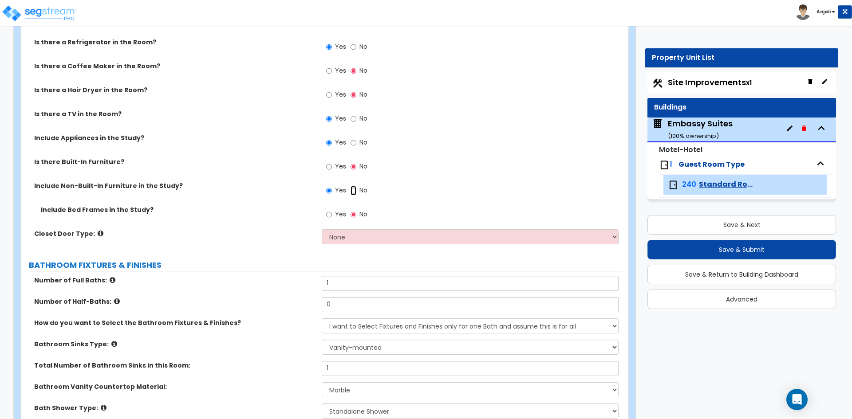
click at [354, 191] on input "No" at bounding box center [354, 191] width 6 height 10
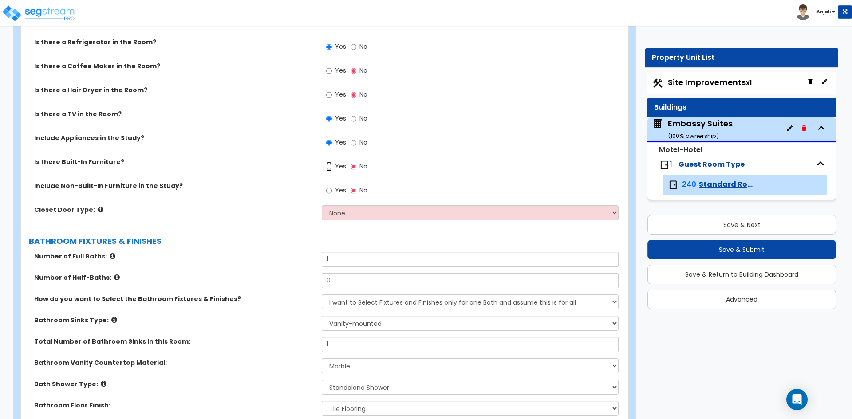
click at [330, 168] on input "Yes" at bounding box center [329, 167] width 6 height 10
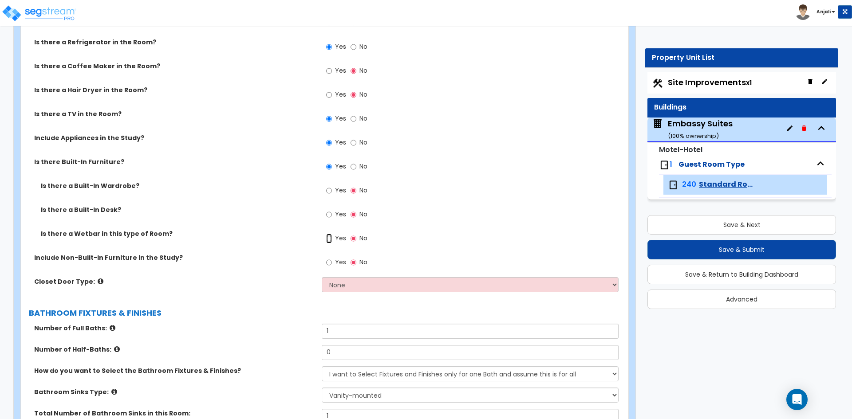
click at [330, 238] on input "Yes" at bounding box center [329, 239] width 6 height 10
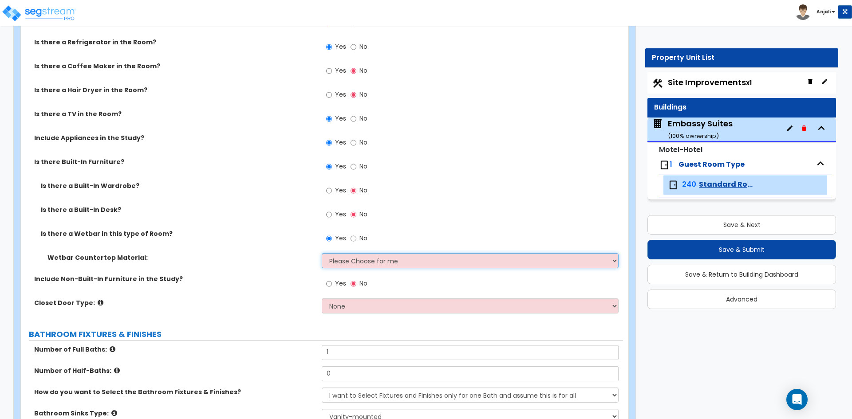
click at [354, 257] on select "Please Choose for me Plastic Laminate Solid Surface Stone Quartz Marble Tile Wo…" at bounding box center [470, 260] width 296 height 15
click at [322, 253] on select "Please Choose for me Plastic Laminate Solid Surface Stone Quartz Marble Tile Wo…" at bounding box center [470, 260] width 296 height 15
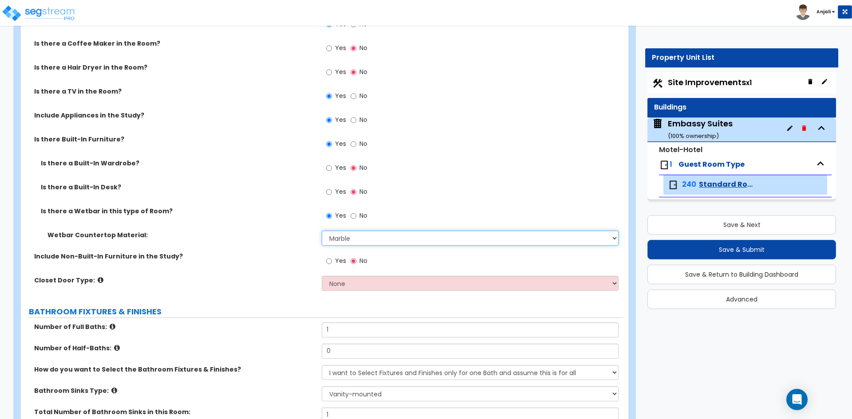
scroll to position [266, 0]
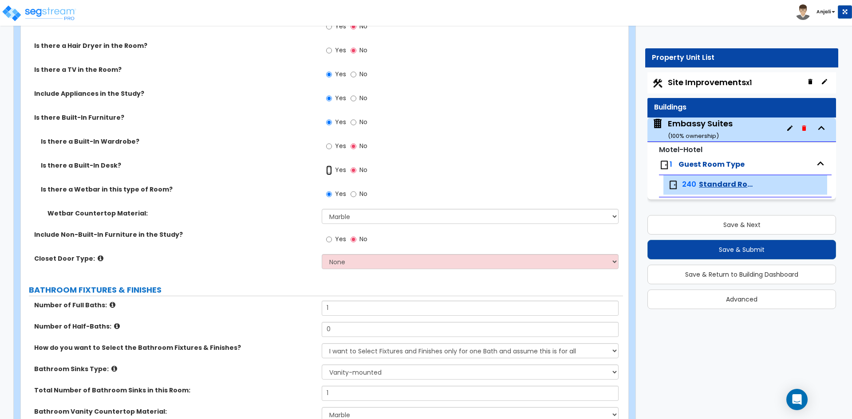
click at [327, 170] on input "Yes" at bounding box center [329, 170] width 6 height 10
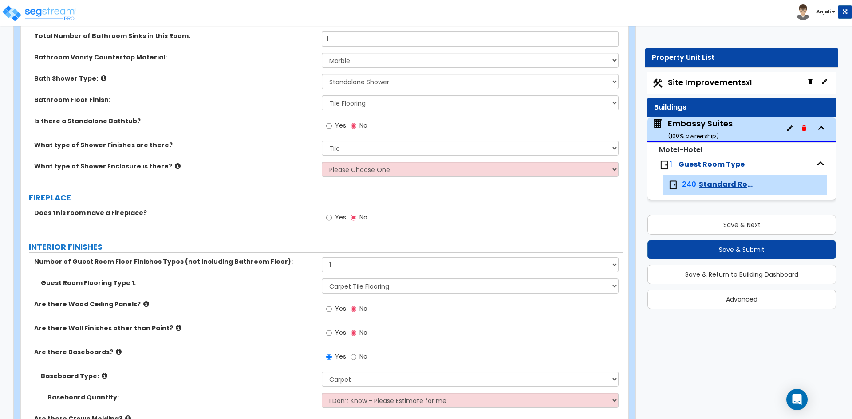
scroll to position [621, 0]
click at [378, 173] on select "Please Choose One Curtain & [PERSON_NAME] Sliding Doors Glass Hinged Doors" at bounding box center [470, 168] width 296 height 15
click at [322, 161] on select "Please Choose One Curtain & [PERSON_NAME] Sliding Doors Glass Hinged Doors" at bounding box center [470, 168] width 296 height 15
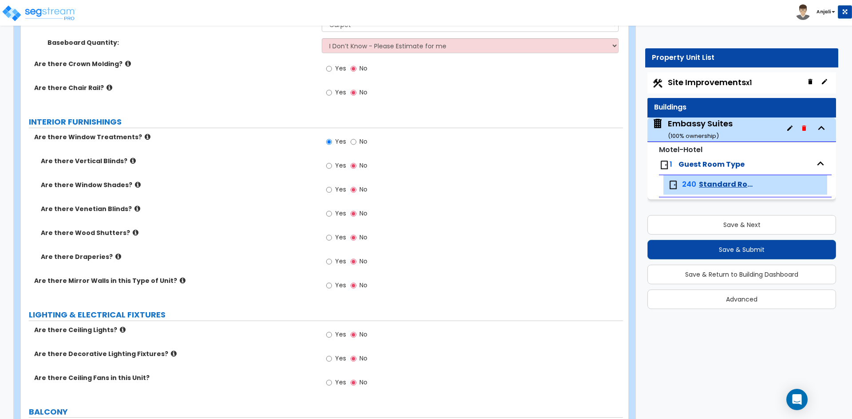
scroll to position [976, 0]
click at [331, 261] on input "Yes" at bounding box center [329, 261] width 6 height 10
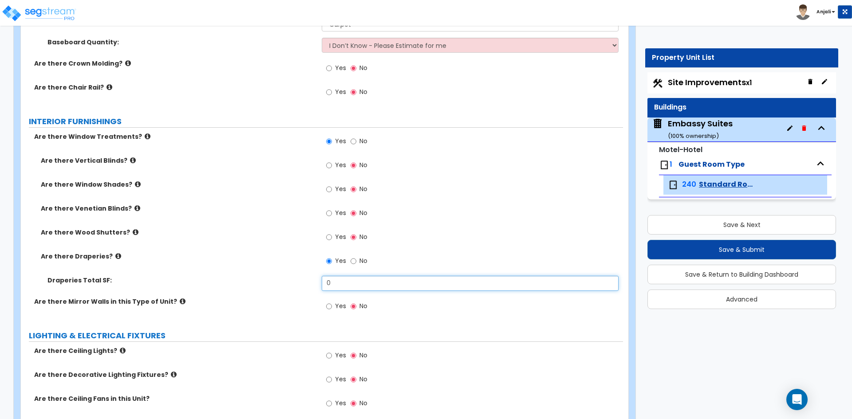
click at [345, 281] on input "0" at bounding box center [470, 283] width 296 height 15
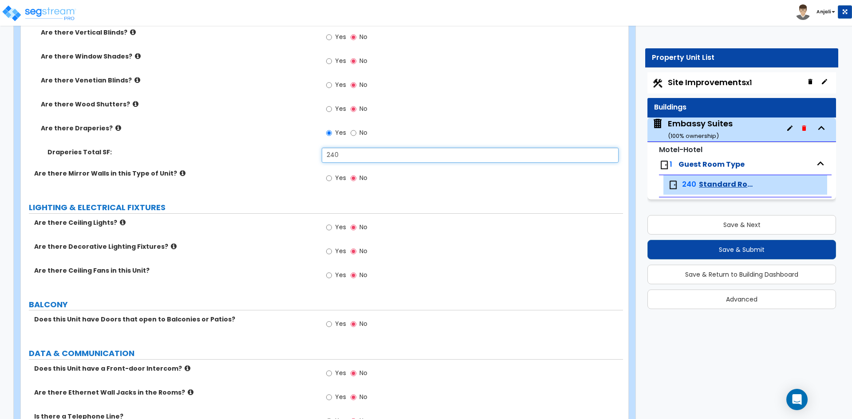
scroll to position [1109, 0]
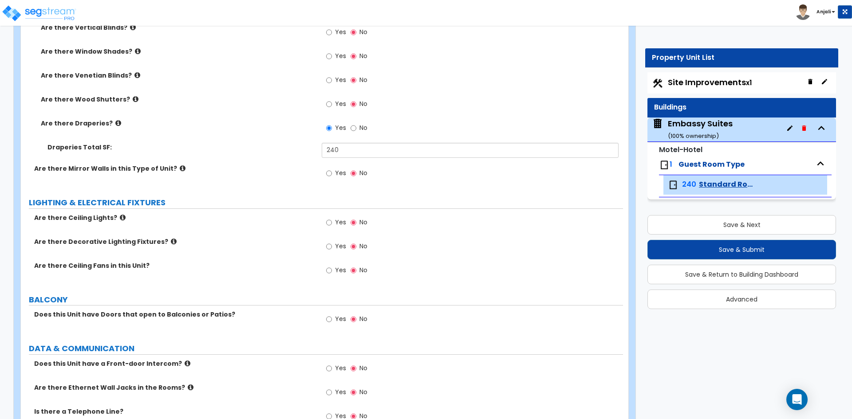
click at [324, 223] on div "Yes No" at bounding box center [347, 223] width 50 height 20
click at [331, 222] on input "Yes" at bounding box center [329, 223] width 6 height 10
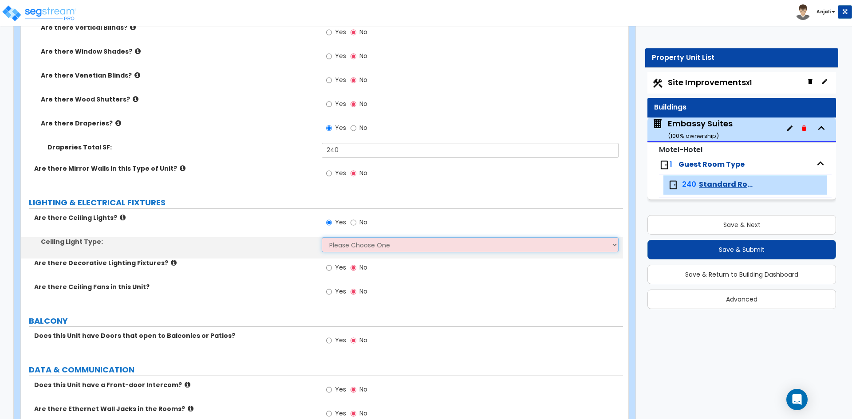
click at [359, 246] on select "Please Choose One Incandescent Lights LED Lights Fluorescent" at bounding box center [470, 244] width 296 height 15
click at [322, 237] on select "Please Choose One Incandescent Lights LED Lights Fluorescent" at bounding box center [470, 244] width 296 height 15
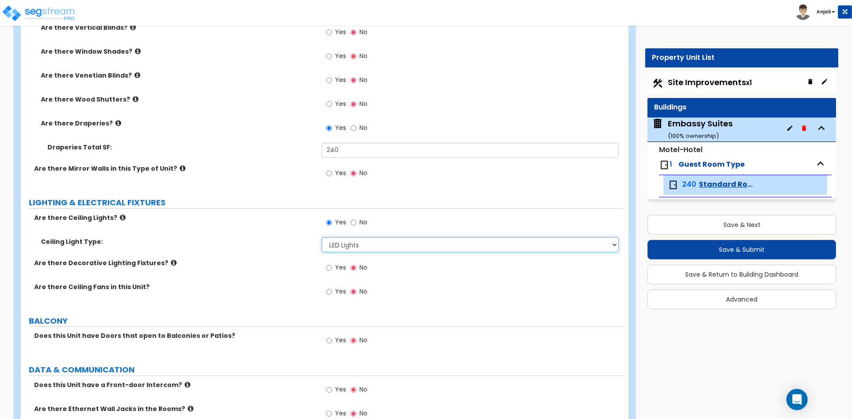
click at [372, 239] on select "Please Choose One Incandescent Lights LED Lights Fluorescent" at bounding box center [470, 244] width 296 height 15
click at [322, 237] on select "Please Choose One Incandescent Lights LED Lights Fluorescent" at bounding box center [470, 244] width 296 height 15
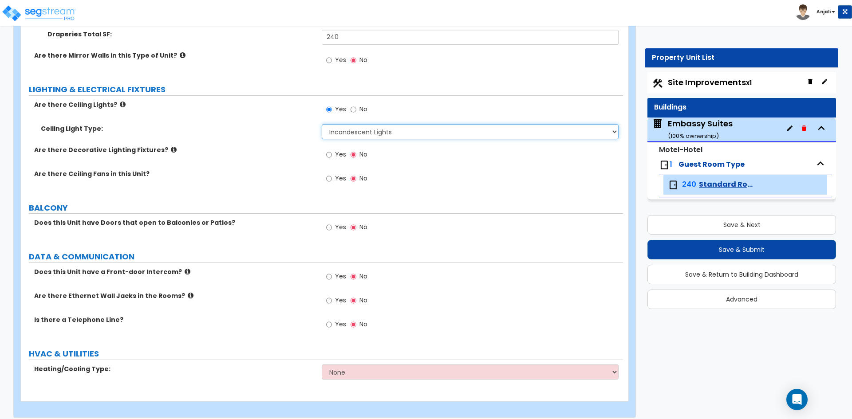
scroll to position [1230, 0]
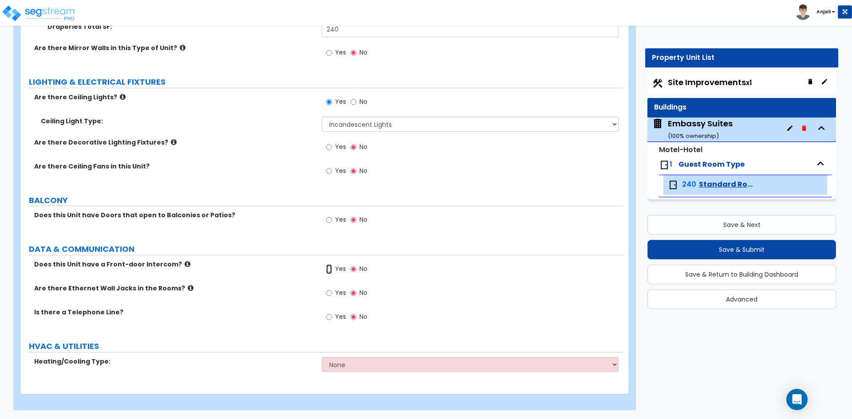
click at [327, 267] on input "Yes" at bounding box center [329, 269] width 6 height 10
click at [327, 290] on input "Yes" at bounding box center [329, 293] width 6 height 10
click at [328, 315] on input "Yes" at bounding box center [329, 317] width 6 height 10
click at [370, 367] on select "None Heat Only Split Systems Packaged Rooftop Units Thru Wall HVAC" at bounding box center [470, 364] width 296 height 15
click at [322, 357] on select "None Heat Only Split Systems Packaged Rooftop Units Thru Wall HVAC" at bounding box center [470, 364] width 296 height 15
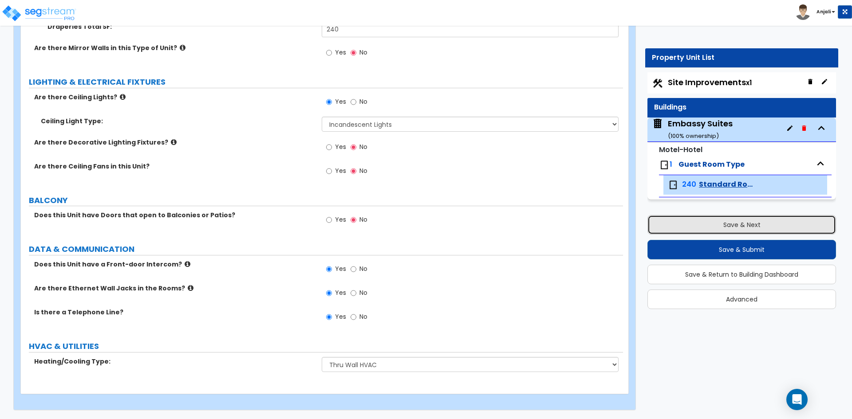
click at [739, 226] on button "Save & Next" at bounding box center [741, 225] width 189 height 20
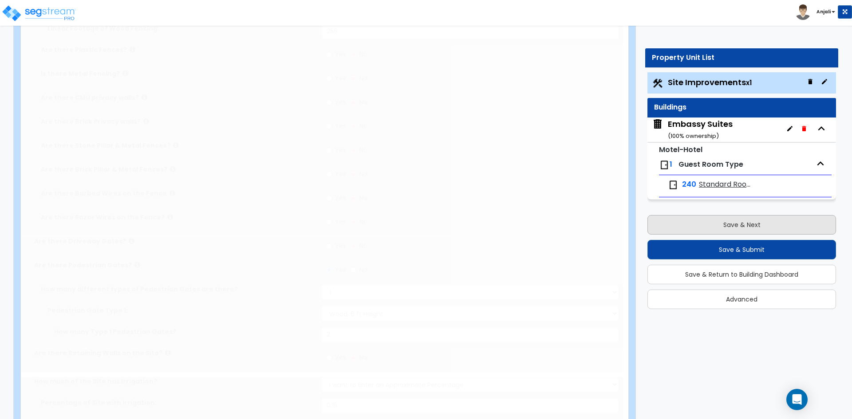
scroll to position [0, 0]
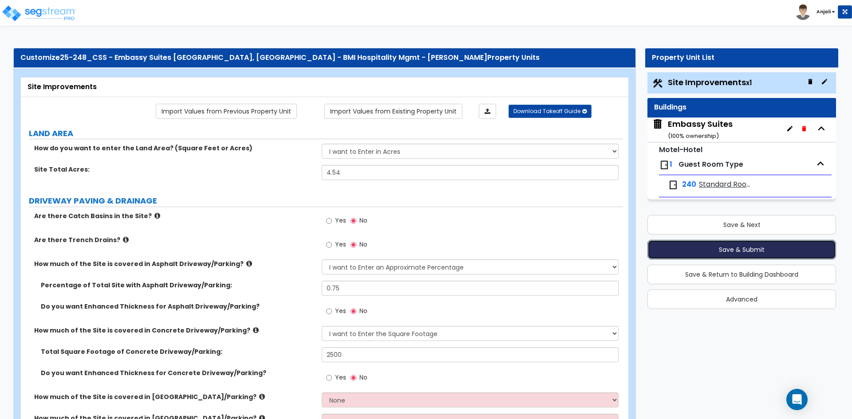
click at [737, 250] on button "Save & Submit" at bounding box center [741, 250] width 189 height 20
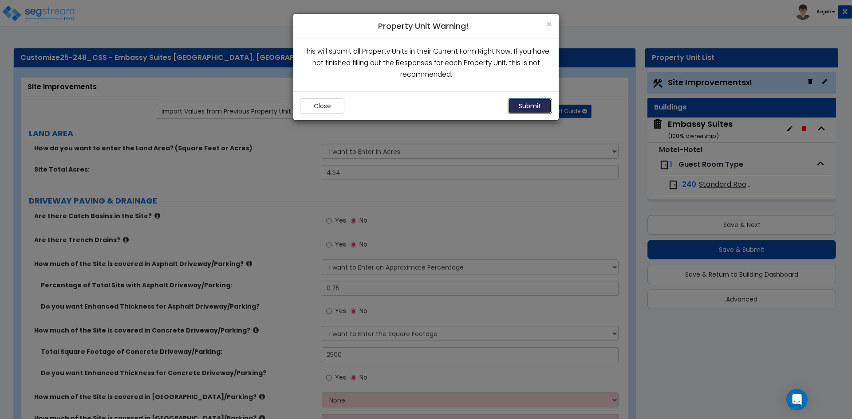
click at [528, 107] on button "Submit" at bounding box center [530, 105] width 44 height 15
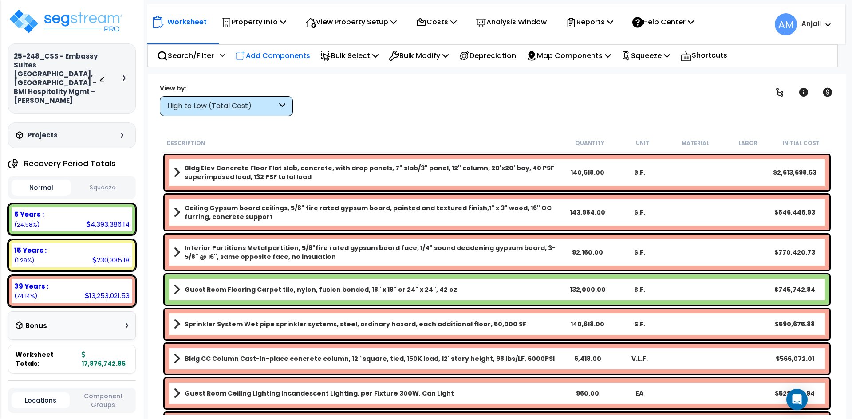
click at [277, 51] on p "Add Components" at bounding box center [272, 56] width 75 height 12
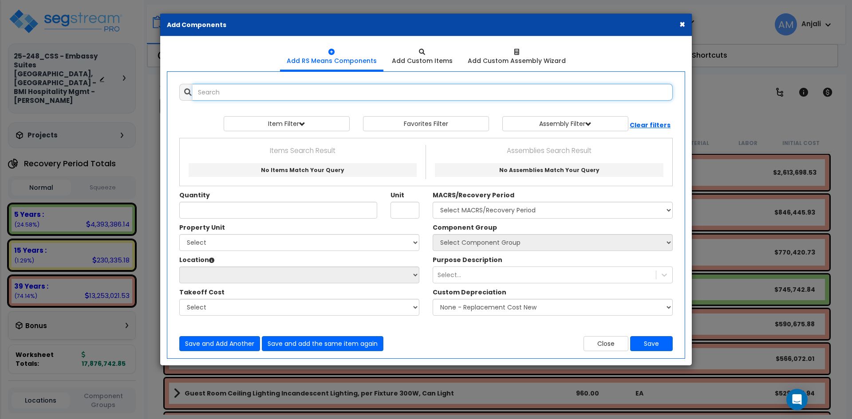
click at [288, 96] on input "text" at bounding box center [433, 92] width 480 height 17
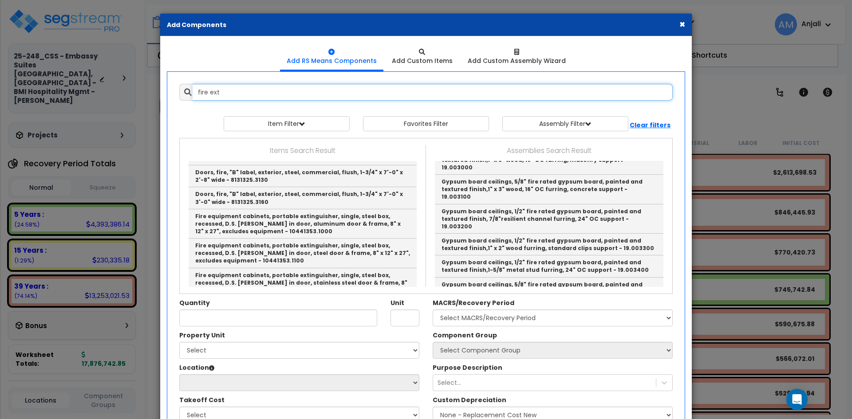
scroll to position [213, 0]
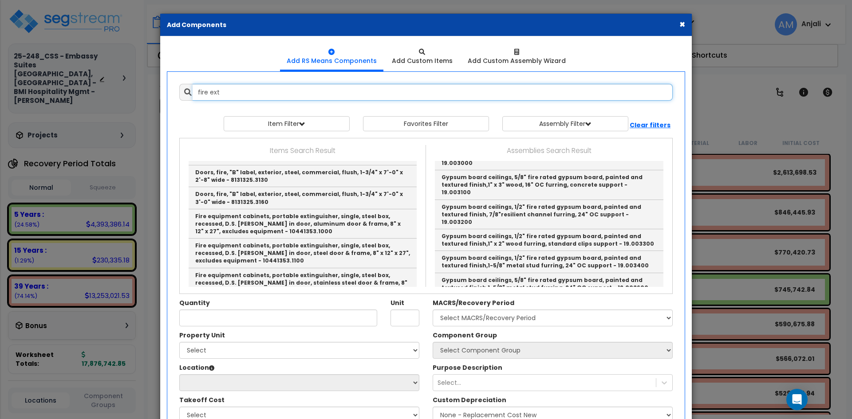
click at [232, 95] on input "fire ext" at bounding box center [433, 92] width 480 height 17
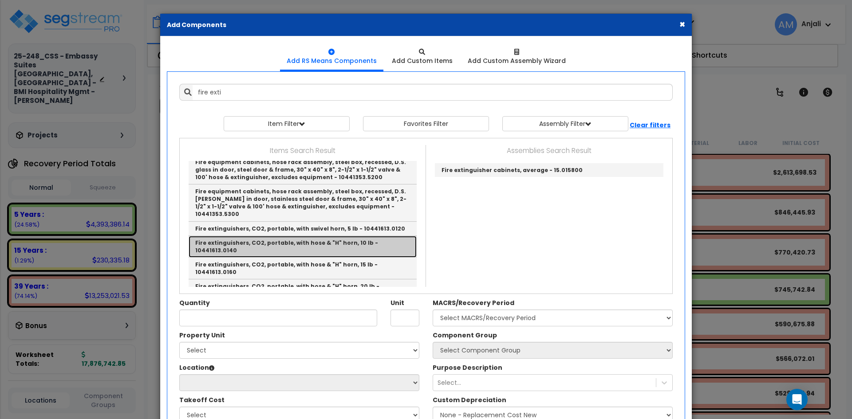
click at [288, 236] on link "Fire extinguishers, CO2, portable, with hose & "H" horn, 10 lb - 10441613.0140" at bounding box center [303, 247] width 228 height 22
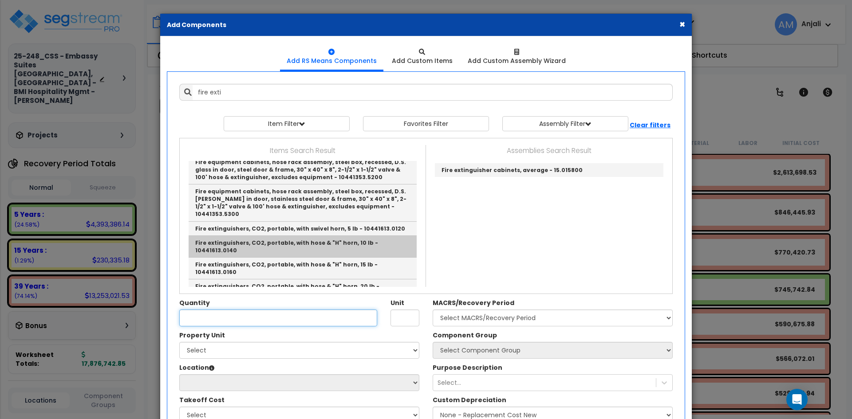
type input "Fire extinguishers, CO2, portable, with hose & "H" horn, 10 lb - 10441613.0140"
type input "Ea."
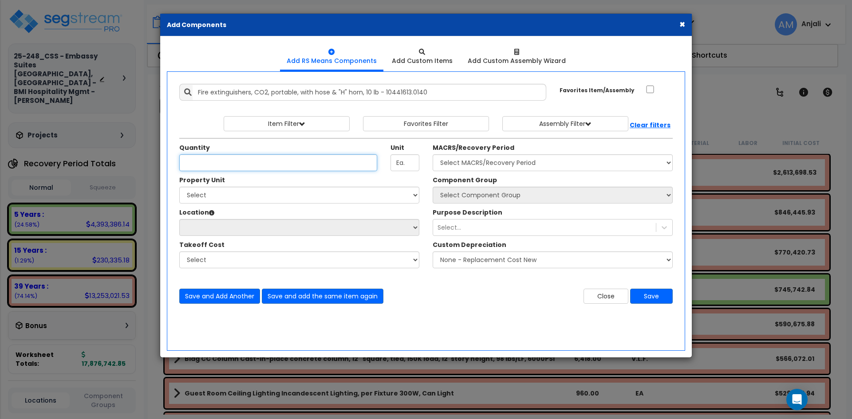
click at [229, 165] on input "Quantity" at bounding box center [278, 162] width 198 height 17
type input "15"
click at [277, 195] on select "Select Embassy Suites Site Improvements" at bounding box center [299, 195] width 240 height 17
select select "164197"
click at [179, 187] on select "Select Embassy Suites Site Improvements" at bounding box center [299, 195] width 240 height 17
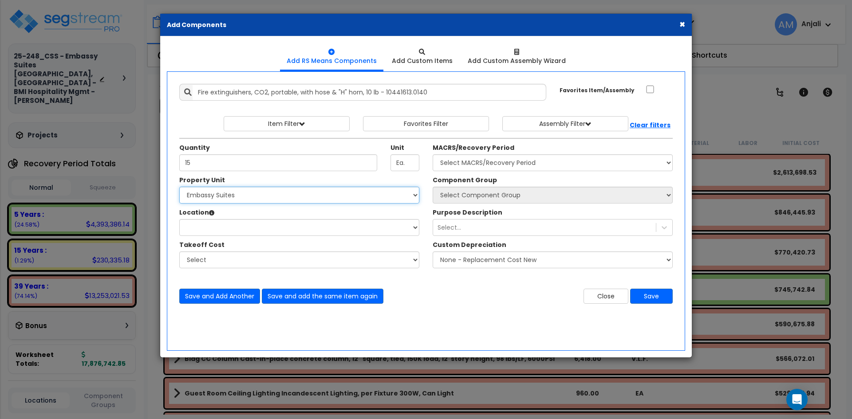
select select
click at [499, 169] on select "Select MACRS/Recovery Period 5 Years - 57.0 - Distributive Trades & Services 5 …" at bounding box center [553, 162] width 240 height 17
select select "3667"
click at [433, 154] on select "Select MACRS/Recovery Period 5 Years - 57.0 - Distributive Trades & Services 5 …" at bounding box center [553, 162] width 240 height 17
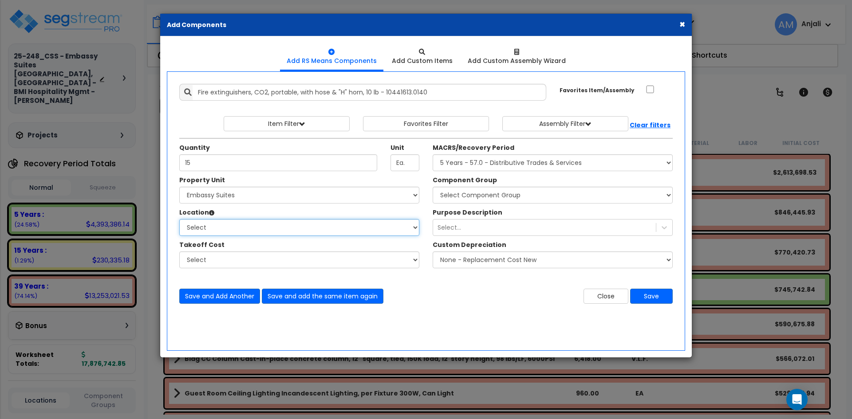
click at [276, 224] on select "Select Building Building Interior Site Porte Cochere Standard Room Add Addition…" at bounding box center [299, 227] width 240 height 17
select select "461"
click at [179, 219] on select "Select Building Building Interior Site Porte Cochere Standard Room Add Addition…" at bounding box center [299, 227] width 240 height 17
click at [267, 258] on select "Select" at bounding box center [299, 260] width 240 height 17
drag, startPoint x: 269, startPoint y: 261, endPoint x: 299, endPoint y: 260, distance: 30.2
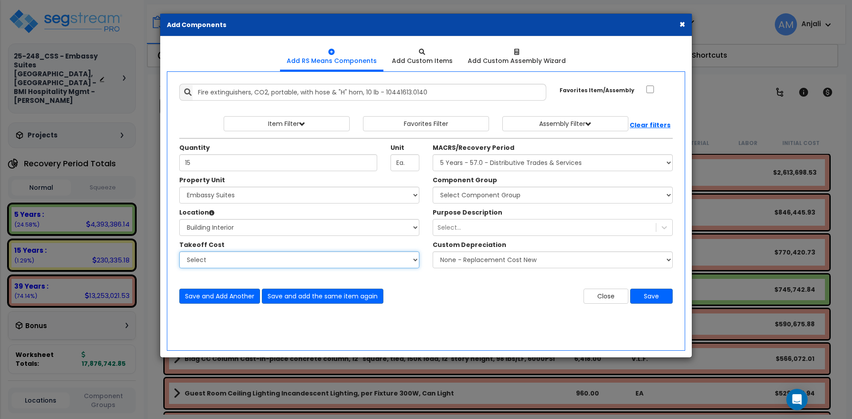
click at [269, 261] on select "Select" at bounding box center [299, 260] width 240 height 17
click at [575, 224] on div "Select..." at bounding box center [544, 228] width 223 height 14
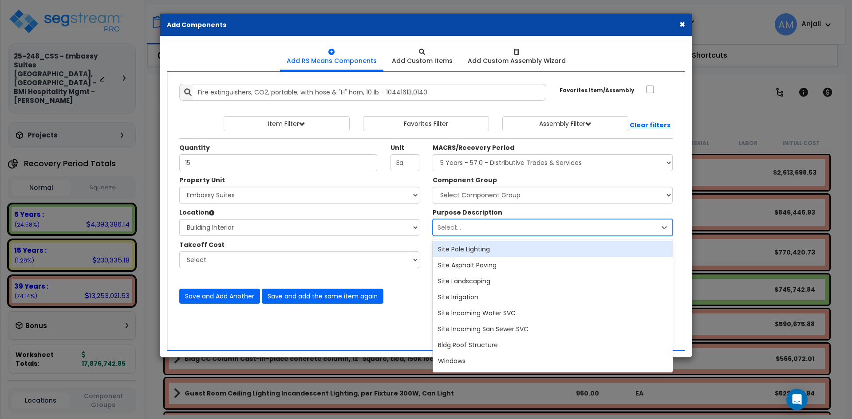
click at [518, 230] on div "Select..." at bounding box center [544, 228] width 223 height 14
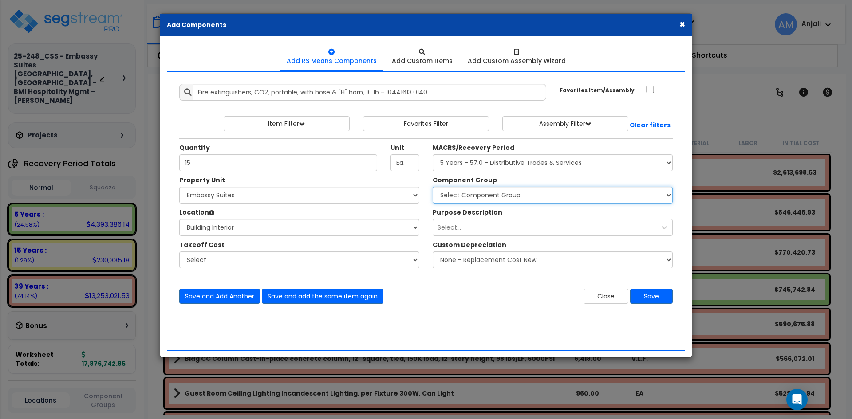
click at [521, 197] on select "Select Component Group 286.00 - LAUNDRY ELECTRICAL 284.00 - LAUNDRY PLUMBING 31…" at bounding box center [553, 195] width 240 height 17
click at [488, 197] on select "Select Component Group 286.00 - LAUNDRY ELECTRICAL 284.00 - LAUNDRY PLUMBING 31…" at bounding box center [553, 195] width 240 height 17
click at [522, 195] on select "Select Component Group 286.00 - LAUNDRY ELECTRICAL 284.00 - LAUNDRY PLUMBING 31…" at bounding box center [553, 195] width 240 height 17
click at [522, 193] on select "Select Component Group 286.00 - LAUNDRY ELECTRICAL 284.00 - LAUNDRY PLUMBING 31…" at bounding box center [553, 195] width 240 height 17
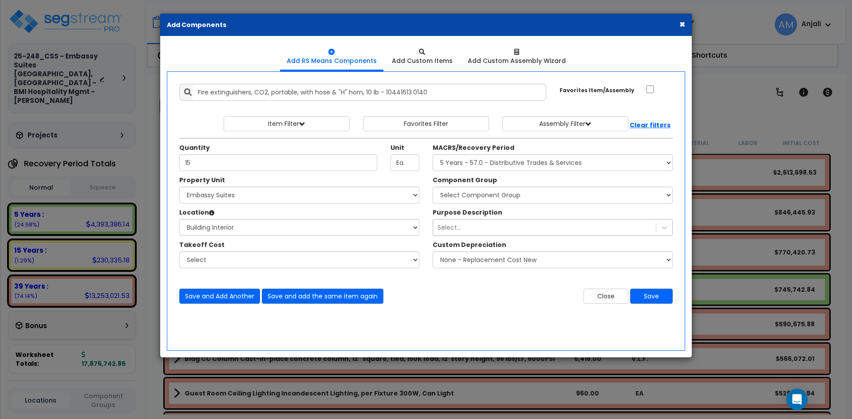
click at [489, 220] on div "Select..." at bounding box center [553, 227] width 240 height 17
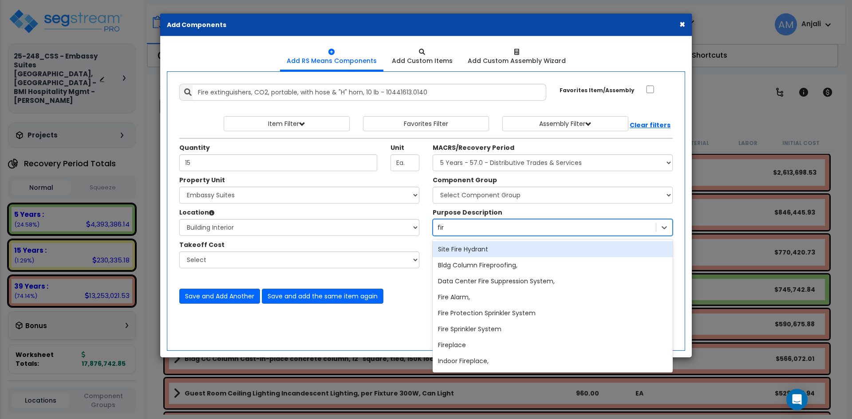
type input "fire"
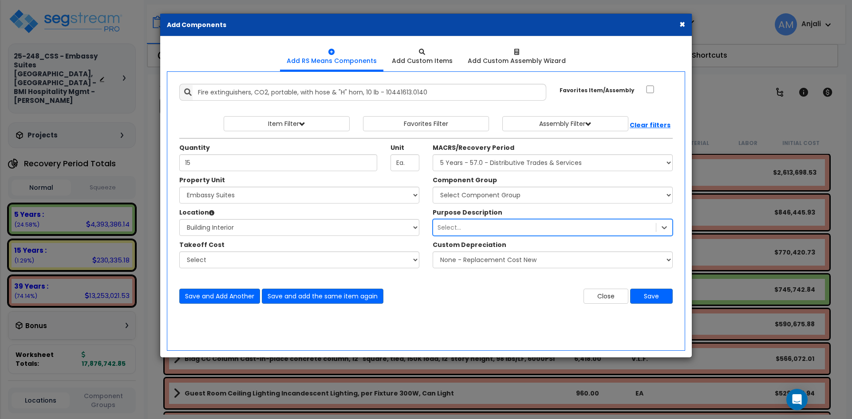
click at [477, 232] on div "Select..." at bounding box center [544, 228] width 223 height 14
click at [518, 201] on select "Select Component Group 286.00 - LAUNDRY ELECTRICAL 284.00 - LAUNDRY PLUMBING 31…" at bounding box center [553, 195] width 240 height 17
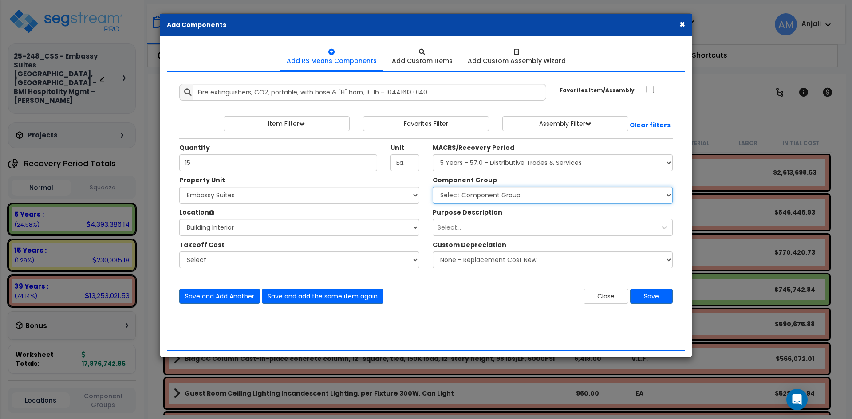
select select "55117"
click at [433, 187] on select "Select Component Group 286.00 - LAUNDRY ELECTRICAL 284.00 - LAUNDRY PLUMBING 31…" at bounding box center [553, 195] width 240 height 17
click at [650, 295] on button "Save" at bounding box center [651, 296] width 43 height 15
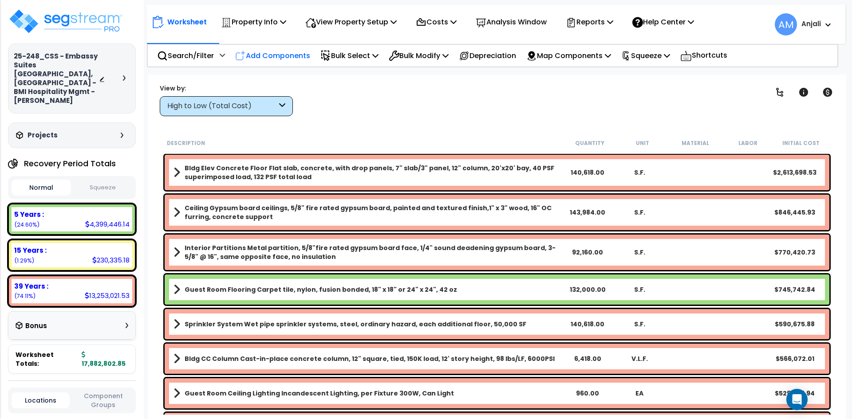
click at [276, 50] on p "Add Components" at bounding box center [272, 56] width 75 height 12
click at [0, 0] on link "Add RS Means Components" at bounding box center [0, 0] width 0 height 0
select select
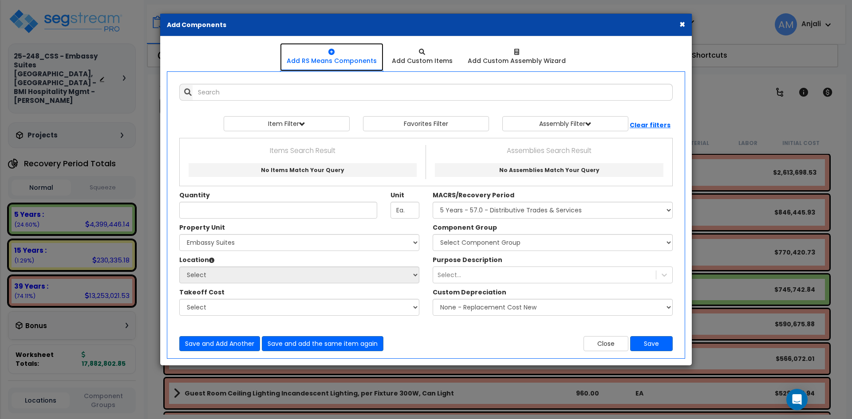
select select
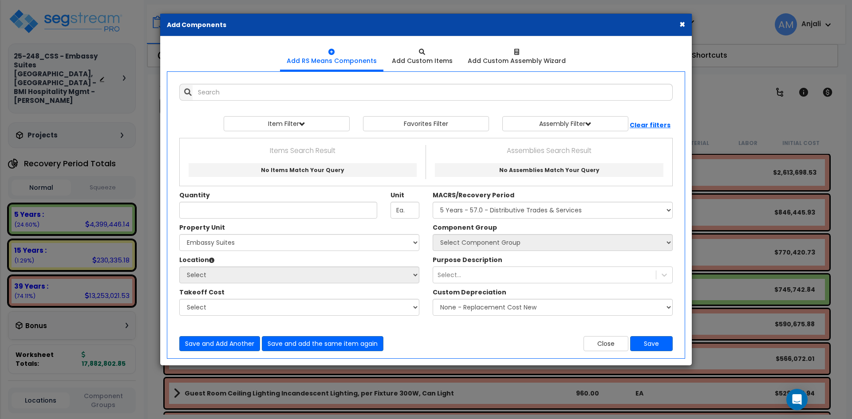
click at [280, 102] on div "Add Items Add Assemblies Both 9538952 Select" at bounding box center [426, 217] width 507 height 281
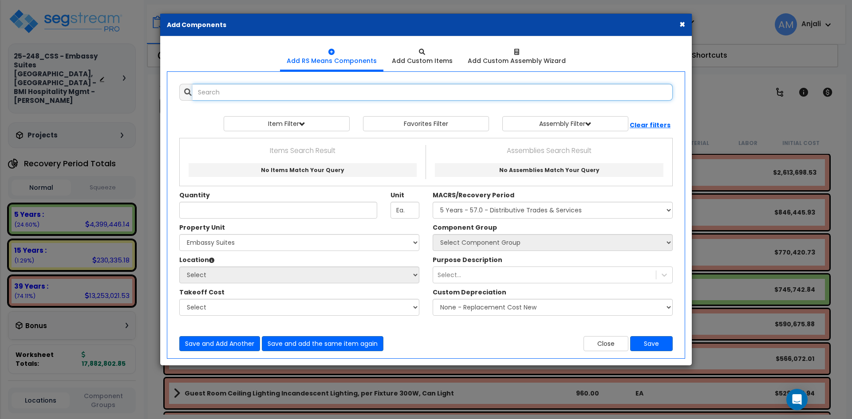
click at [286, 91] on input "text" at bounding box center [433, 92] width 480 height 17
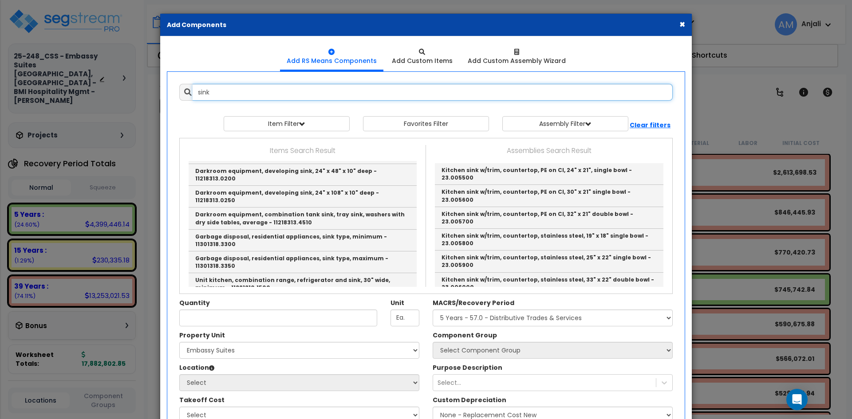
scroll to position [133, 0]
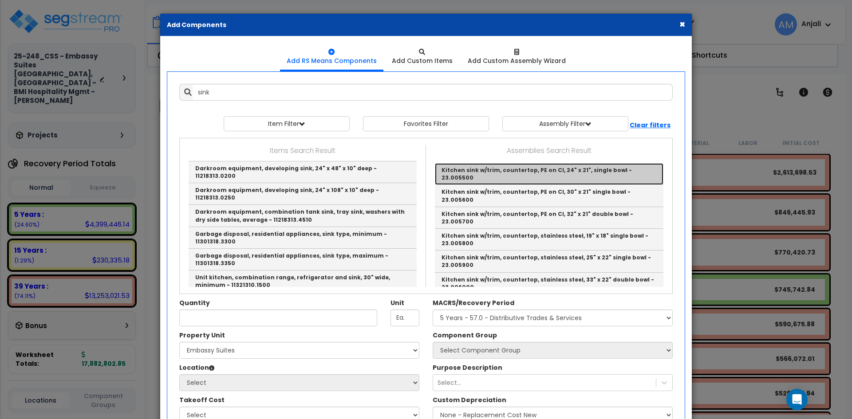
click at [505, 172] on link "Kitchen sink w/trim, countertop, PE on CI, 24" x 21", single bowl - 23.005500" at bounding box center [549, 174] width 228 height 22
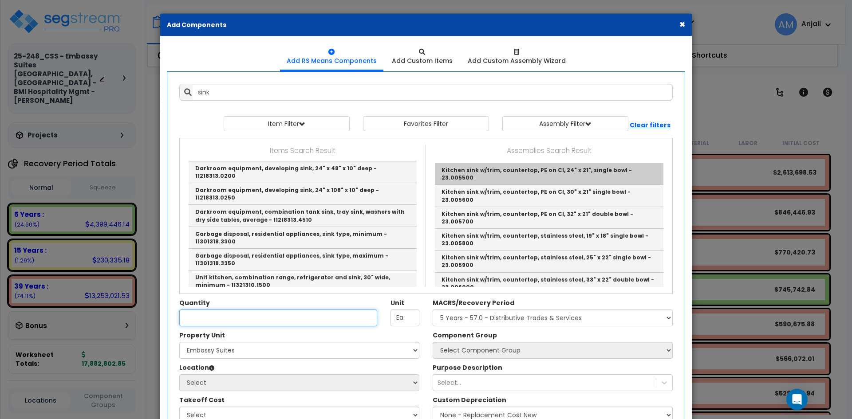
type input "Kitchen sink w/trim, countertop, PE on CI, 24" x 21", single bowl - 23.005500"
type input "Ea."
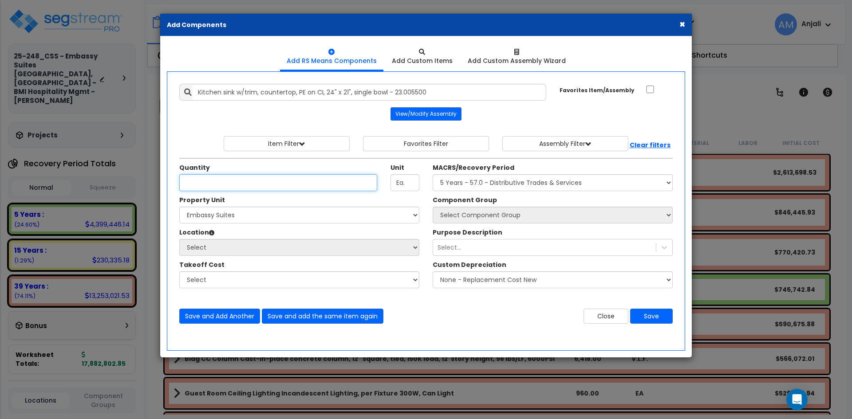
click at [223, 181] on input "Quantity" at bounding box center [278, 182] width 198 height 17
type input "240"
click at [465, 174] on div "MACRS/Recovery Period Select MACRS/Recovery Period 5 Years - 57.0 - Distributiv…" at bounding box center [553, 177] width 240 height 28
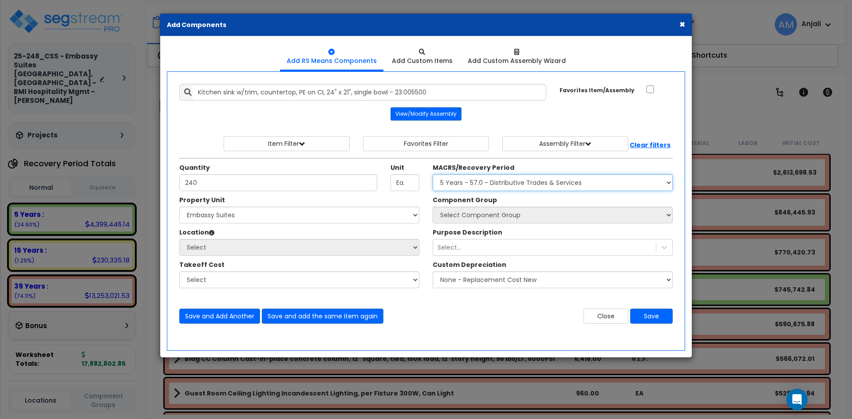
click at [466, 177] on select "Select MACRS/Recovery Period 5 Years - 57.0 - Distributive Trades & Services 5 …" at bounding box center [553, 182] width 240 height 17
select select "3667"
click at [433, 174] on select "Select MACRS/Recovery Period 5 Years - 57.0 - Distributive Trades & Services 5 …" at bounding box center [553, 182] width 240 height 17
click at [473, 213] on select "Select Component Group 286.00 - LAUNDRY ELECTRICAL 284.00 - LAUNDRY PLUMBING 31…" at bounding box center [553, 215] width 240 height 17
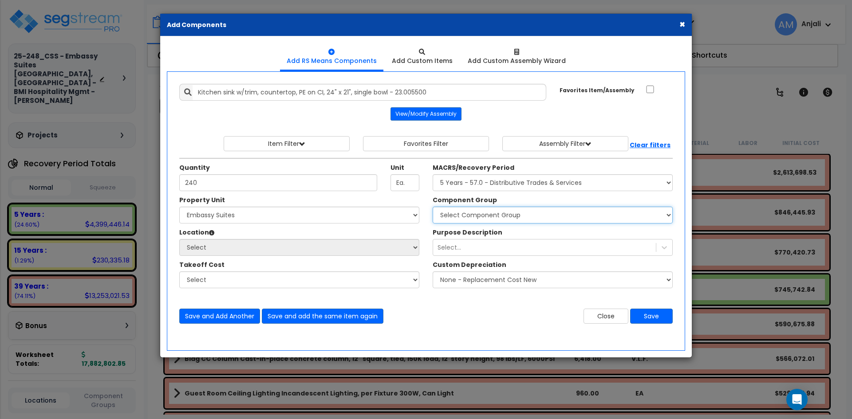
select select "55565"
click at [433, 207] on select "Select Component Group 286.00 - LAUNDRY ELECTRICAL 284.00 - LAUNDRY PLUMBING 31…" at bounding box center [553, 215] width 240 height 17
click at [312, 215] on select "Select Embassy Suites Site Improvements" at bounding box center [299, 215] width 240 height 17
select select "164197"
click at [179, 207] on select "Select Embassy Suites Site Improvements" at bounding box center [299, 215] width 240 height 17
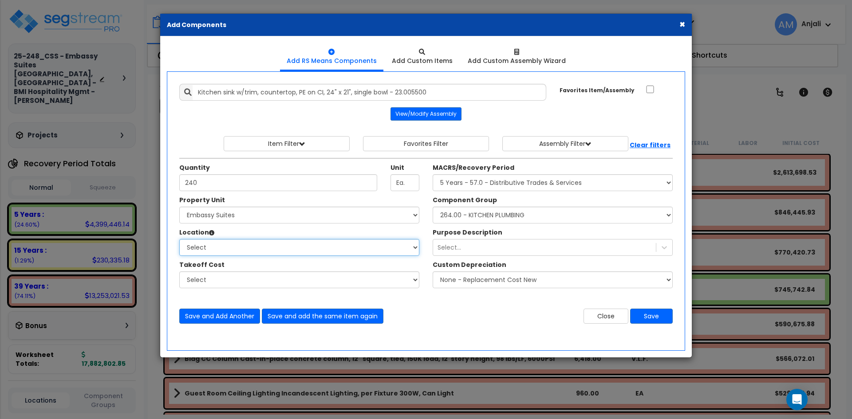
click at [275, 252] on select "Select Building Building Interior Site Porte Cochere Standard Room Add Addition…" at bounding box center [299, 247] width 240 height 17
click at [179, 239] on select "Select Building Building Interior Site Porte Cochere Standard Room Add Addition…" at bounding box center [299, 247] width 240 height 17
click at [348, 250] on select "Select Building Building Interior Site Porte Cochere Standard Room Add Addition…" at bounding box center [299, 247] width 240 height 17
select select "2999"
click at [179, 239] on select "Select Building Building Interior Site Porte Cochere Standard Room Add Addition…" at bounding box center [299, 247] width 240 height 17
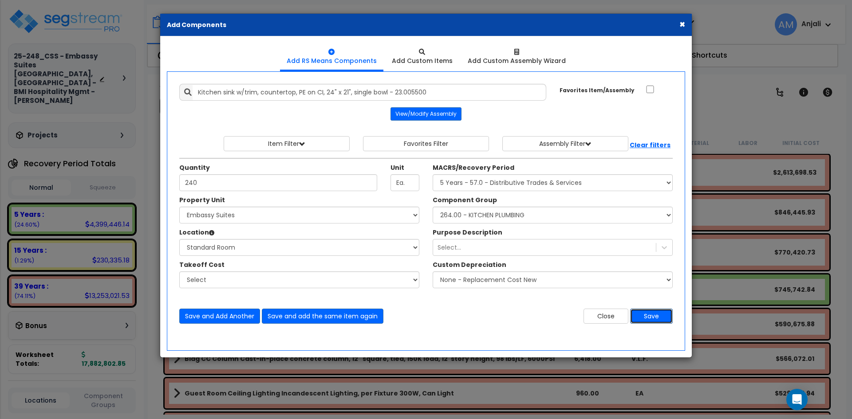
click at [648, 315] on button "Save" at bounding box center [651, 316] width 43 height 15
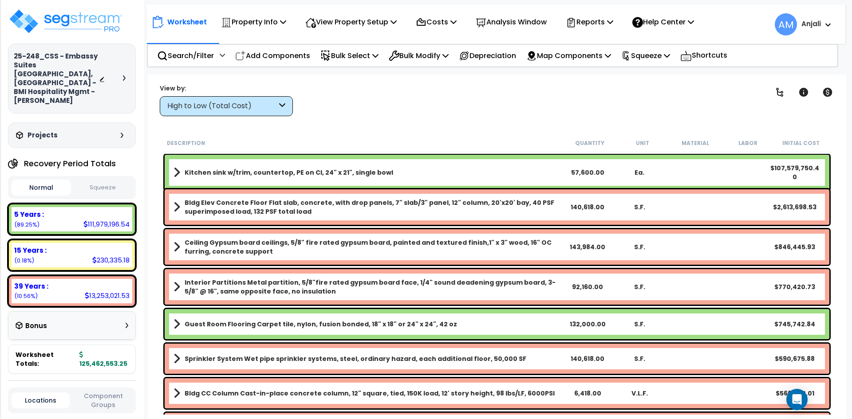
click at [585, 169] on div "57,600.00" at bounding box center [588, 172] width 52 height 9
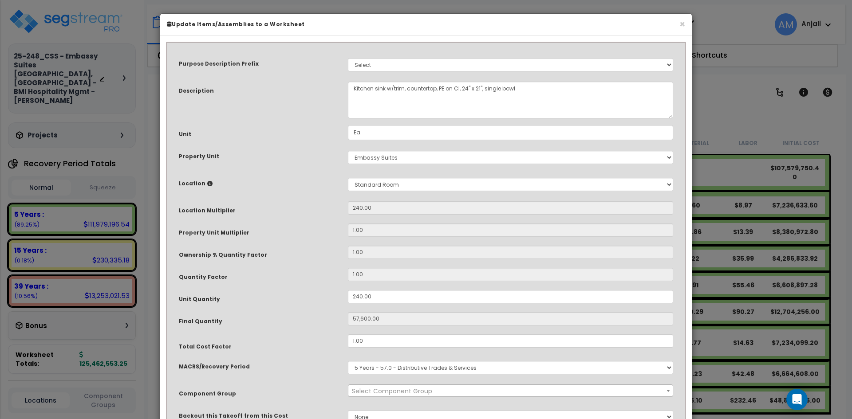
select select "55565"
click at [364, 207] on input "240.00" at bounding box center [510, 207] width 325 height 13
click at [361, 295] on input "240.00" at bounding box center [510, 296] width 325 height 13
type input "24.00"
type input "5,760"
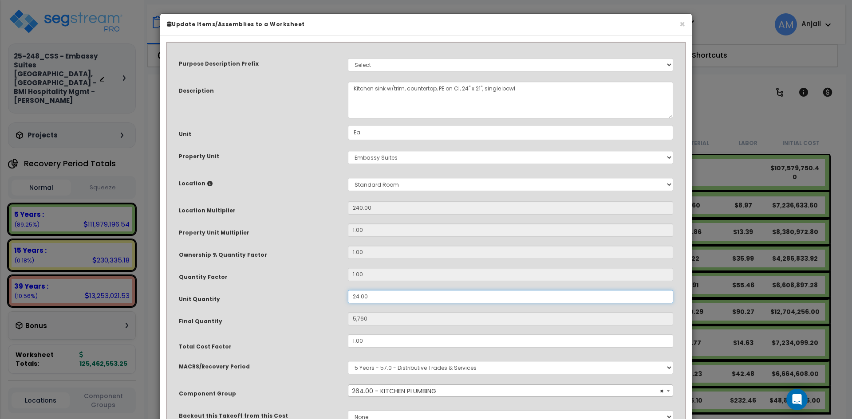
type input "2.00"
type input "480"
type input ".00"
type input "0"
type input ".100"
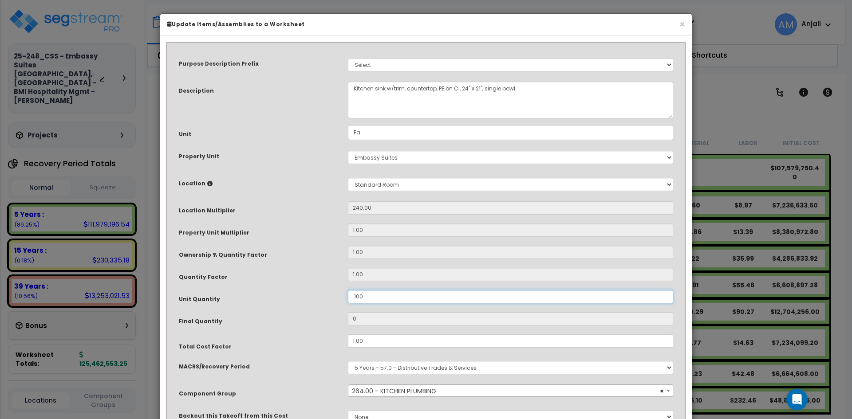
type input "24"
type input ".00"
type input "0"
type input "100"
type input "24,000"
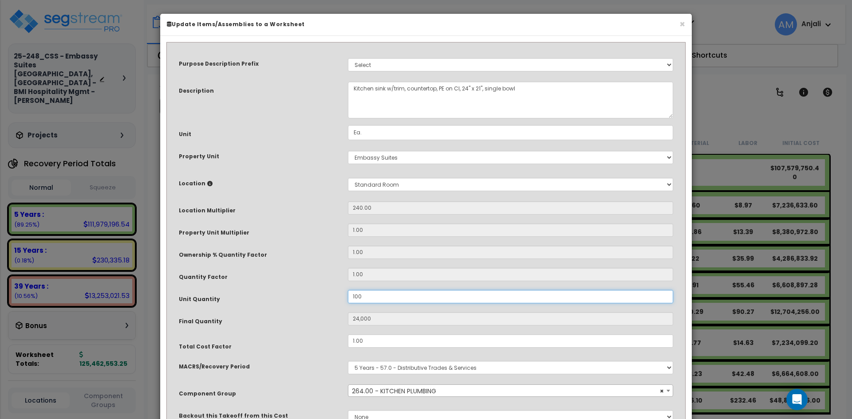
type input "1.00"
type input "240"
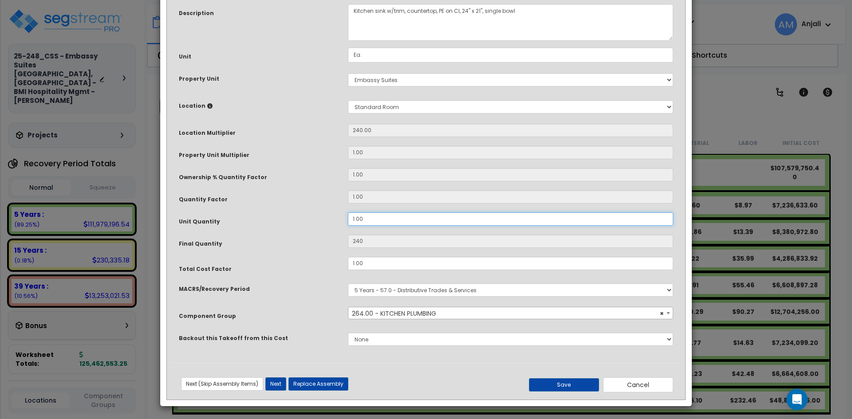
scroll to position [79, 0]
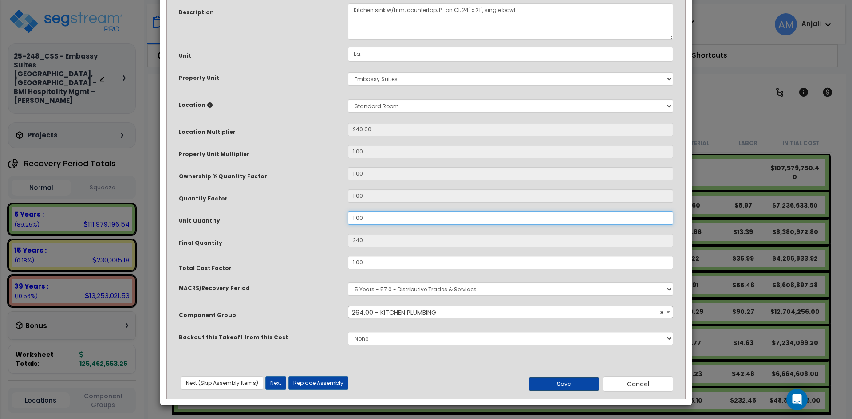
type input "1.00"
click at [568, 383] on button "Save" at bounding box center [564, 384] width 70 height 13
type input "240.00"
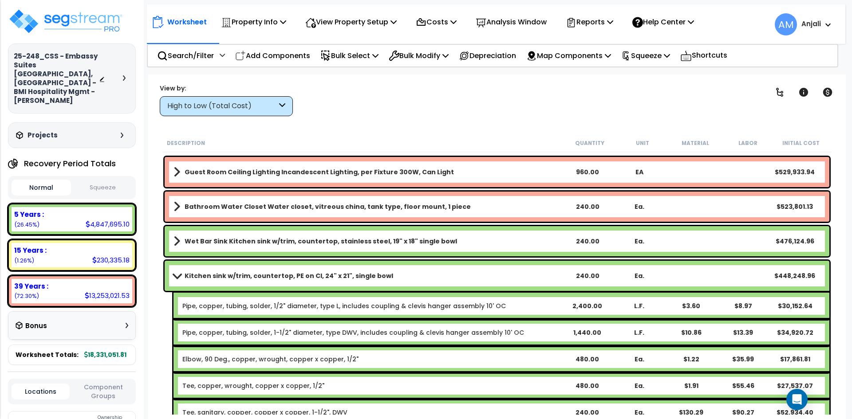
scroll to position [222, 0]
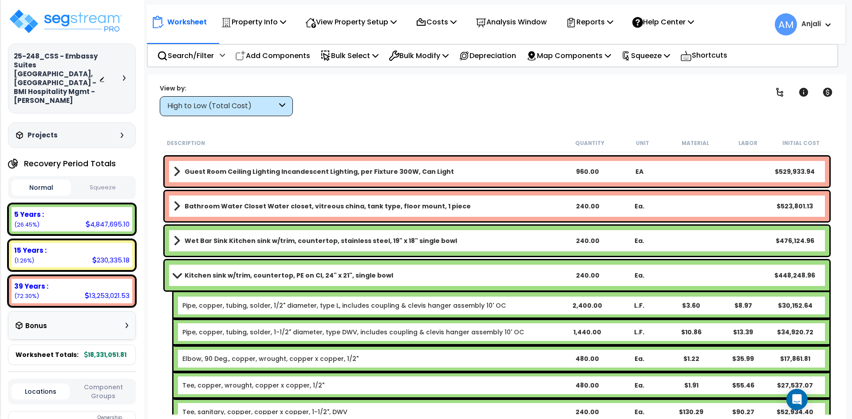
click at [585, 274] on div "240.00" at bounding box center [588, 275] width 52 height 9
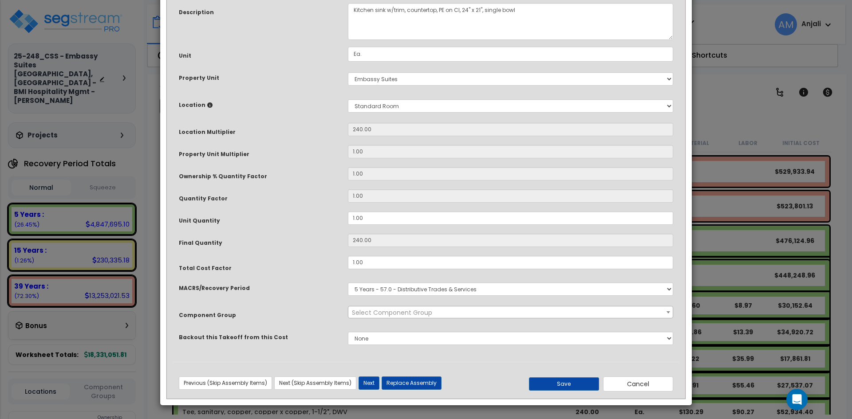
scroll to position [0, 0]
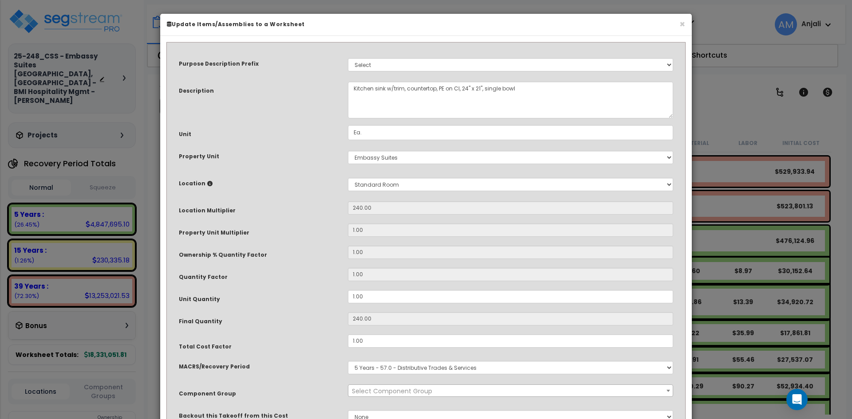
select select "55565"
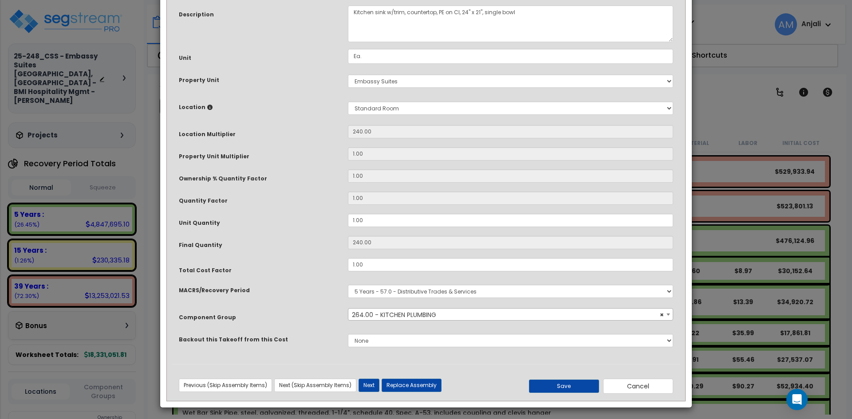
scroll to position [79, 0]
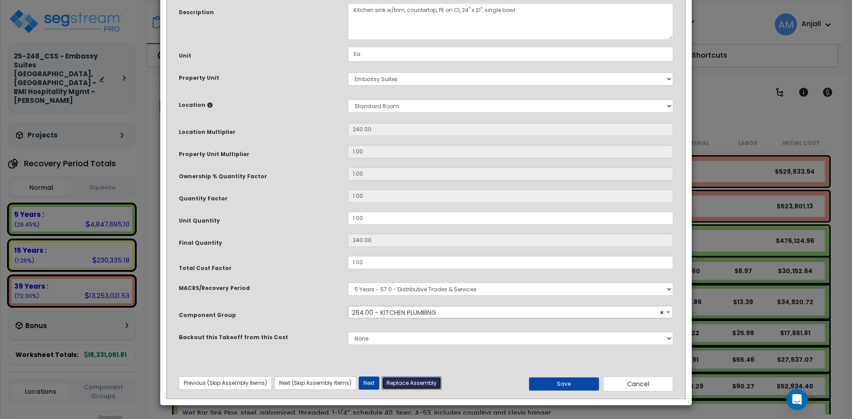
click at [398, 383] on button "Replace Assembly" at bounding box center [412, 383] width 60 height 13
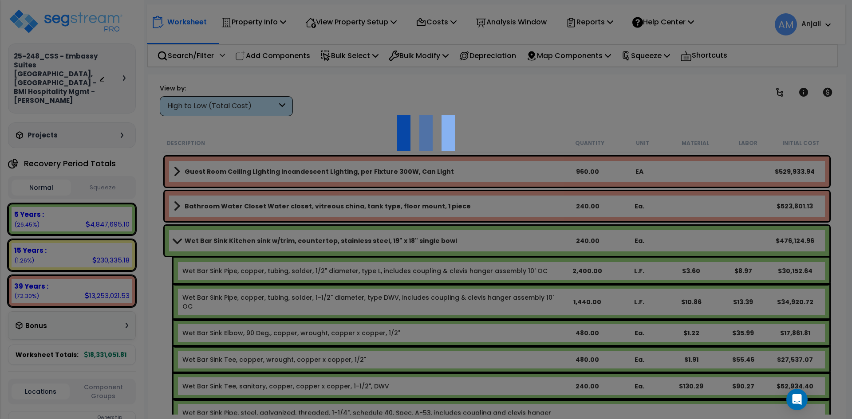
type input "240"
type input "Ea."
select select
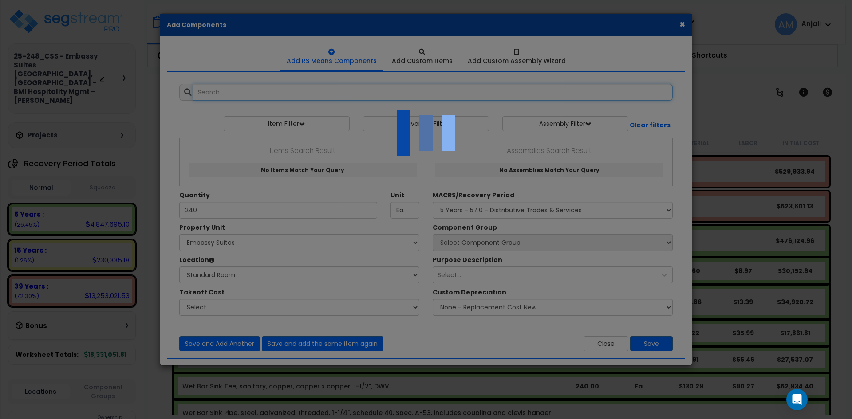
select select "2999"
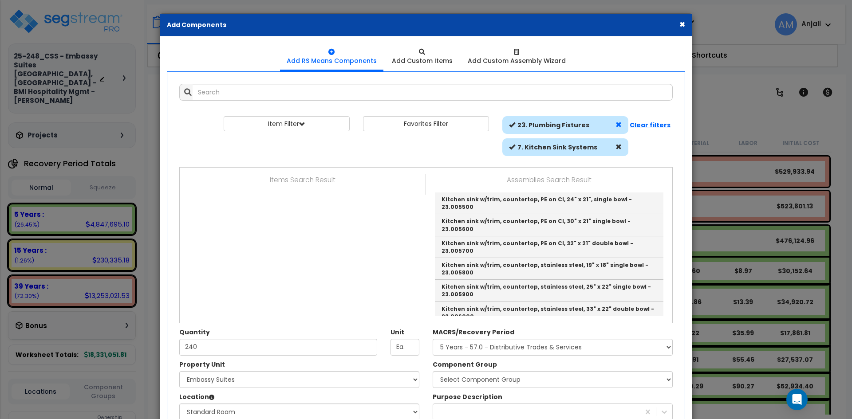
click at [614, 126] on div at bounding box center [618, 125] width 11 height 9
click at [617, 126] on span at bounding box center [618, 125] width 6 height 6
select select
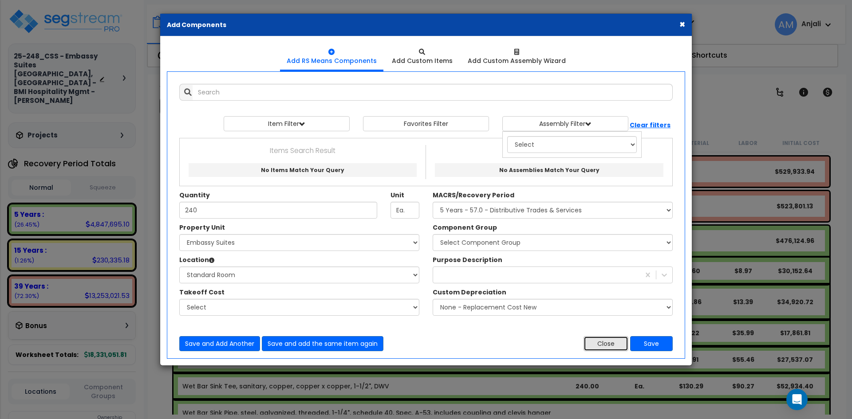
click at [606, 349] on button "Close" at bounding box center [605, 343] width 45 height 15
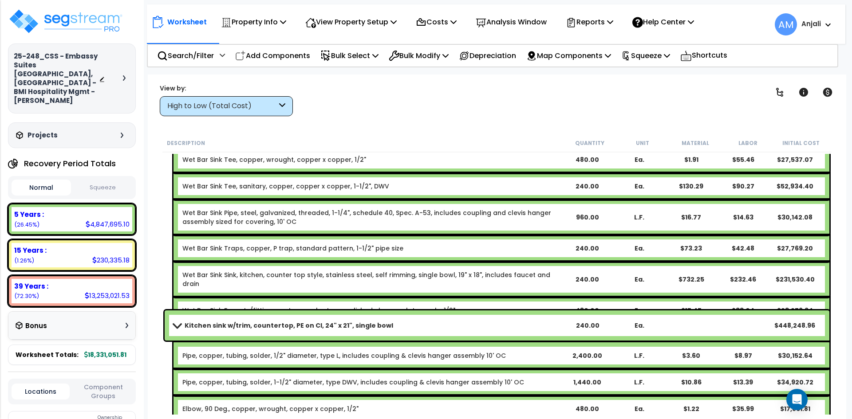
scroll to position [444, 0]
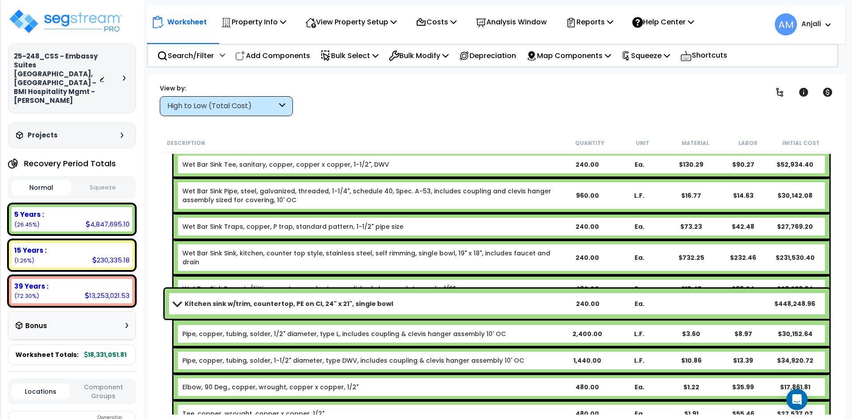
click at [596, 304] on div "240.00" at bounding box center [588, 303] width 52 height 9
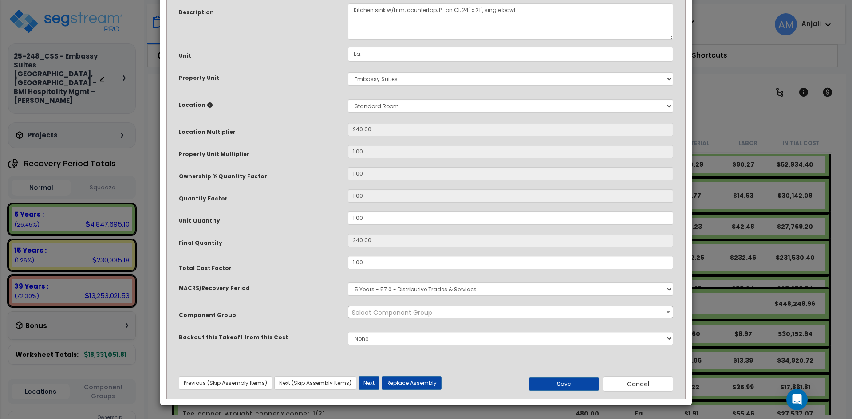
scroll to position [0, 0]
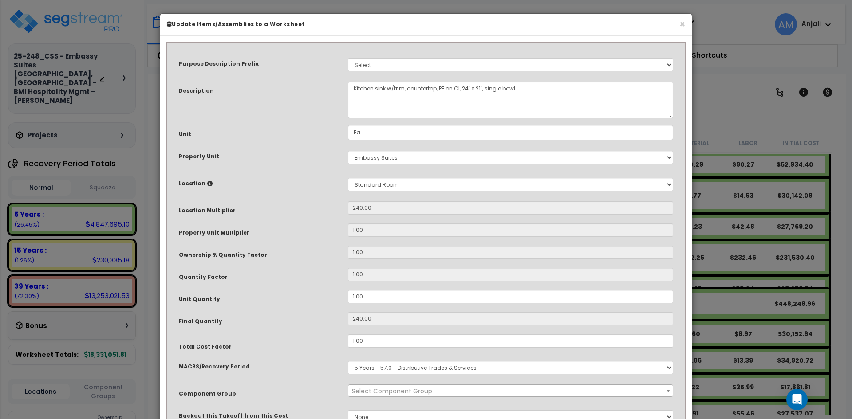
select select "55565"
click at [399, 185] on select "Select Building Building Interior Site Porte Cochere Standard Room Add New Loca…" at bounding box center [510, 184] width 325 height 13
select select "461"
click at [348, 178] on select "Select Building Building Interior Site Porte Cochere Standard Room Add New Loca…" at bounding box center [510, 184] width 325 height 13
type input "1"
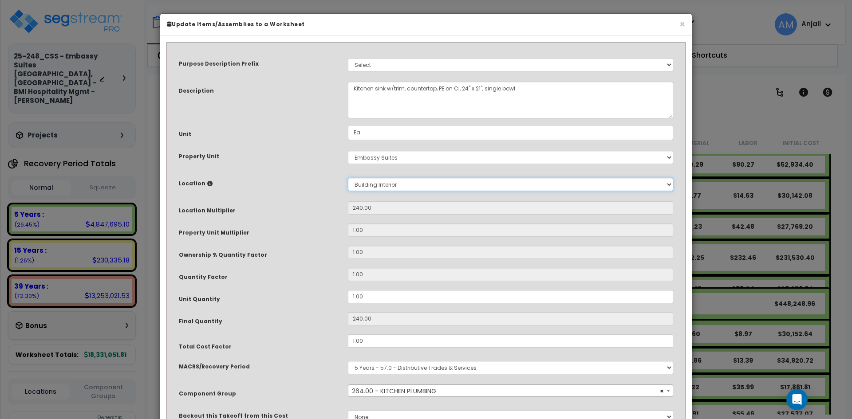
type input "1"
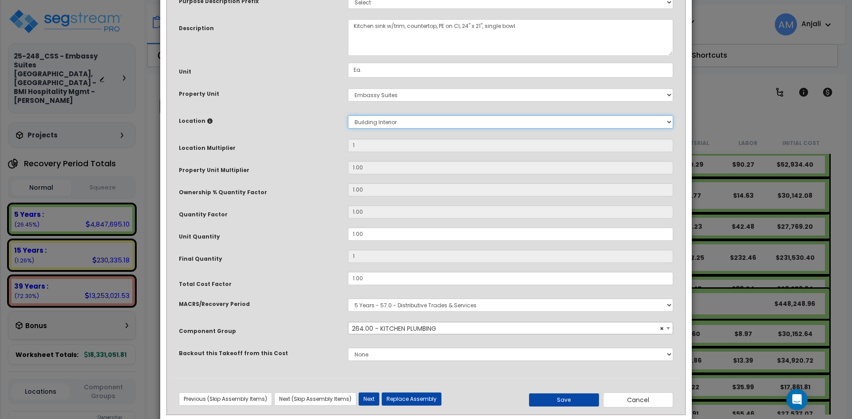
scroll to position [79, 0]
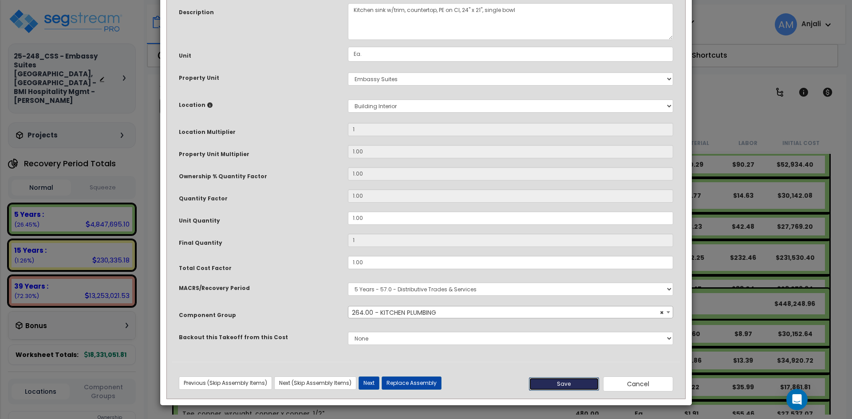
click at [579, 379] on button "Save" at bounding box center [564, 384] width 70 height 13
type input "1.00"
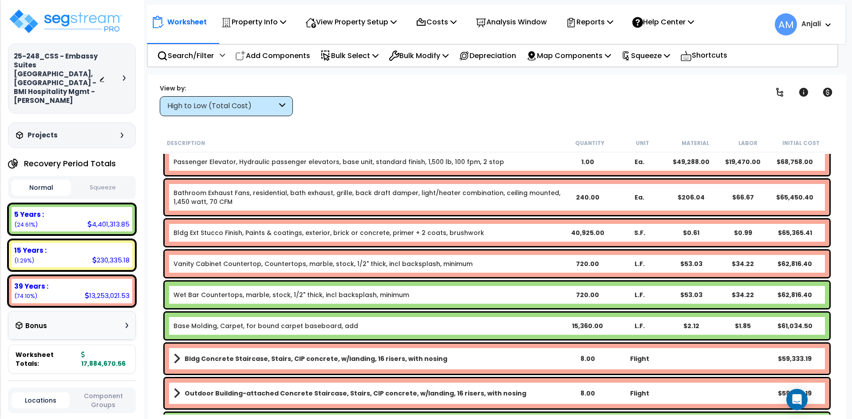
scroll to position [1997, 0]
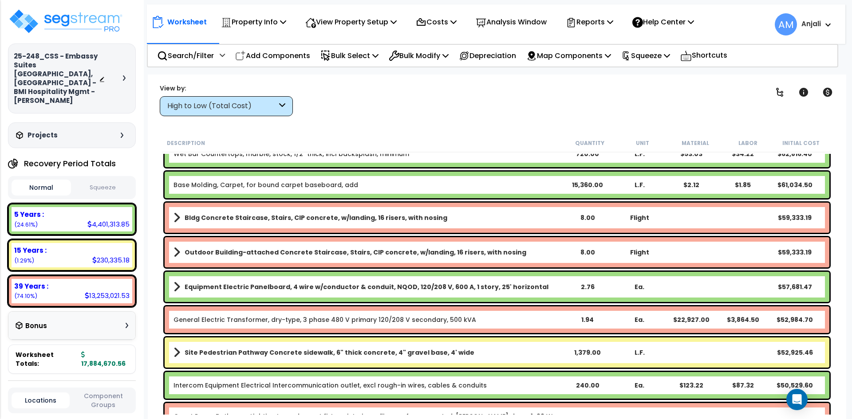
click at [251, 110] on div "High to Low (Total Cost)" at bounding box center [222, 106] width 110 height 10
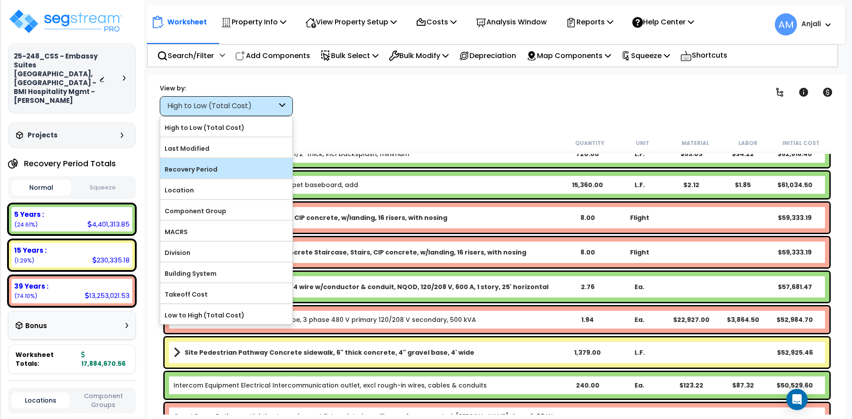
click at [208, 175] on label "Recovery Period" at bounding box center [226, 169] width 132 height 13
click at [0, 0] on input "Recovery Period" at bounding box center [0, 0] width 0 height 0
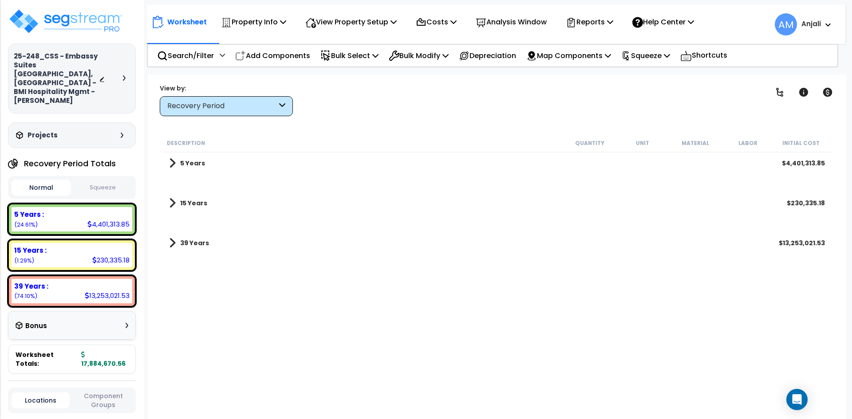
scroll to position [0, 0]
click at [184, 206] on b "15 Years" at bounding box center [193, 203] width 27 height 9
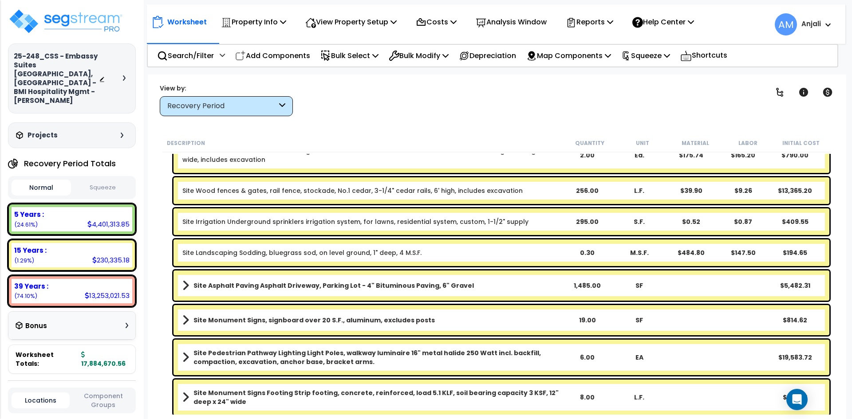
scroll to position [932, 0]
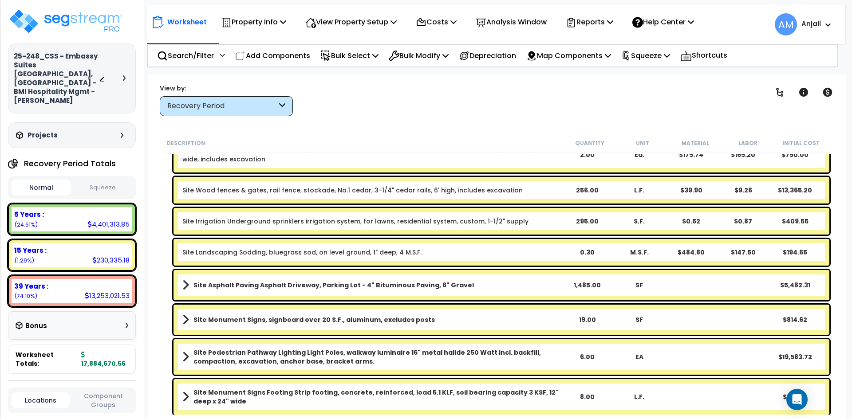
click at [586, 286] on div "1,485.00" at bounding box center [587, 285] width 51 height 9
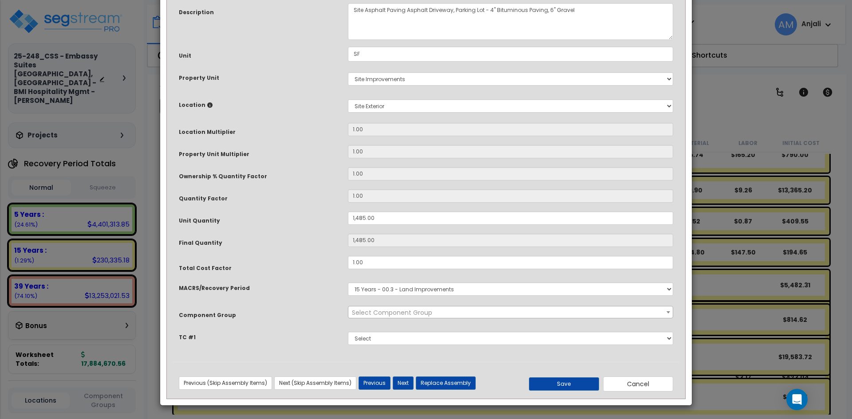
scroll to position [0, 0]
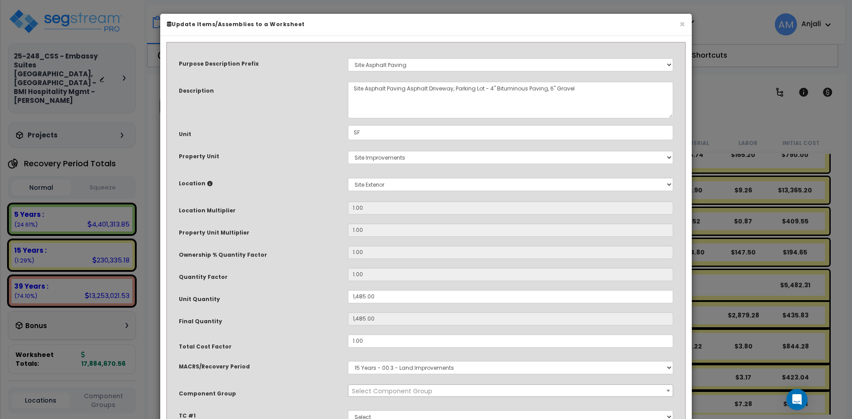
select select "55447"
click at [356, 296] on input "1,485.00" at bounding box center [510, 296] width 325 height 13
type input "10,485.00"
type input "10,485"
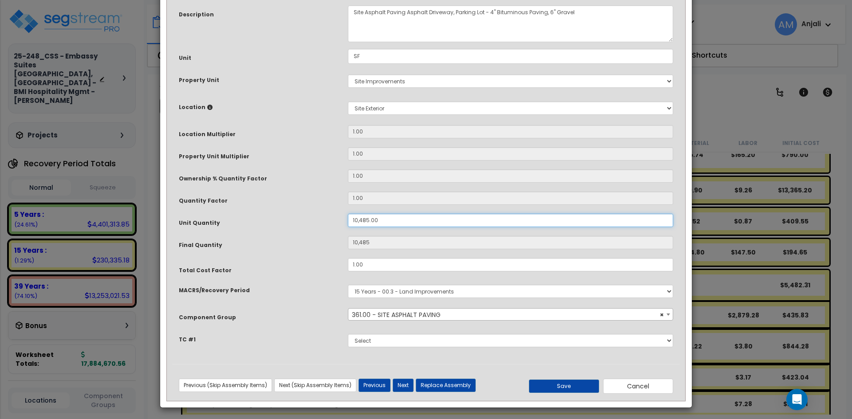
scroll to position [79, 0]
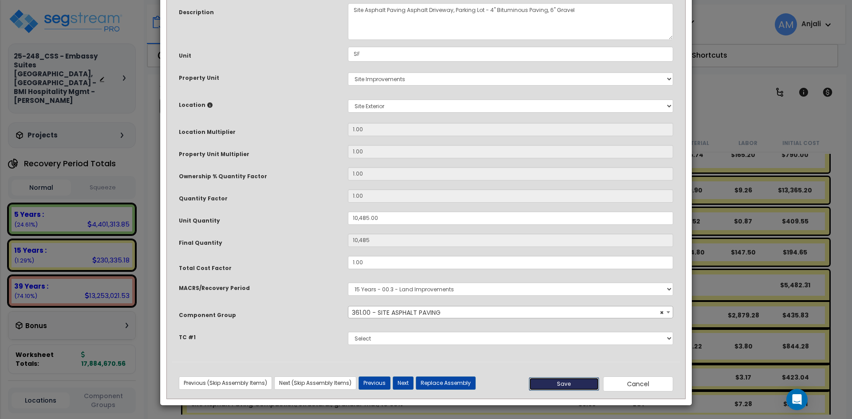
click at [579, 384] on button "Save" at bounding box center [564, 384] width 70 height 13
type input "10485.00"
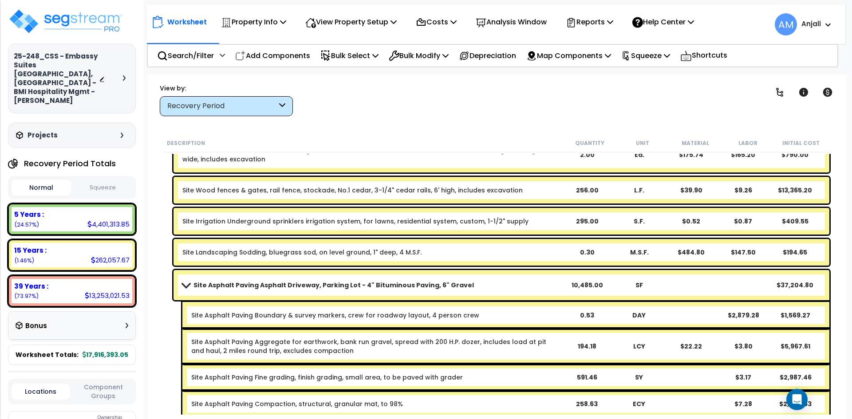
click at [583, 286] on div "10,485.00" at bounding box center [587, 285] width 51 height 9
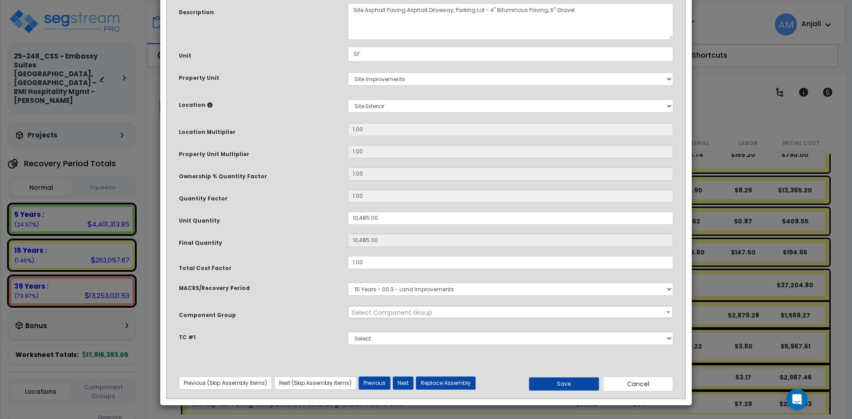
scroll to position [0, 0]
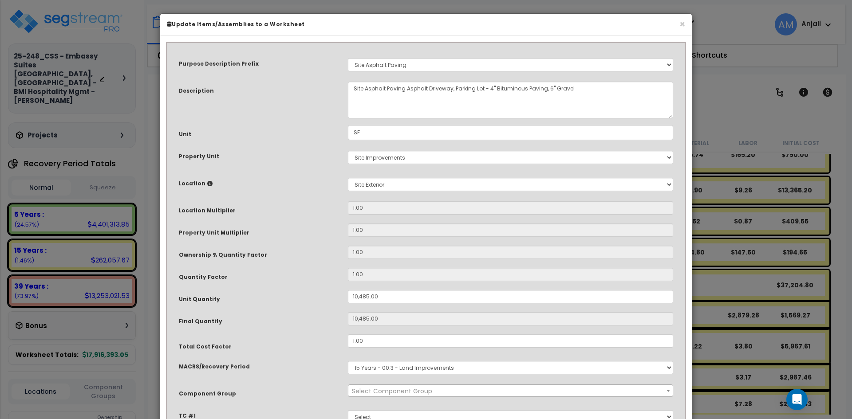
select select "55447"
click at [354, 296] on input "10,485.00" at bounding box center [510, 296] width 325 height 13
type input "0,485.00"
type input "485"
type input "30,485.00"
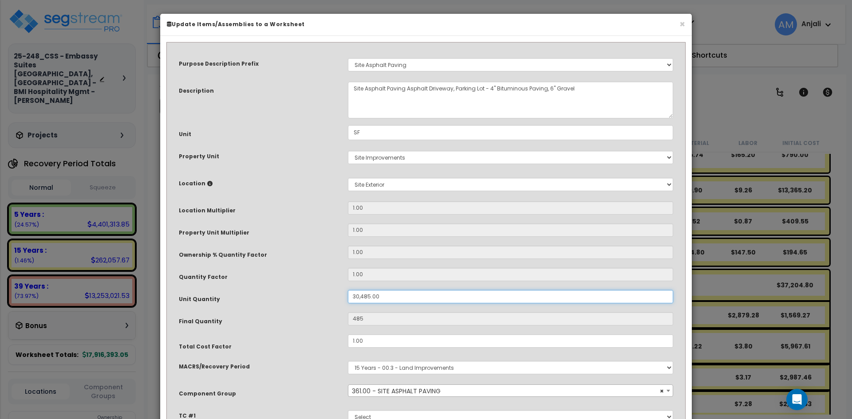
type input "30,485"
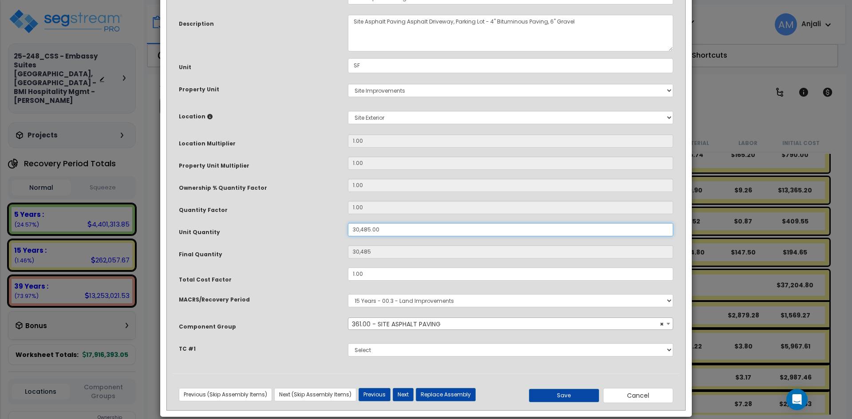
scroll to position [79, 0]
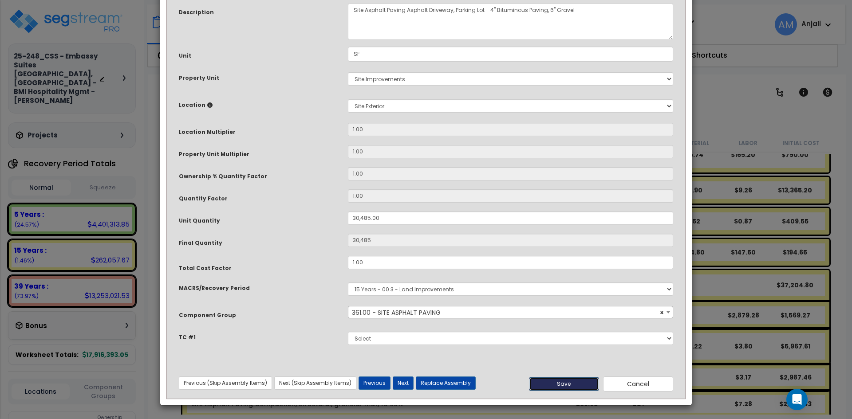
click at [571, 382] on button "Save" at bounding box center [564, 384] width 70 height 13
type input "30485.00"
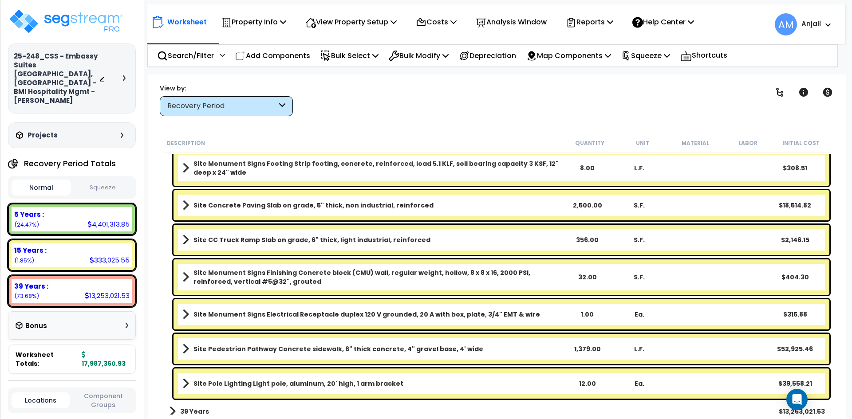
scroll to position [1383, 0]
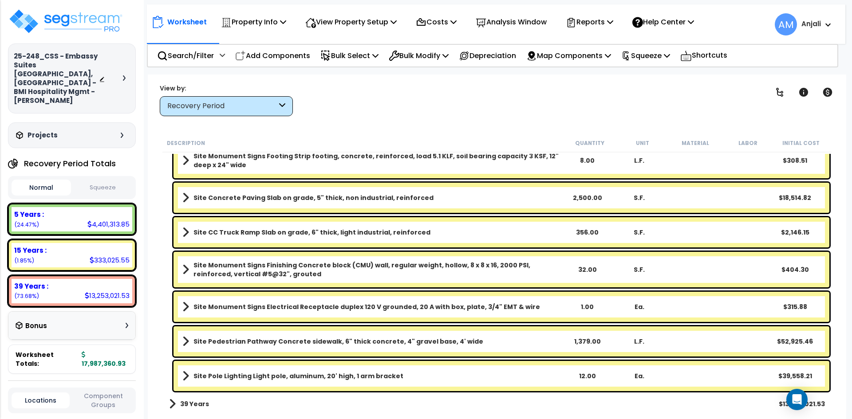
click at [589, 344] on div "1,379.00" at bounding box center [587, 341] width 51 height 9
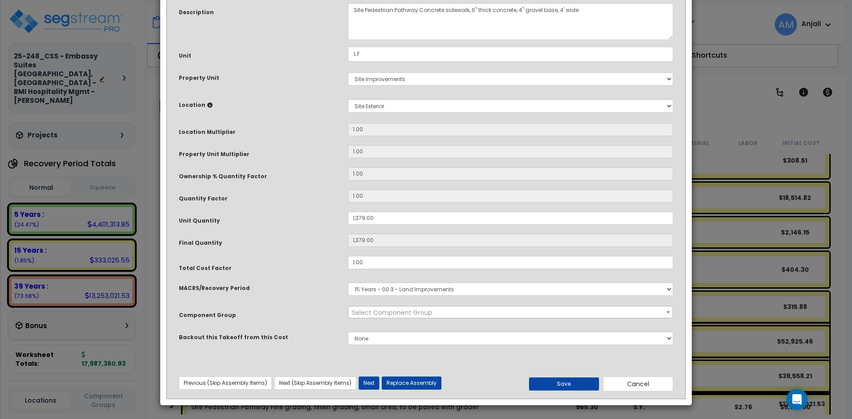
scroll to position [0, 0]
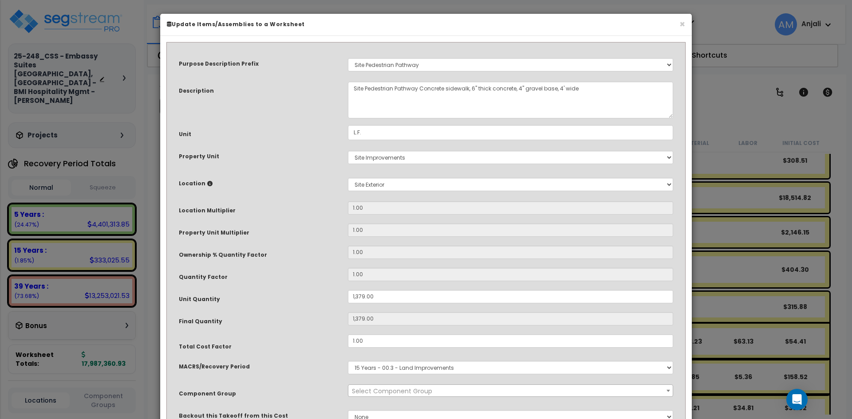
select select "55460"
click at [354, 296] on input "1,379.00" at bounding box center [510, 296] width 325 height 13
type input "1,379"
type input "379.00"
type input "379"
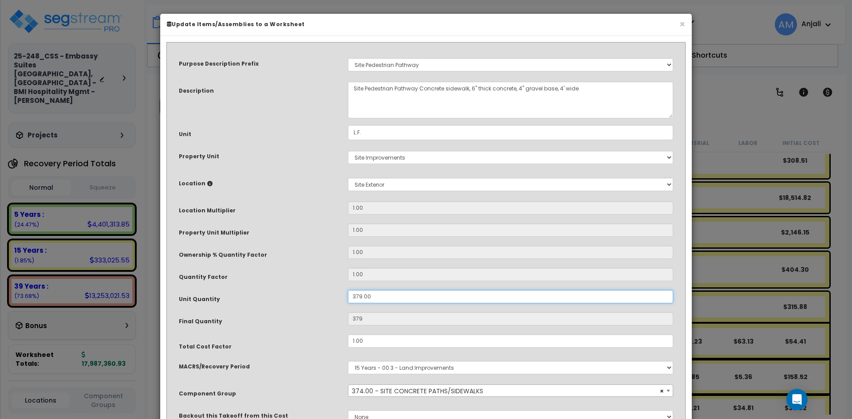
type input "2,379.00"
type input "2,379"
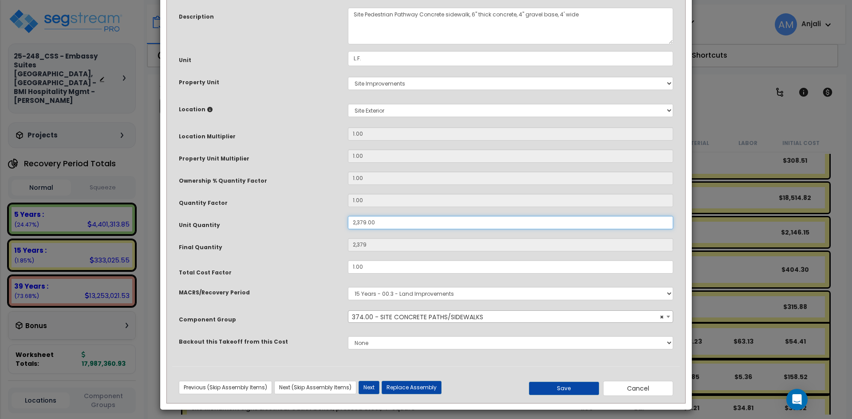
scroll to position [79, 0]
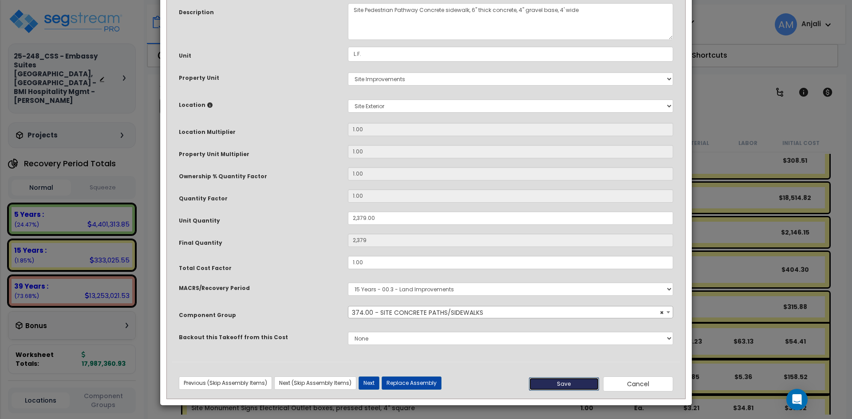
click at [575, 383] on button "Save" at bounding box center [564, 384] width 70 height 13
type input "2379.00"
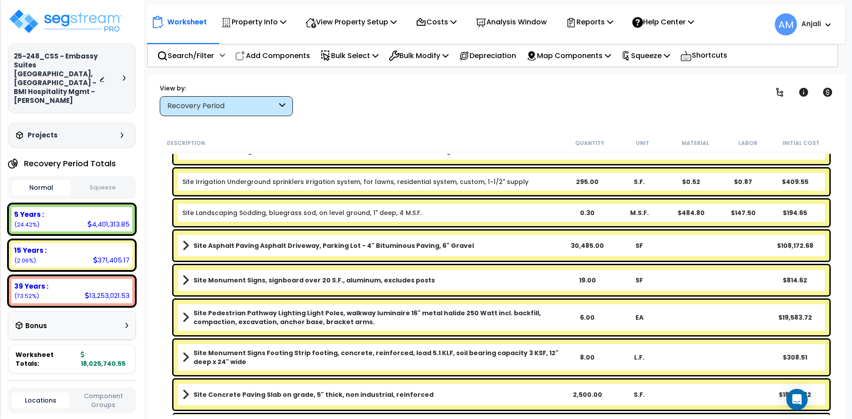
scroll to position [943, 0]
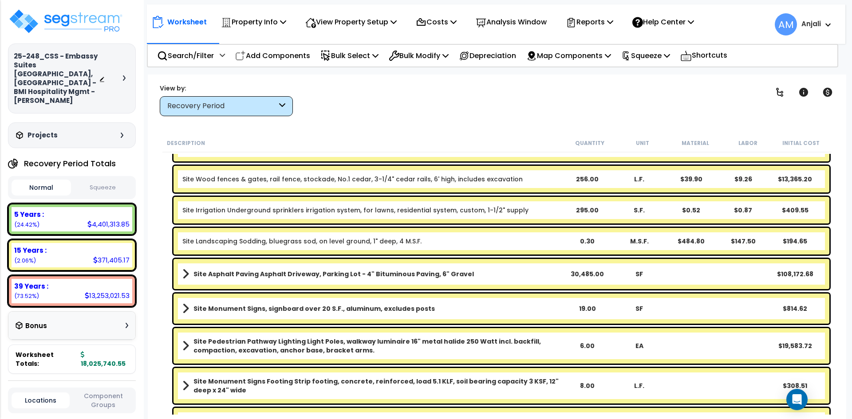
click at [593, 209] on div "295.00" at bounding box center [587, 210] width 51 height 9
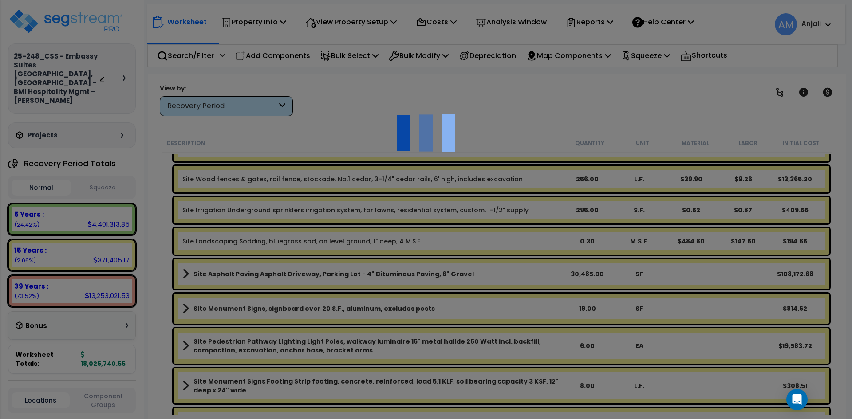
scroll to position [0, 0]
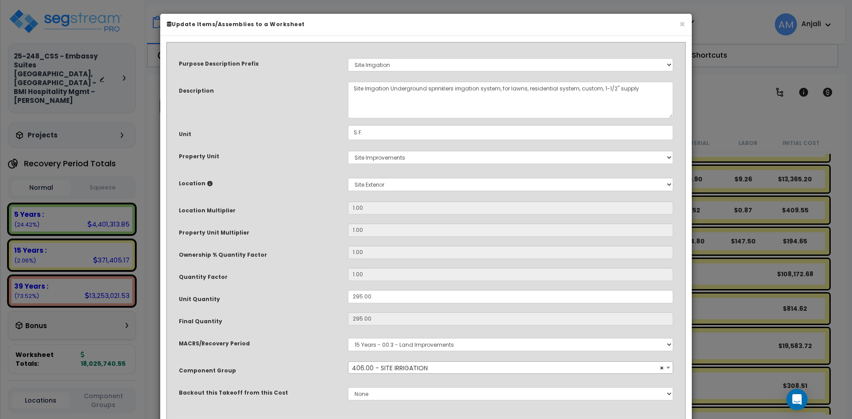
select select "55492"
click at [753, 260] on div "× Update Items/Assemblies to a Worksheet Purpose Description Prefix Select A/V …" at bounding box center [426, 209] width 852 height 419
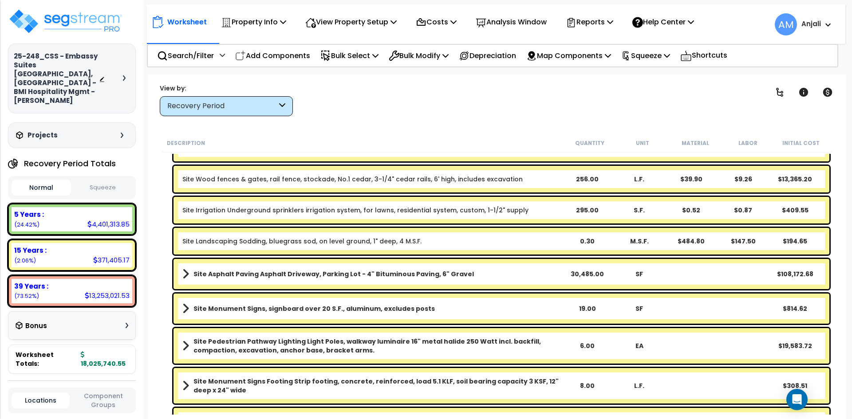
click at [591, 244] on div "0.30" at bounding box center [587, 241] width 51 height 9
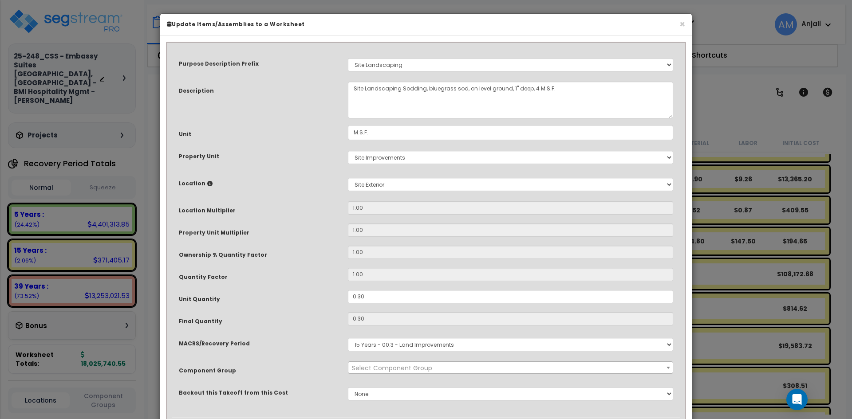
select select "55499"
click at [358, 297] on input "0.30" at bounding box center [510, 296] width 325 height 13
type input "030"
type input "30"
type input "$19,464.60"
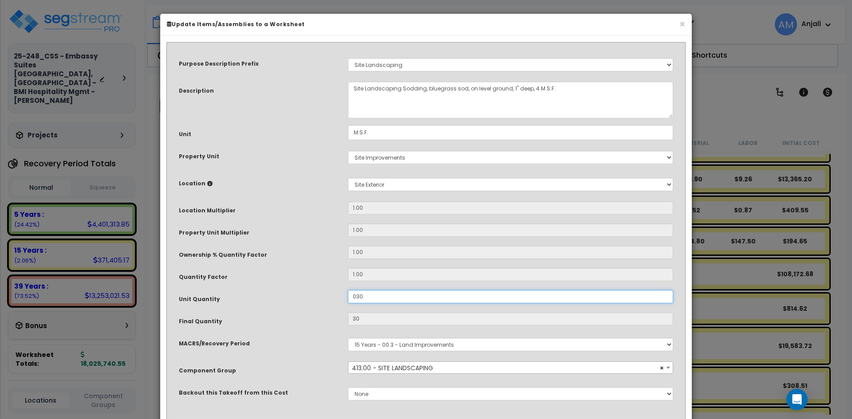
type input "30"
type input "$19,464.60"
type input "630"
type input "$19,464.60"
type input "630"
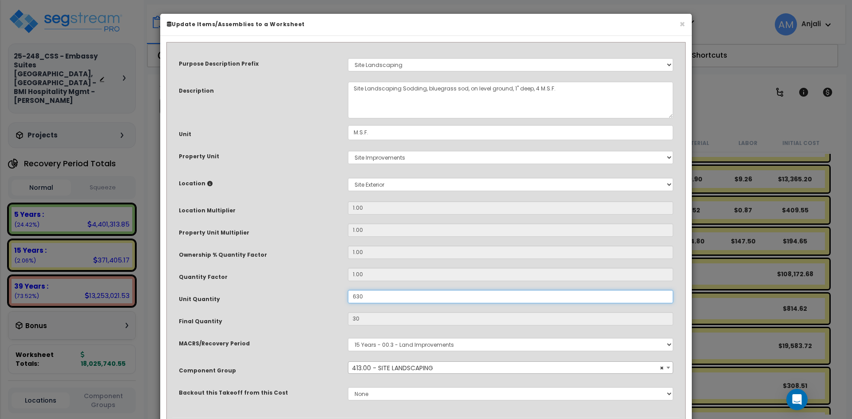
type input "$408,756.60"
type input "6.30"
type input "$408,756.60"
type input "6.3"
type input "$4,087.57"
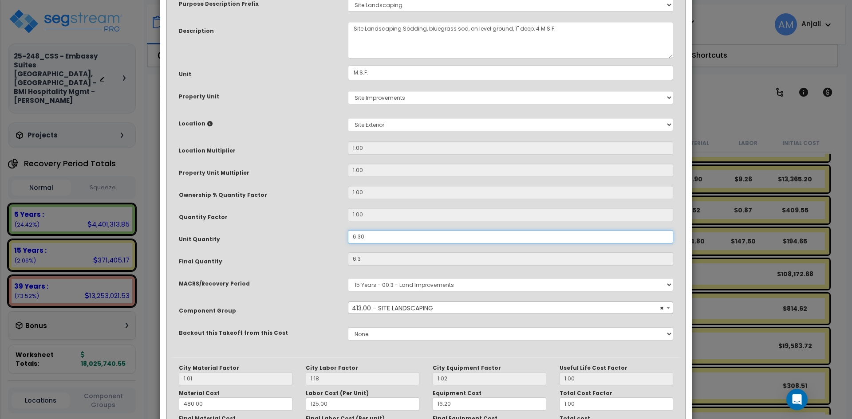
scroll to position [152, 0]
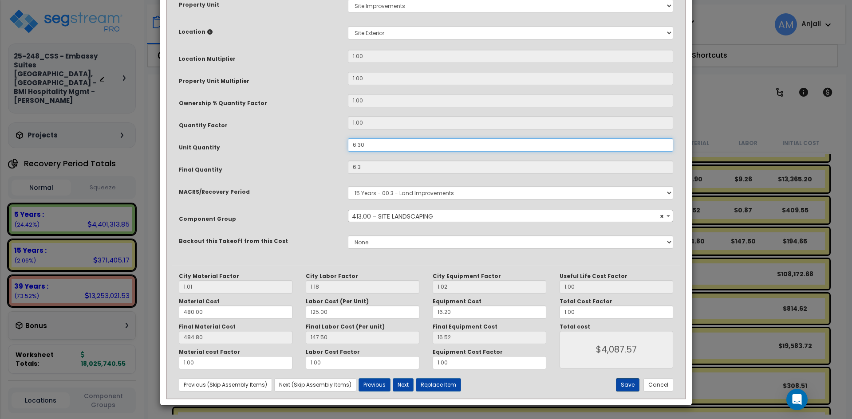
type input "6.30"
click at [620, 379] on button "Save" at bounding box center [628, 384] width 24 height 13
type input "6.30"
type input "4087.57"
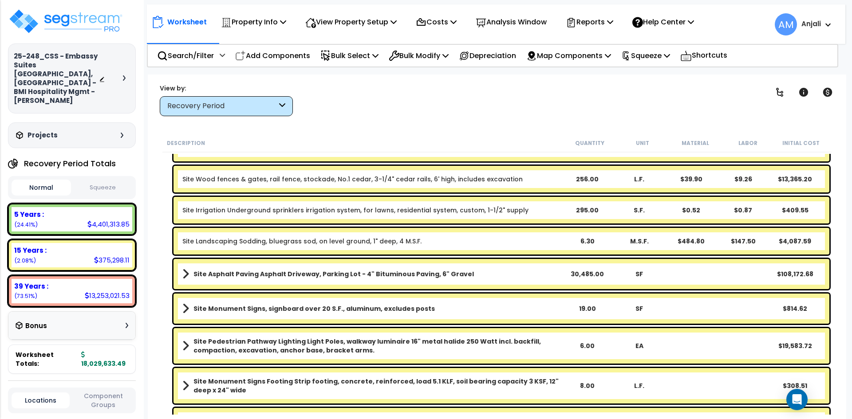
click at [577, 213] on div "295.00" at bounding box center [587, 210] width 51 height 9
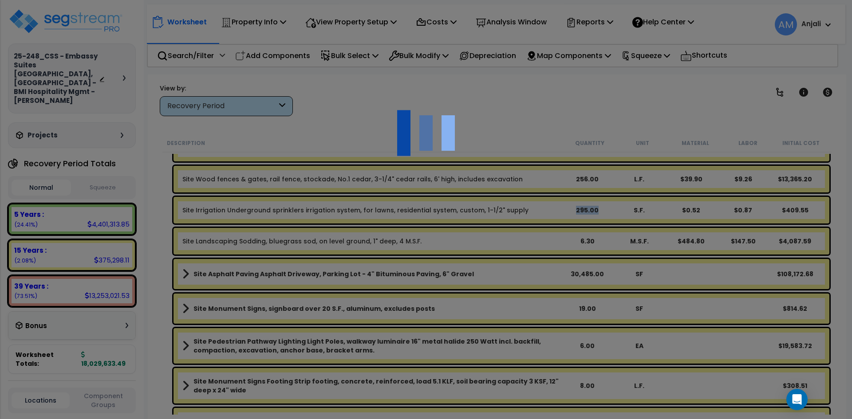
scroll to position [0, 0]
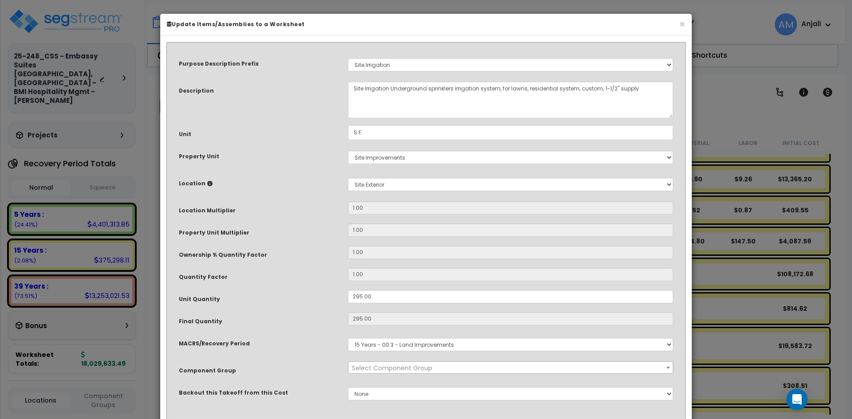
select select "55492"
click at [355, 295] on input "295.00" at bounding box center [510, 296] width 325 height 13
type input "2,095.00"
type input "295"
type input "$410.05"
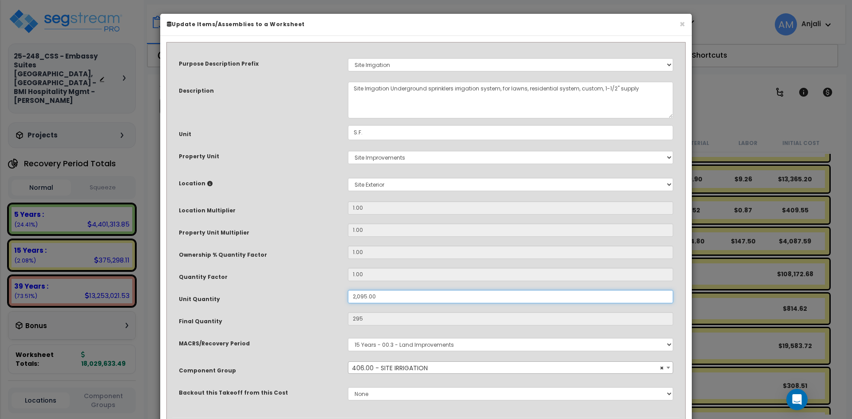
type input "2,095"
type input "$2,912.05"
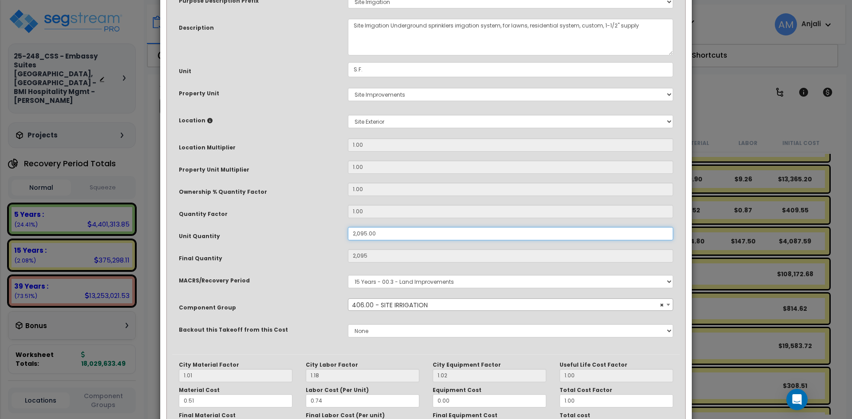
scroll to position [152, 0]
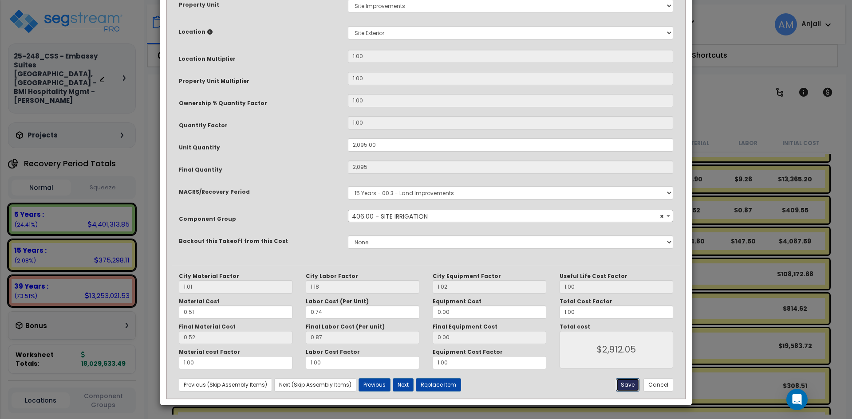
click at [630, 384] on button "Save" at bounding box center [628, 384] width 24 height 13
type input "2095.00"
type input "2912.05"
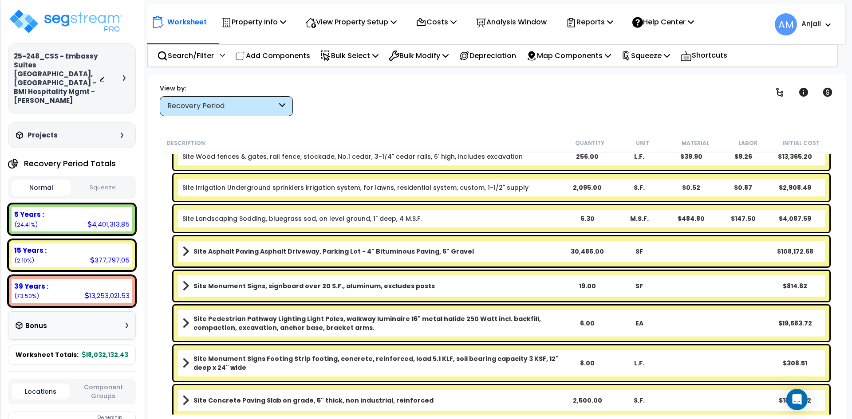
scroll to position [946, 0]
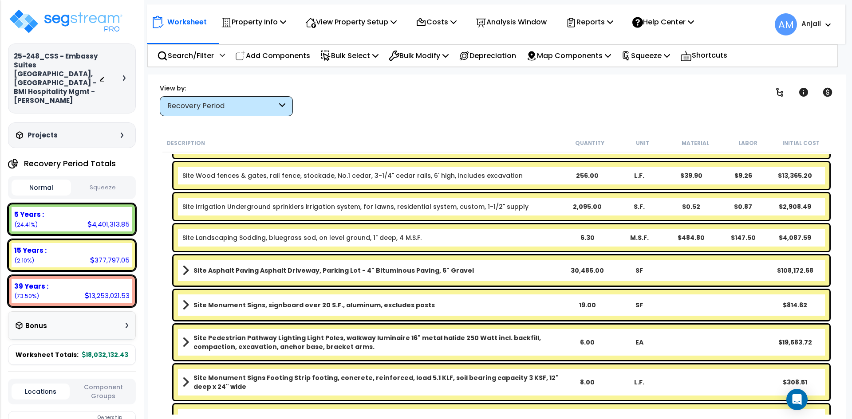
click at [597, 278] on div "Site Asphalt Paving Asphalt Driveway, Parking Lot - 4" Bituminous Paving, 6" Gr…" at bounding box center [501, 271] width 656 height 30
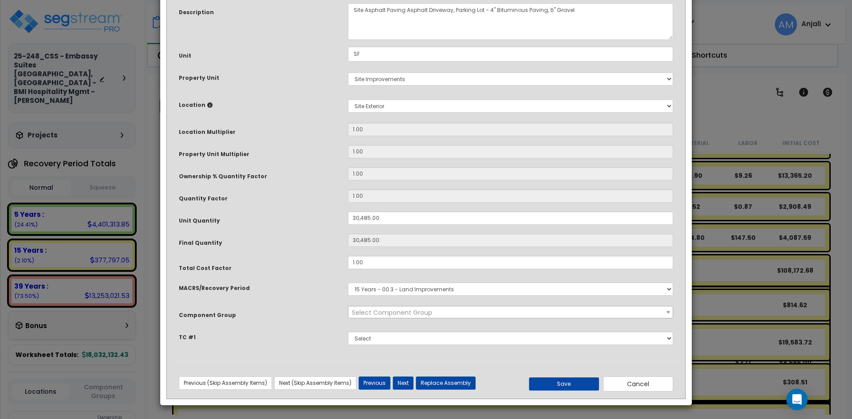
scroll to position [0, 0]
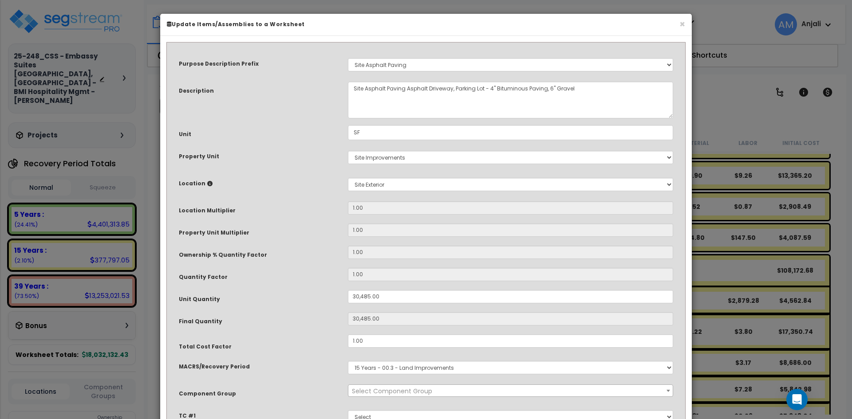
select select "55447"
click at [356, 295] on input "30,485.00" at bounding box center [510, 296] width 325 height 13
type input "0,485.00"
type input "485"
type input "50,485.00"
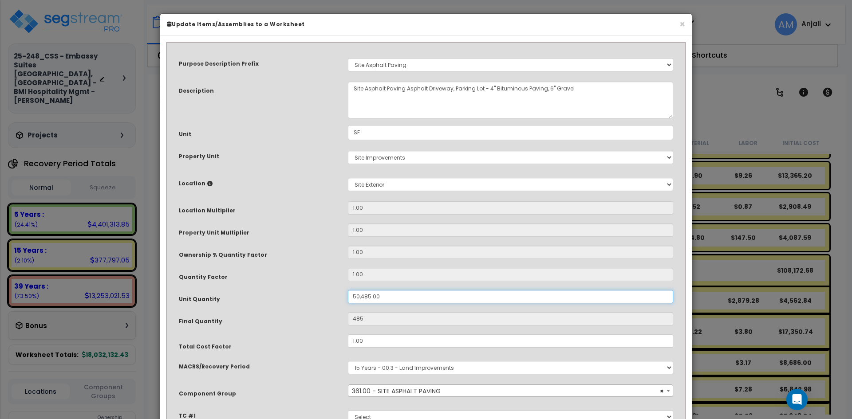
type input "50,485"
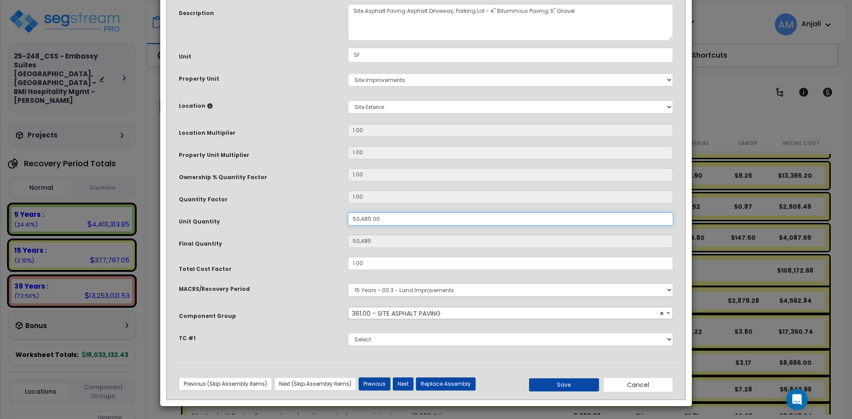
scroll to position [79, 0]
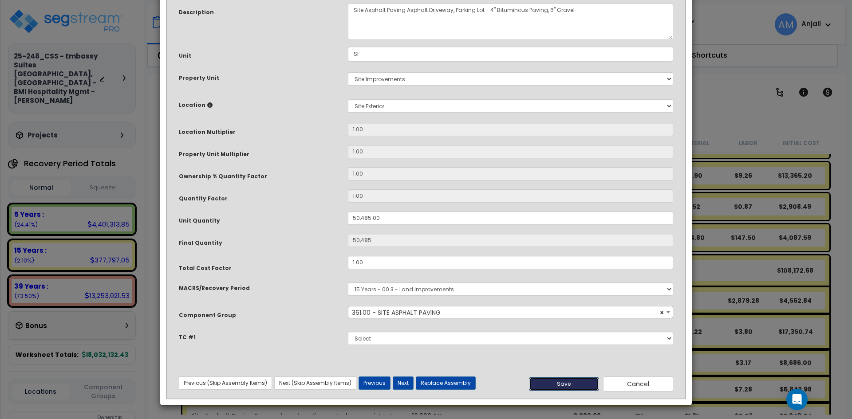
click at [576, 386] on button "Save" at bounding box center [564, 384] width 70 height 13
type input "50485.00"
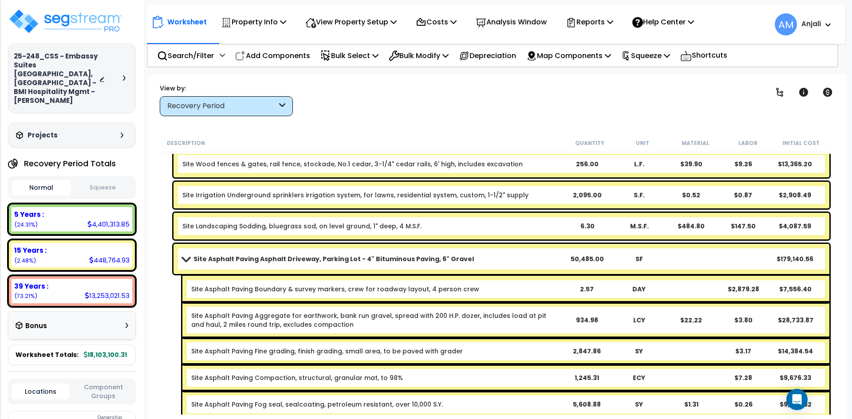
scroll to position [946, 0]
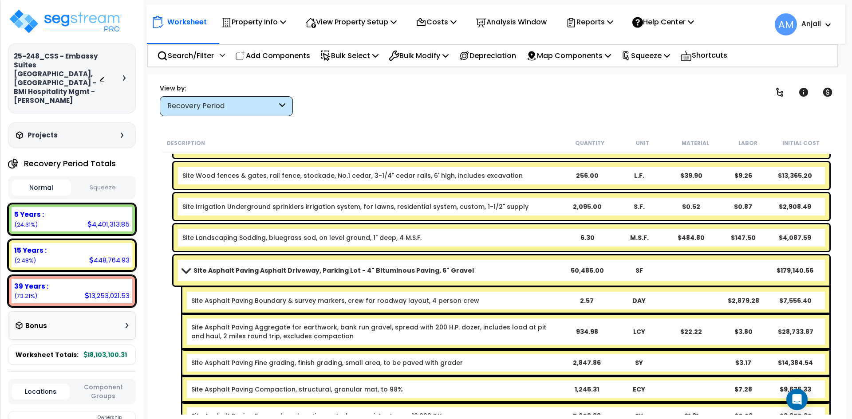
click at [585, 273] on div "50,485.00" at bounding box center [587, 270] width 51 height 9
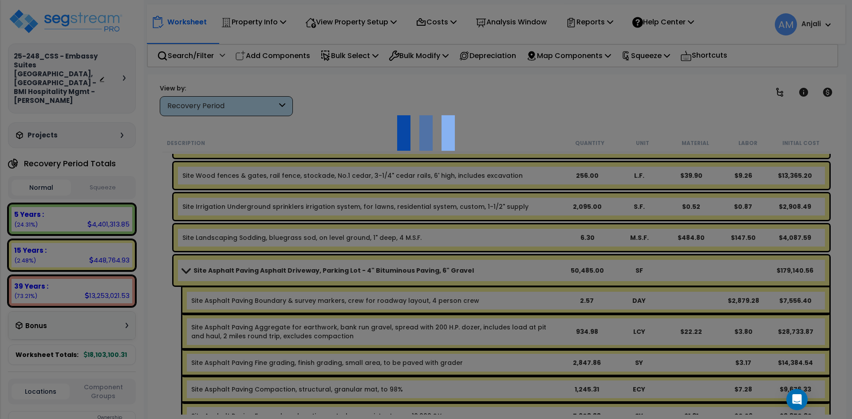
scroll to position [0, 0]
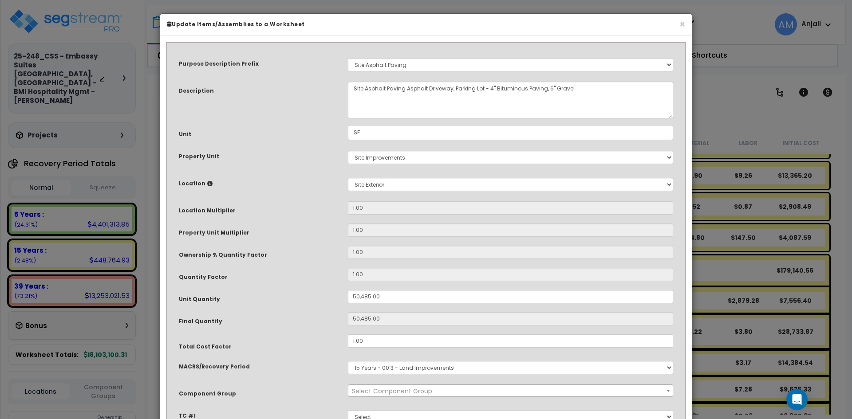
select select "55447"
click at [355, 294] on input "50,485.00" at bounding box center [510, 296] width 325 height 13
type input "0,485.00"
type input "485"
type input "80,485.00"
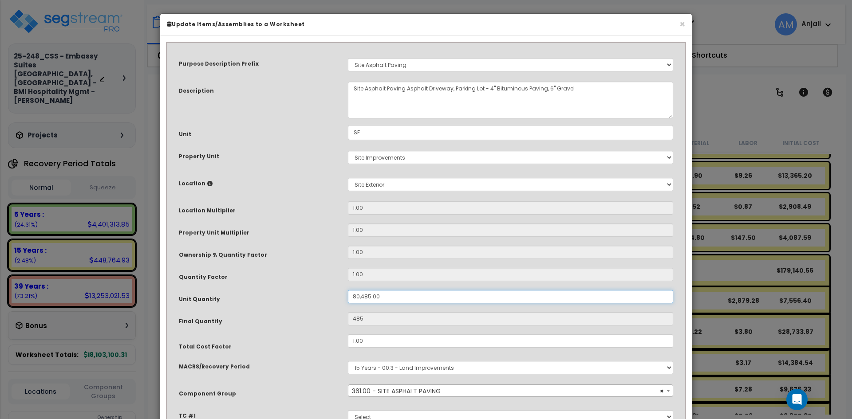
type input "80,485"
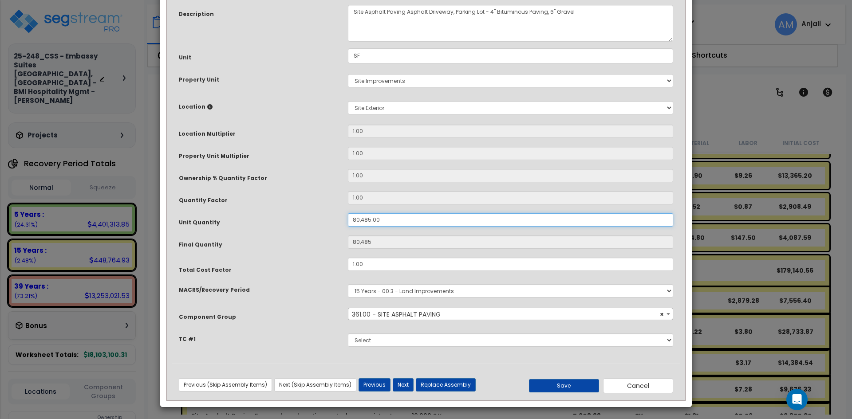
scroll to position [79, 0]
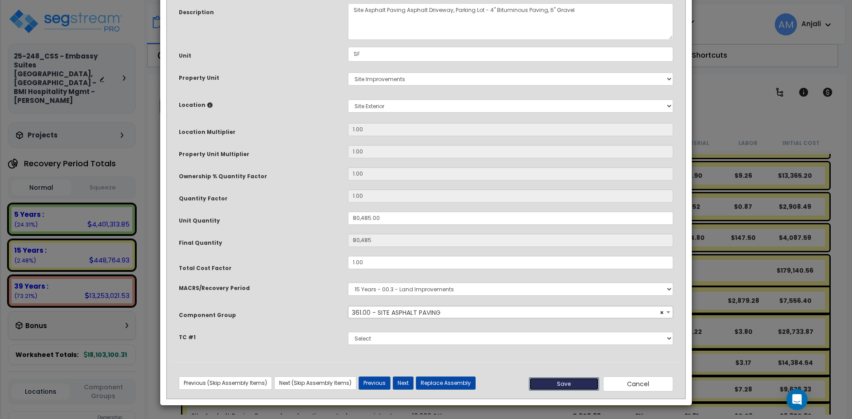
click at [542, 380] on button "Save" at bounding box center [564, 384] width 70 height 13
type input "80485.00"
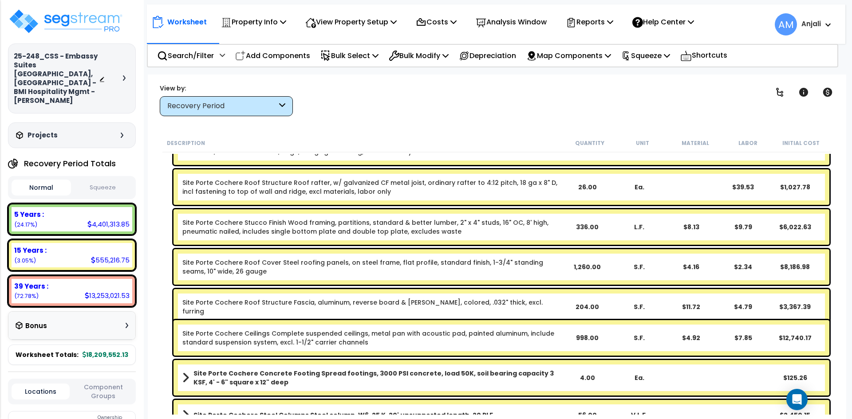
scroll to position [0, 0]
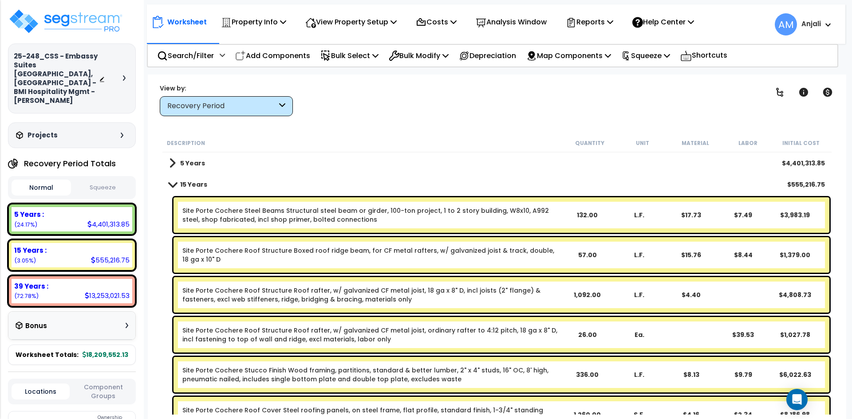
click at [198, 162] on b "5 Years" at bounding box center [192, 163] width 25 height 9
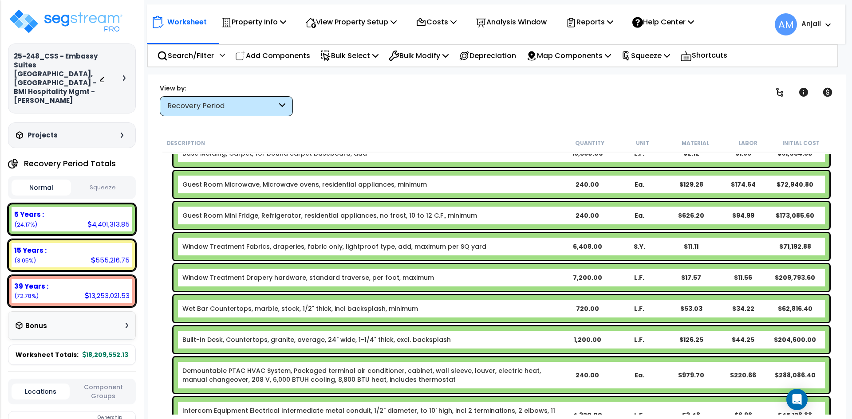
scroll to position [89, 0]
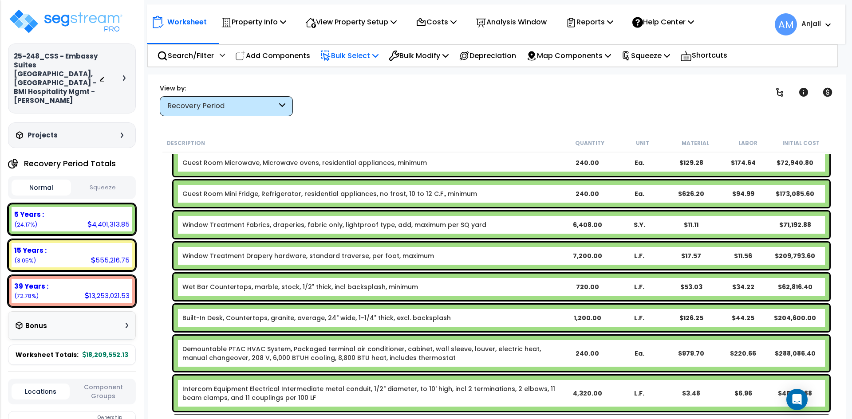
click at [340, 53] on p "Bulk Select" at bounding box center [349, 56] width 58 height 12
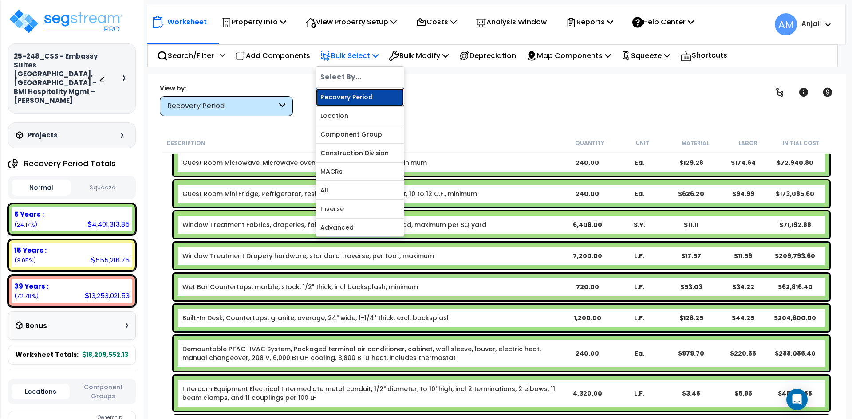
click at [357, 94] on link "Recovery Period" at bounding box center [360, 97] width 88 height 18
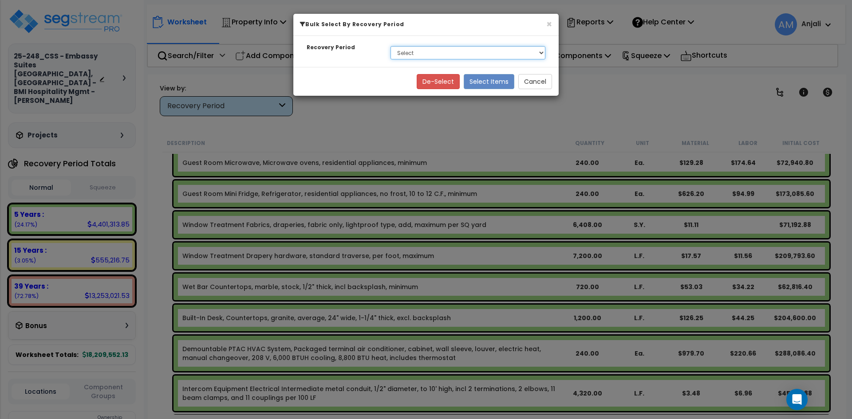
click at [434, 52] on select "Select 5 Years 15 Years 39 Years" at bounding box center [467, 52] width 155 height 13
select select "5Y"
click at [390, 46] on select "Select 5 Years 15 Years 39 Years" at bounding box center [467, 52] width 155 height 13
click at [494, 80] on button "Select Items" at bounding box center [489, 81] width 51 height 15
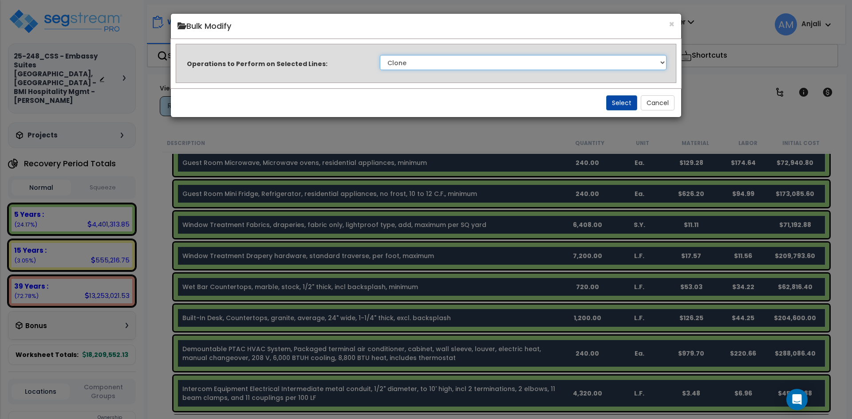
click at [487, 66] on select "Clone Delete Delete Zero Quantities Modify Component Group Modify Cost Sources …" at bounding box center [523, 62] width 287 height 15
select select "modifyTotalCostFactor"
click at [380, 55] on select "Clone Delete Delete Zero Quantities Modify Component Group Modify Cost Sources …" at bounding box center [523, 62] width 287 height 15
click at [614, 102] on button "Select" at bounding box center [621, 102] width 31 height 15
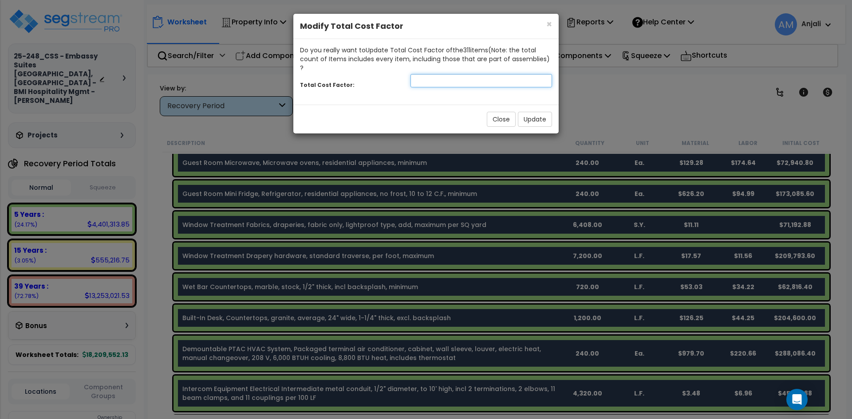
click at [441, 74] on input "number" at bounding box center [481, 80] width 142 height 13
type input "1.5"
click at [540, 112] on button "Update" at bounding box center [535, 119] width 34 height 15
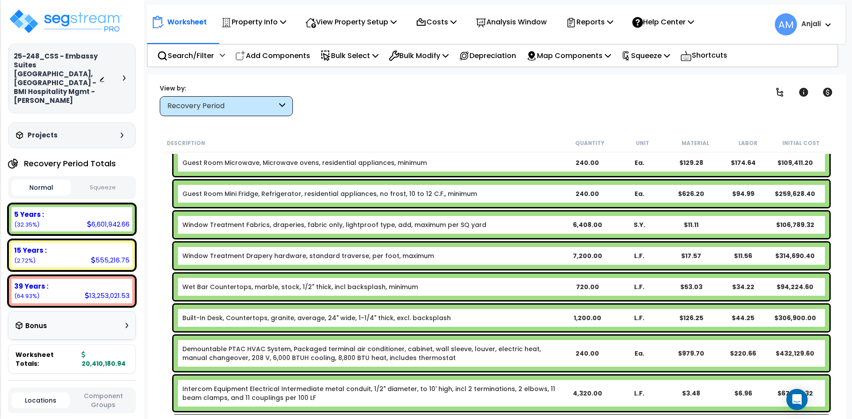
click at [100, 180] on button "Squeeze" at bounding box center [102, 188] width 59 height 16
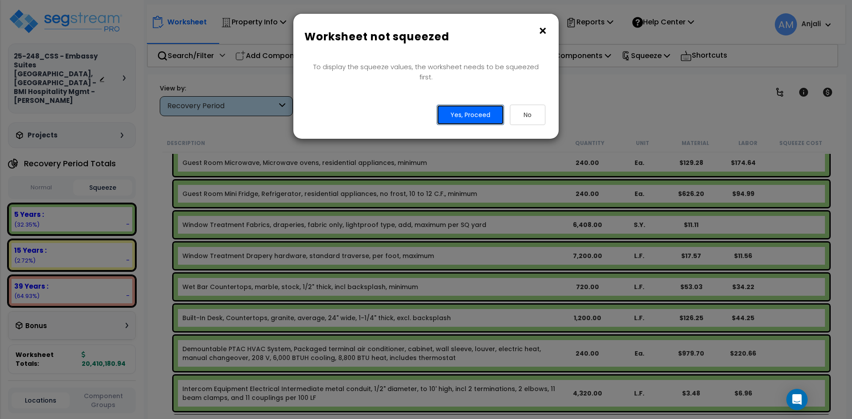
click at [481, 105] on button "Yes, Proceed" at bounding box center [470, 115] width 67 height 20
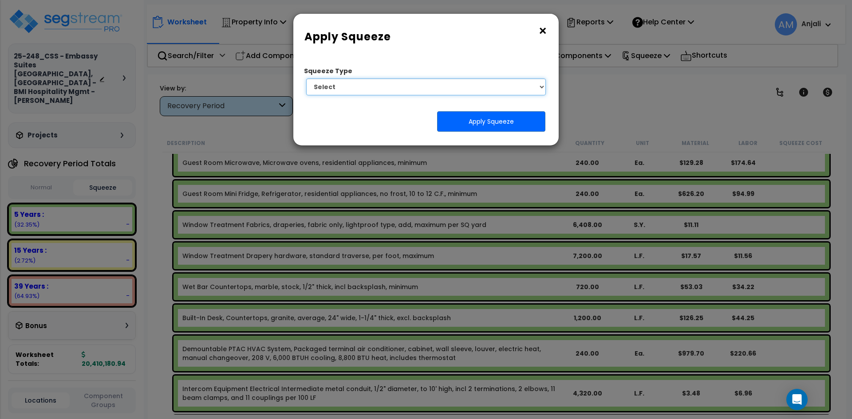
click at [430, 88] on select "Select 1. Squeeze Entire Worksheet 2. Squeeze by Takeoff Cost 3. Squeeze by Uni…" at bounding box center [426, 87] width 240 height 17
select select "squeeze_entire_takeoffsheet"
click at [306, 79] on select "Select 1. Squeeze Entire Worksheet 2. Squeeze by Takeoff Cost 3. Squeeze by Uni…" at bounding box center [426, 87] width 240 height 17
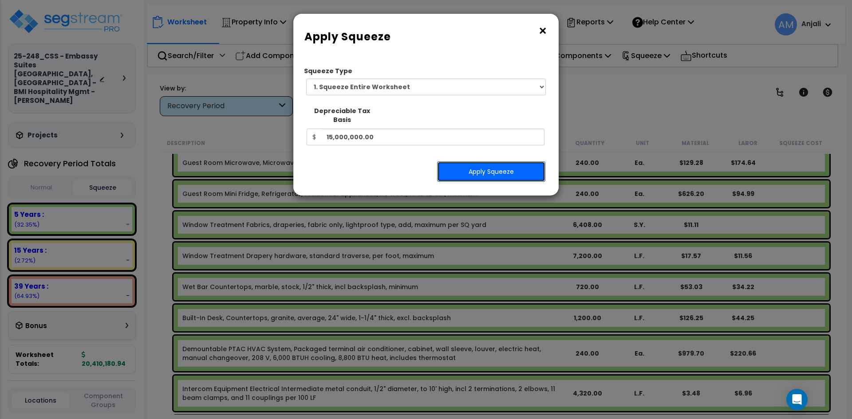
click at [477, 163] on button "Apply Squeeze" at bounding box center [491, 171] width 108 height 20
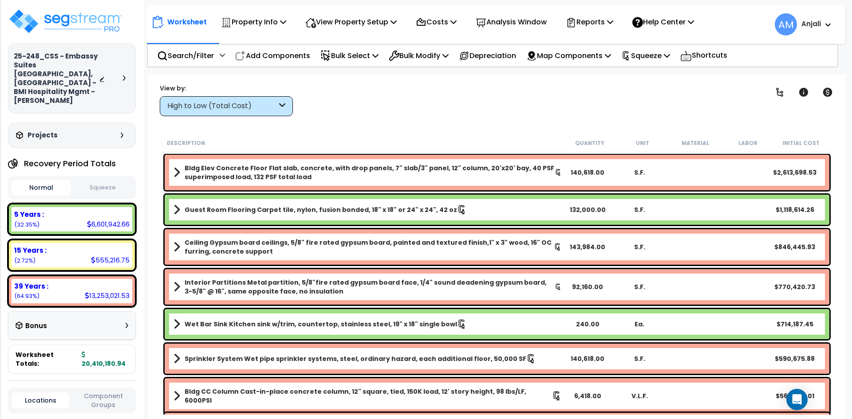
click at [89, 180] on button "Squeeze" at bounding box center [102, 188] width 59 height 16
click at [84, 18] on img at bounding box center [65, 21] width 115 height 27
